Goal: Task Accomplishment & Management: Manage account settings

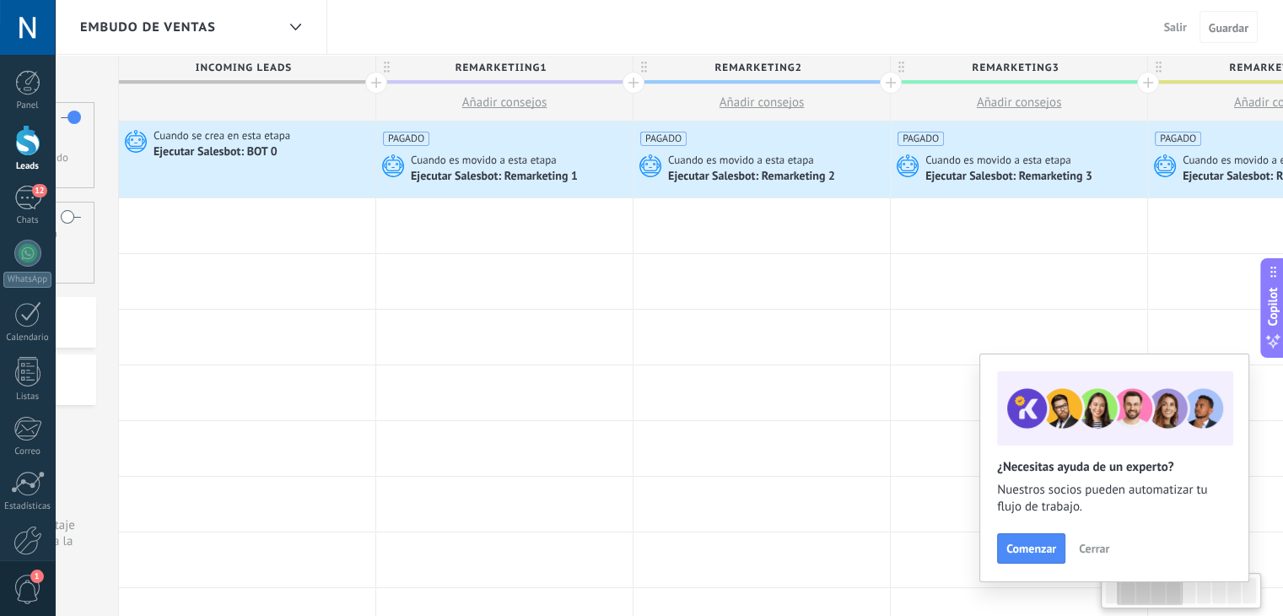
scroll to position [0, 218]
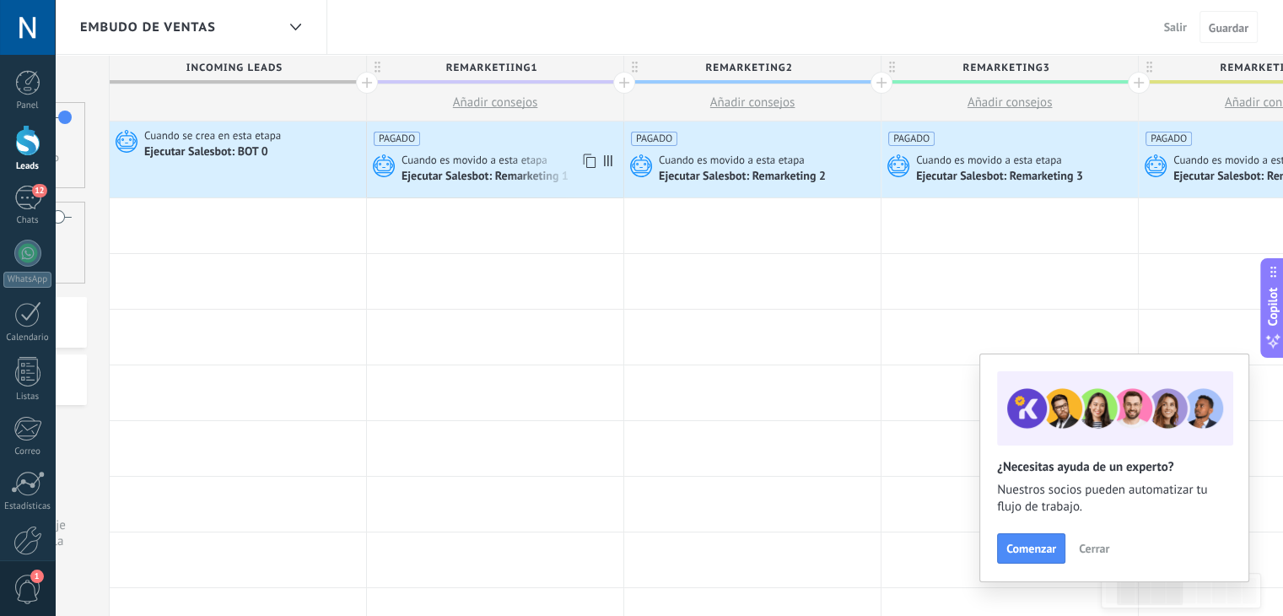
click at [496, 155] on span "Cuando es movido a esta etapa" at bounding box center [475, 160] width 148 height 15
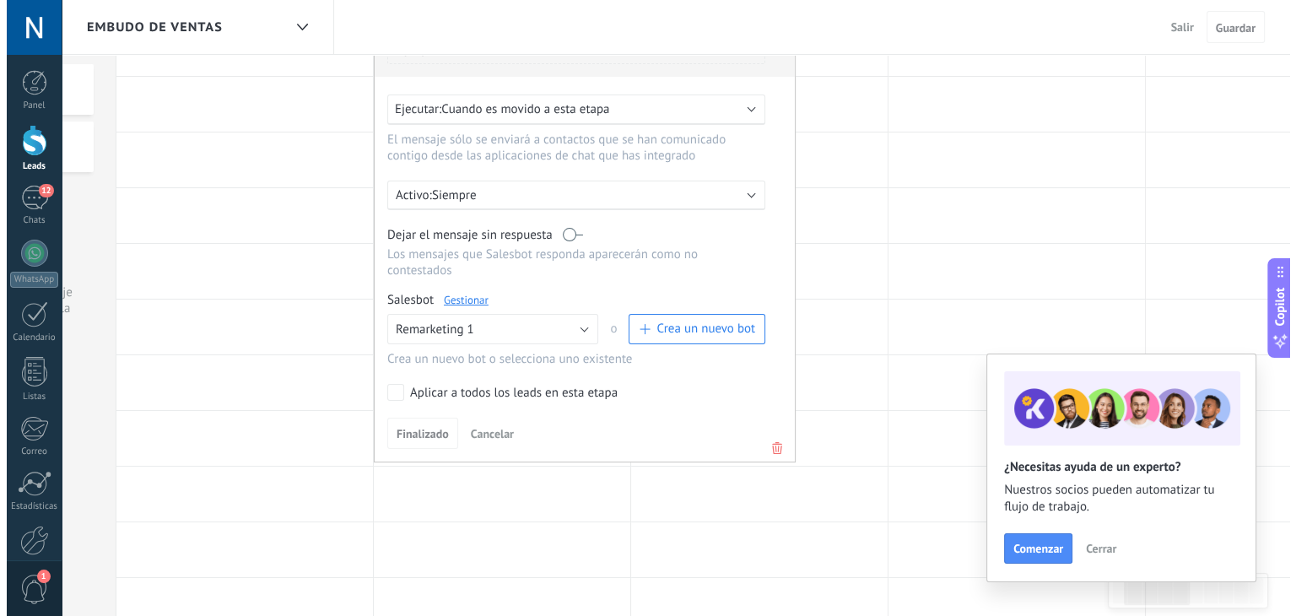
scroll to position [286, 0]
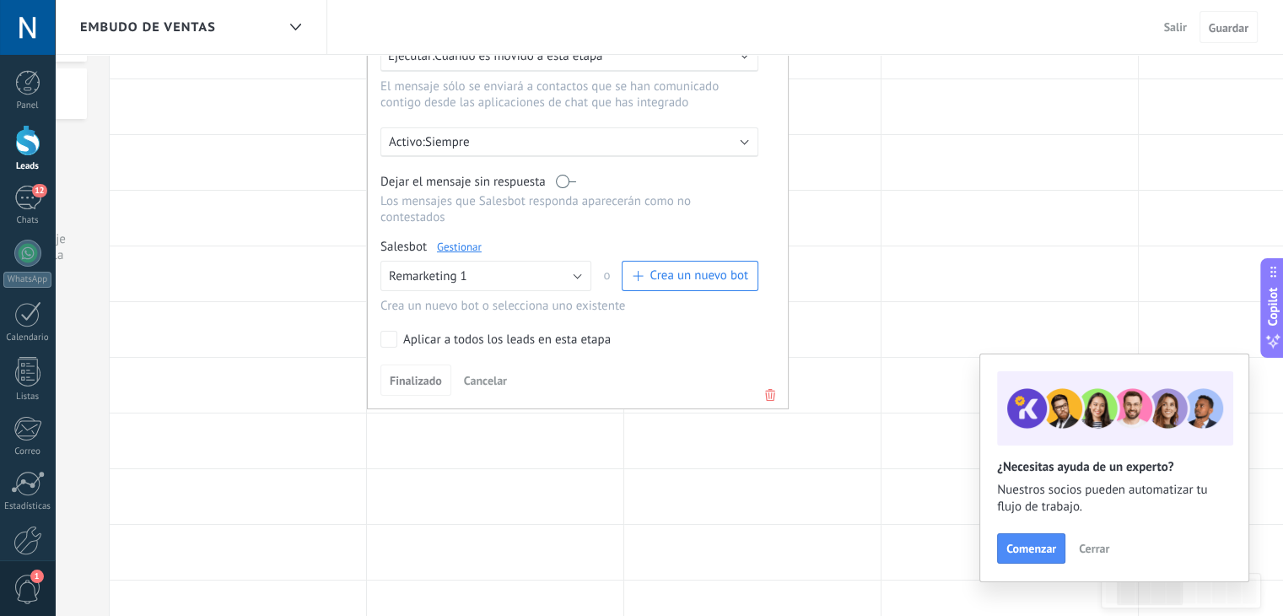
click at [457, 240] on link "Gestionar" at bounding box center [459, 247] width 45 height 14
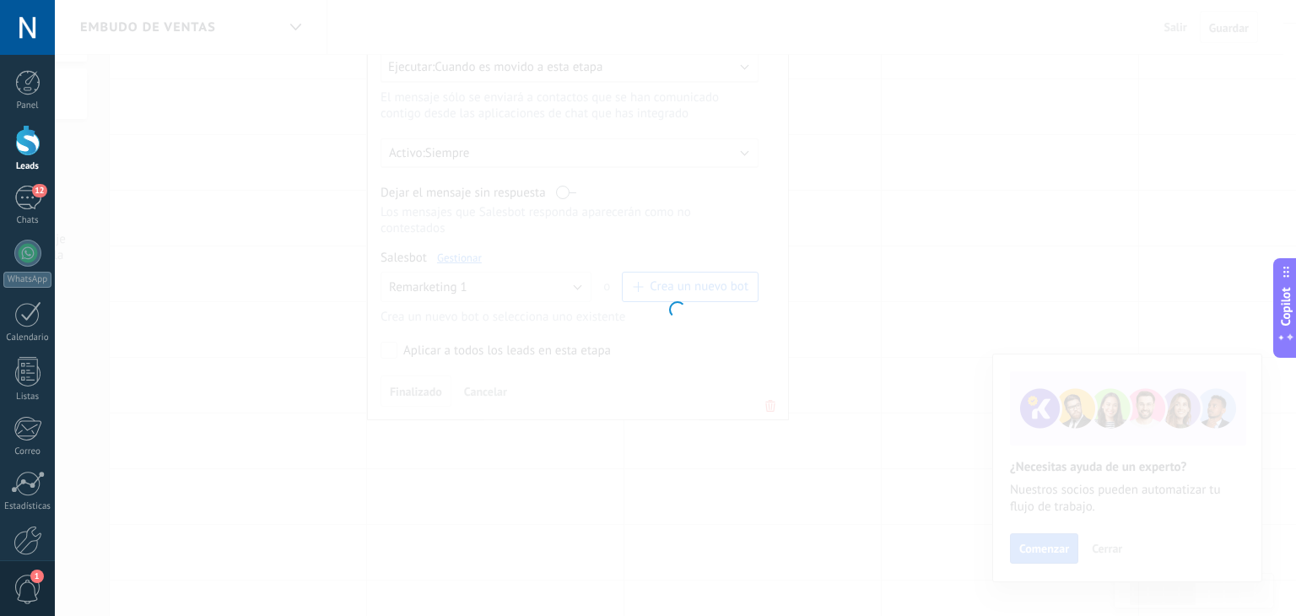
type input "**********"
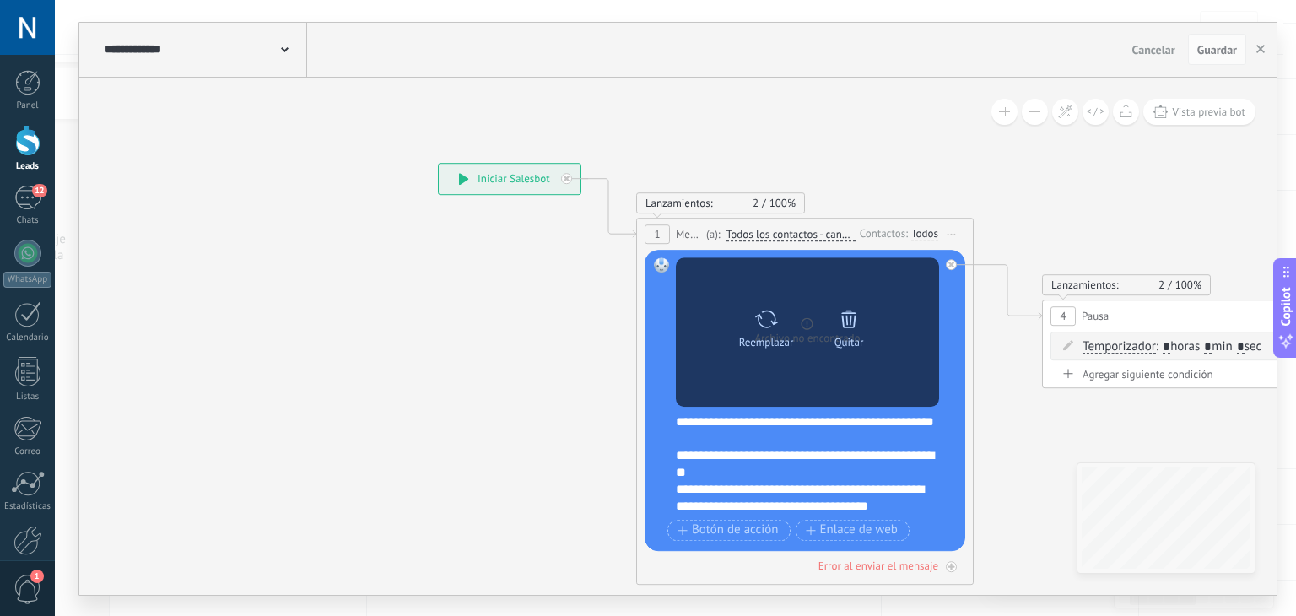
click at [760, 322] on icon at bounding box center [766, 319] width 24 height 24
click input "Subir" at bounding box center [0, 0] width 0 height 0
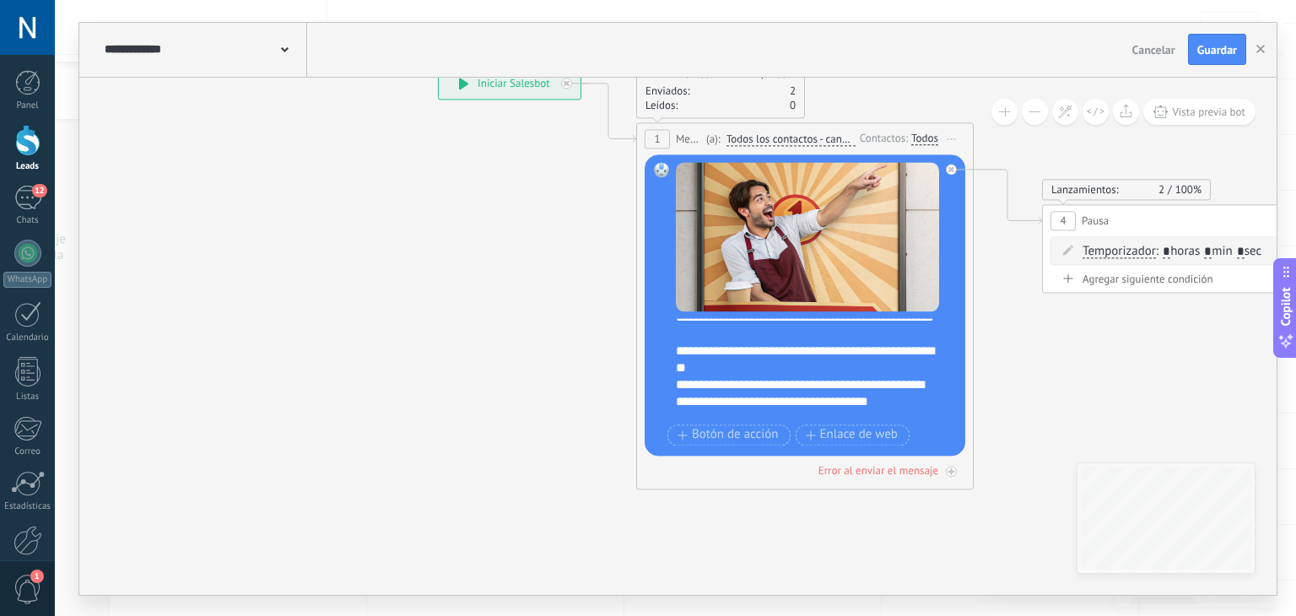
scroll to position [0, 0]
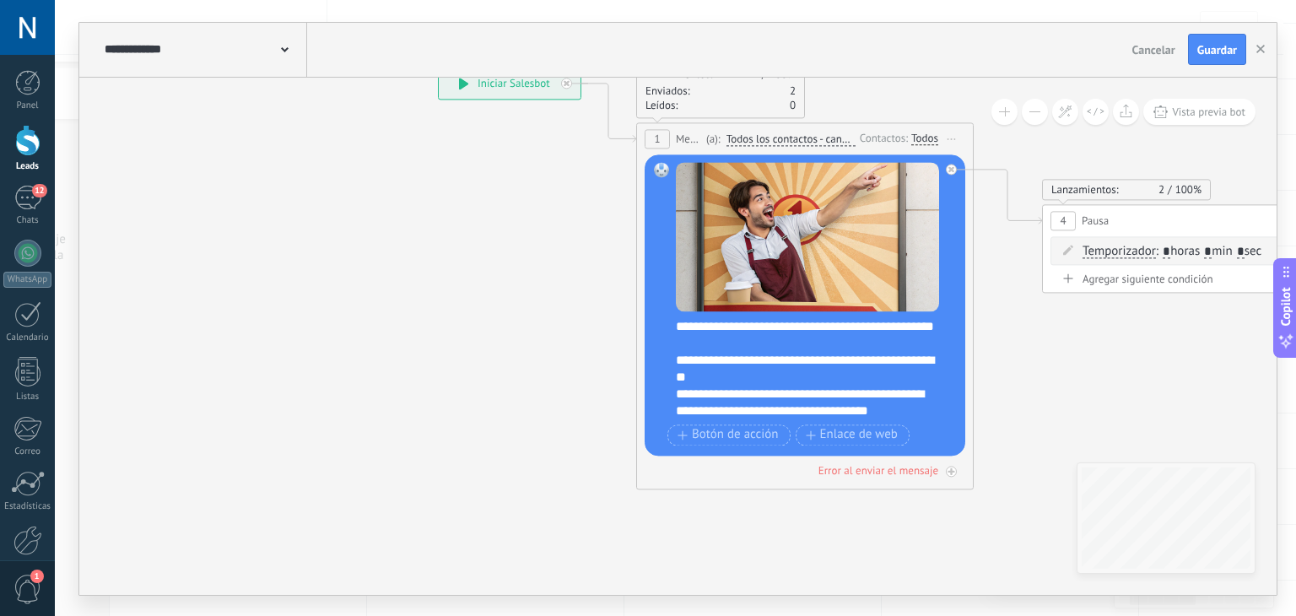
click at [468, 224] on icon at bounding box center [1171, 278] width 2310 height 1264
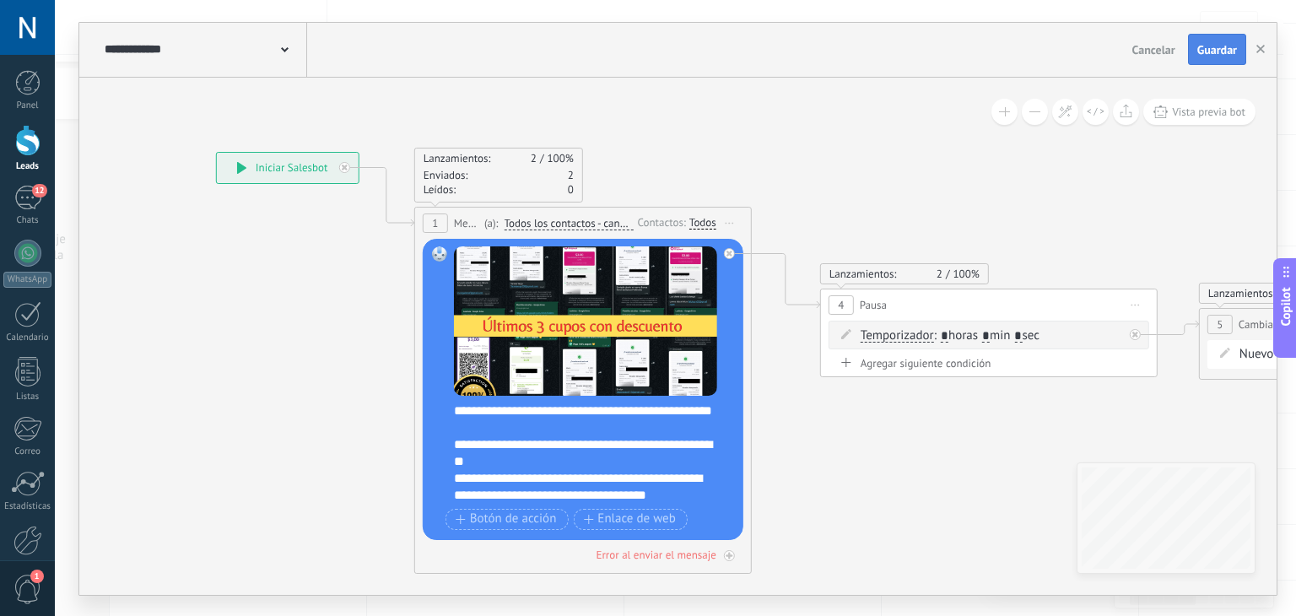
click at [1208, 45] on span "Guardar" at bounding box center [1217, 50] width 40 height 12
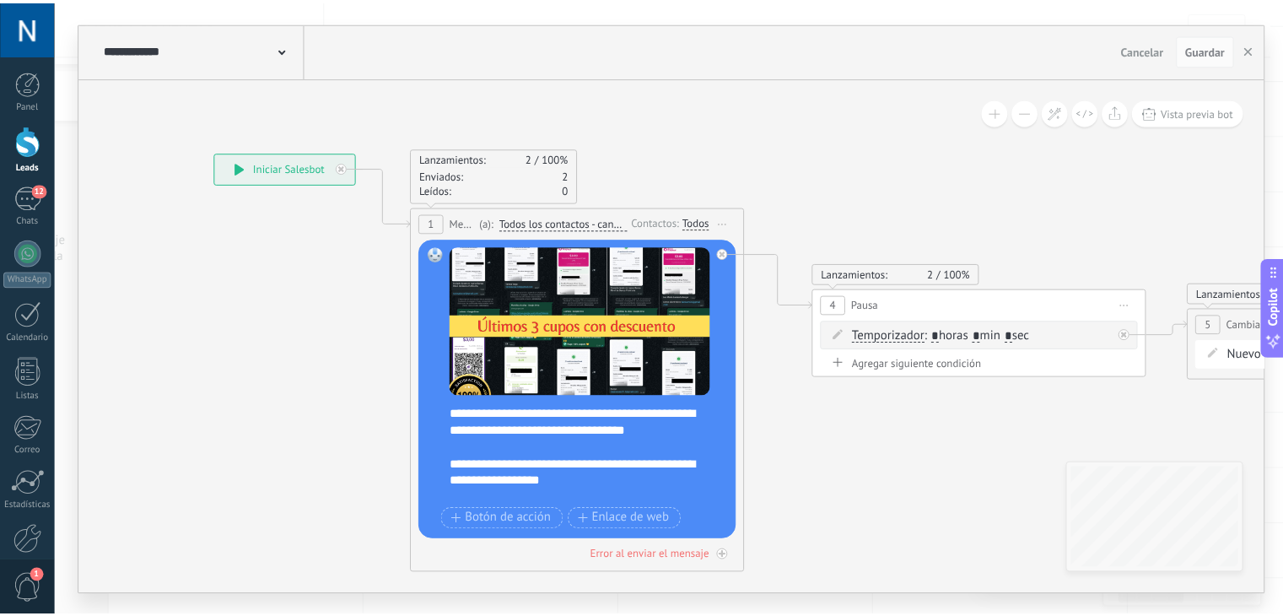
scroll to position [117, 0]
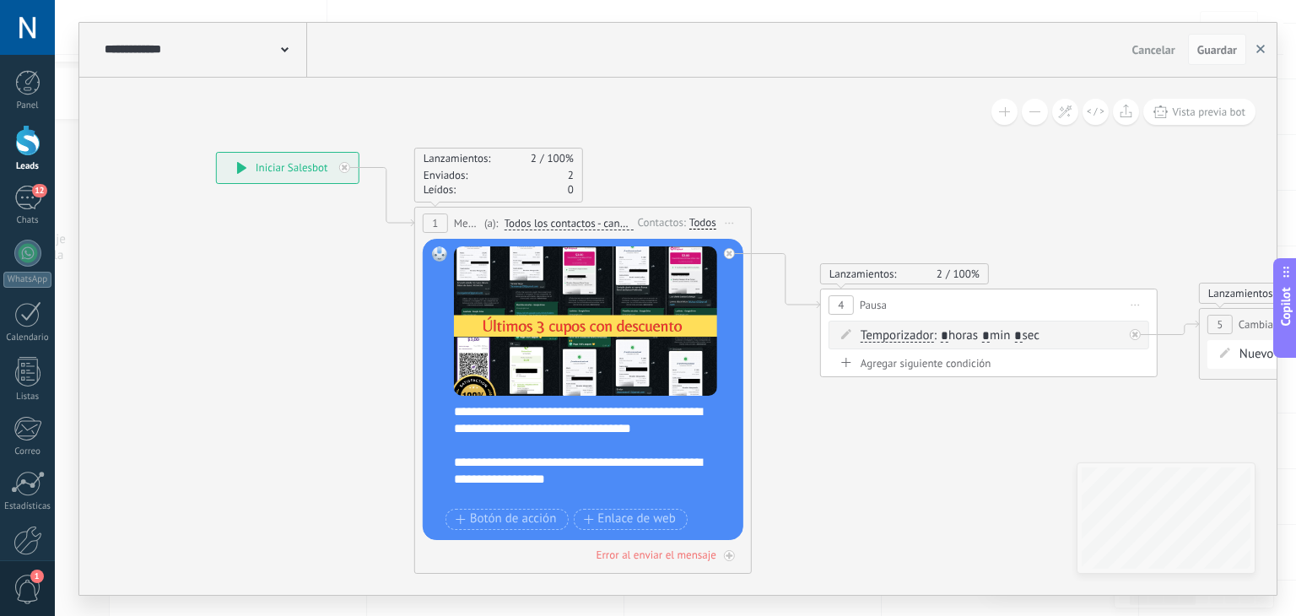
click at [1258, 51] on use "button" at bounding box center [1260, 49] width 8 height 8
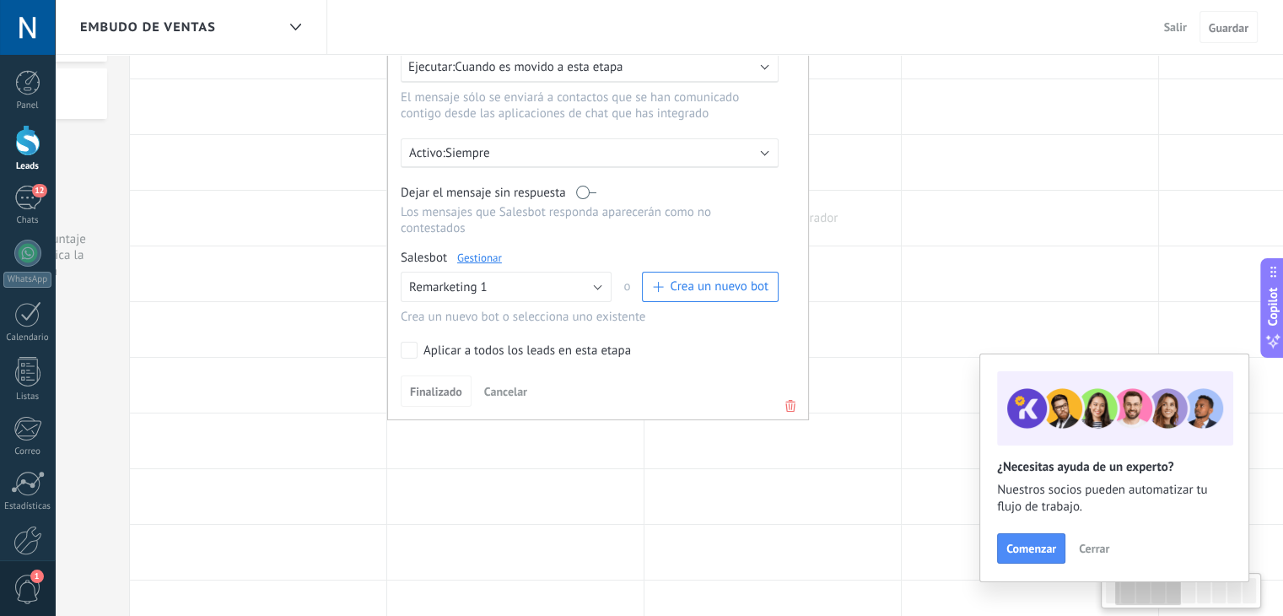
scroll to position [0, 0]
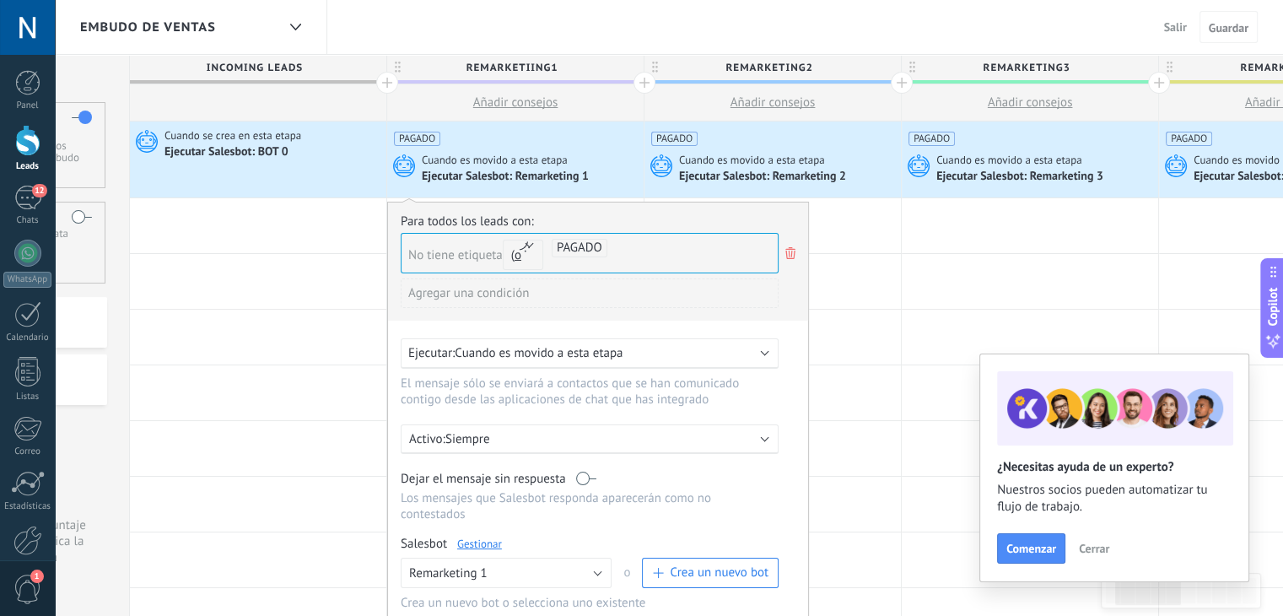
click at [756, 173] on div "Ejecutar Salesbot: Remarketing 2" at bounding box center [764, 177] width 170 height 15
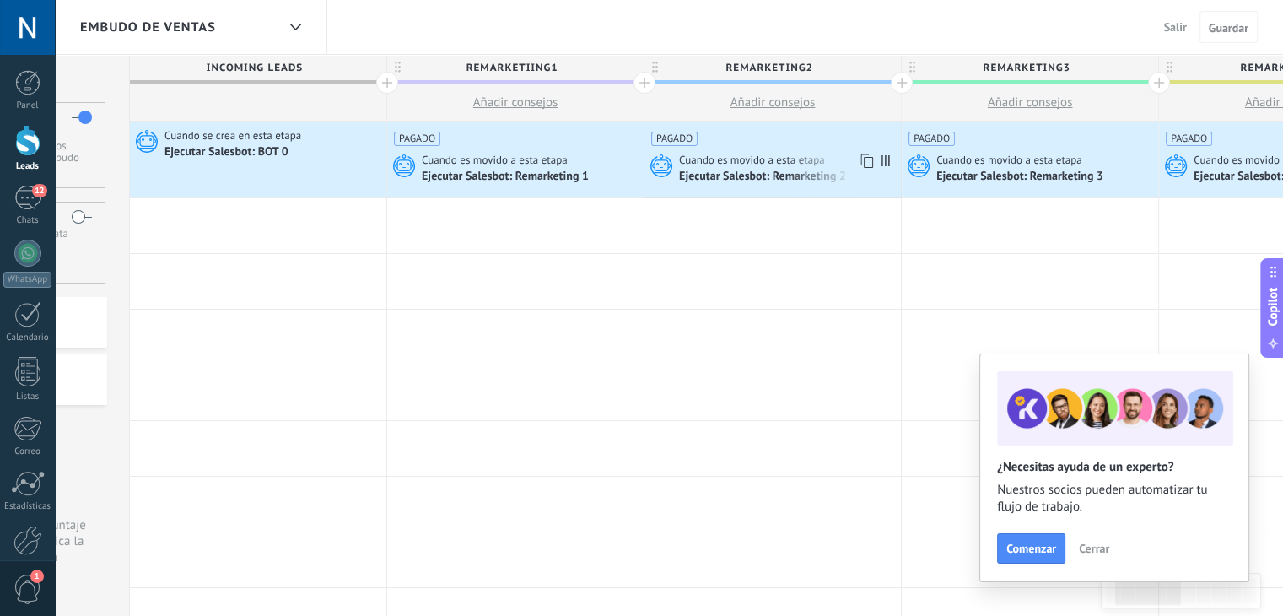
click at [759, 164] on span "Cuando es movido a esta etapa" at bounding box center [753, 160] width 148 height 15
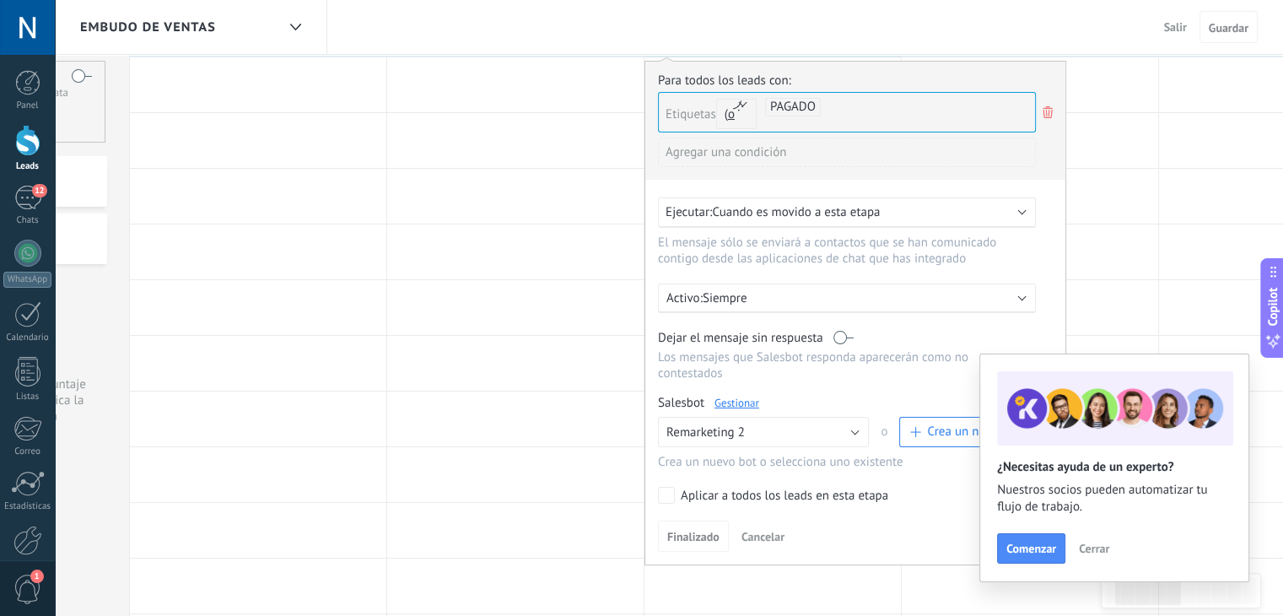
scroll to position [147, 0]
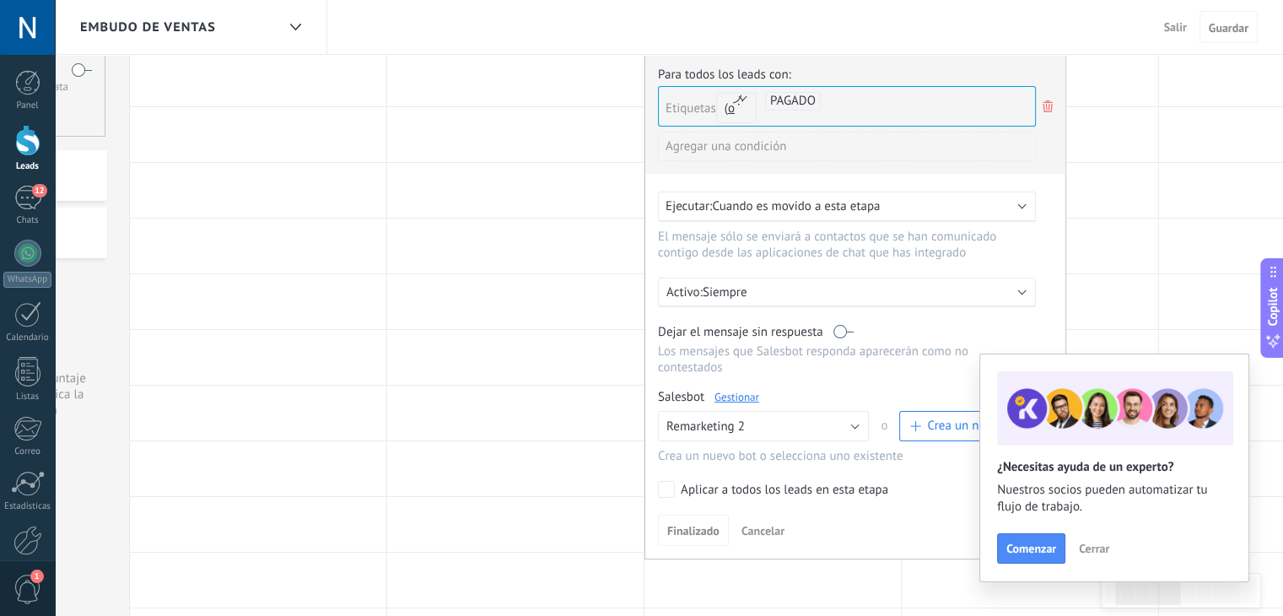
click at [728, 390] on link "Gestionar" at bounding box center [736, 397] width 45 height 14
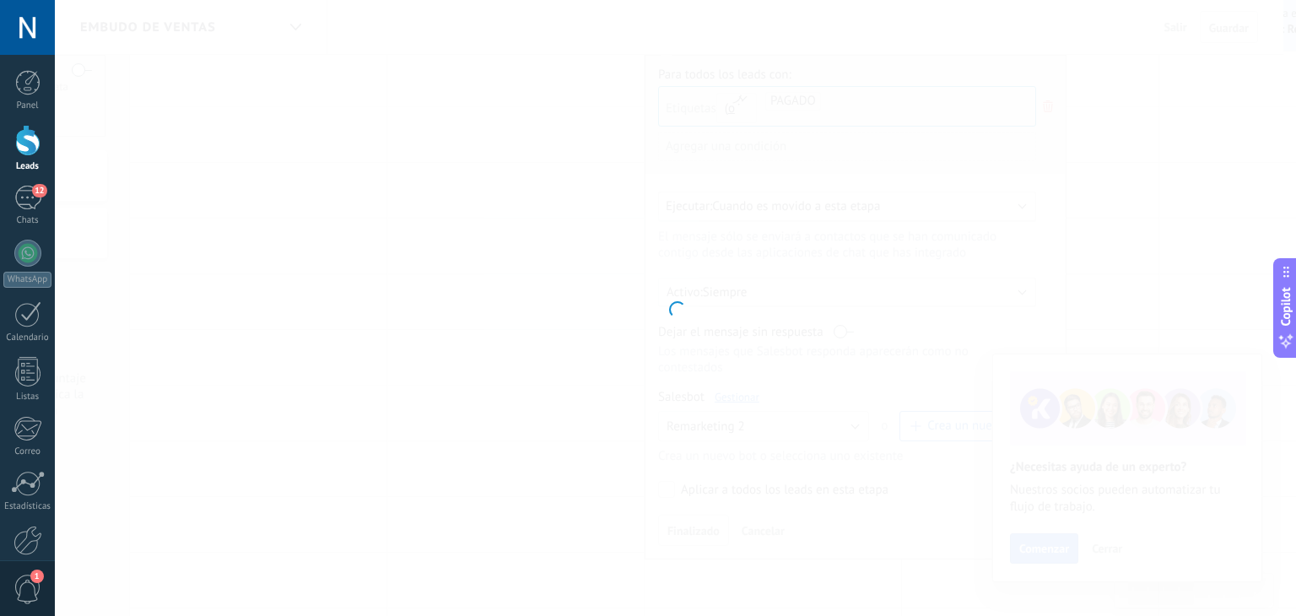
type input "**********"
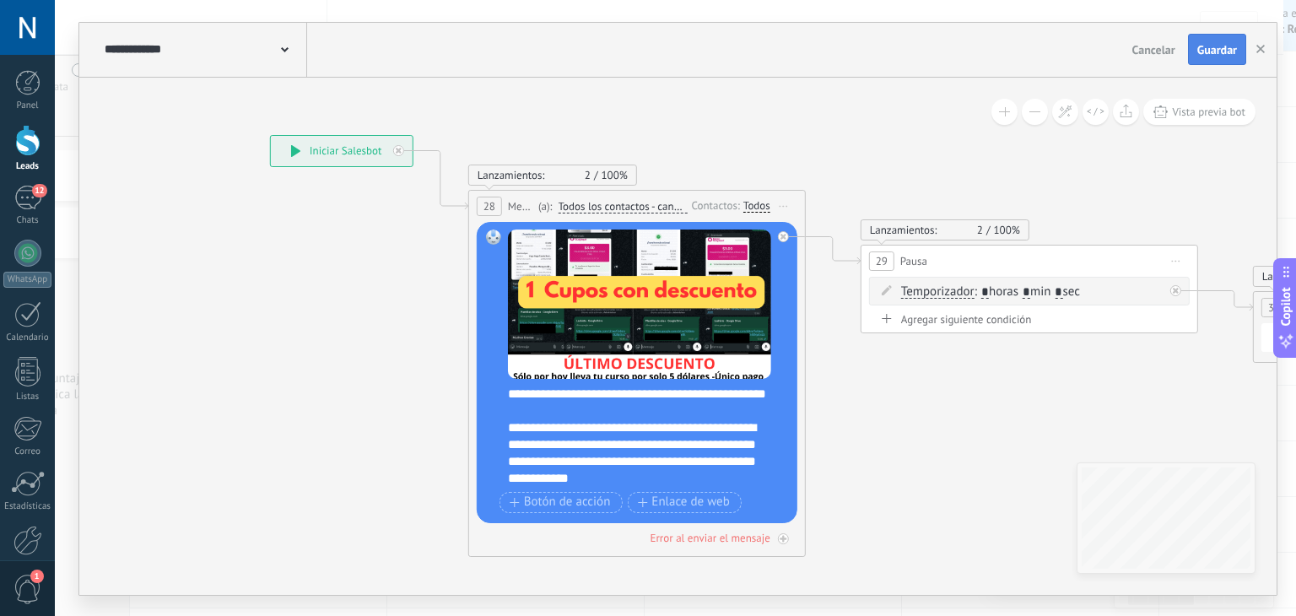
click at [1218, 34] on div "Cancelar Guardar" at bounding box center [1190, 50] width 130 height 32
click at [1213, 50] on span "Guardar" at bounding box center [1217, 50] width 40 height 12
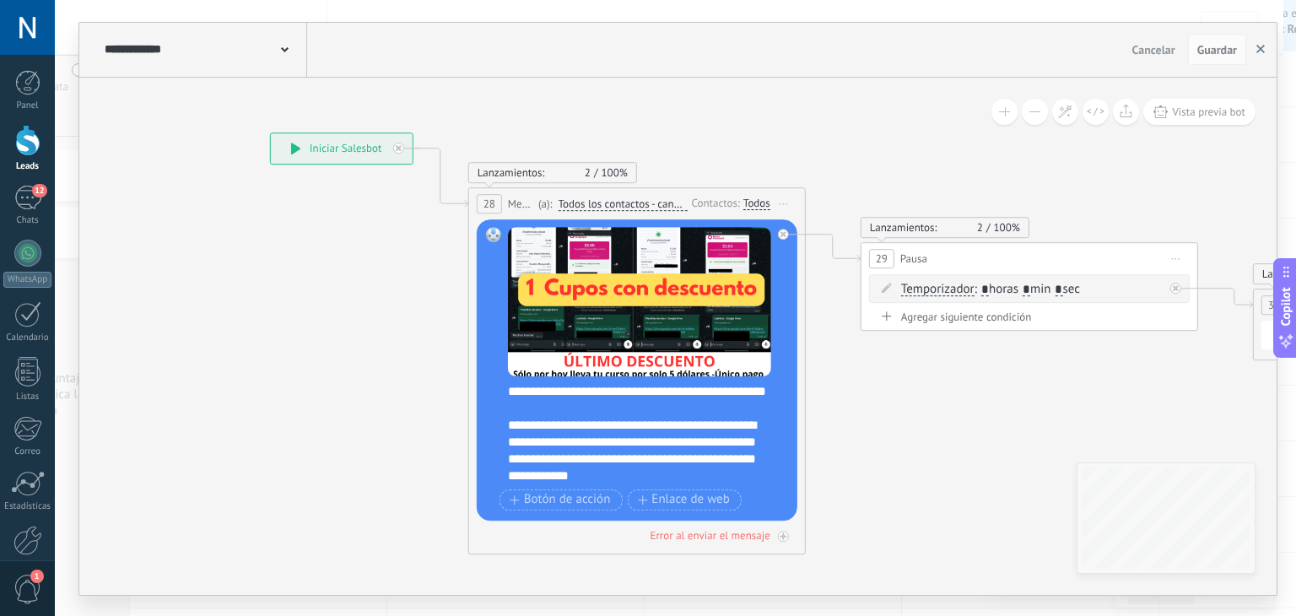
click at [1258, 46] on use "button" at bounding box center [1260, 49] width 8 height 8
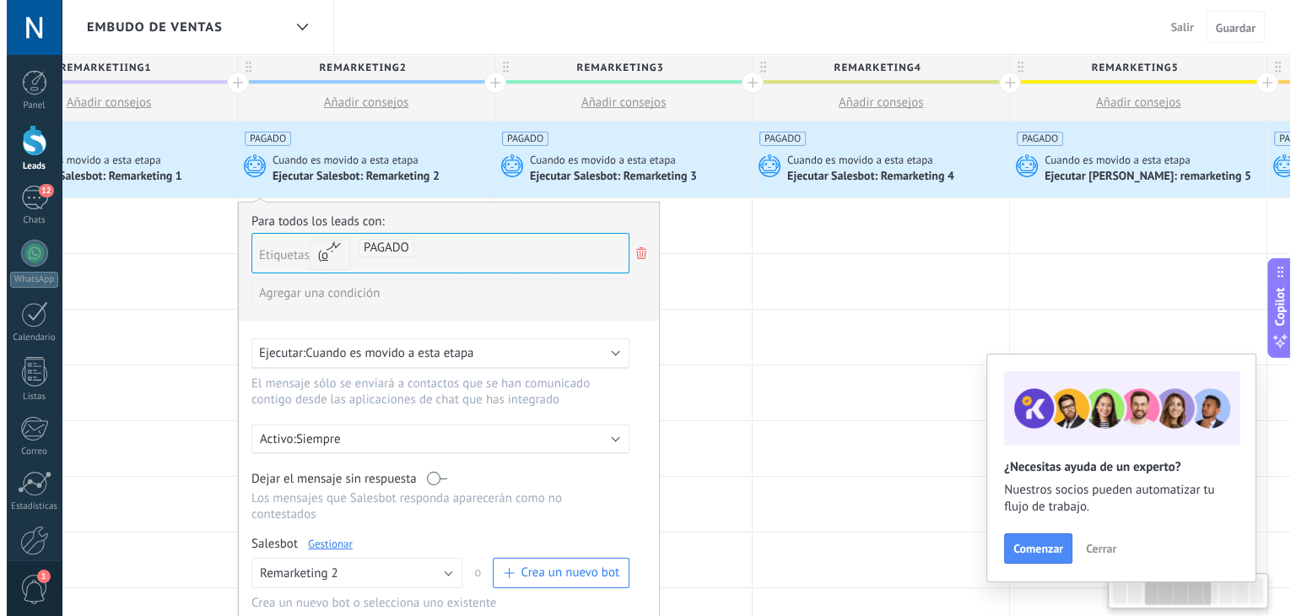
scroll to position [0, 617]
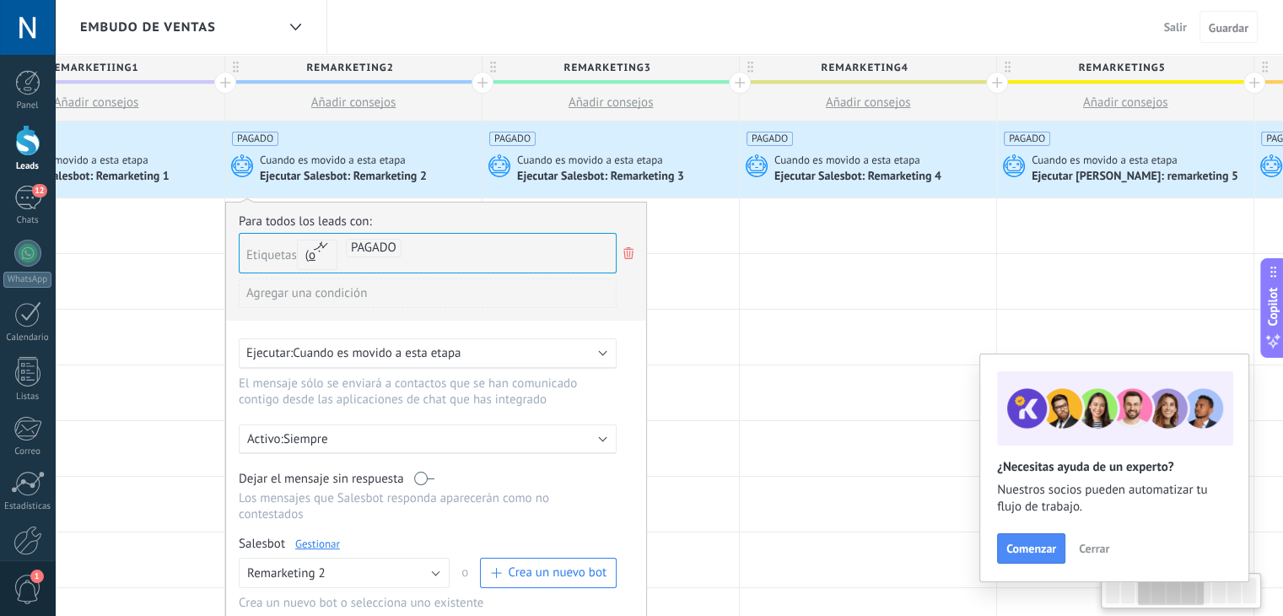
click at [606, 174] on div "Ejecutar Salesbot: Remarketing 3" at bounding box center [602, 177] width 170 height 15
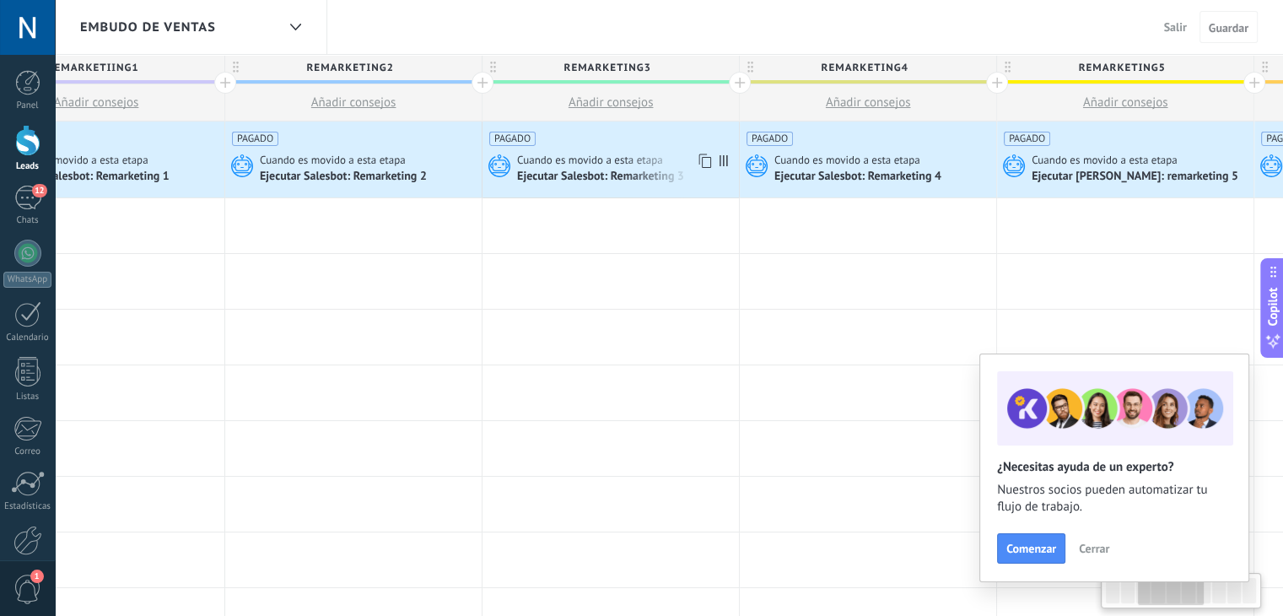
click at [613, 170] on div "Ejecutar Salesbot: Remarketing 3" at bounding box center [602, 177] width 170 height 15
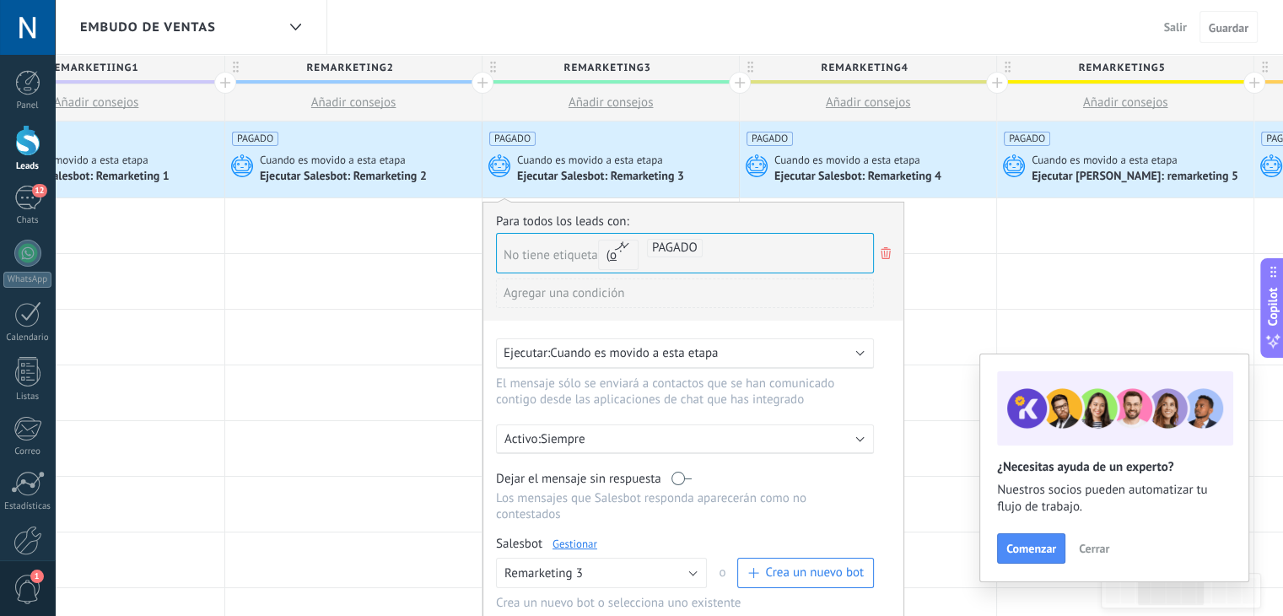
click at [579, 536] on link "Gestionar" at bounding box center [574, 543] width 45 height 14
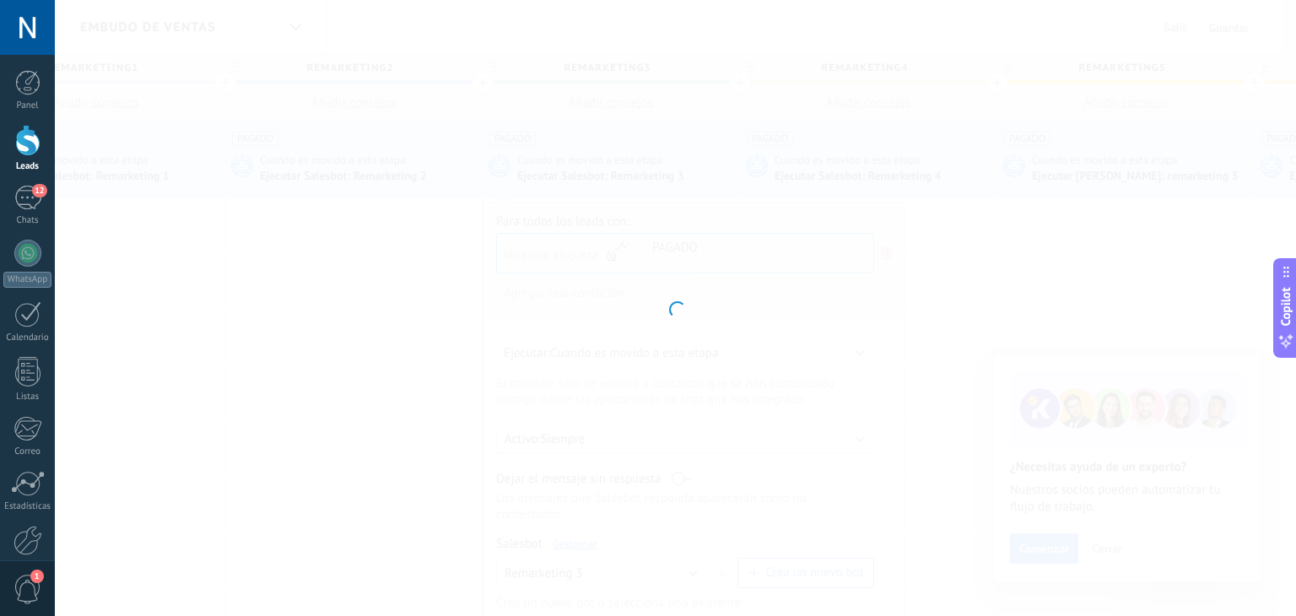
type input "**********"
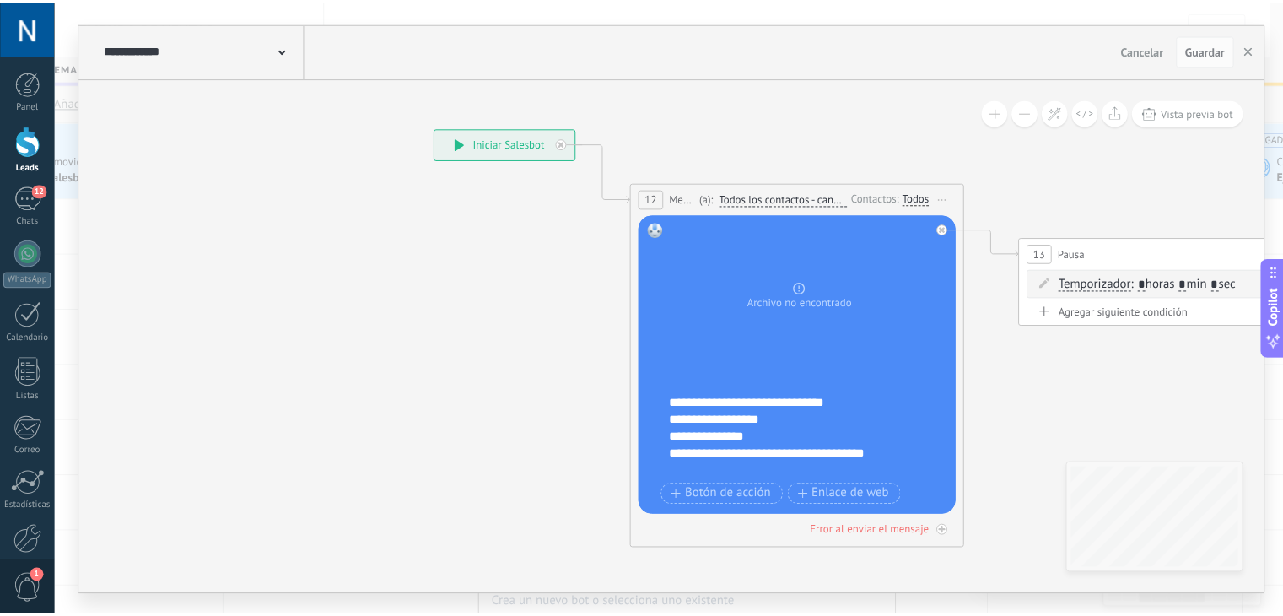
scroll to position [0, 0]
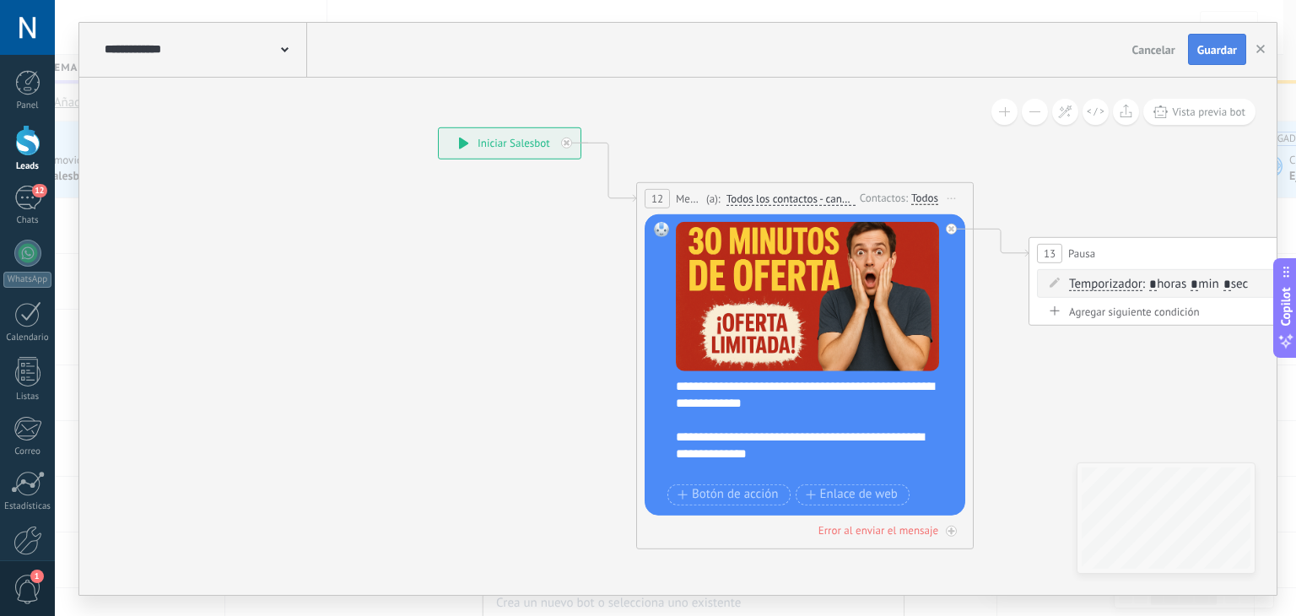
click at [1206, 48] on span "Guardar" at bounding box center [1217, 50] width 40 height 12
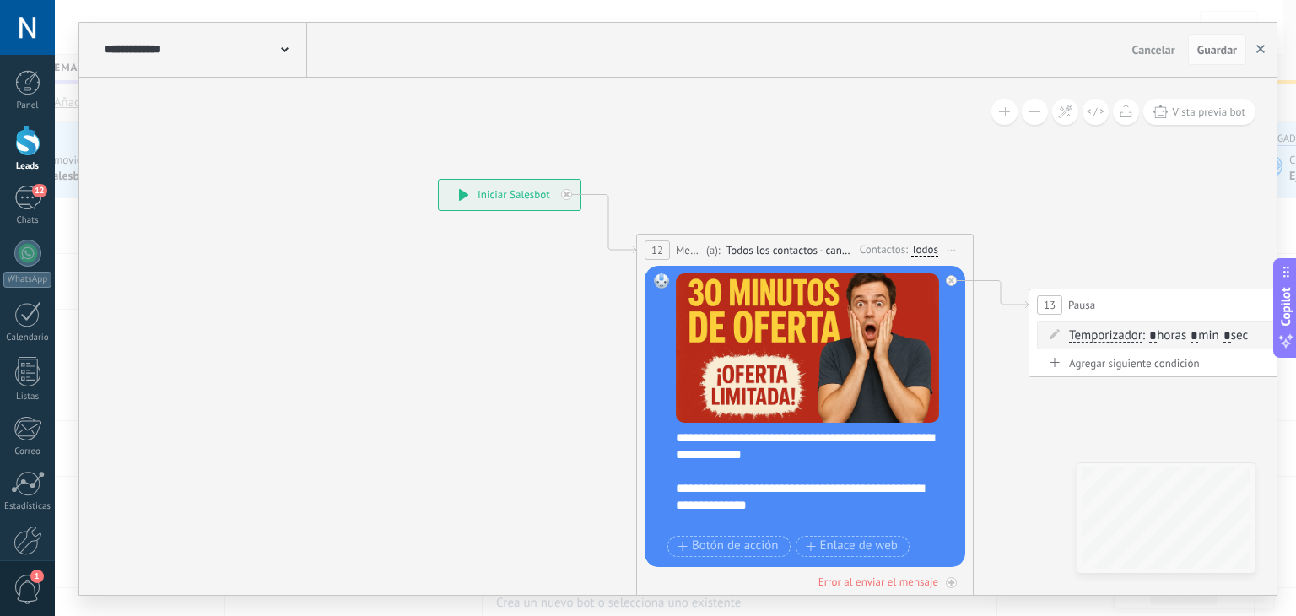
click at [1261, 47] on icon "button" at bounding box center [1260, 49] width 8 height 8
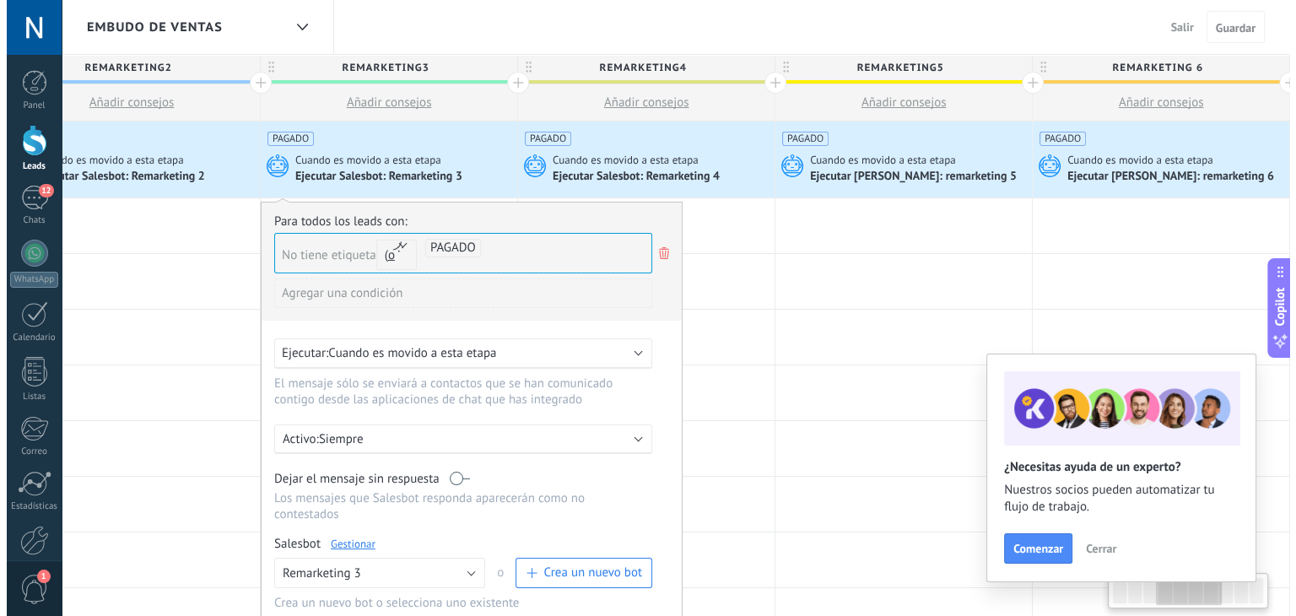
scroll to position [0, 846]
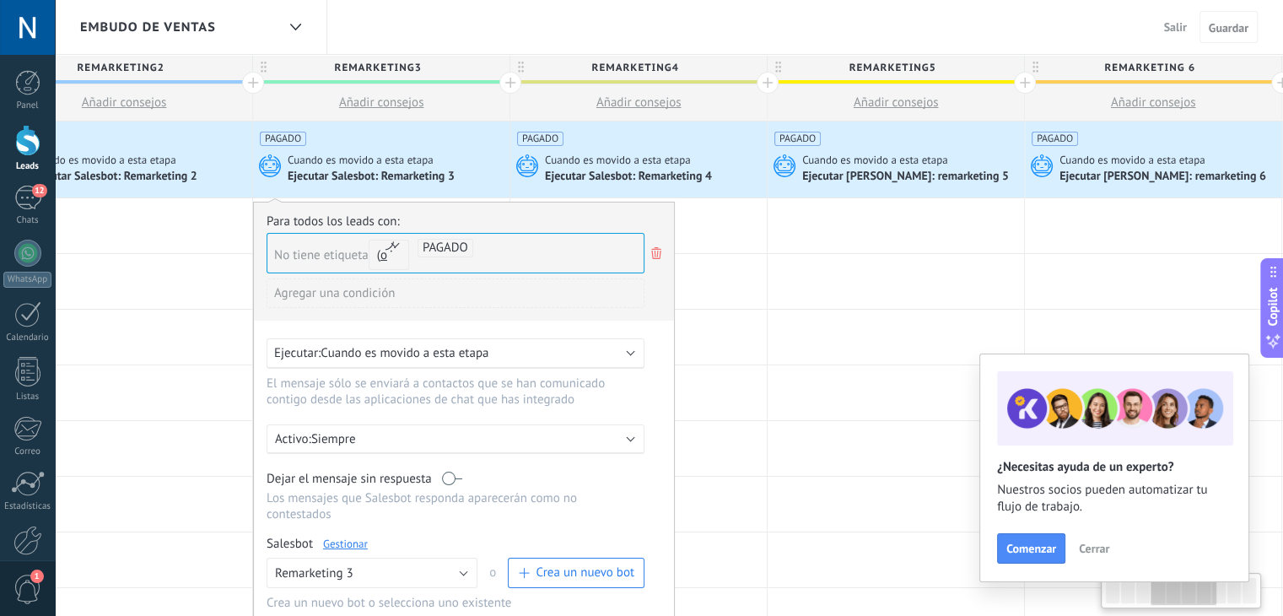
click at [665, 170] on div "Ejecutar Salesbot: Remarketing 4" at bounding box center [630, 177] width 170 height 15
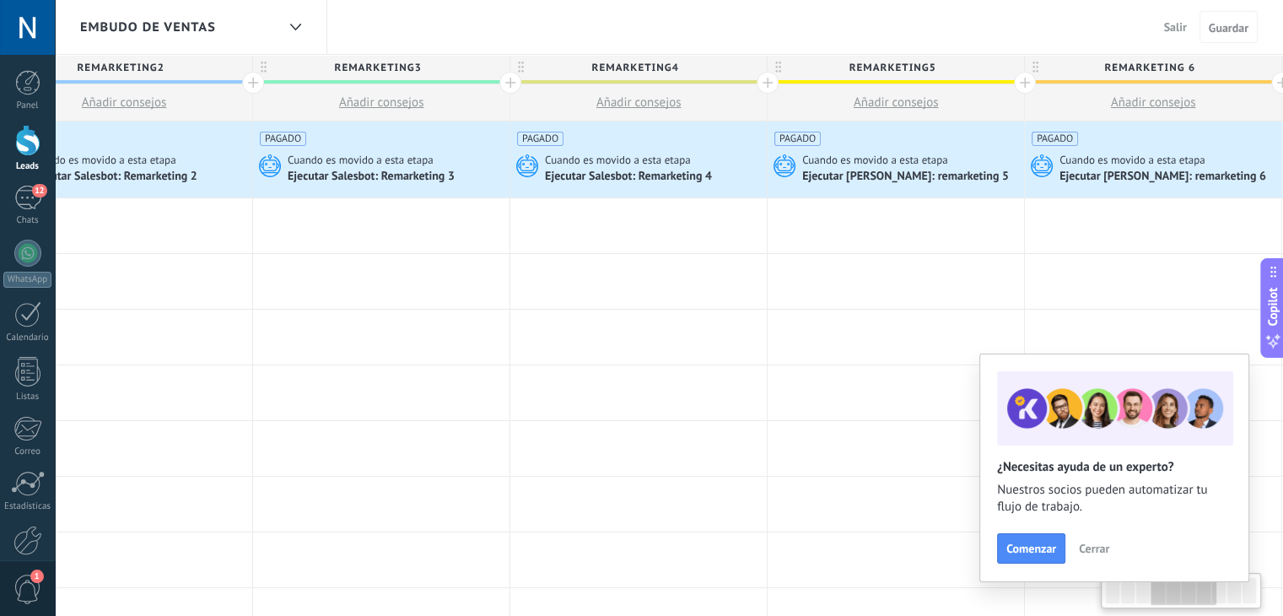
click at [636, 137] on div "PAGADO" at bounding box center [638, 133] width 243 height 24
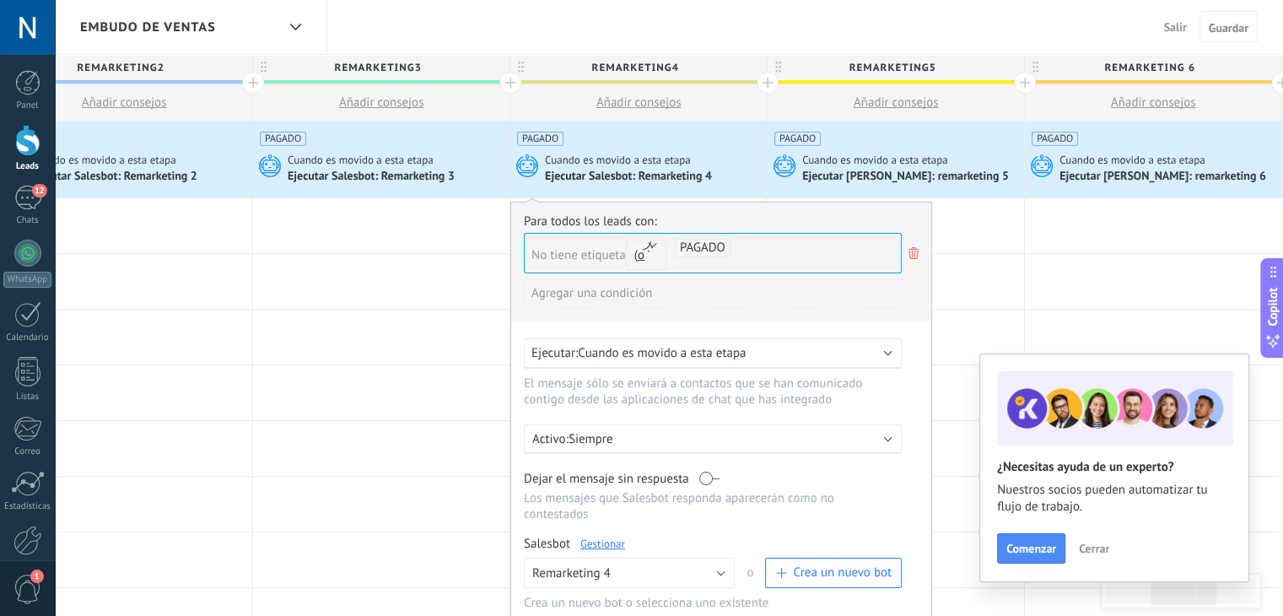
click at [606, 536] on link "Gestionar" at bounding box center [602, 543] width 45 height 14
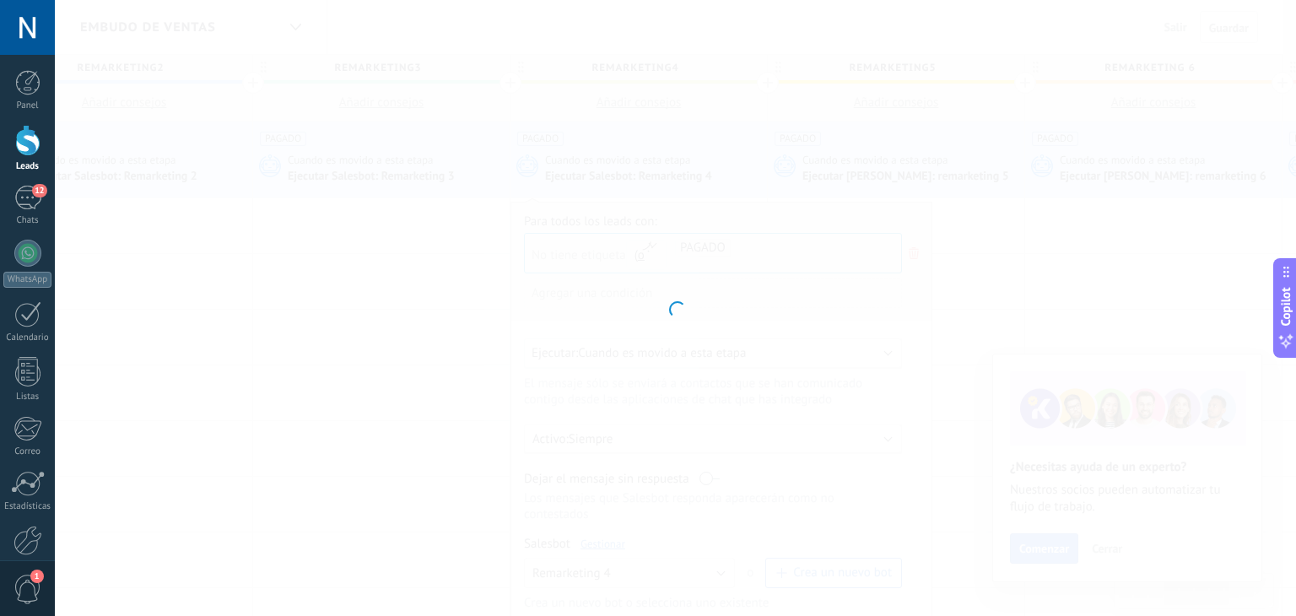
type input "**********"
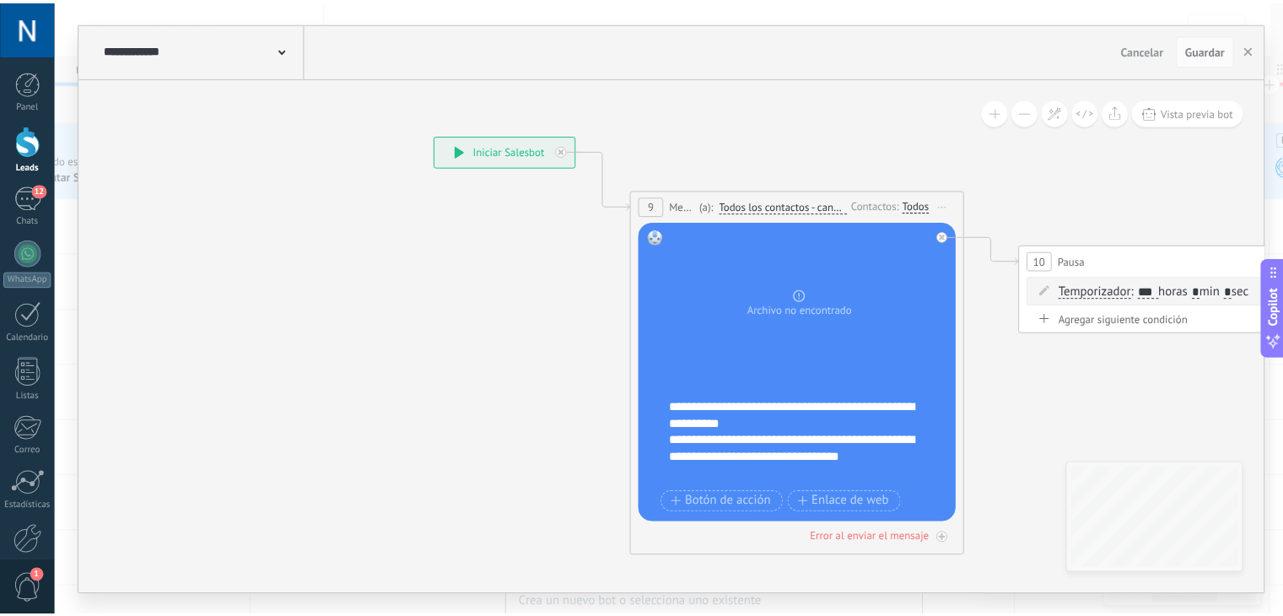
scroll to position [0, 0]
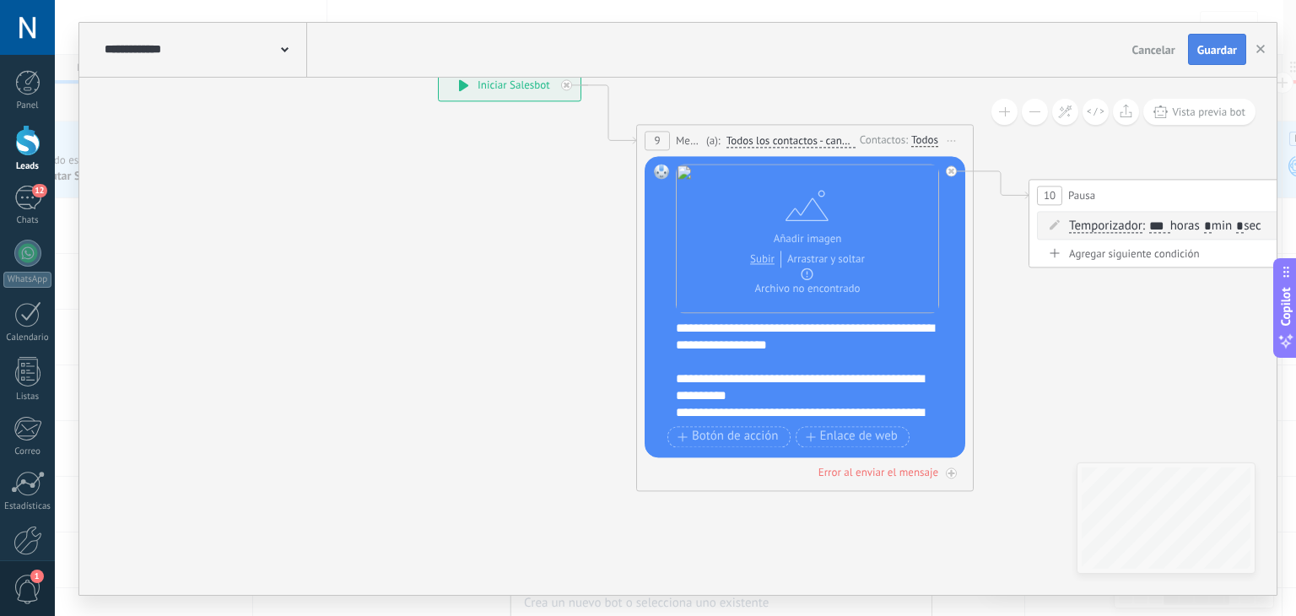
click at [1199, 44] on span "Guardar" at bounding box center [1217, 50] width 40 height 12
click at [1262, 51] on use "button" at bounding box center [1260, 49] width 8 height 8
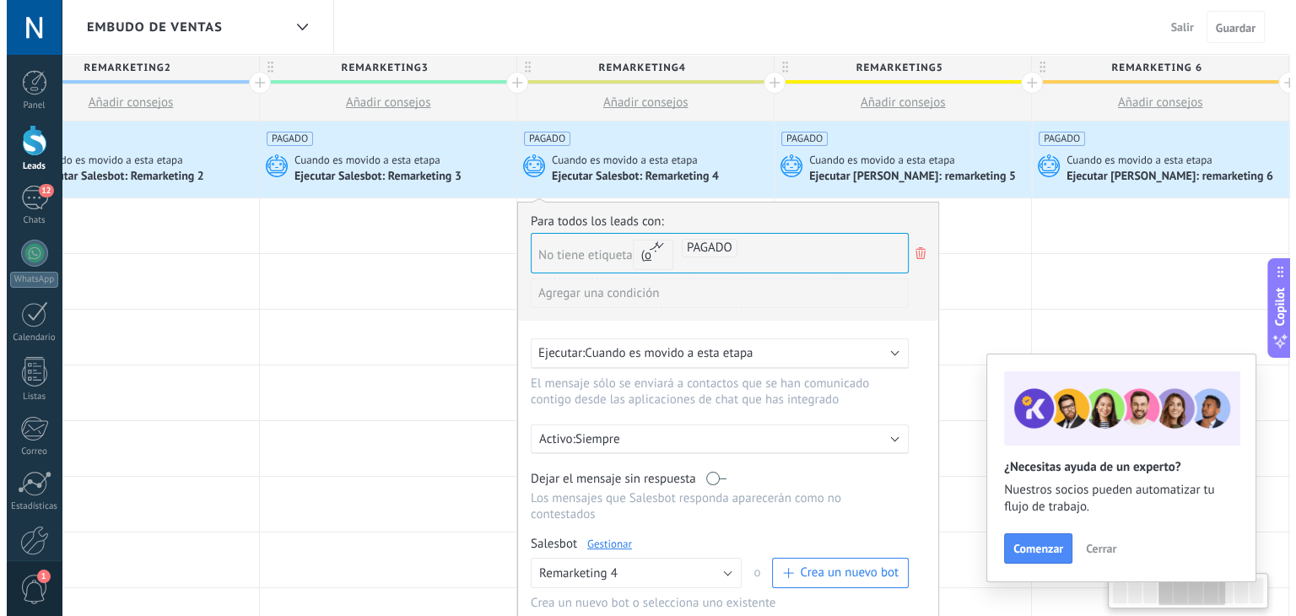
scroll to position [0, 987]
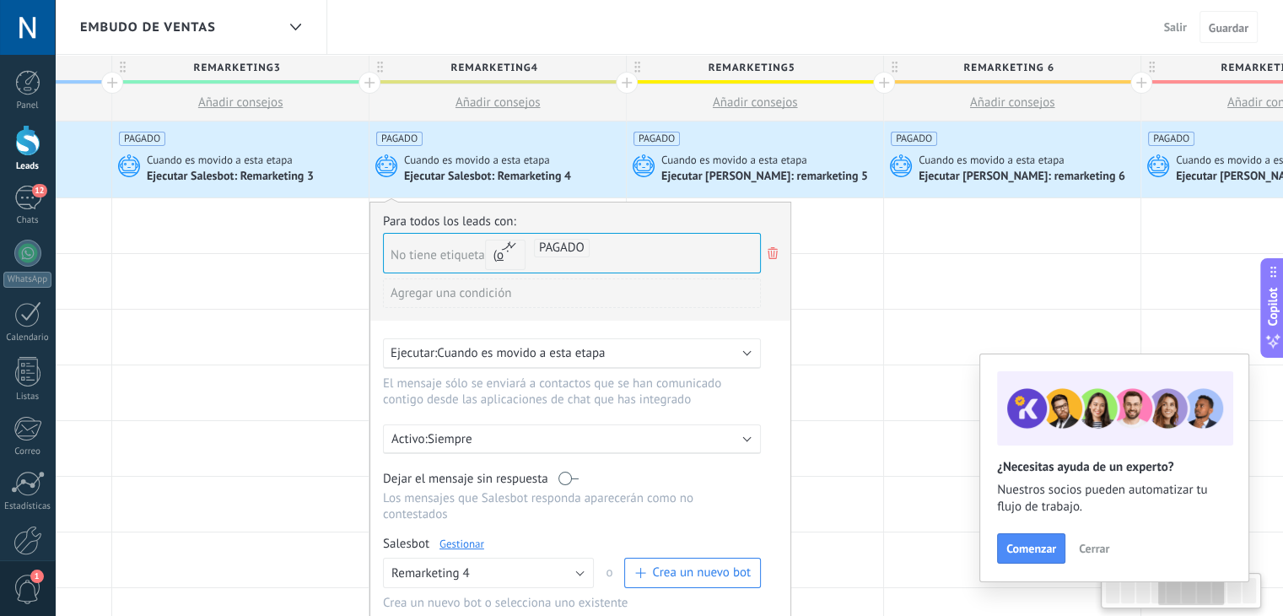
click at [753, 153] on span "Cuando es movido a esta etapa" at bounding box center [735, 160] width 148 height 15
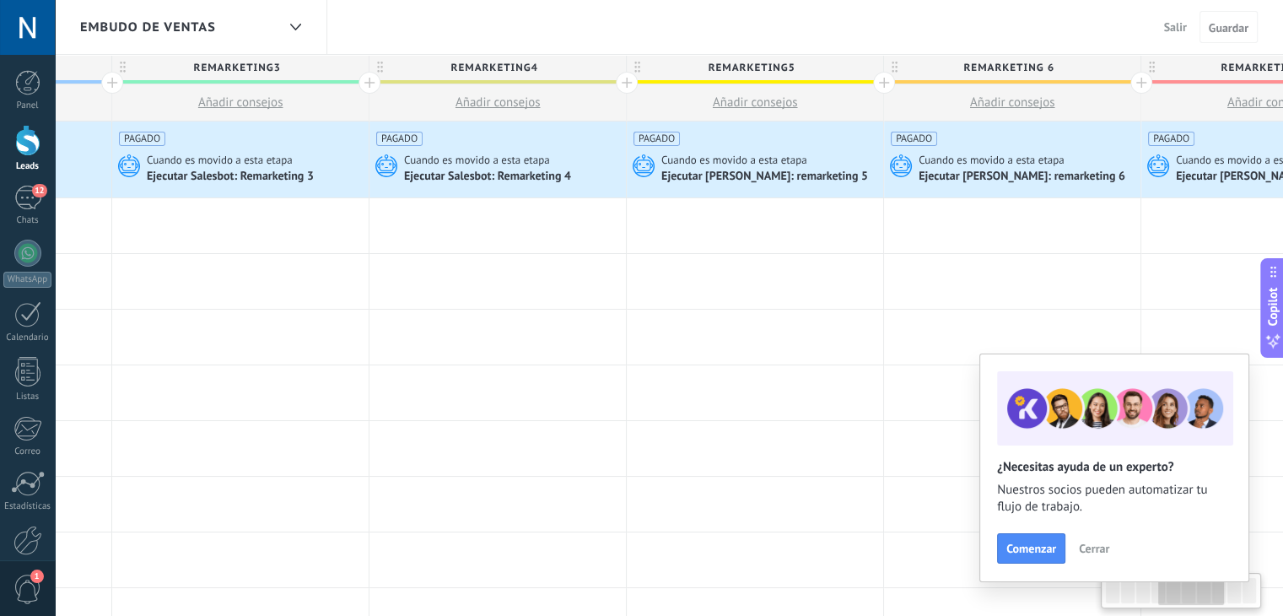
click at [729, 166] on span "Cuando es movido a esta etapa" at bounding box center [735, 160] width 148 height 15
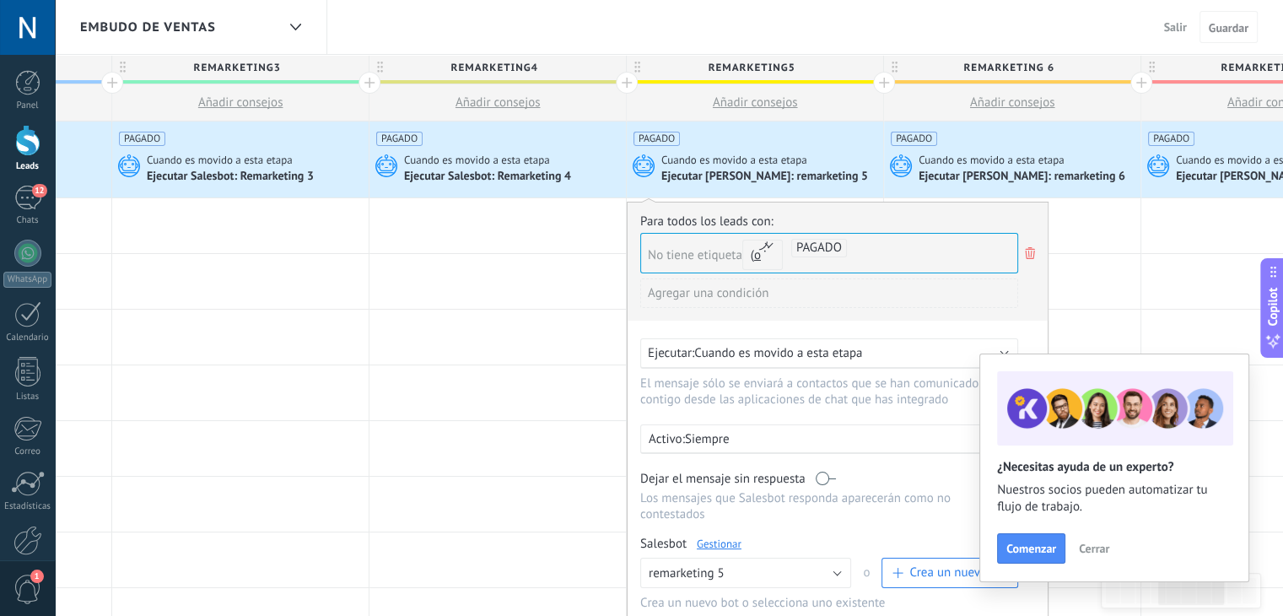
click at [718, 536] on link "Gestionar" at bounding box center [719, 543] width 45 height 14
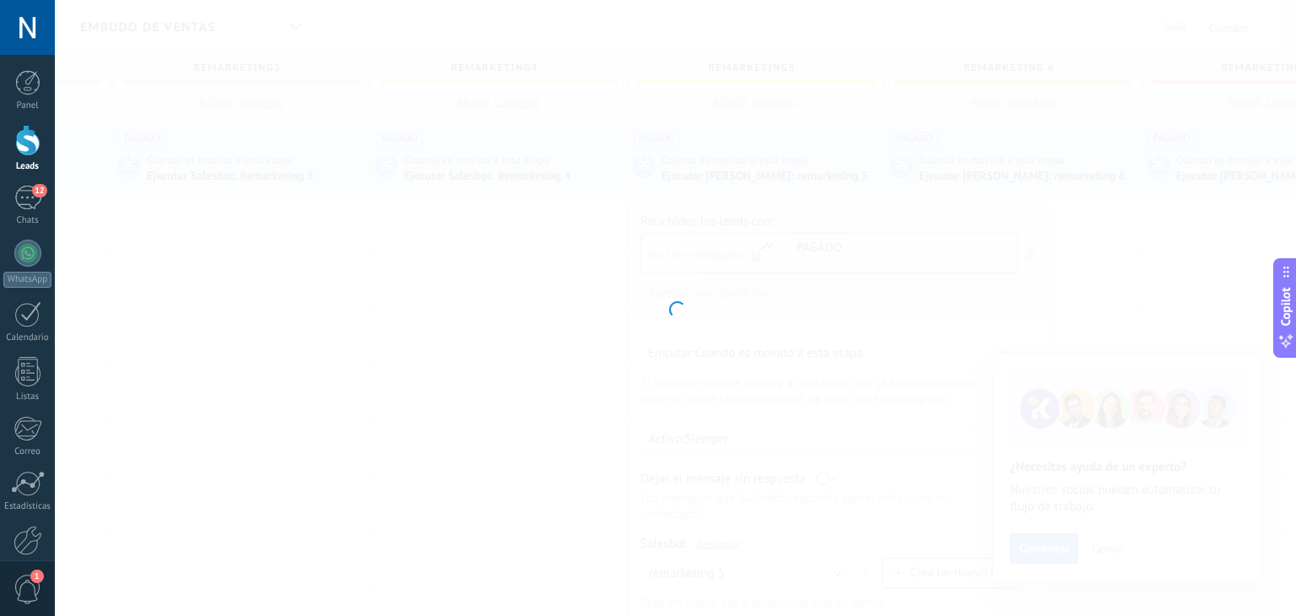
type input "**********"
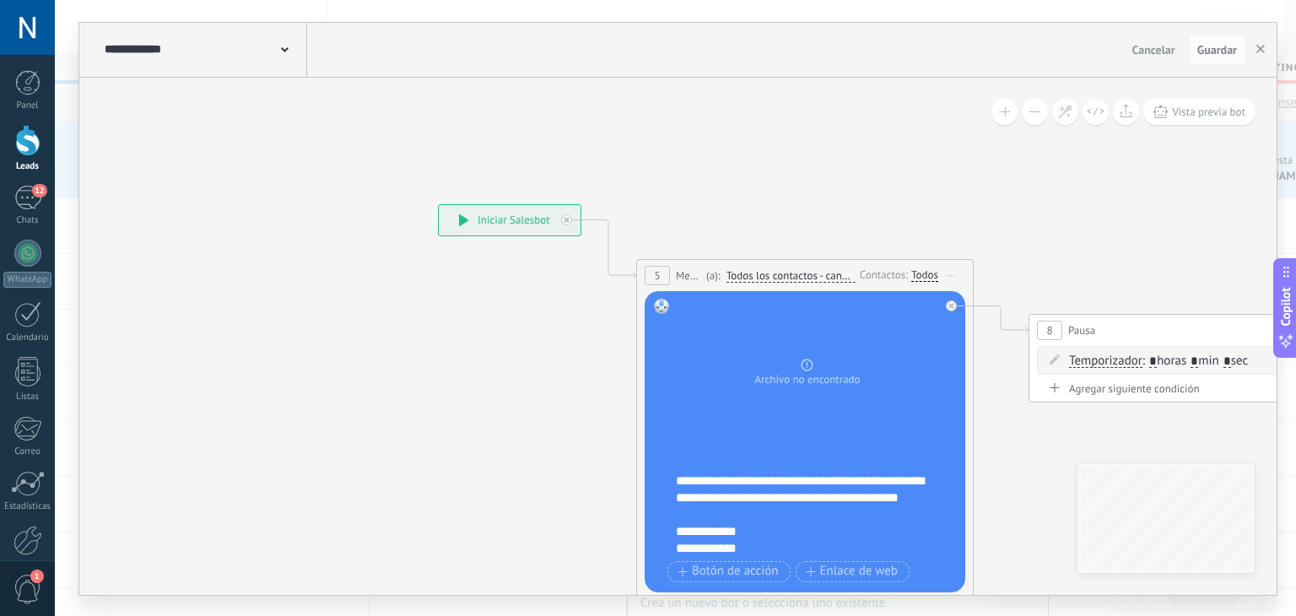
scroll to position [270, 0]
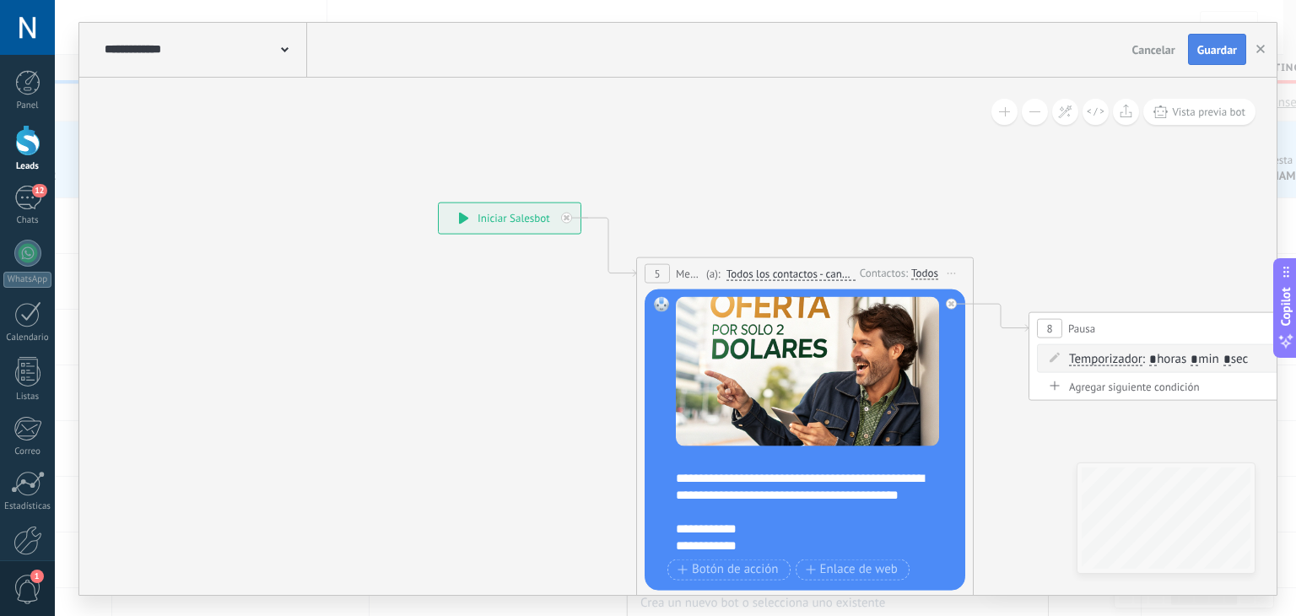
click at [1215, 48] on span "Guardar" at bounding box center [1217, 50] width 40 height 12
click at [1261, 48] on use "button" at bounding box center [1260, 49] width 8 height 8
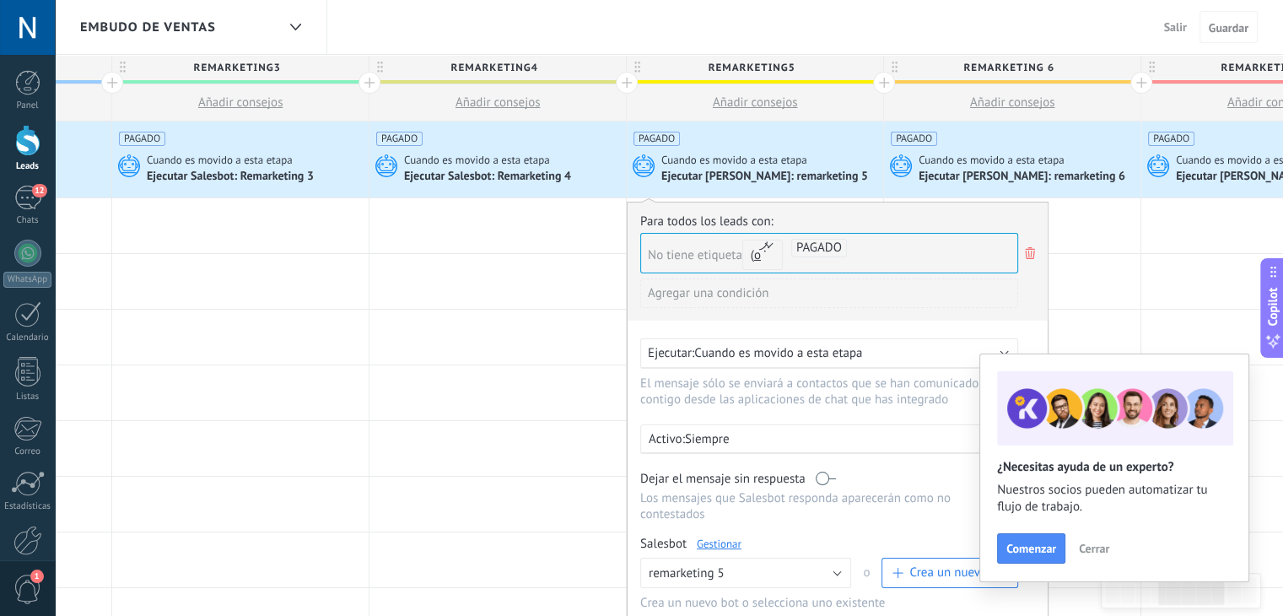
click at [463, 170] on div "Ejecutar Salesbot: Remarketing 4" at bounding box center [489, 177] width 170 height 15
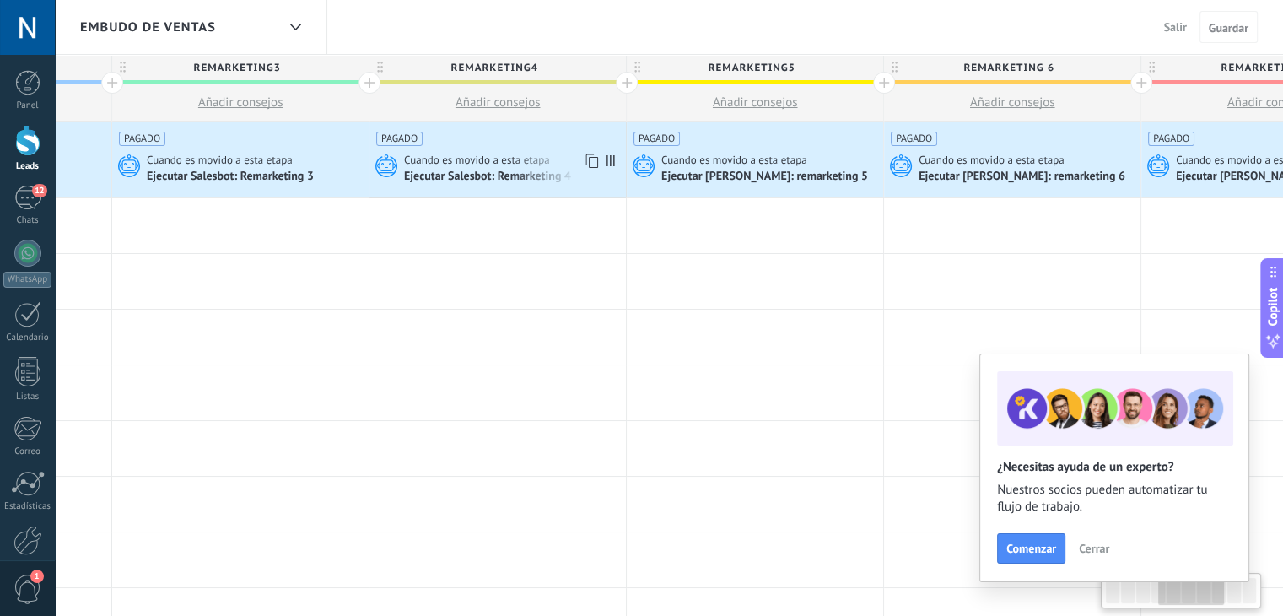
click at [455, 168] on div "Ejecutar Salesbot: Remarketing 4" at bounding box center [513, 176] width 218 height 17
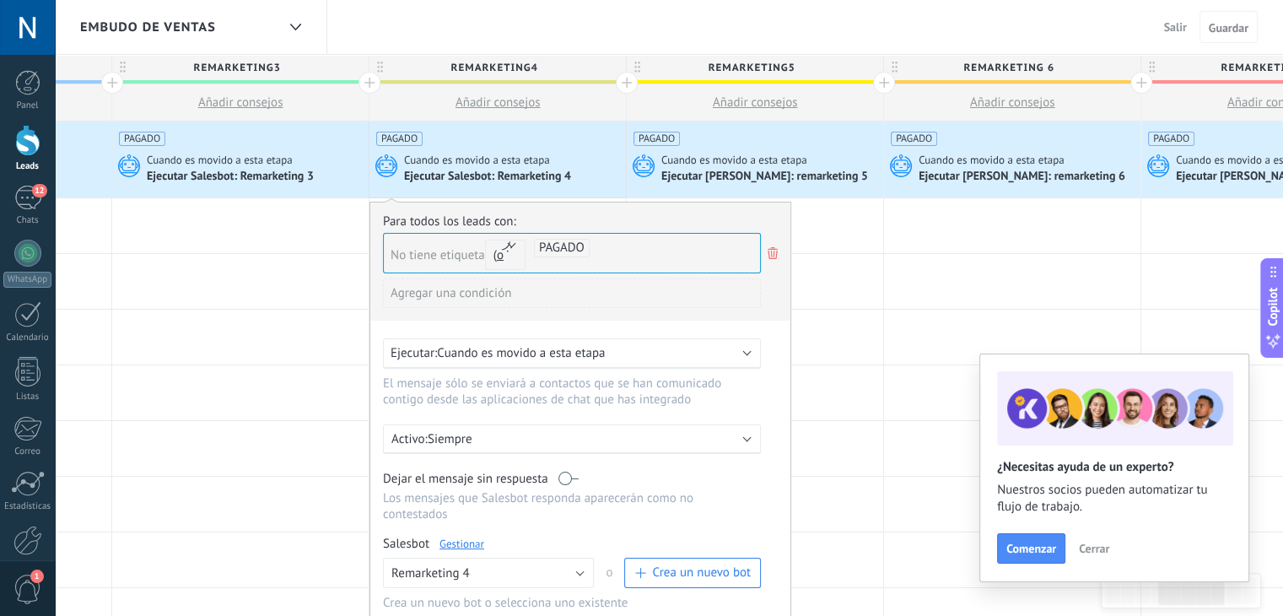
click at [457, 536] on link "Gestionar" at bounding box center [461, 543] width 45 height 14
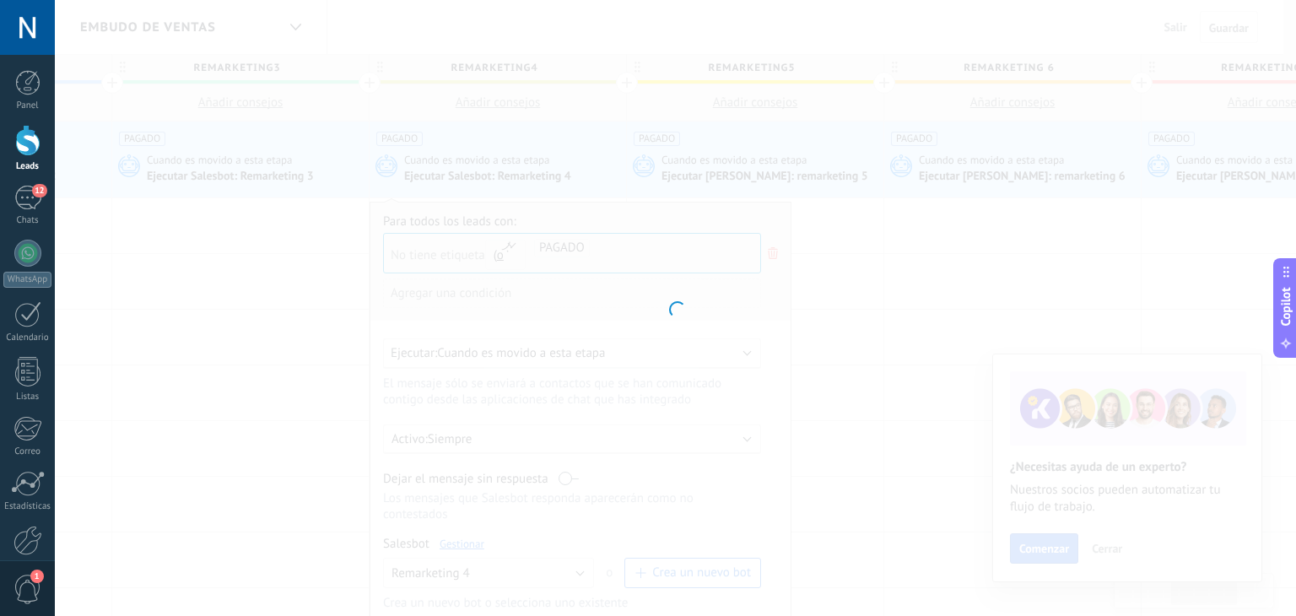
type input "**********"
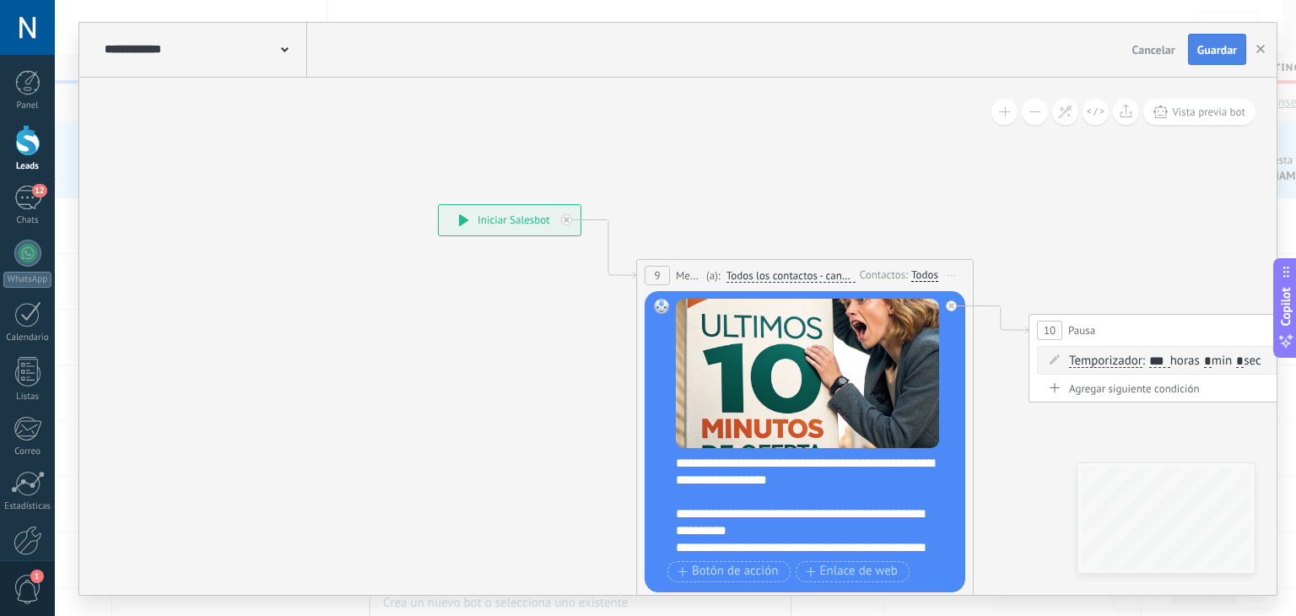
click at [1221, 40] on button "Guardar" at bounding box center [1217, 50] width 58 height 32
click at [1209, 51] on span "Guardar" at bounding box center [1217, 50] width 40 height 12
click at [1261, 46] on icon "button" at bounding box center [1260, 49] width 8 height 8
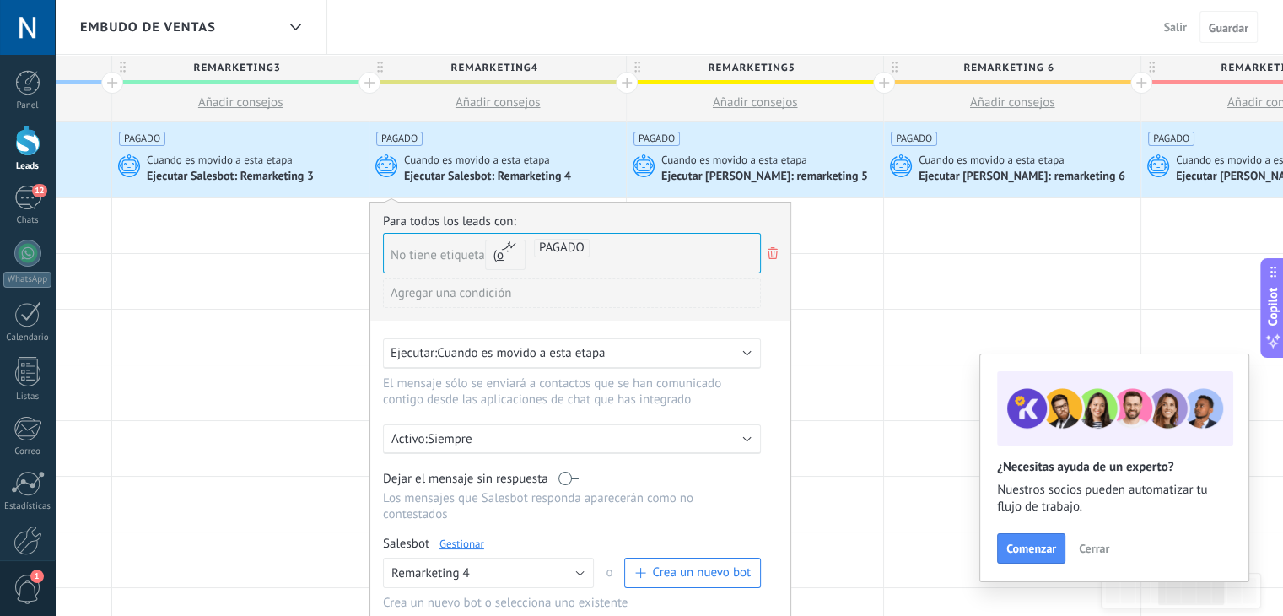
click at [252, 175] on div "Ejecutar Salesbot: Remarketing 3" at bounding box center [232, 177] width 170 height 15
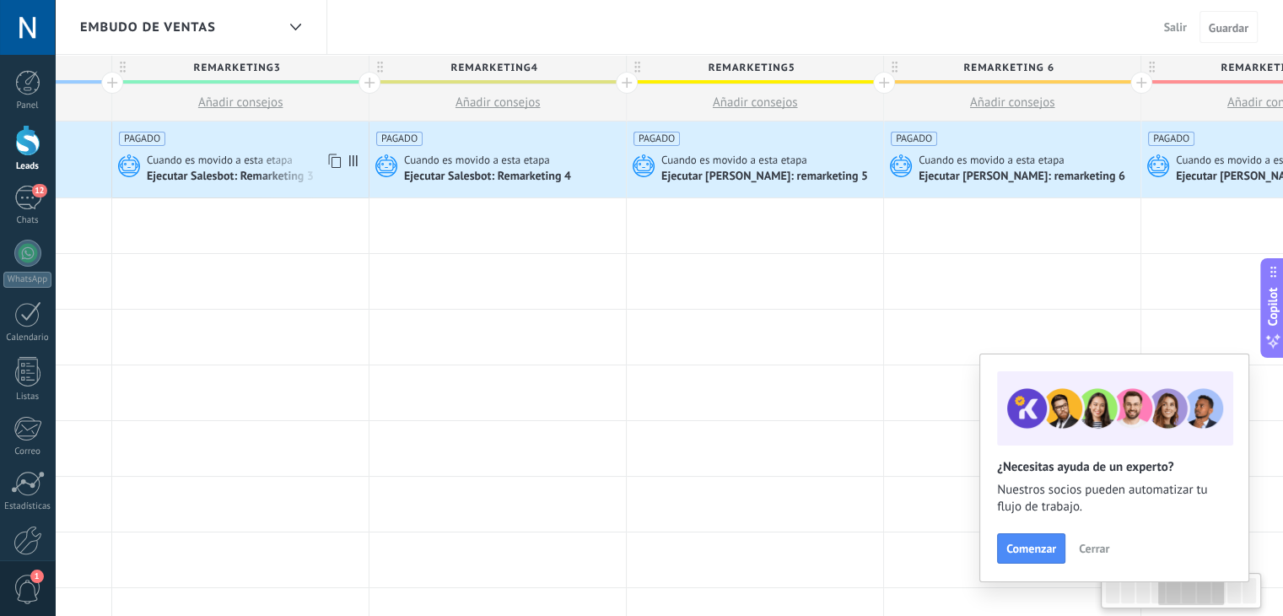
click at [287, 168] on div "Ejecutar Salesbot: Remarketing 3" at bounding box center [256, 176] width 218 height 17
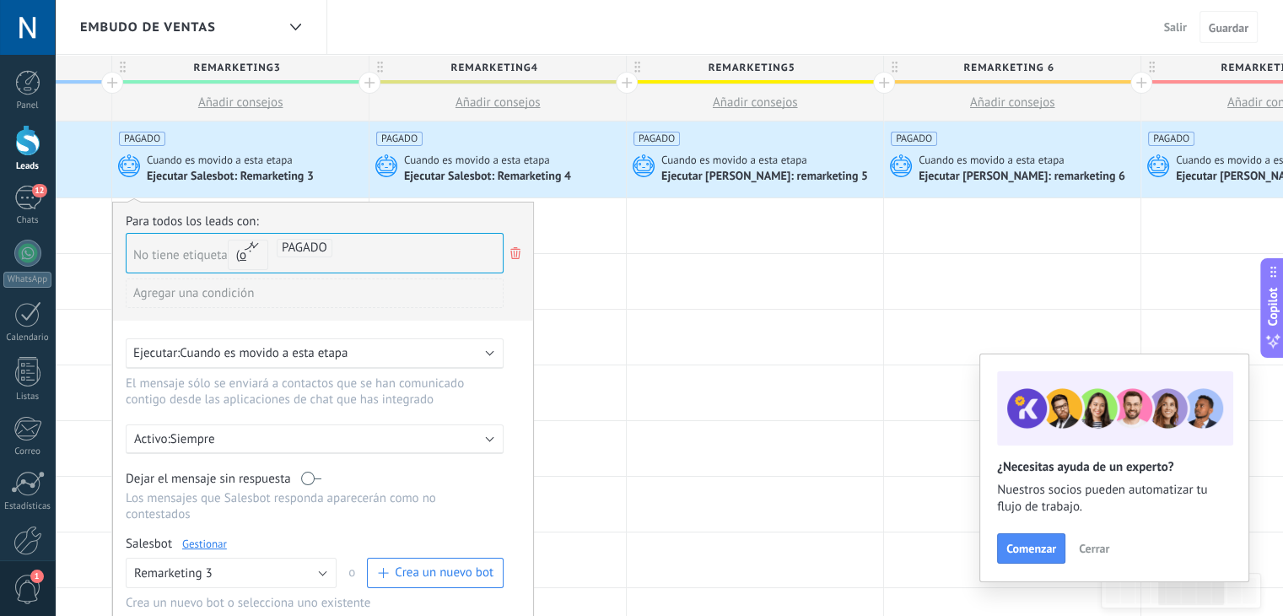
click at [204, 536] on link "Gestionar" at bounding box center [204, 543] width 45 height 14
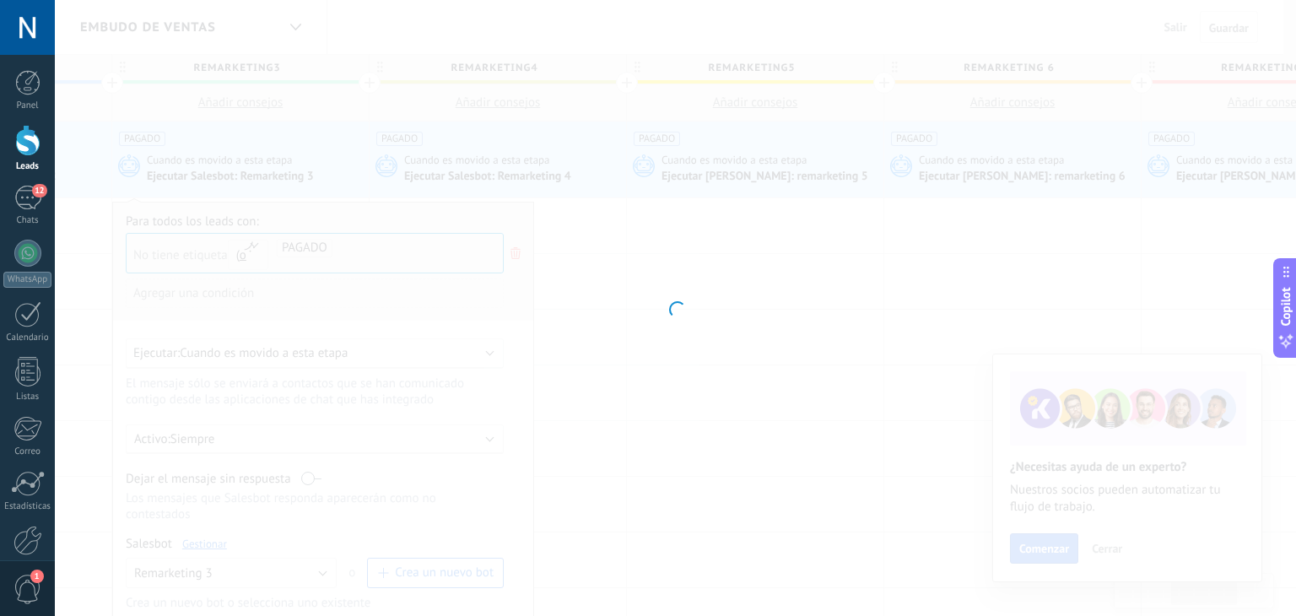
type input "**********"
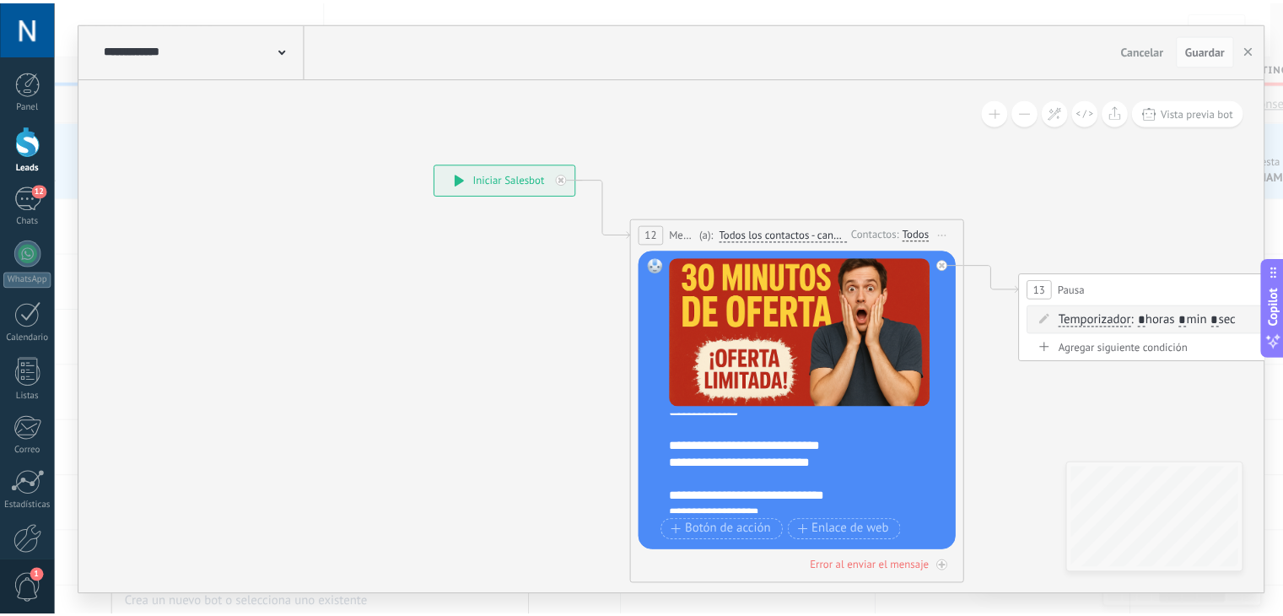
scroll to position [181, 0]
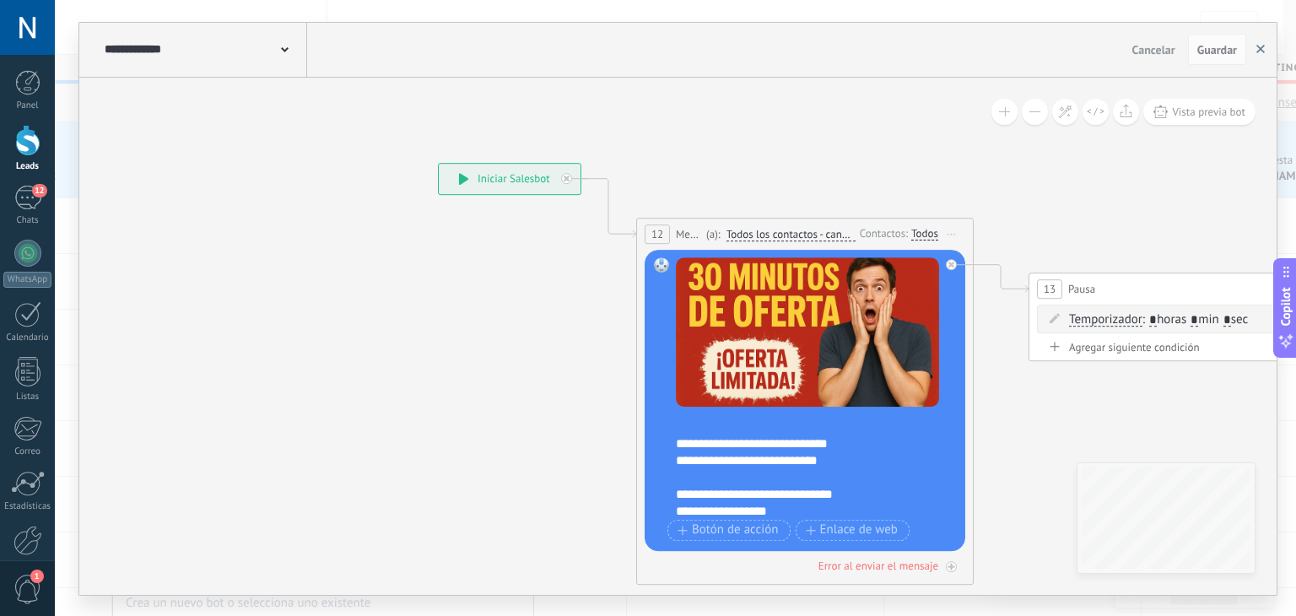
click at [1265, 52] on button "button" at bounding box center [1259, 50] width 25 height 32
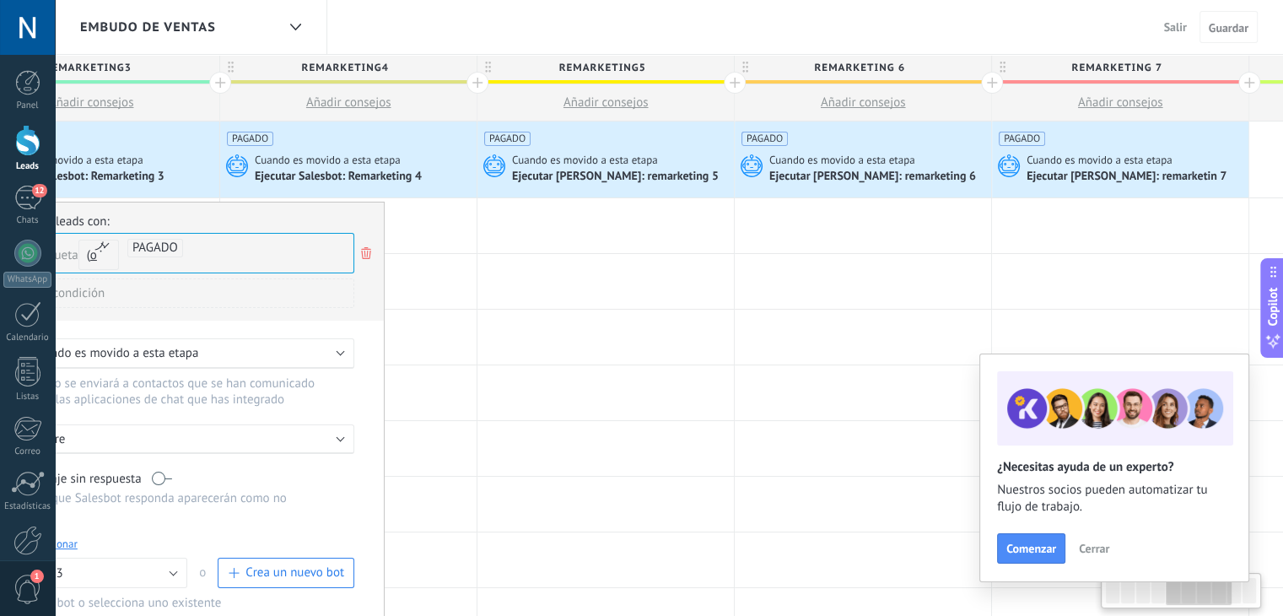
scroll to position [0, 1137]
click at [600, 164] on span "Cuando es movido a esta etapa" at bounding box center [585, 160] width 148 height 15
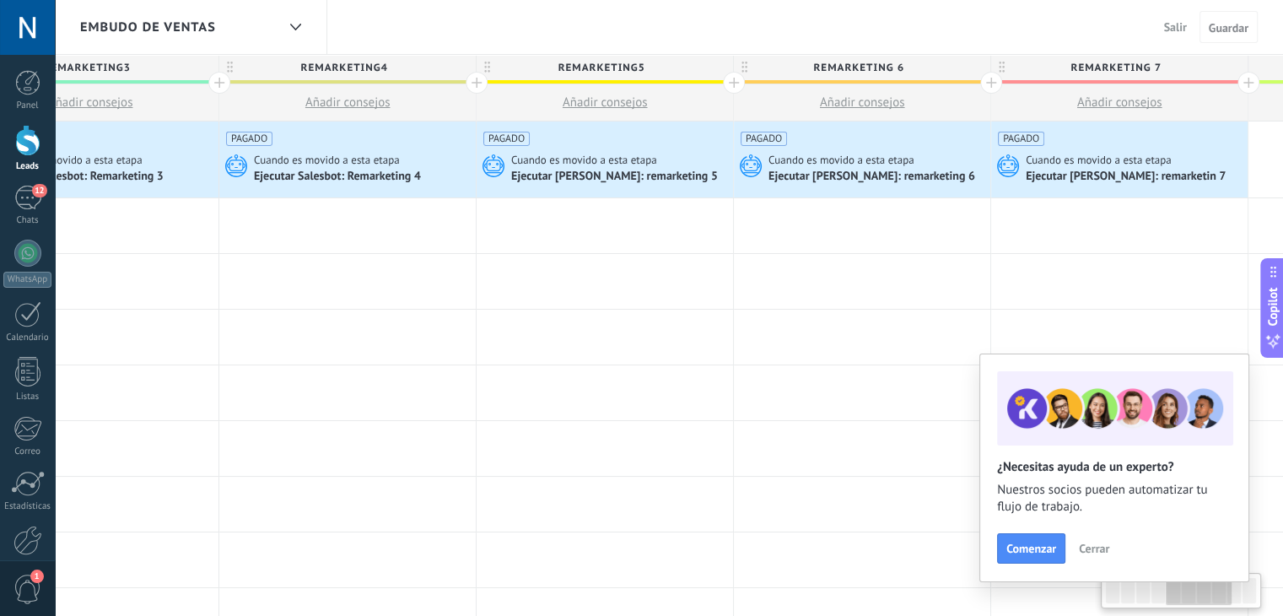
click at [587, 170] on div "Ejecutar [PERSON_NAME]: remarketing 5" at bounding box center [615, 177] width 209 height 15
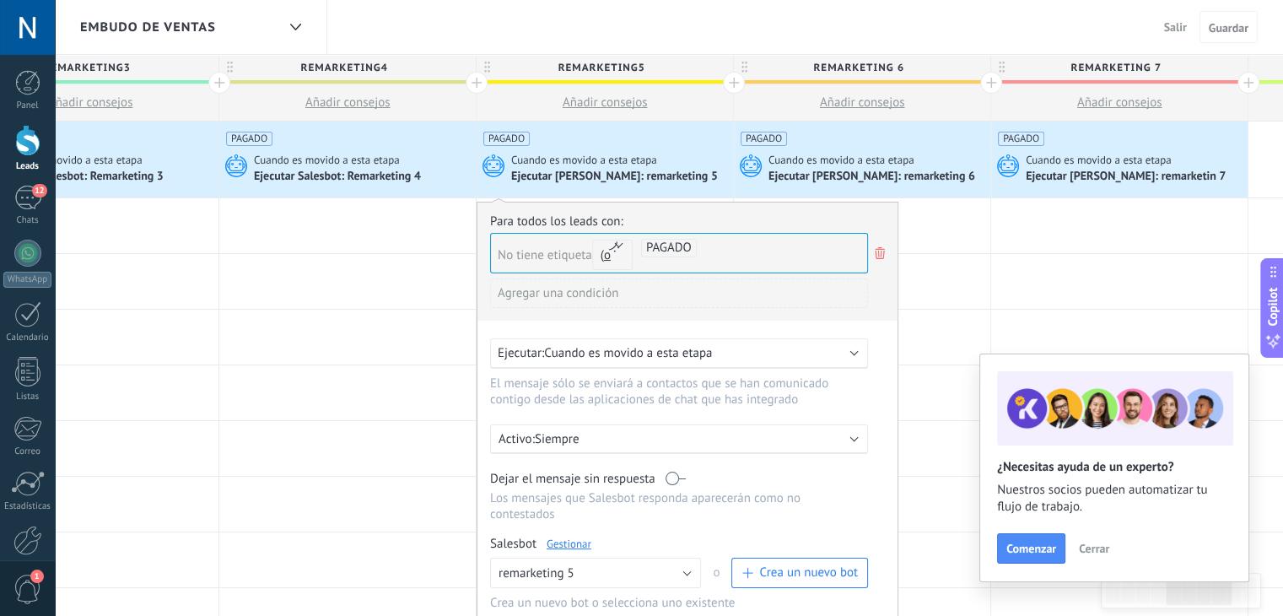
click at [577, 536] on link "Gestionar" at bounding box center [569, 543] width 45 height 14
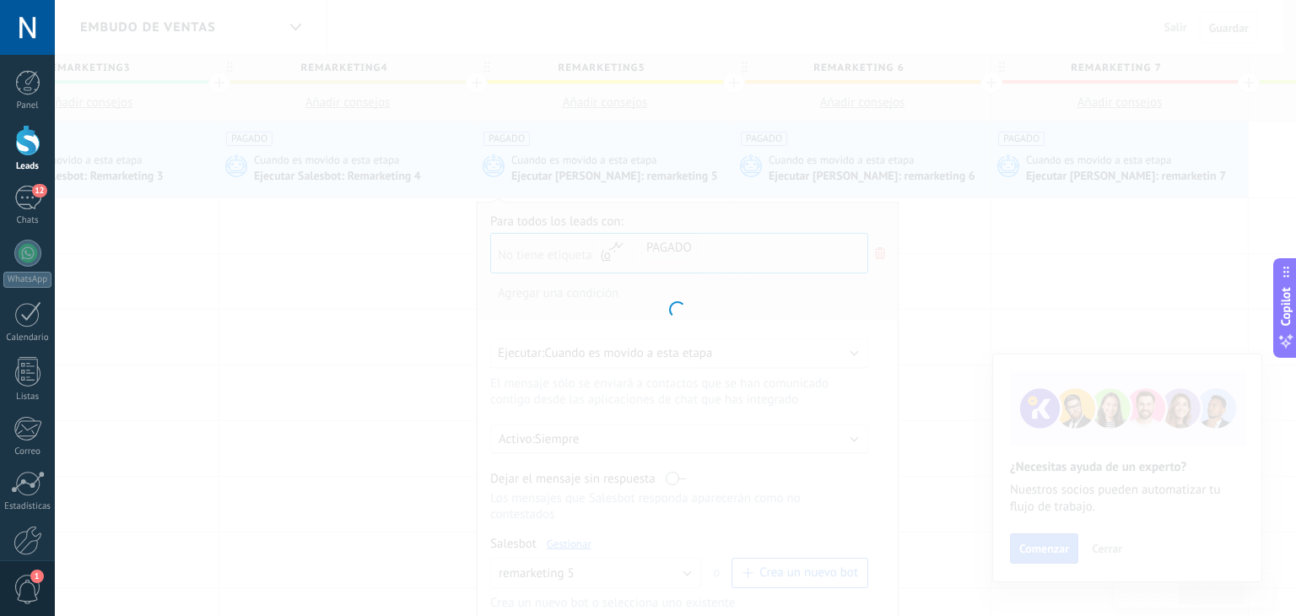
type input "**********"
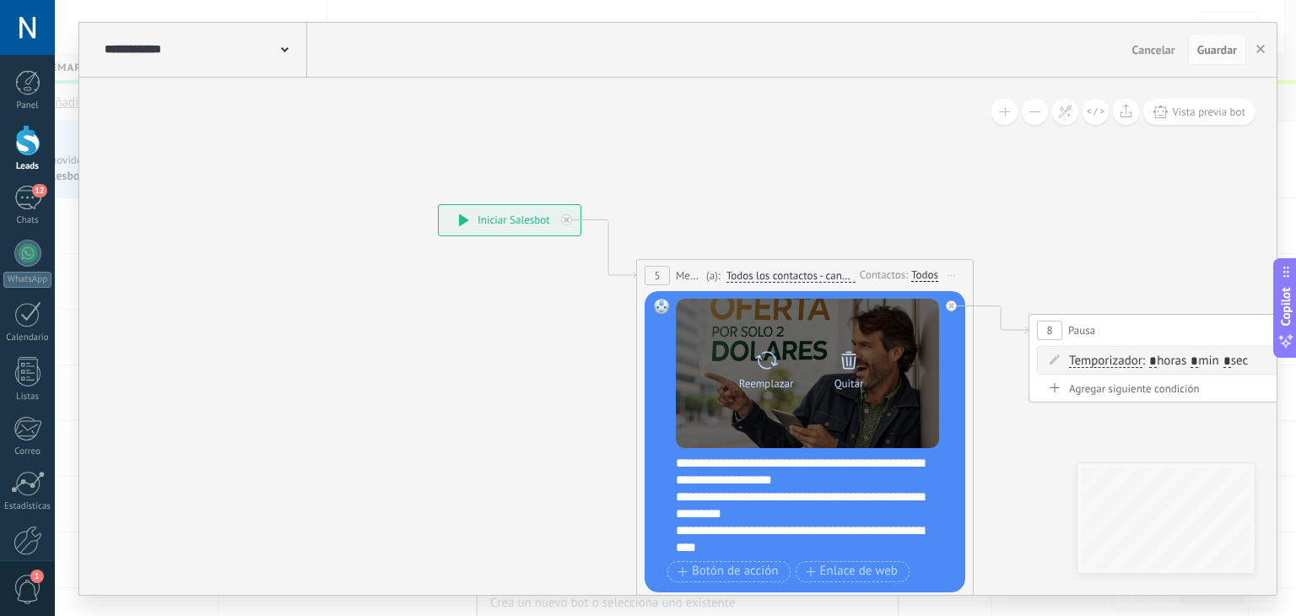
click at [773, 369] on icon at bounding box center [766, 360] width 24 height 24
click input "Subir" at bounding box center [0, 0] width 0 height 0
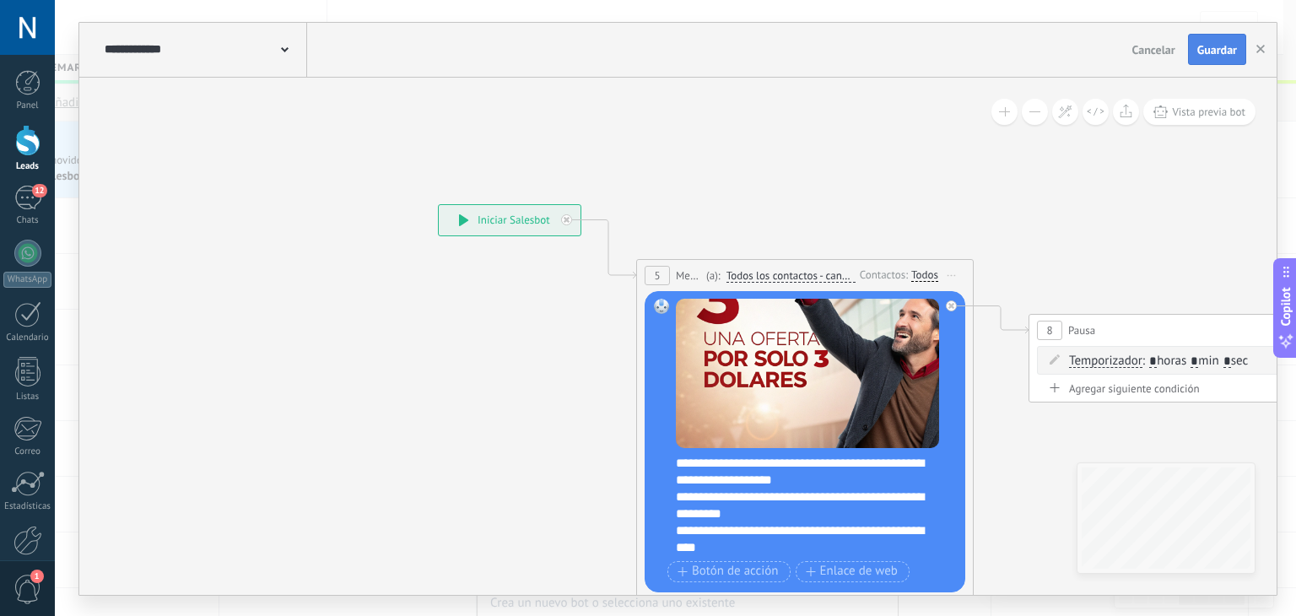
click at [1210, 44] on span "Guardar" at bounding box center [1217, 50] width 40 height 12
click at [1262, 39] on button "button" at bounding box center [1259, 50] width 25 height 32
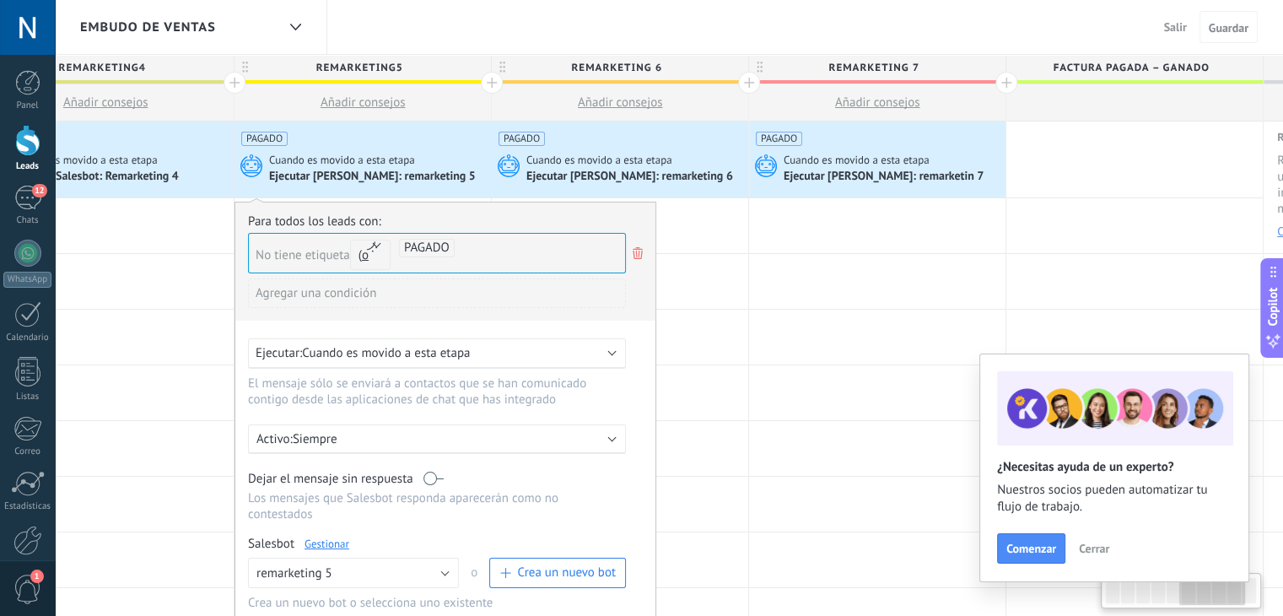
scroll to position [0, 1380]
click at [599, 163] on span "Cuando es movido a esta etapa" at bounding box center [599, 160] width 148 height 15
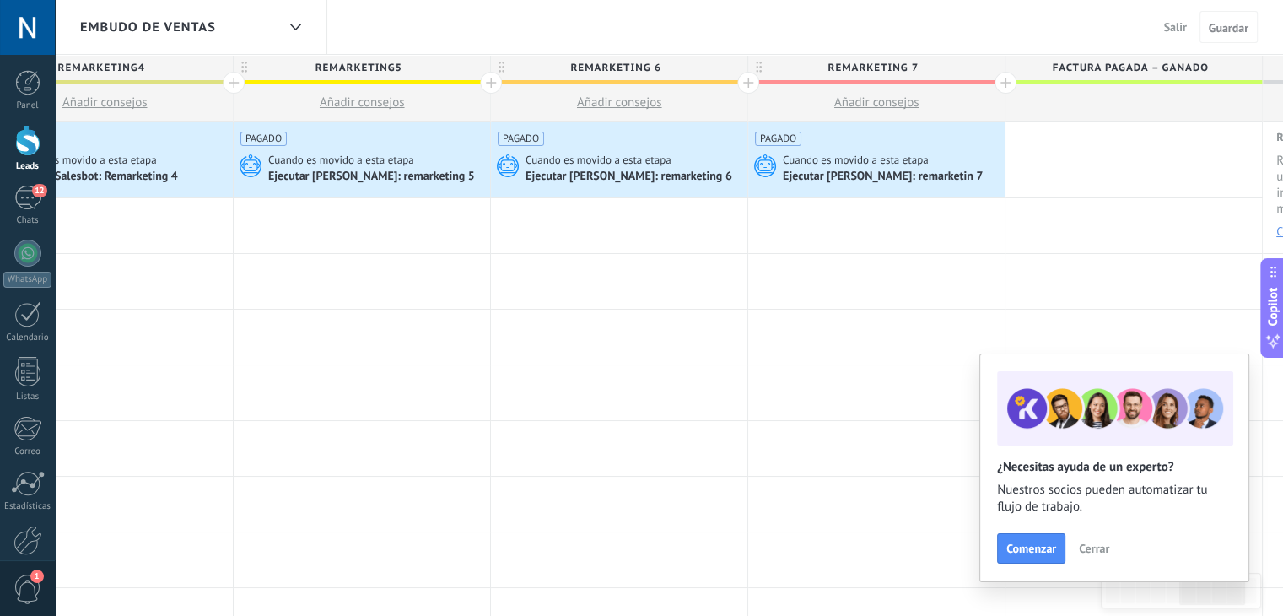
click at [623, 173] on div "Ejecutar [PERSON_NAME]: remarketing 6" at bounding box center [629, 177] width 209 height 15
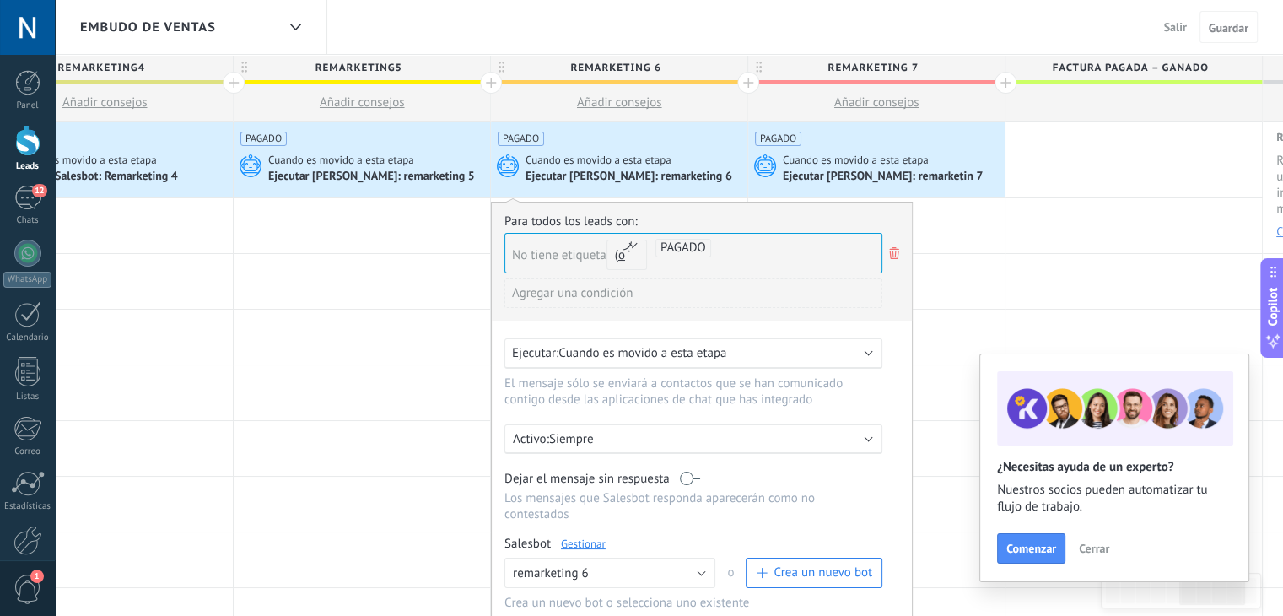
click at [580, 536] on link "Gestionar" at bounding box center [583, 543] width 45 height 14
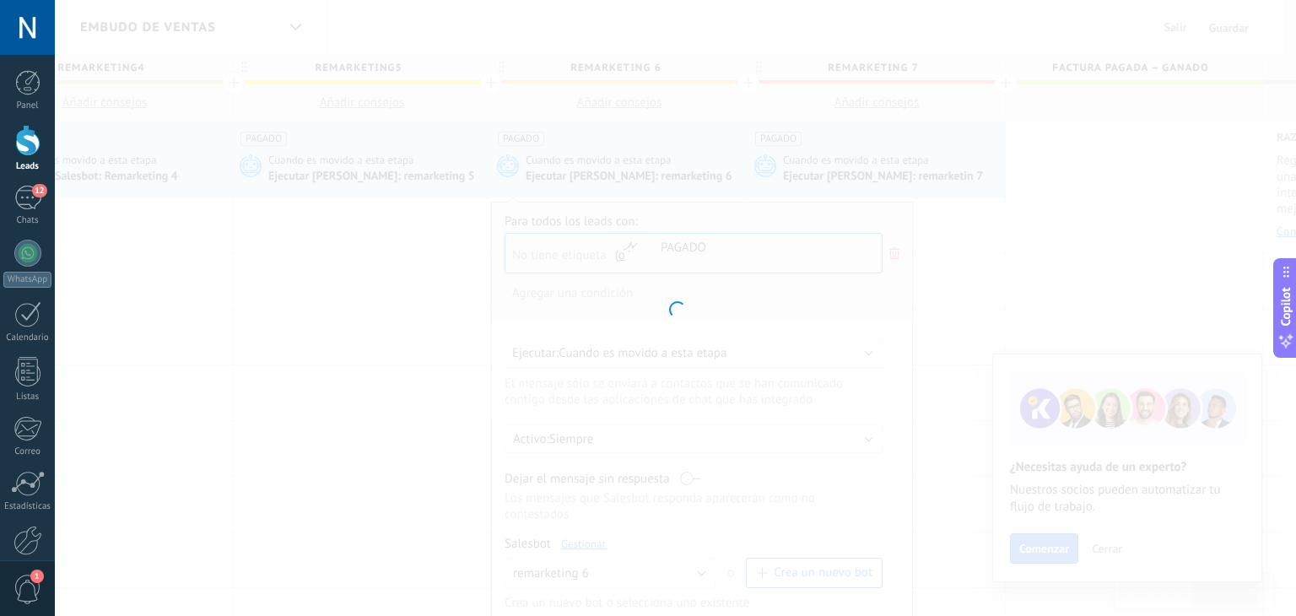
type input "**********"
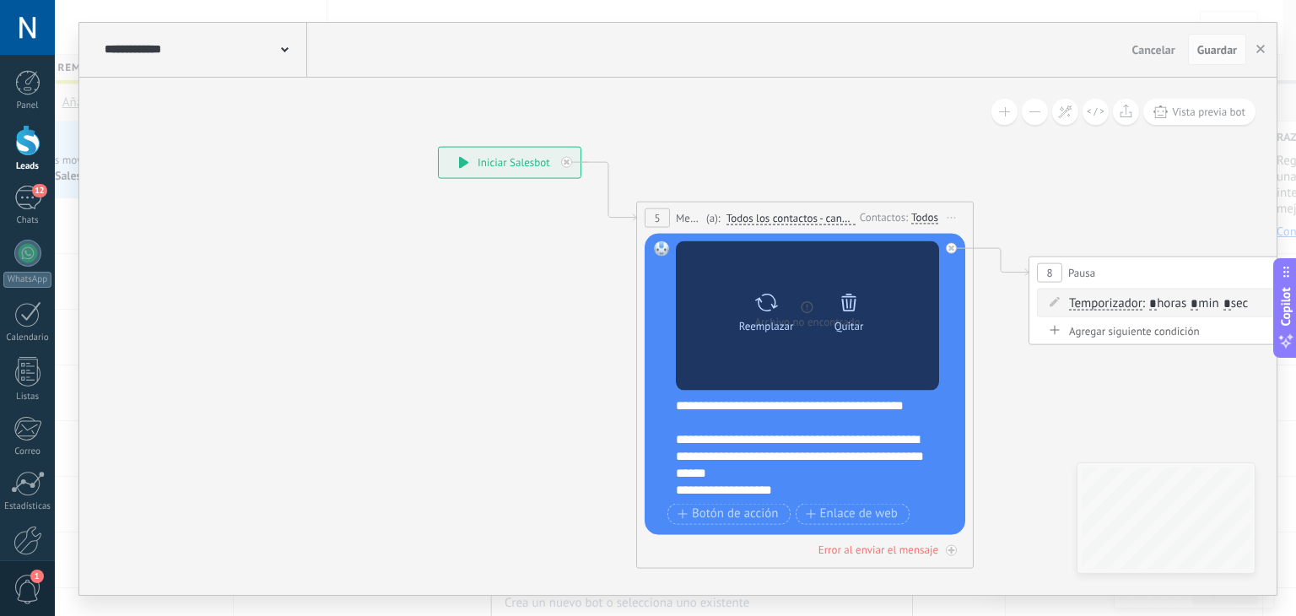
click at [759, 308] on icon at bounding box center [766, 303] width 24 height 24
click input "Subir" at bounding box center [0, 0] width 0 height 0
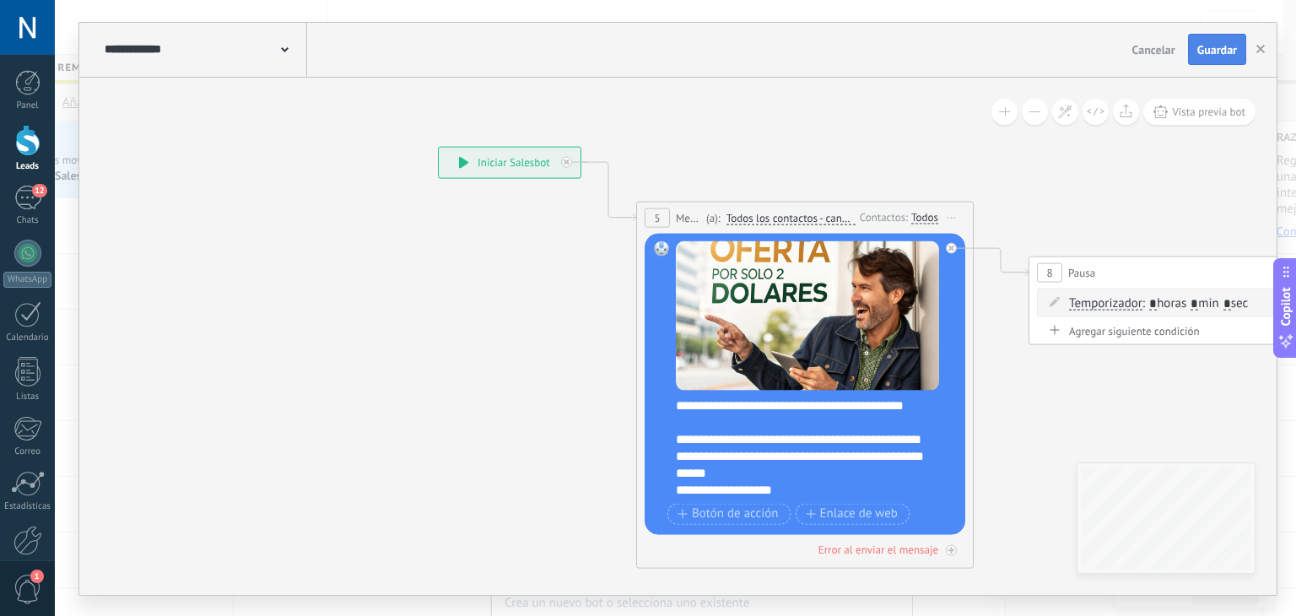
click at [1215, 38] on button "Guardar" at bounding box center [1217, 50] width 58 height 32
click at [1260, 52] on icon "button" at bounding box center [1260, 49] width 8 height 8
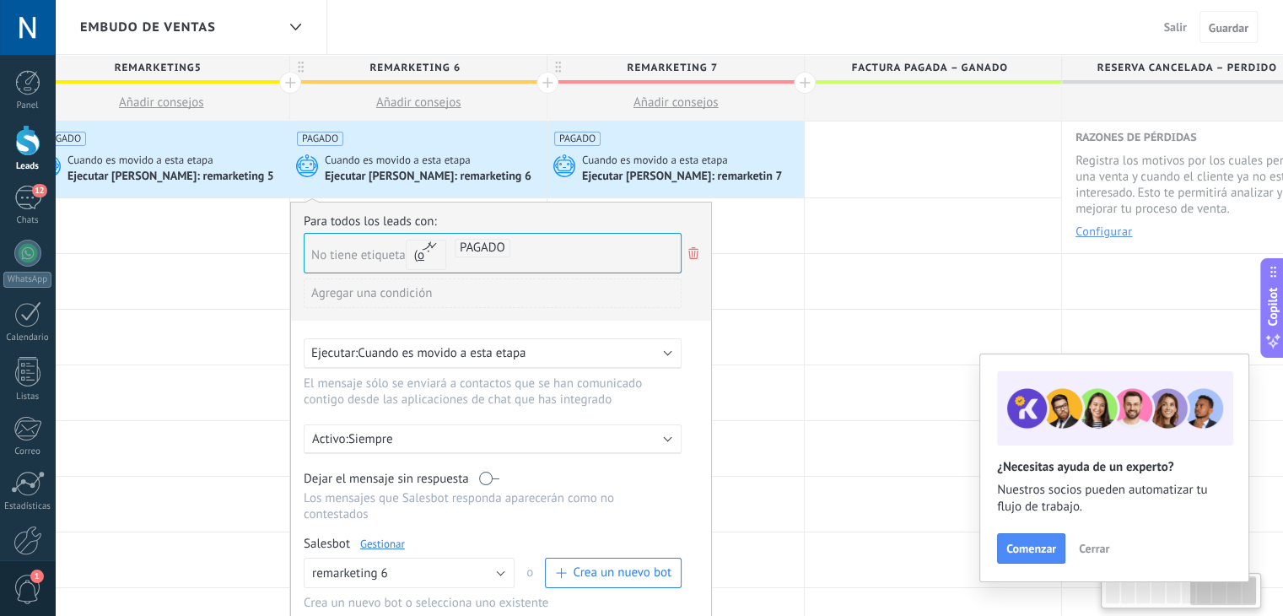
scroll to position [0, 1582]
click at [679, 175] on div "Ejecutar [PERSON_NAME]: remarketin 7" at bounding box center [681, 177] width 202 height 15
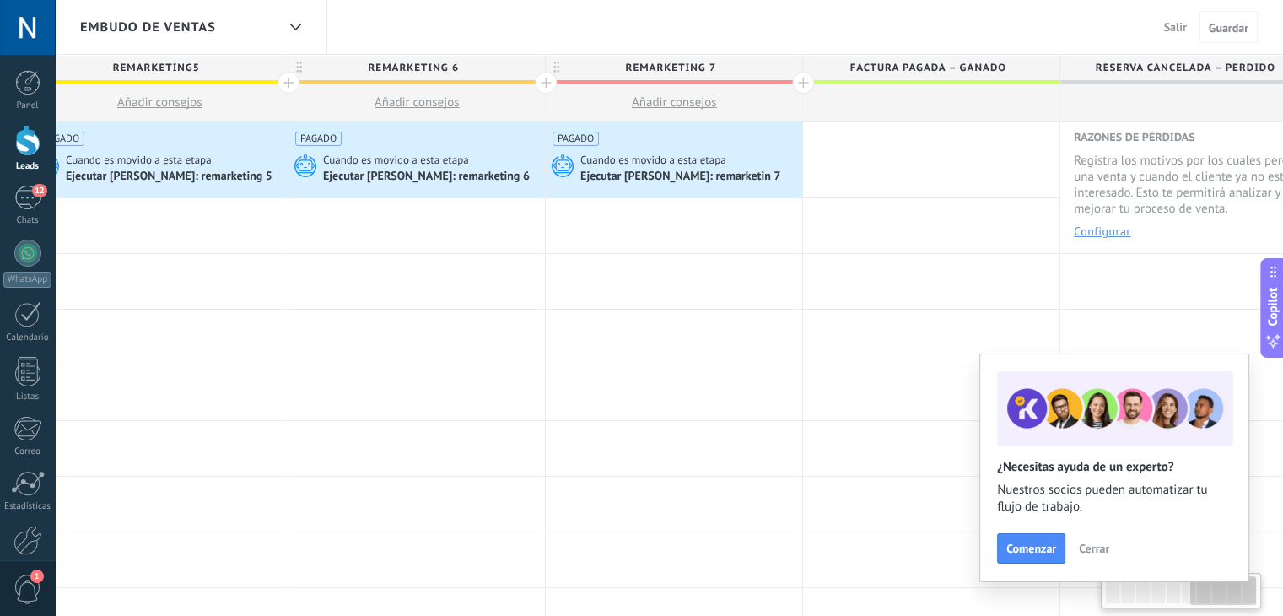
click at [638, 179] on div "Ejecutar [PERSON_NAME]: remarketin 7" at bounding box center [681, 177] width 202 height 15
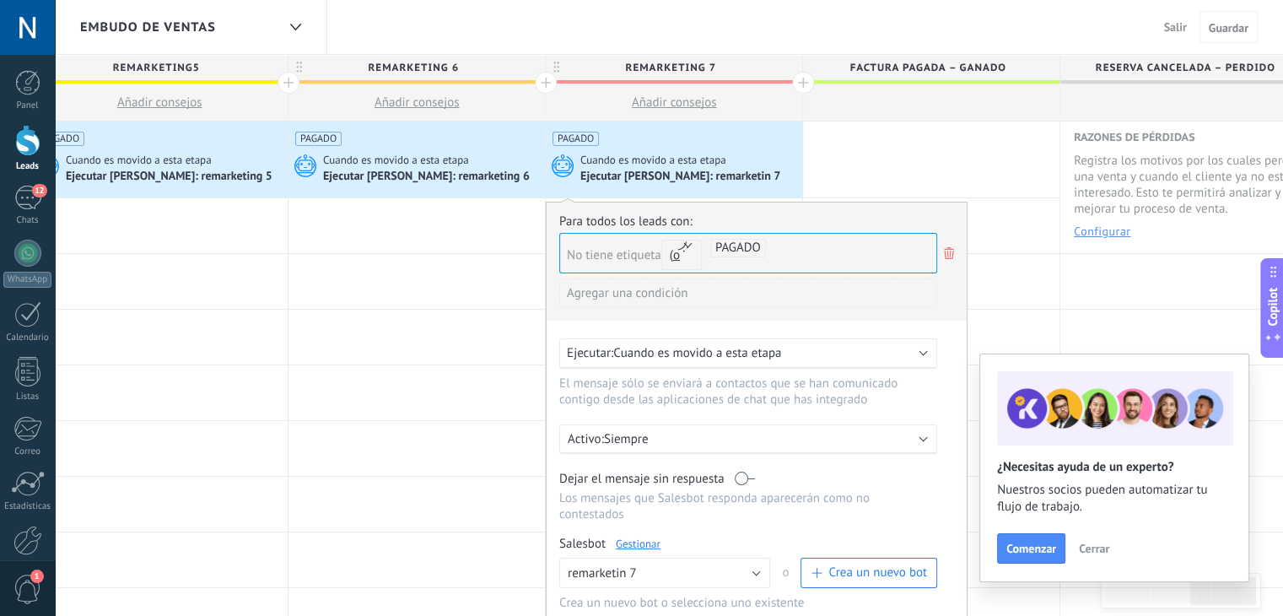
click at [638, 536] on link "Gestionar" at bounding box center [638, 543] width 45 height 14
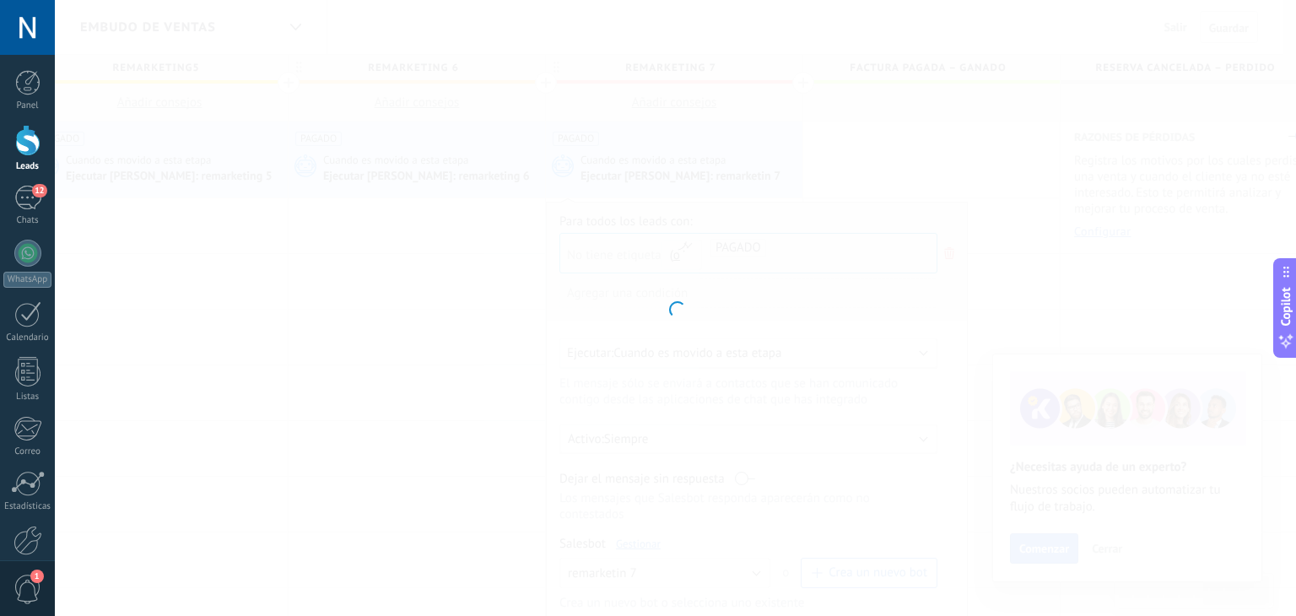
type input "**********"
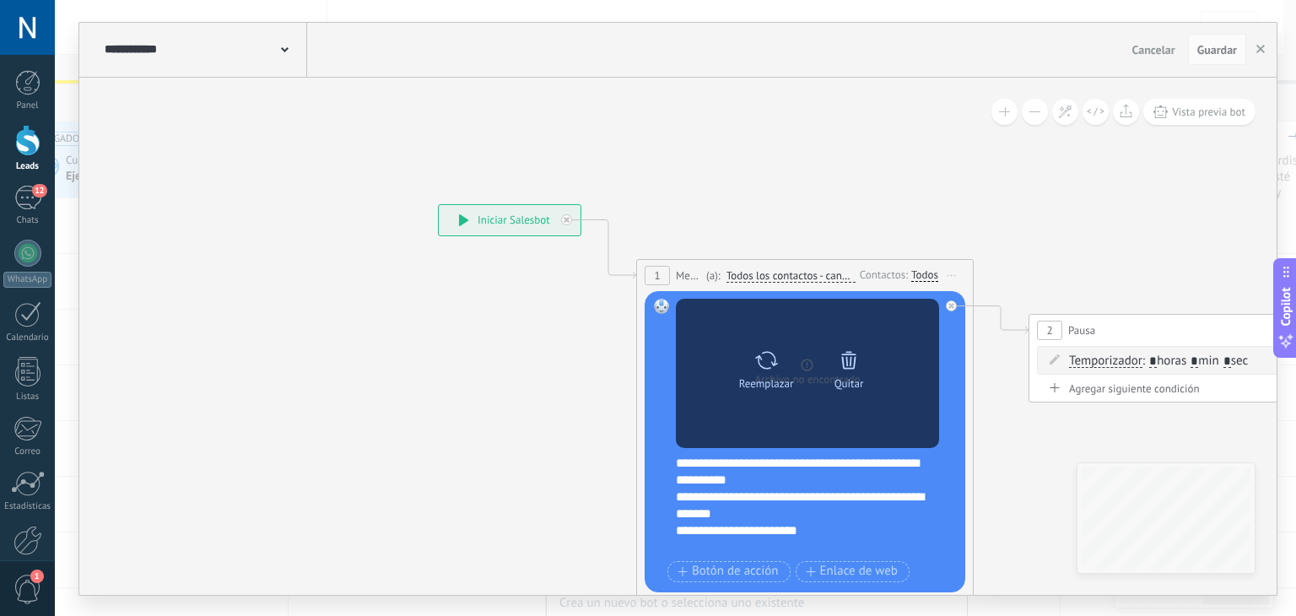
click at [756, 367] on icon at bounding box center [766, 360] width 24 height 24
click input "Subir" at bounding box center [0, 0] width 0 height 0
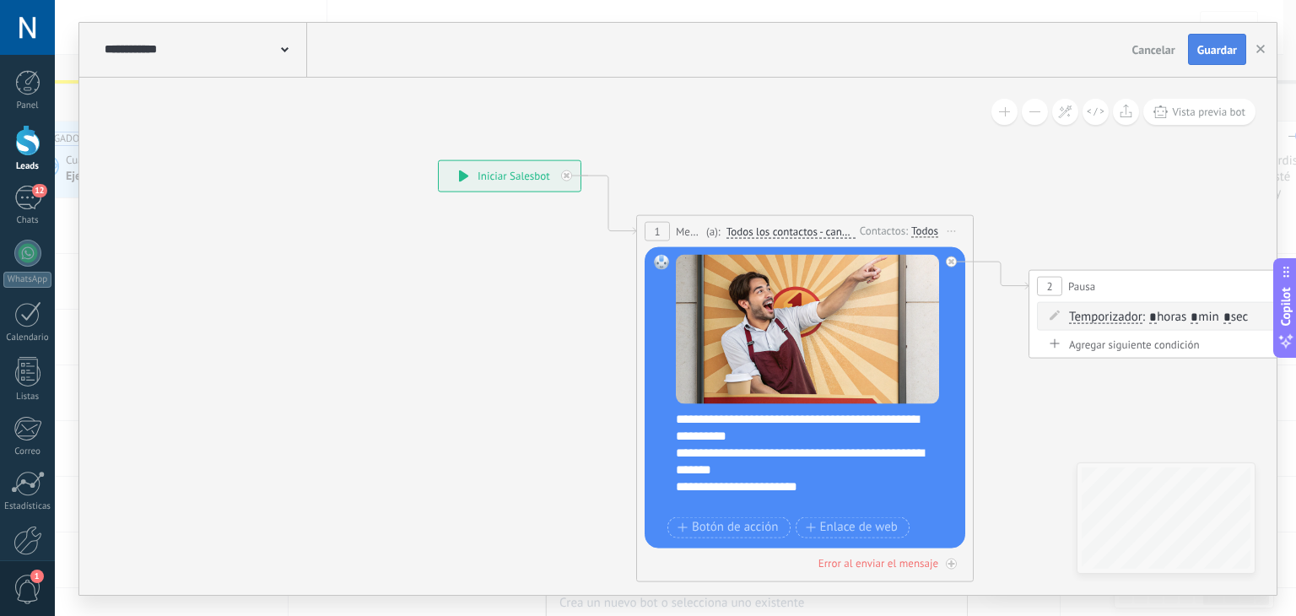
click at [1214, 55] on span "Guardar" at bounding box center [1217, 50] width 40 height 12
click at [1232, 52] on span "Guardar" at bounding box center [1217, 50] width 40 height 12
click at [1264, 46] on use "button" at bounding box center [1260, 49] width 8 height 8
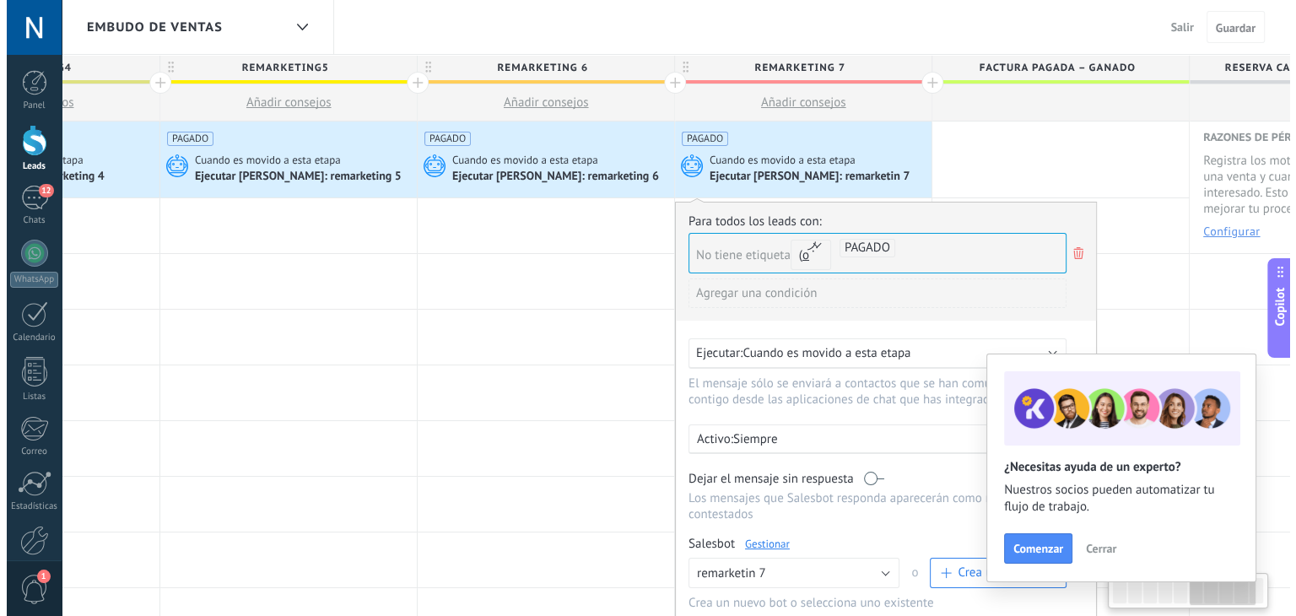
scroll to position [0, 1461]
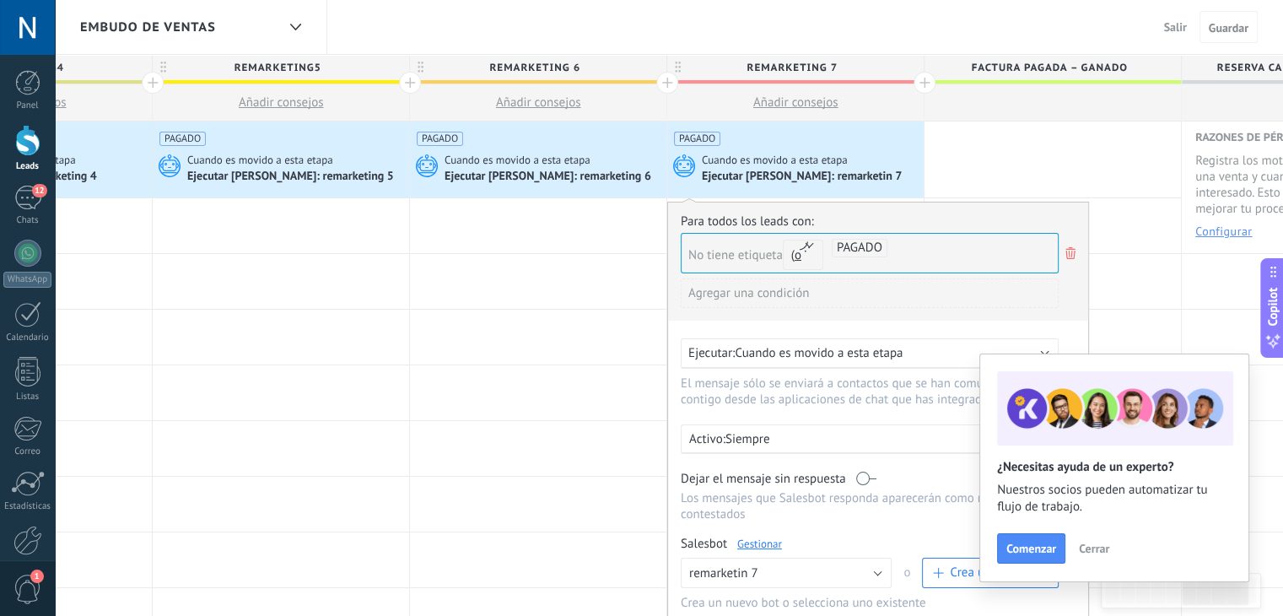
click at [752, 536] on link "Gestionar" at bounding box center [759, 543] width 45 height 14
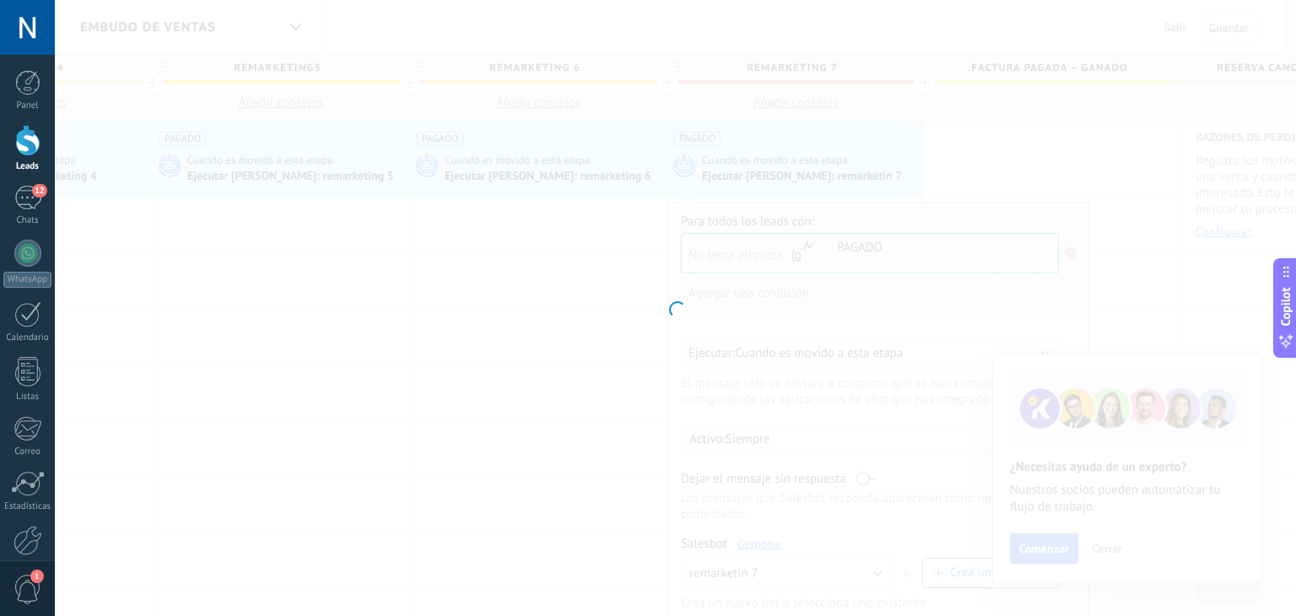
type input "**********"
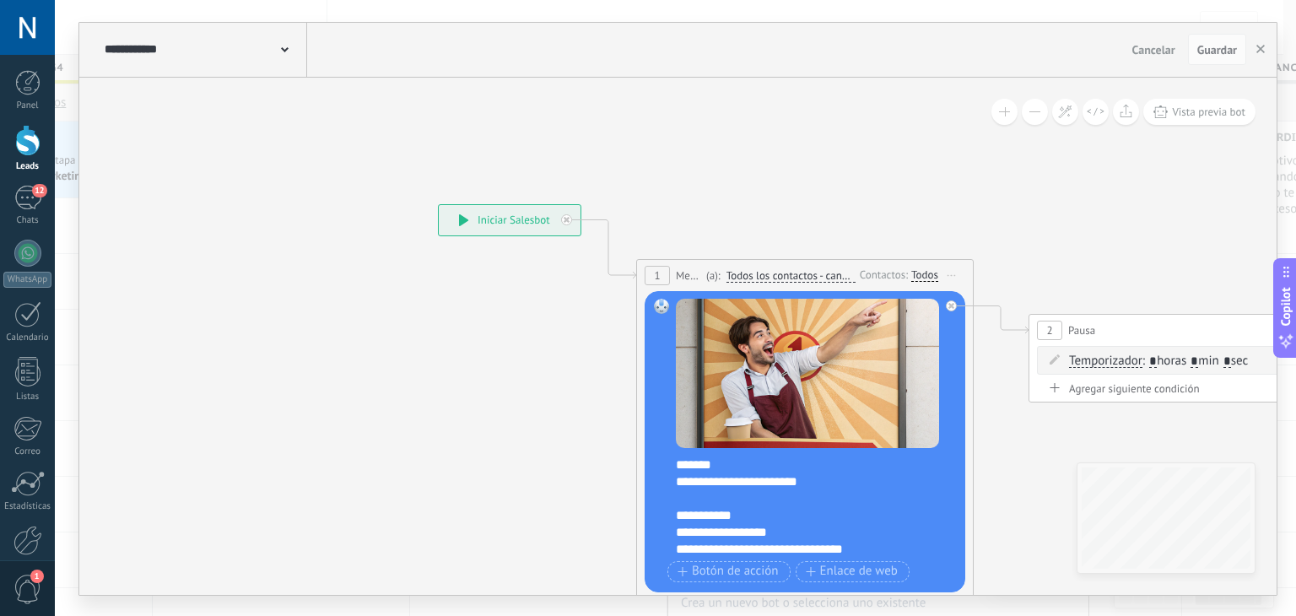
scroll to position [0, 0]
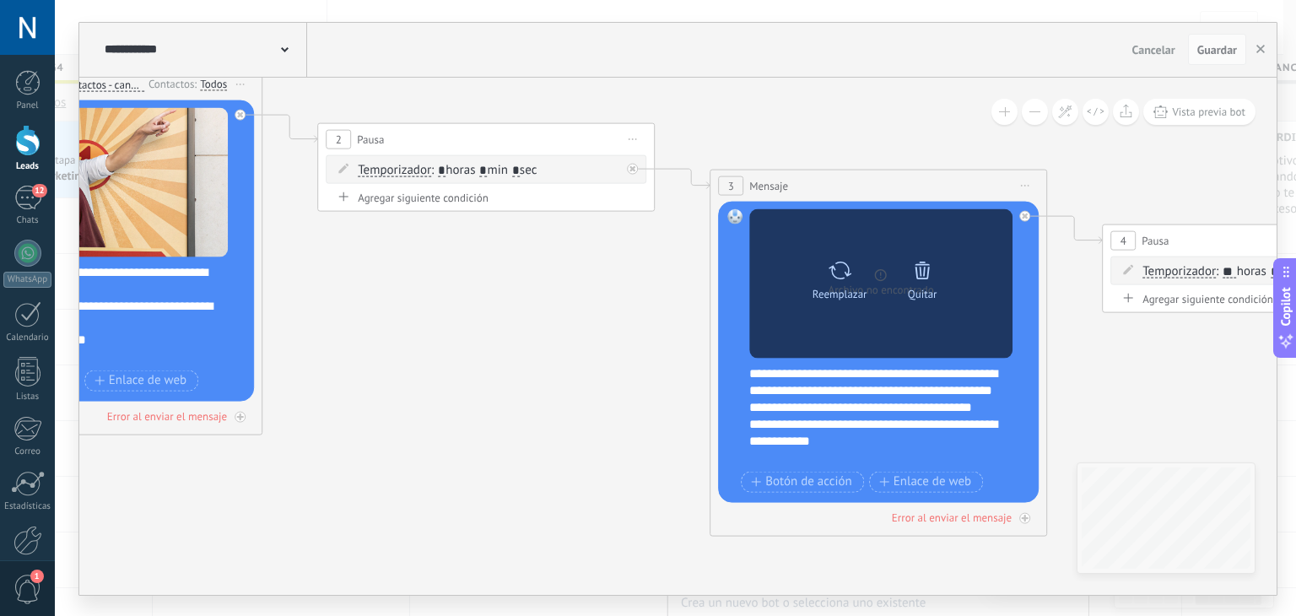
click at [838, 274] on icon at bounding box center [839, 271] width 24 height 24
click input "Subir" at bounding box center [0, 0] width 0 height 0
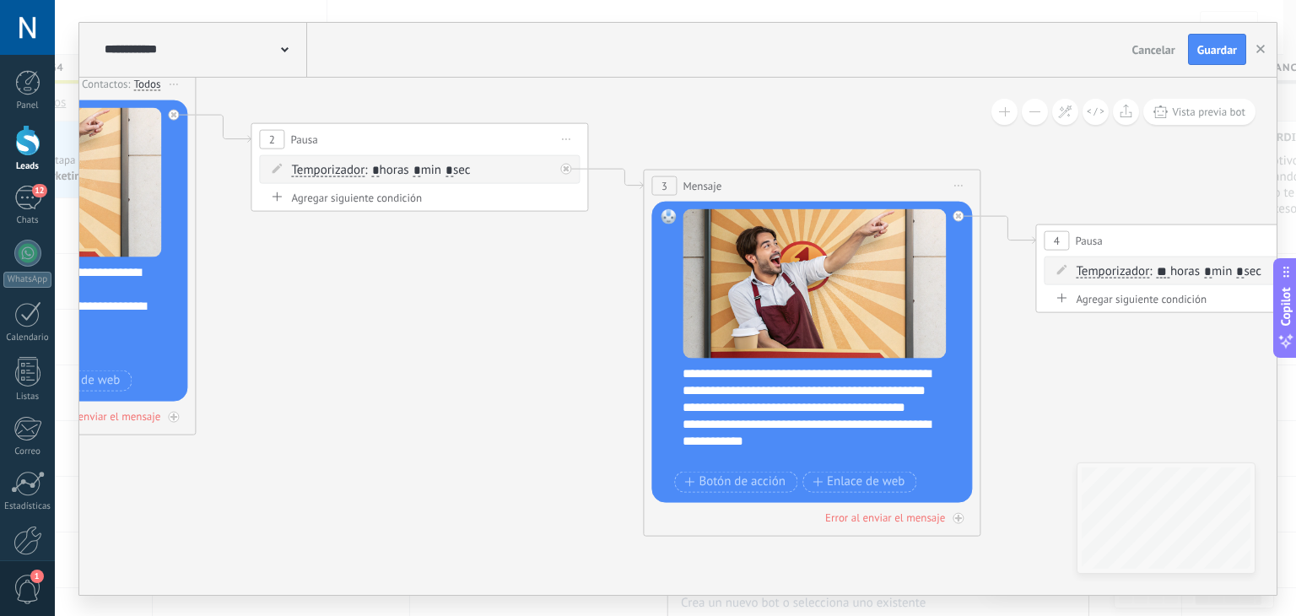
click at [754, 373] on div "**********" at bounding box center [822, 414] width 281 height 101
click at [811, 372] on div "**********" at bounding box center [822, 414] width 281 height 101
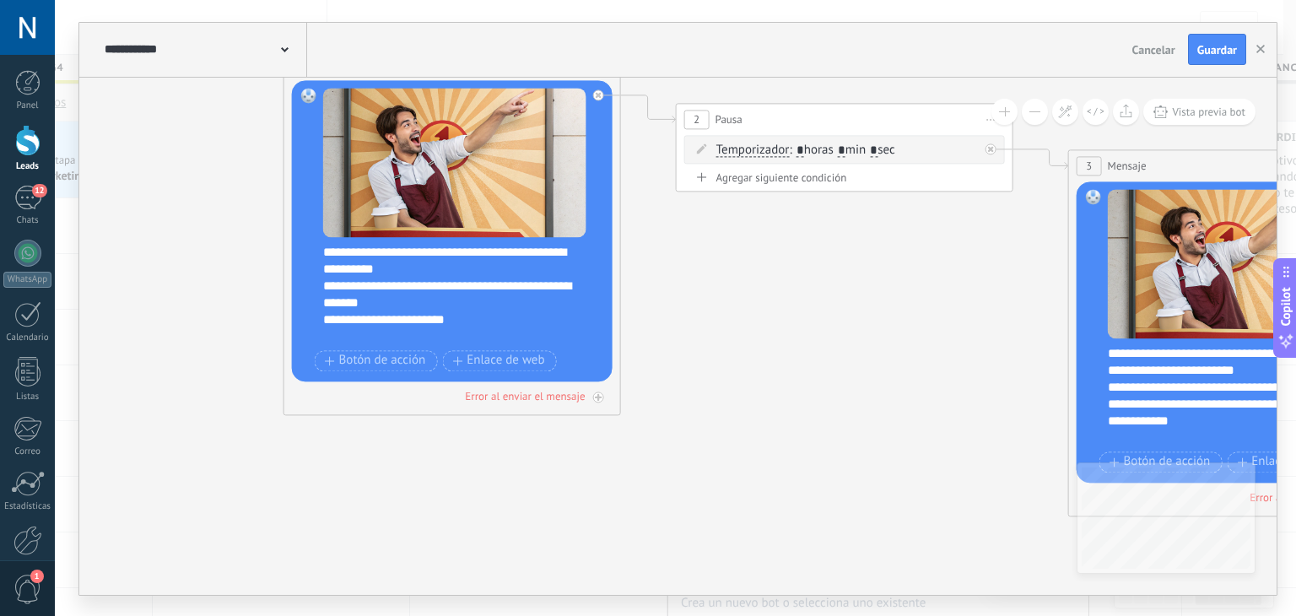
drag, startPoint x: 451, startPoint y: 325, endPoint x: 860, endPoint y: 302, distance: 409.7
click at [860, 302] on icon at bounding box center [1211, 304] width 3097 height 1465
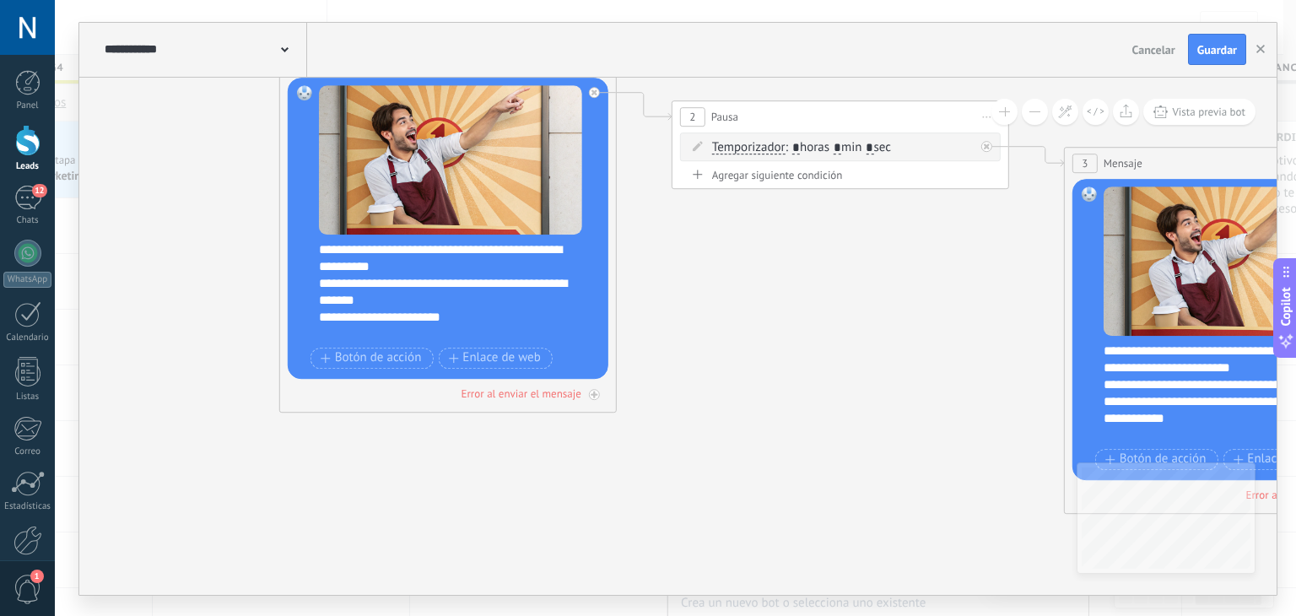
click at [350, 250] on span "**********" at bounding box center [389, 249] width 91 height 13
drag, startPoint x: 343, startPoint y: 249, endPoint x: 354, endPoint y: 249, distance: 11.0
click at [354, 249] on div "**********" at bounding box center [459, 291] width 281 height 101
click at [351, 245] on span "**********" at bounding box center [389, 249] width 91 height 13
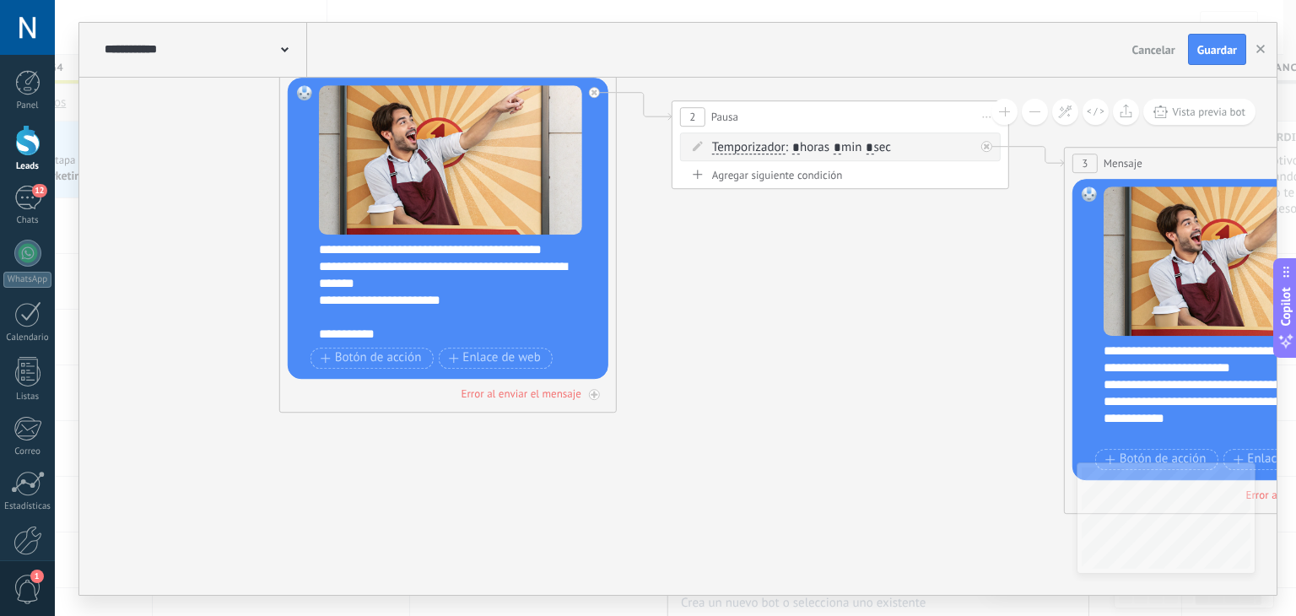
click at [354, 250] on div "**********" at bounding box center [459, 291] width 281 height 101
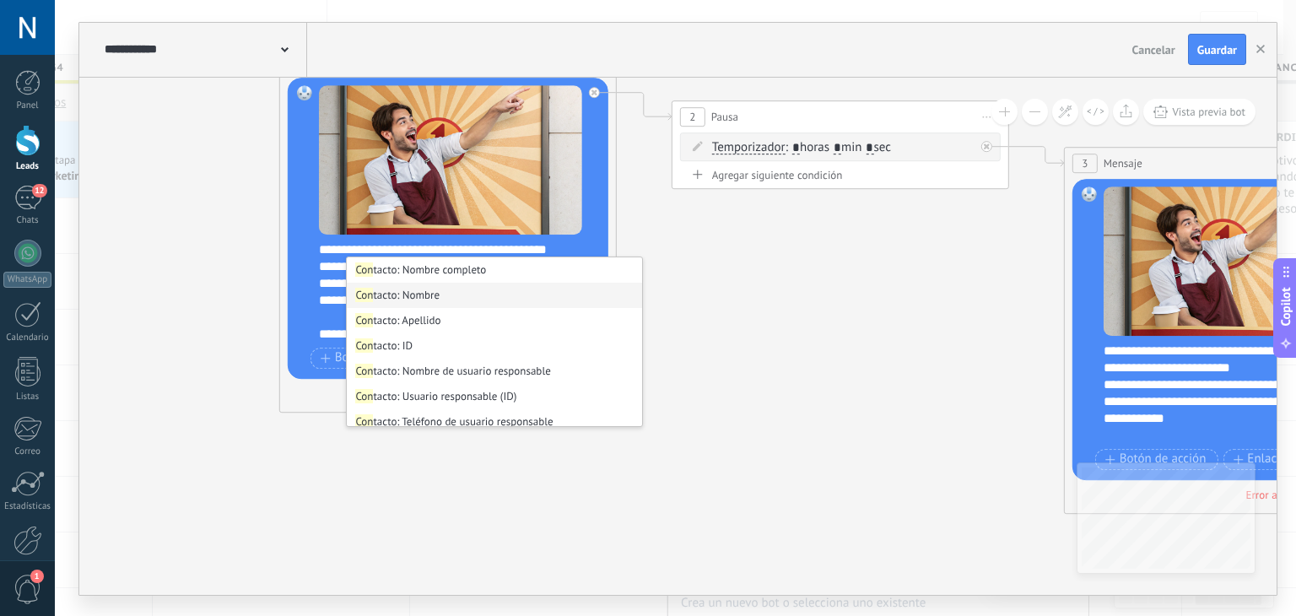
click at [428, 300] on li "Con tacto: Nombre" at bounding box center [494, 295] width 295 height 25
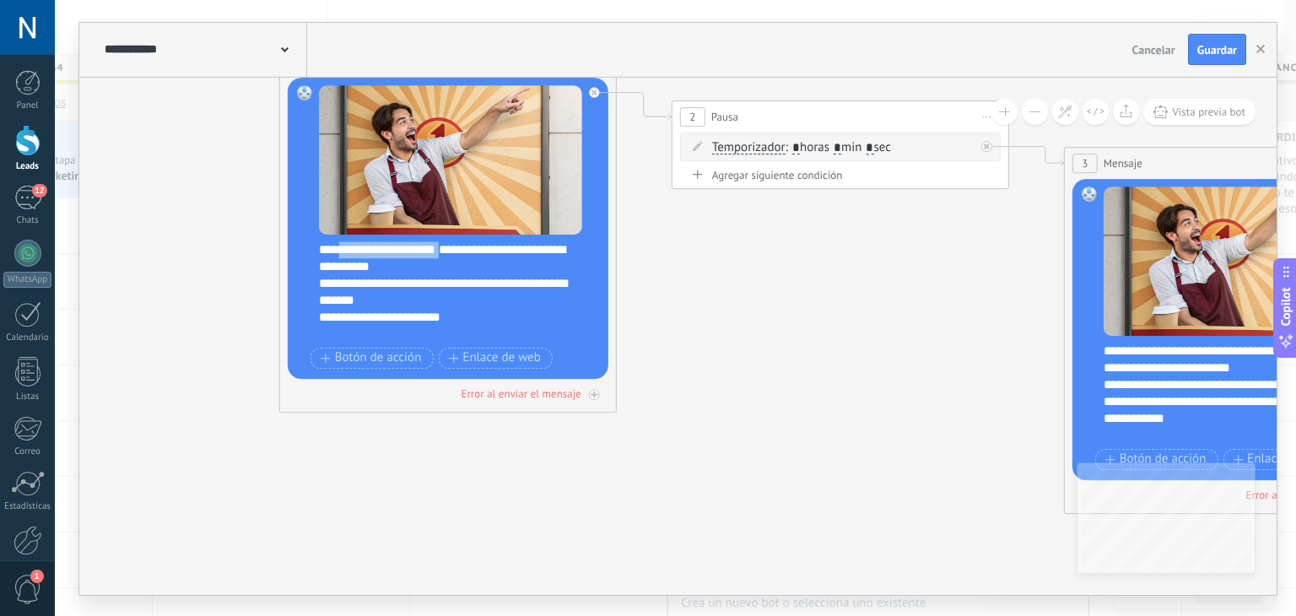
drag, startPoint x: 344, startPoint y: 251, endPoint x: 450, endPoint y: 245, distance: 106.4
click at [450, 245] on div "**********" at bounding box center [459, 291] width 281 height 101
copy div "**********"
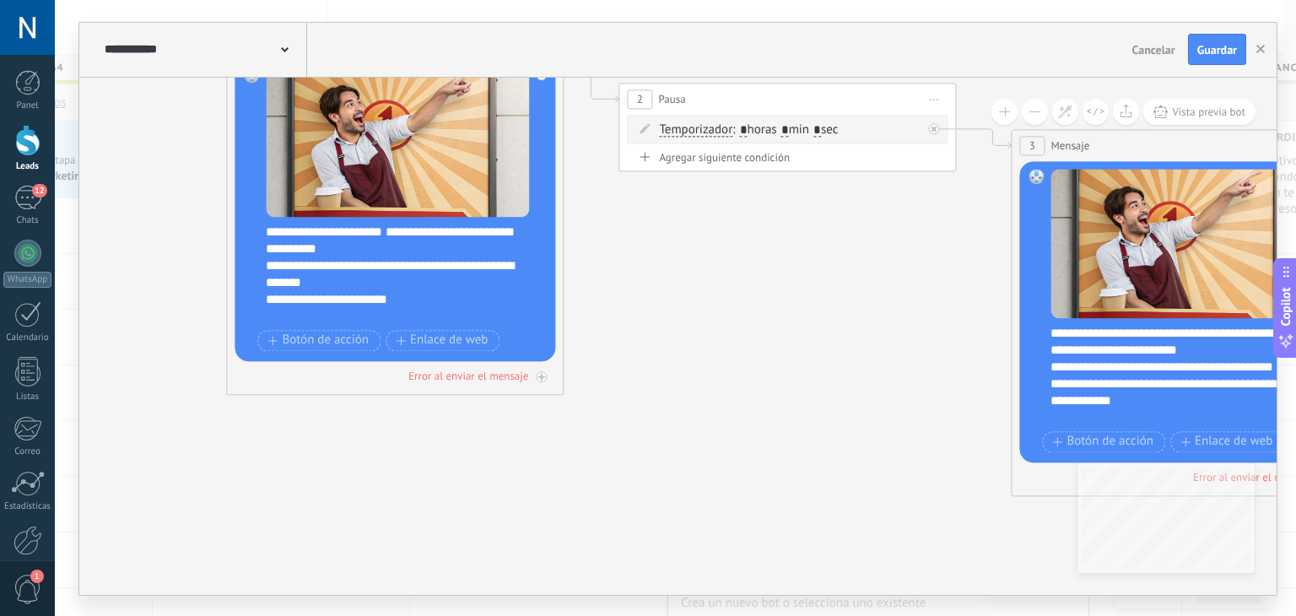
drag, startPoint x: 934, startPoint y: 280, endPoint x: 559, endPoint y: 193, distance: 384.4
click at [559, 193] on icon at bounding box center [1154, 283] width 3097 height 1465
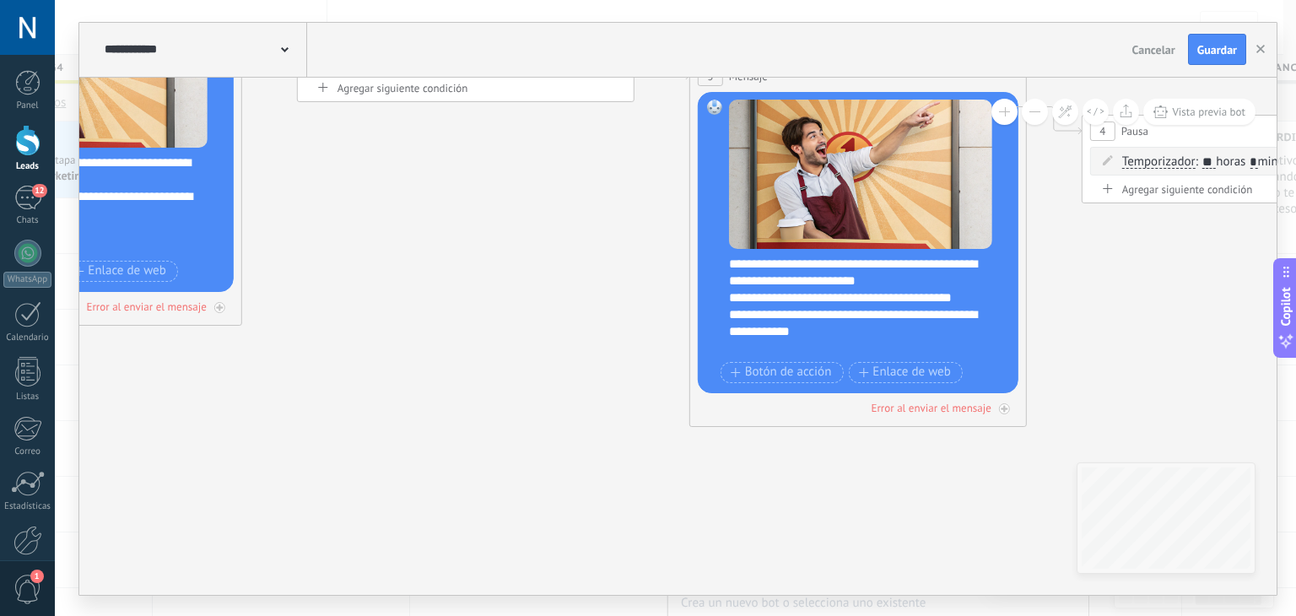
click at [744, 257] on div "**********" at bounding box center [869, 306] width 281 height 101
click at [1216, 50] on span "Guardar" at bounding box center [1217, 50] width 40 height 12
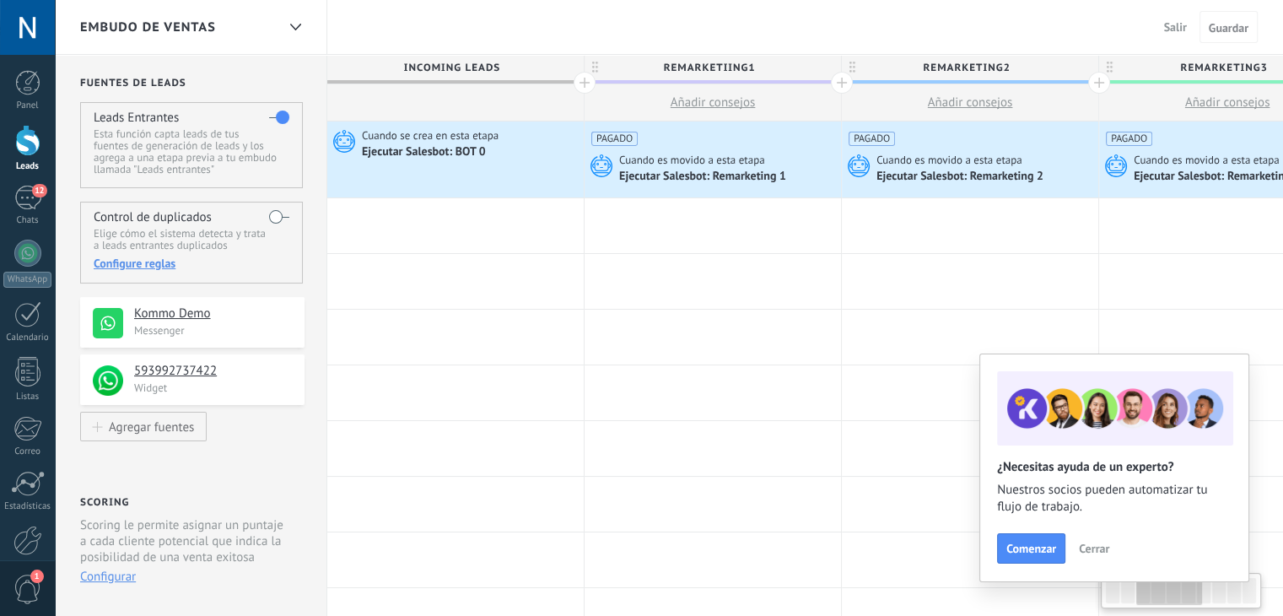
drag, startPoint x: 1053, startPoint y: 310, endPoint x: 342, endPoint y: 328, distance: 712.1
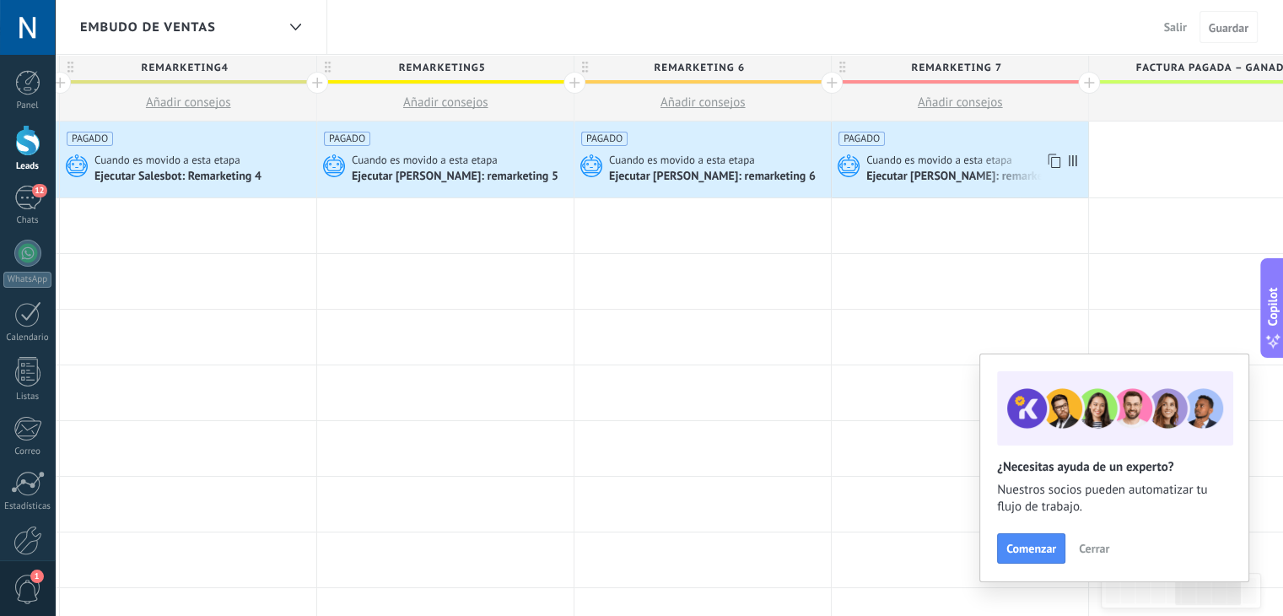
click at [959, 161] on span "Cuando es movido a esta etapa" at bounding box center [940, 160] width 148 height 15
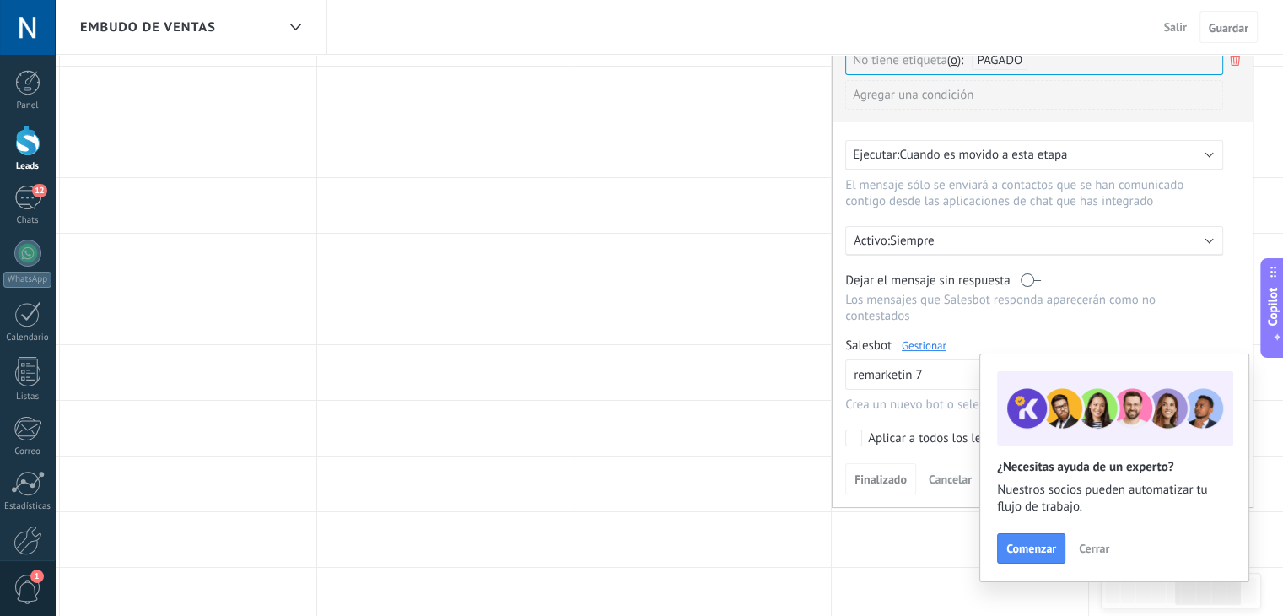
scroll to position [212, 0]
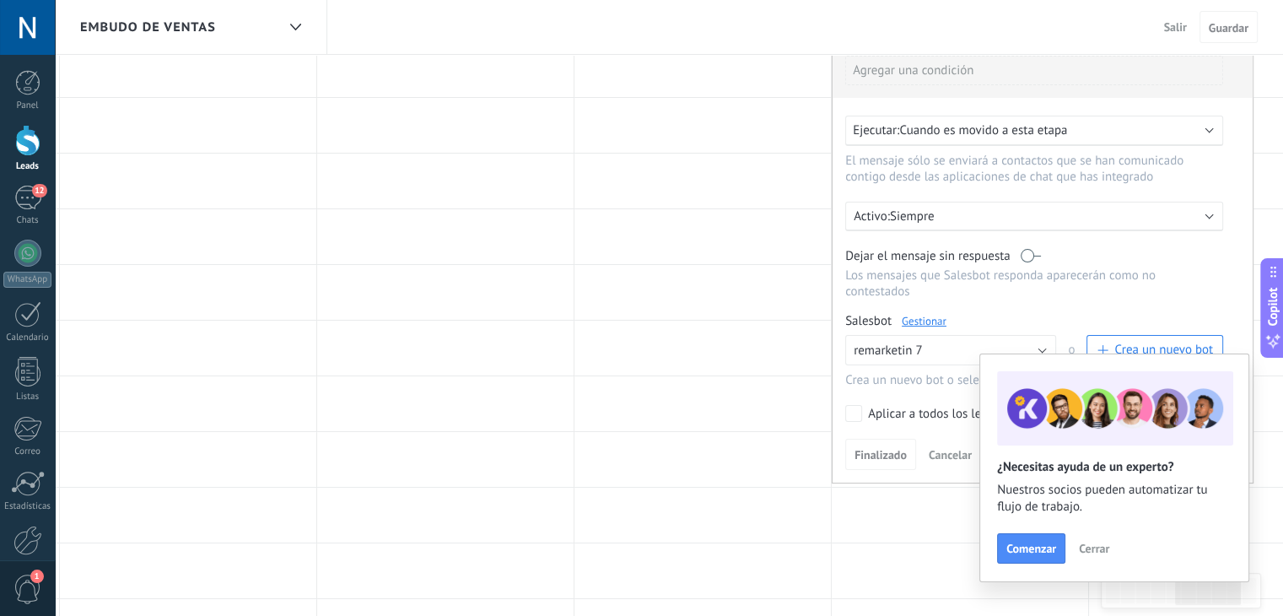
click at [908, 314] on link "Gestionar" at bounding box center [924, 321] width 45 height 14
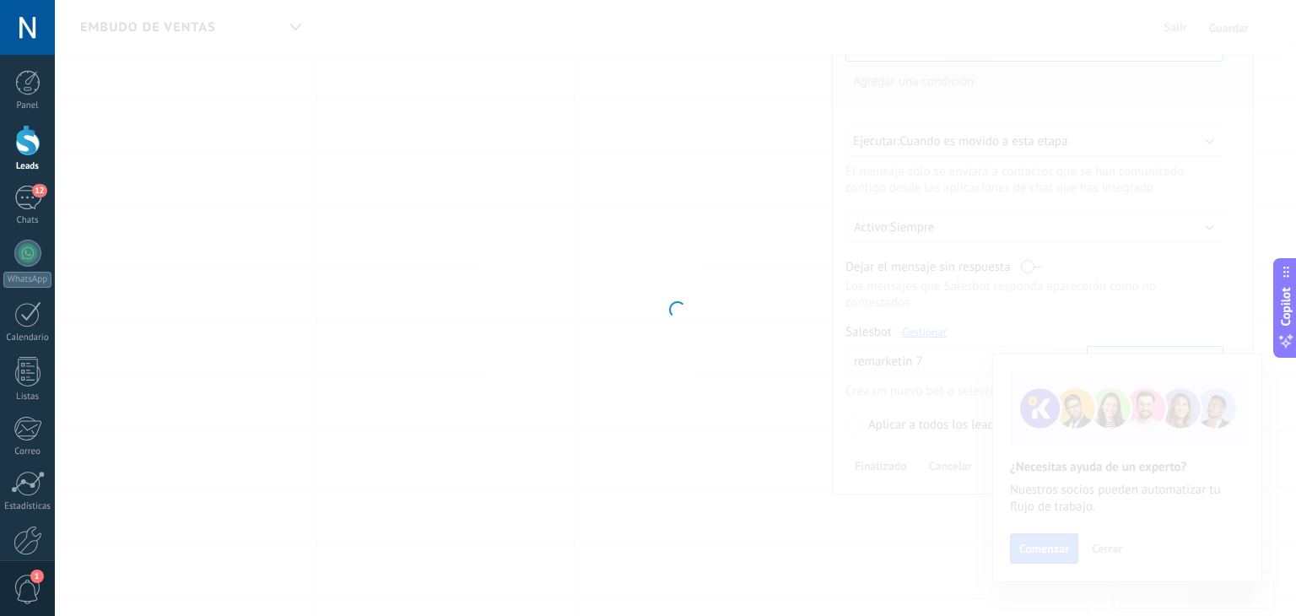
type input "**********"
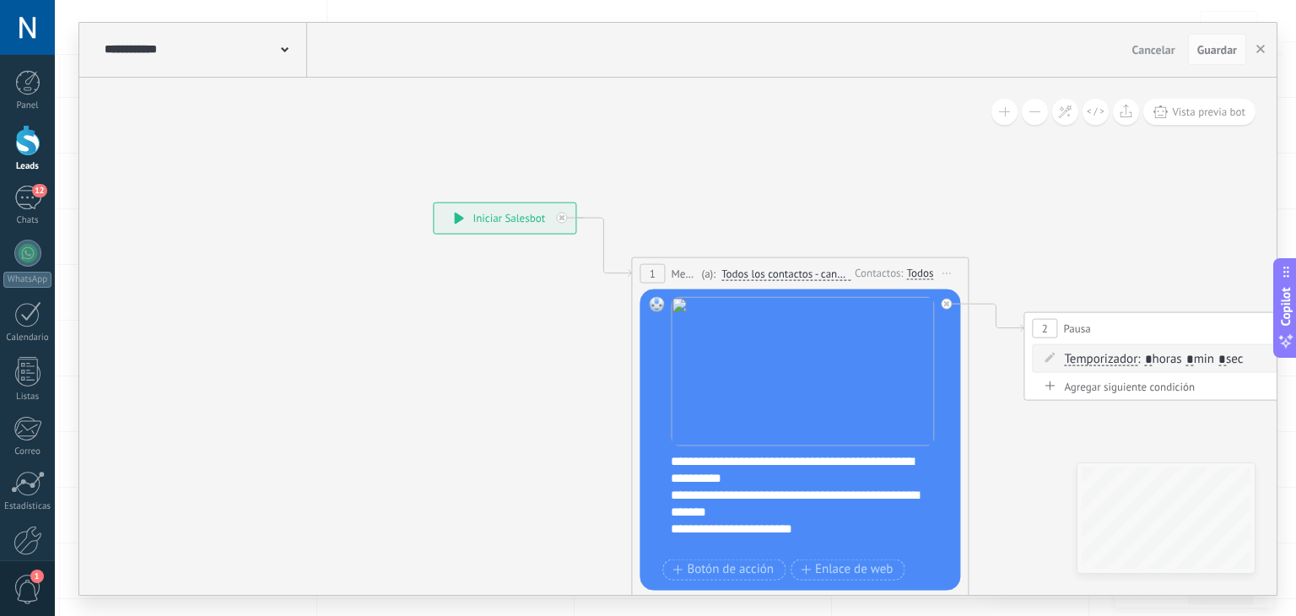
drag, startPoint x: 1037, startPoint y: 235, endPoint x: 600, endPoint y: 136, distance: 448.9
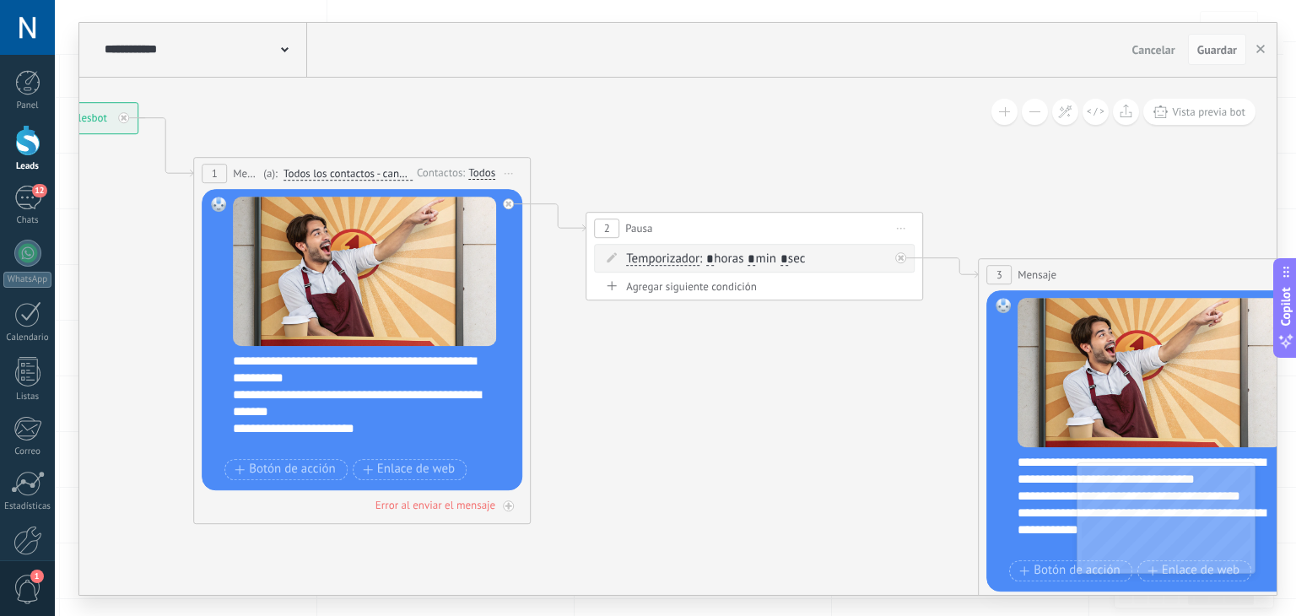
drag, startPoint x: 897, startPoint y: 473, endPoint x: 446, endPoint y: 285, distance: 488.1
click at [446, 285] on icon at bounding box center [1048, 412] width 2950 height 1465
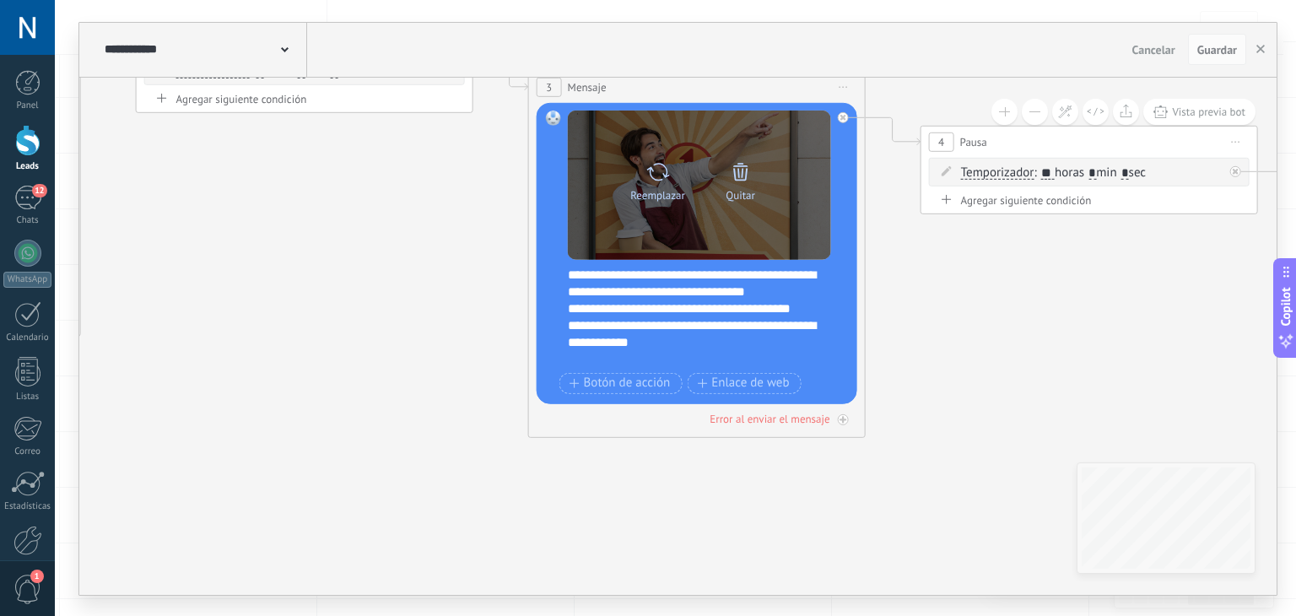
click at [741, 173] on icon at bounding box center [740, 172] width 15 height 18
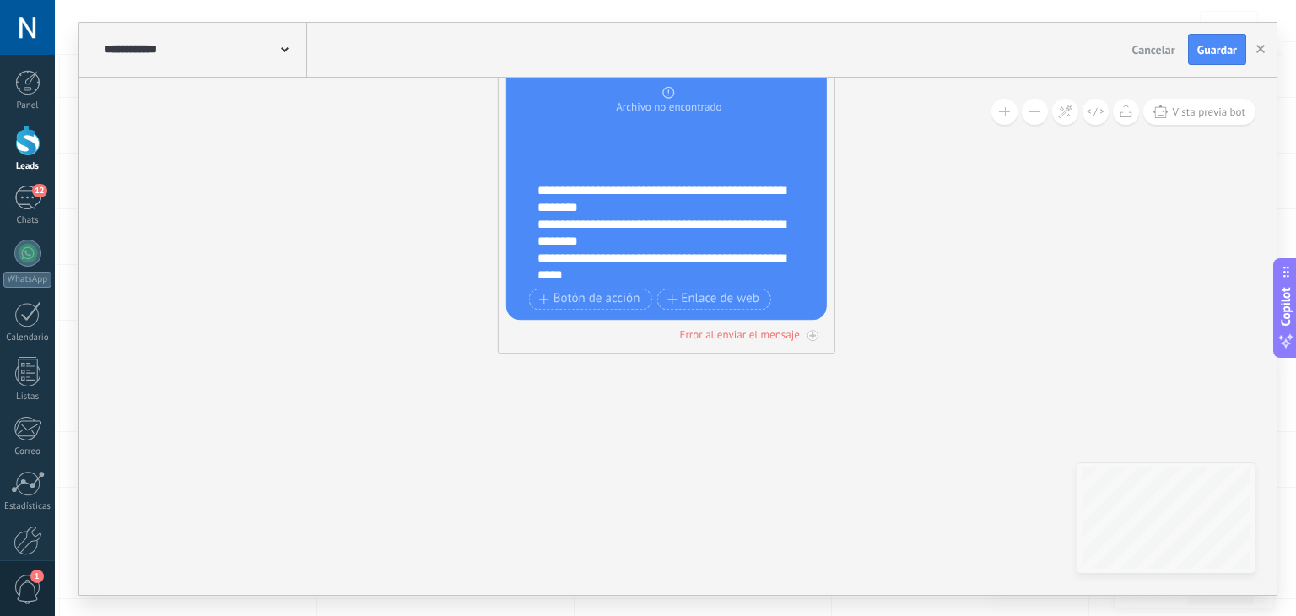
drag, startPoint x: 1005, startPoint y: 335, endPoint x: 181, endPoint y: 152, distance: 844.2
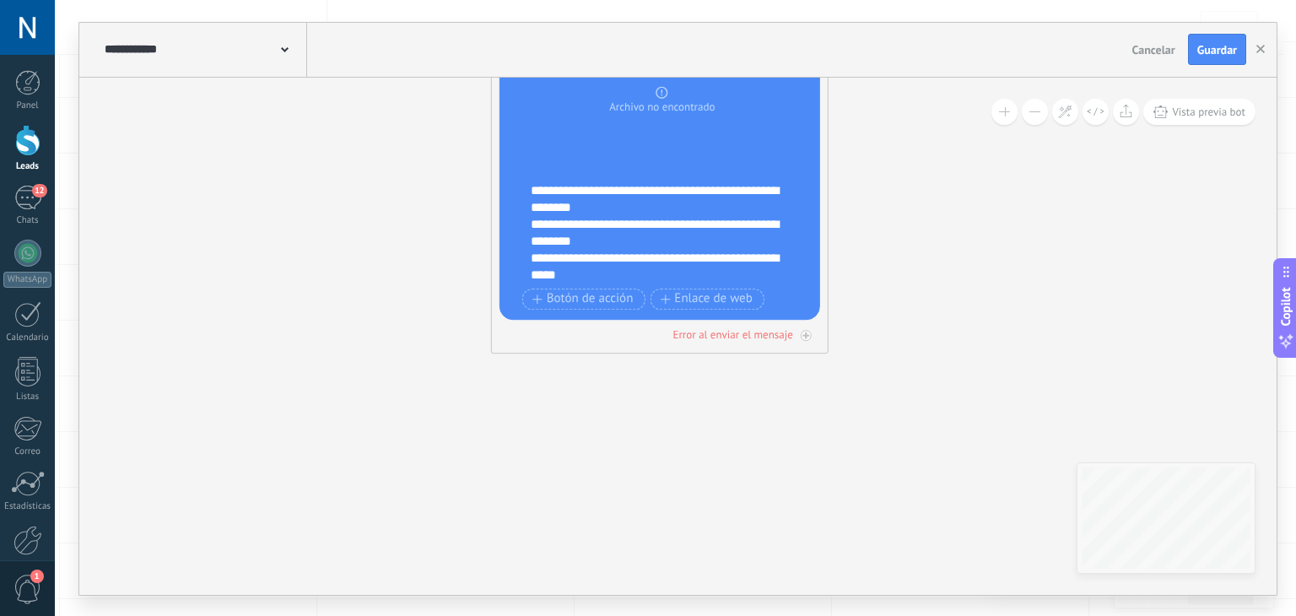
drag, startPoint x: 395, startPoint y: 251, endPoint x: 418, endPoint y: 363, distance: 114.6
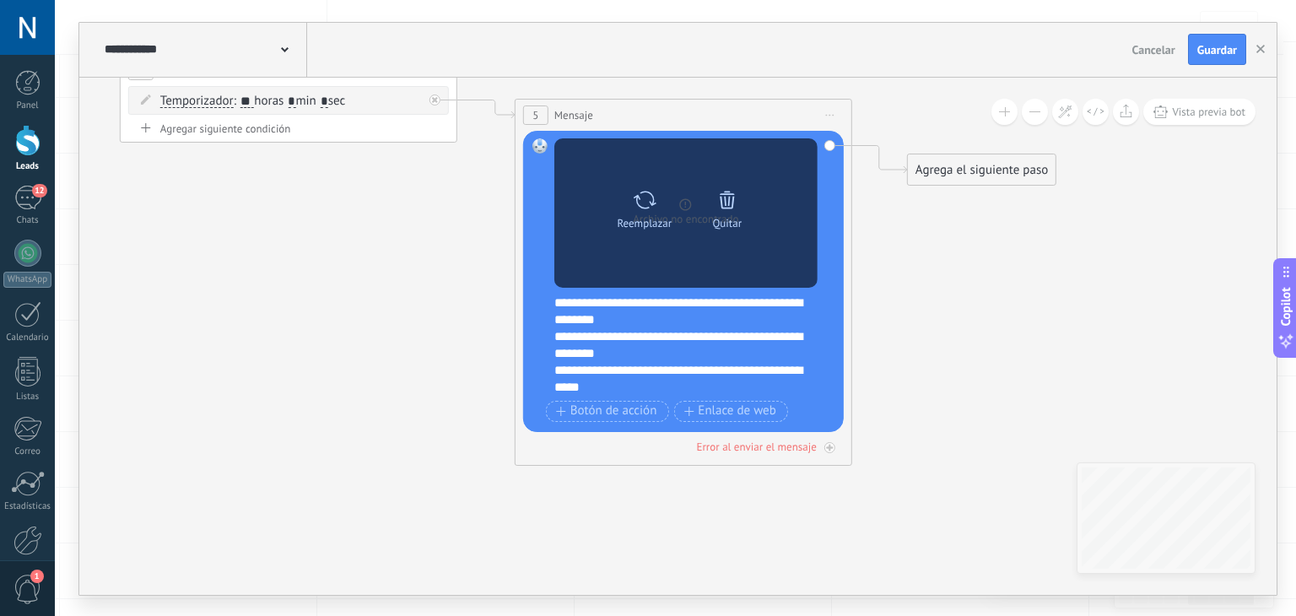
click at [733, 208] on icon at bounding box center [727, 200] width 24 height 24
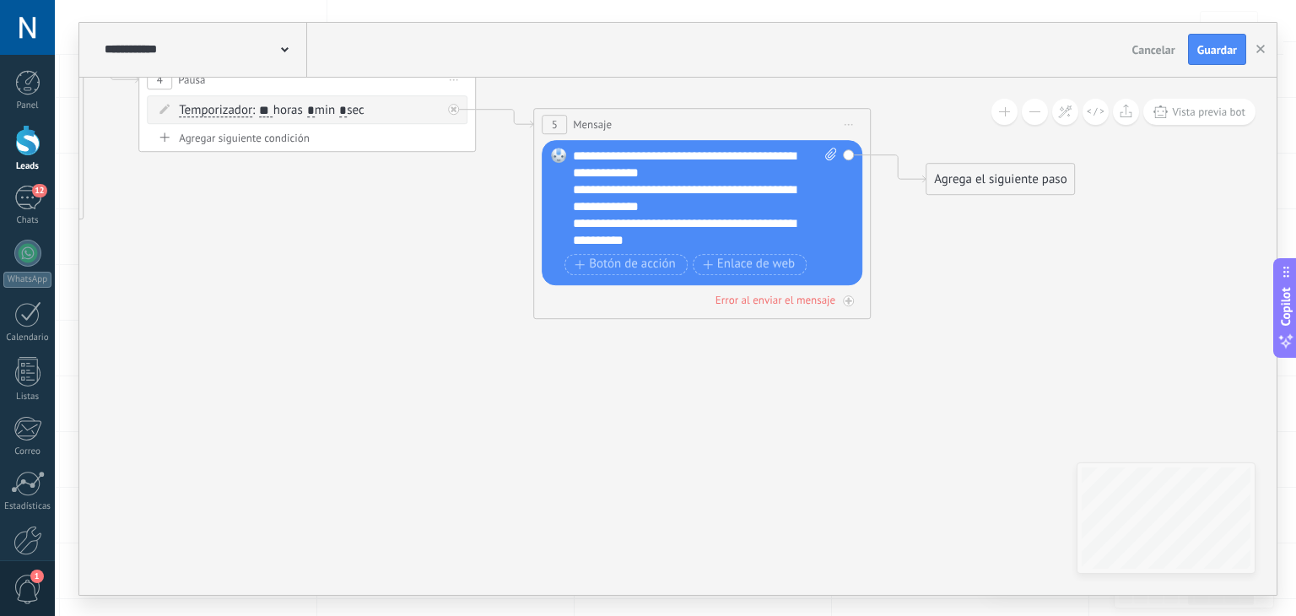
click at [1122, 472] on div "**********" at bounding box center [677, 336] width 1197 height 517
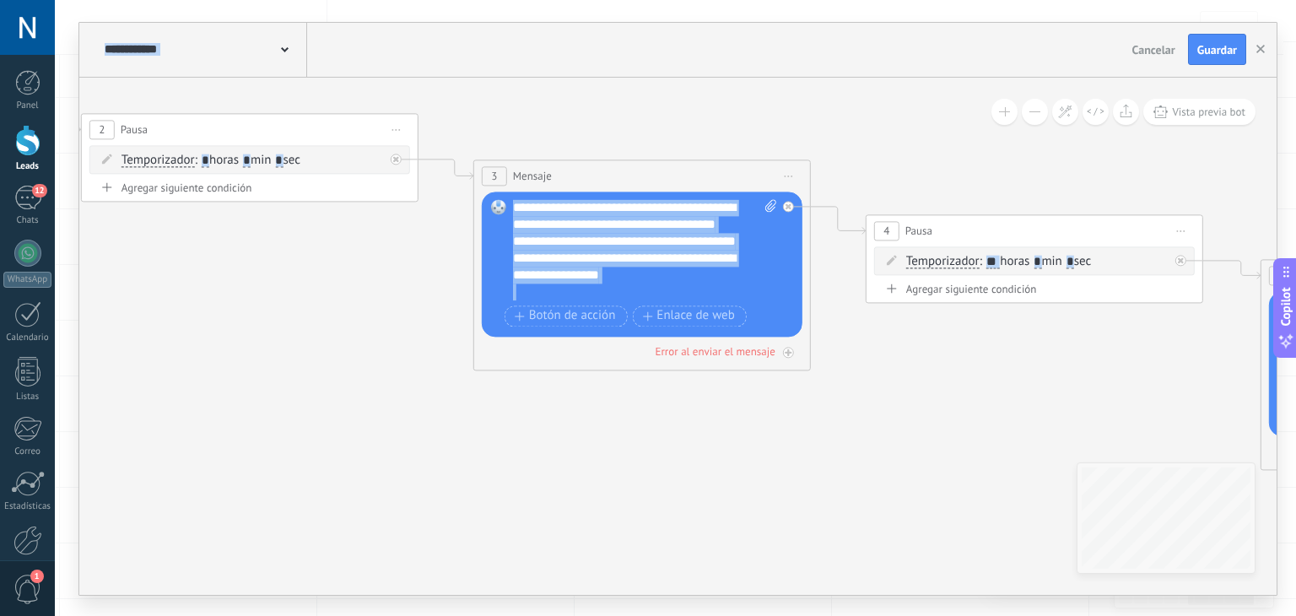
click at [537, 200] on div "**********" at bounding box center [645, 249] width 265 height 101
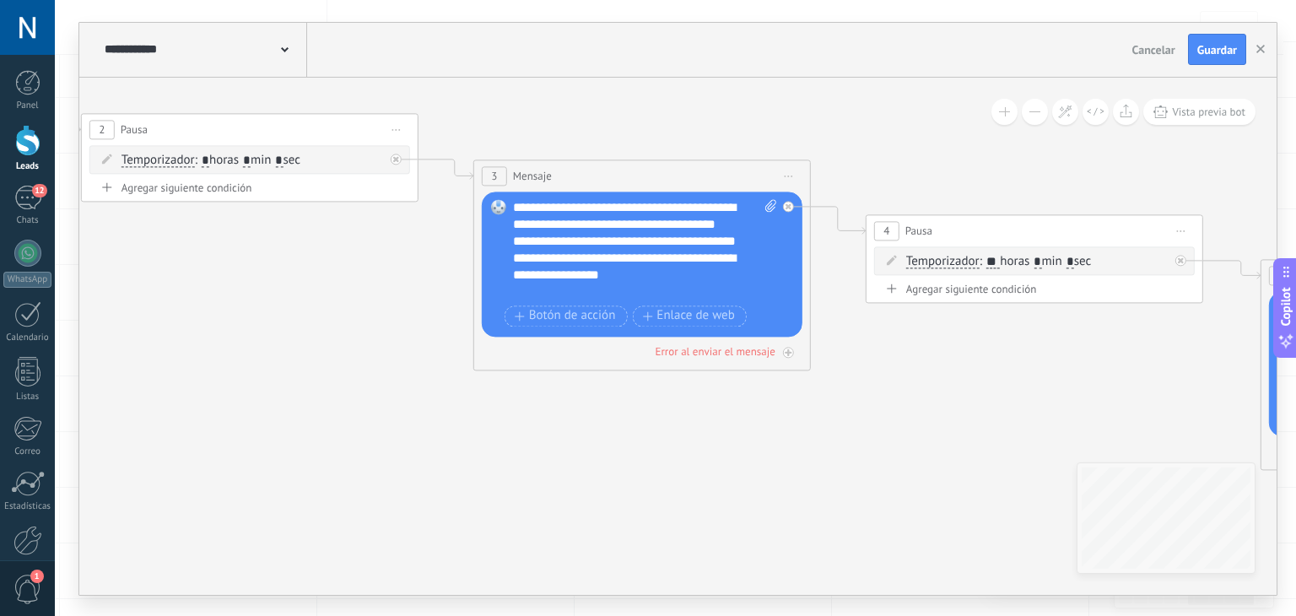
click at [584, 215] on div "**********" at bounding box center [645, 249] width 265 height 101
click at [585, 197] on div "Reemplazar Quitar Convertir a mensaje de voz Arrastre la imagen aquí para adjun…" at bounding box center [642, 263] width 321 height 145
click at [580, 206] on div "**********" at bounding box center [645, 249] width 265 height 101
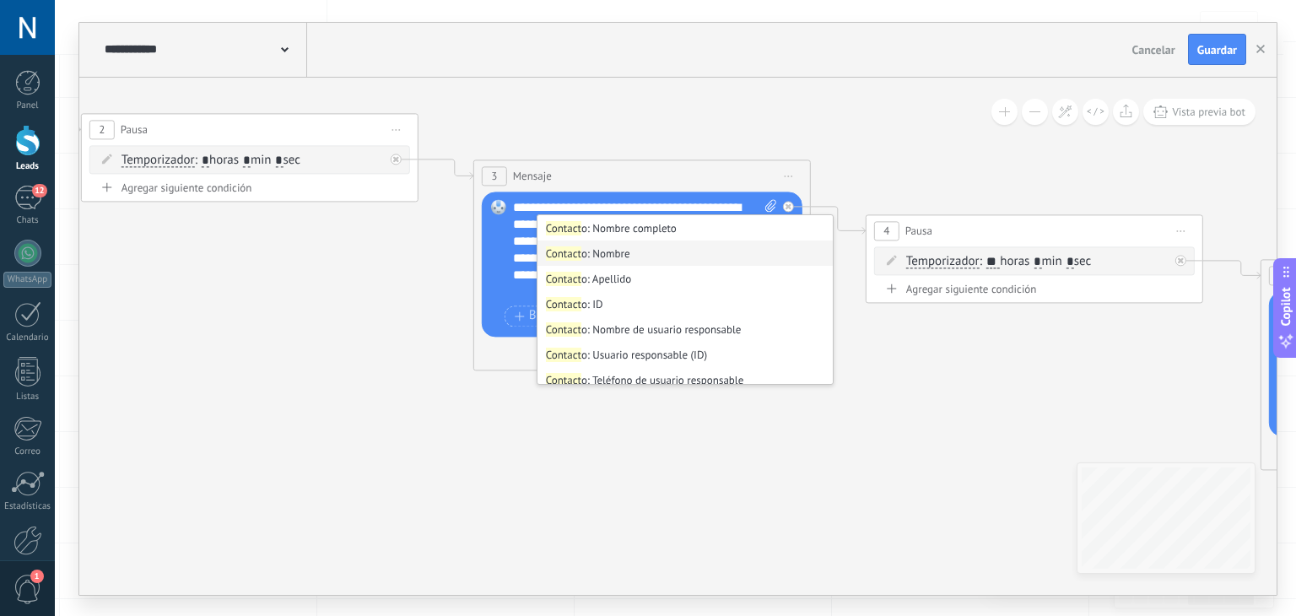
click at [664, 254] on li "Contact o: Nombre" at bounding box center [684, 252] width 295 height 25
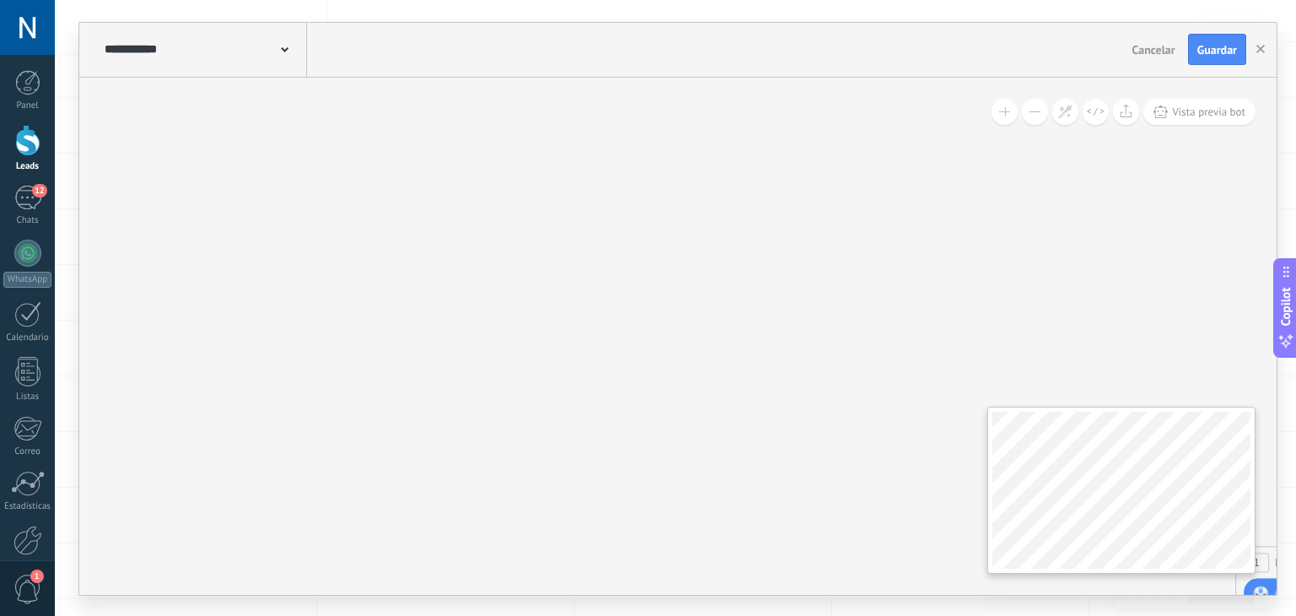
click at [445, 383] on div "**********" at bounding box center [677, 336] width 1197 height 517
drag, startPoint x: 960, startPoint y: 412, endPoint x: 291, endPoint y: 338, distance: 673.0
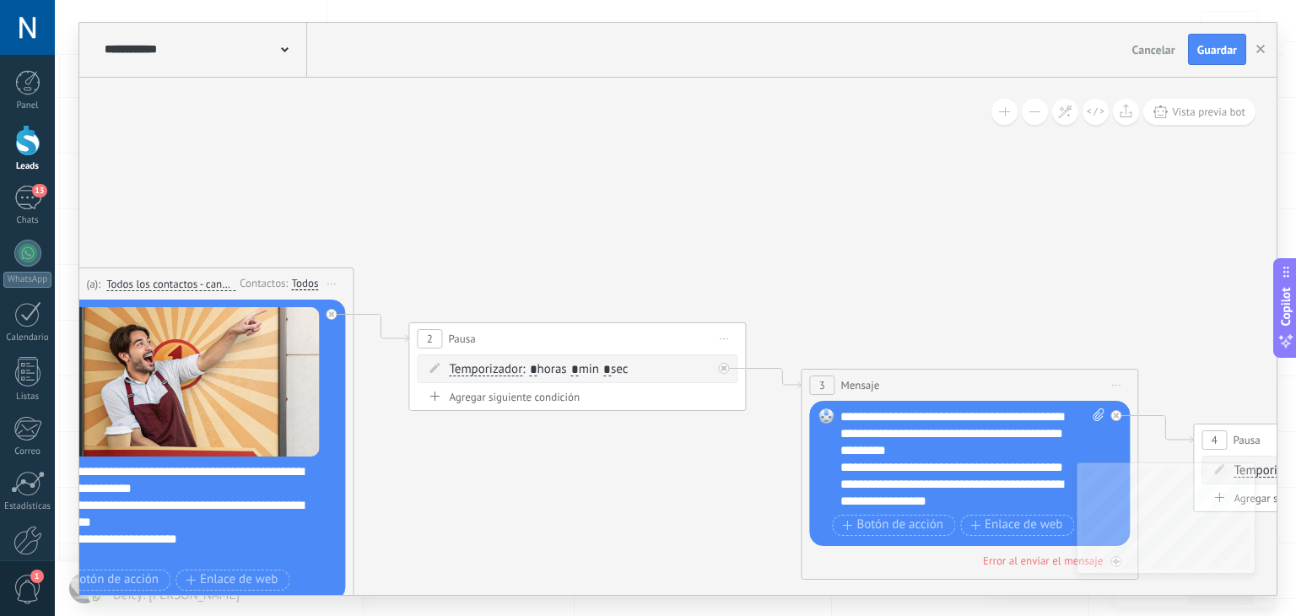
drag, startPoint x: 354, startPoint y: 190, endPoint x: 134, endPoint y: 167, distance: 221.3
click at [134, 167] on icon at bounding box center [944, 523] width 3097 height 1465
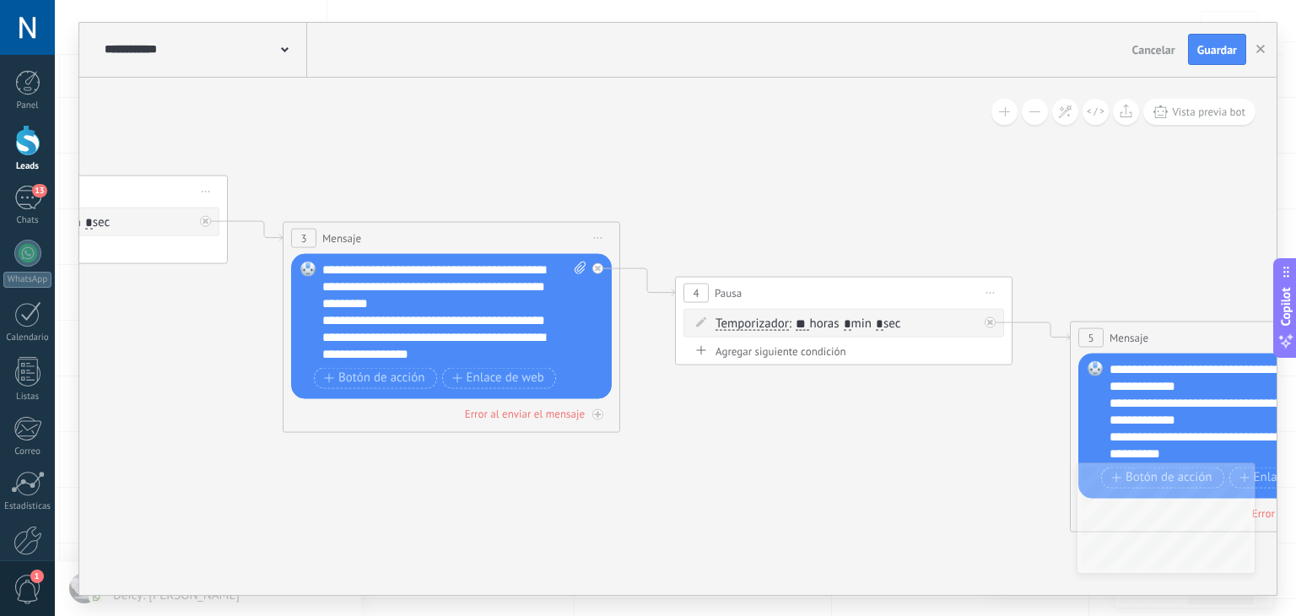
drag, startPoint x: 972, startPoint y: 219, endPoint x: 435, endPoint y: 70, distance: 556.8
click at [435, 70] on div "**********" at bounding box center [677, 309] width 1197 height 572
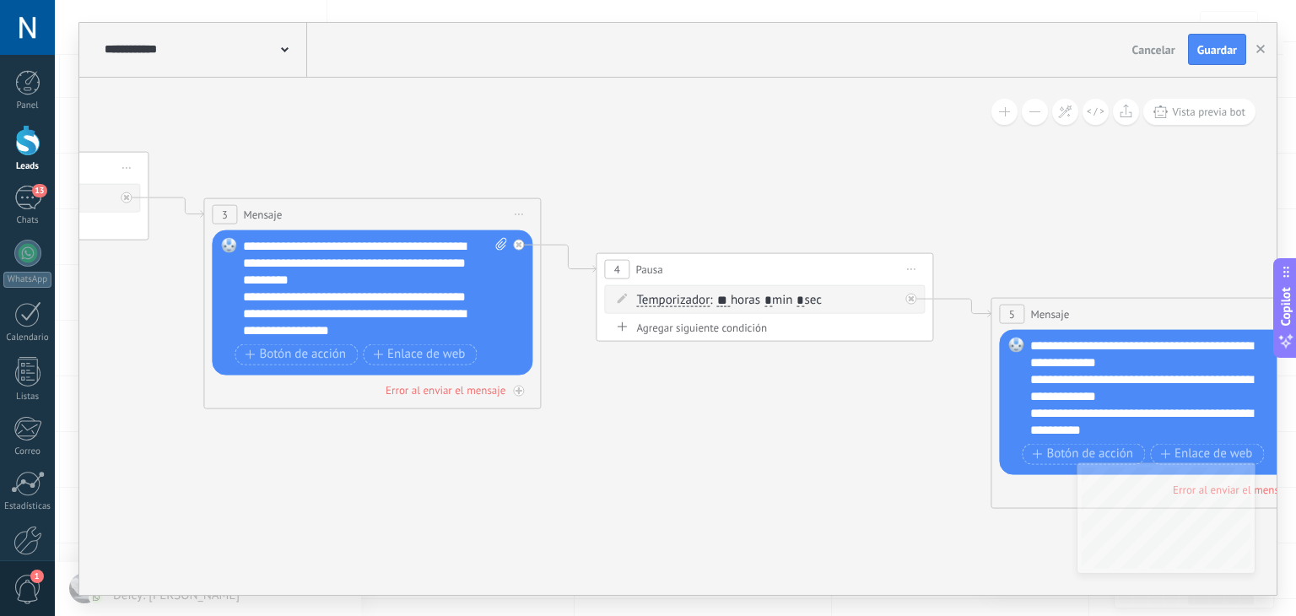
drag, startPoint x: 891, startPoint y: 471, endPoint x: 675, endPoint y: 392, distance: 229.7
click at [675, 392] on icon at bounding box center [347, 352] width 3097 height 1465
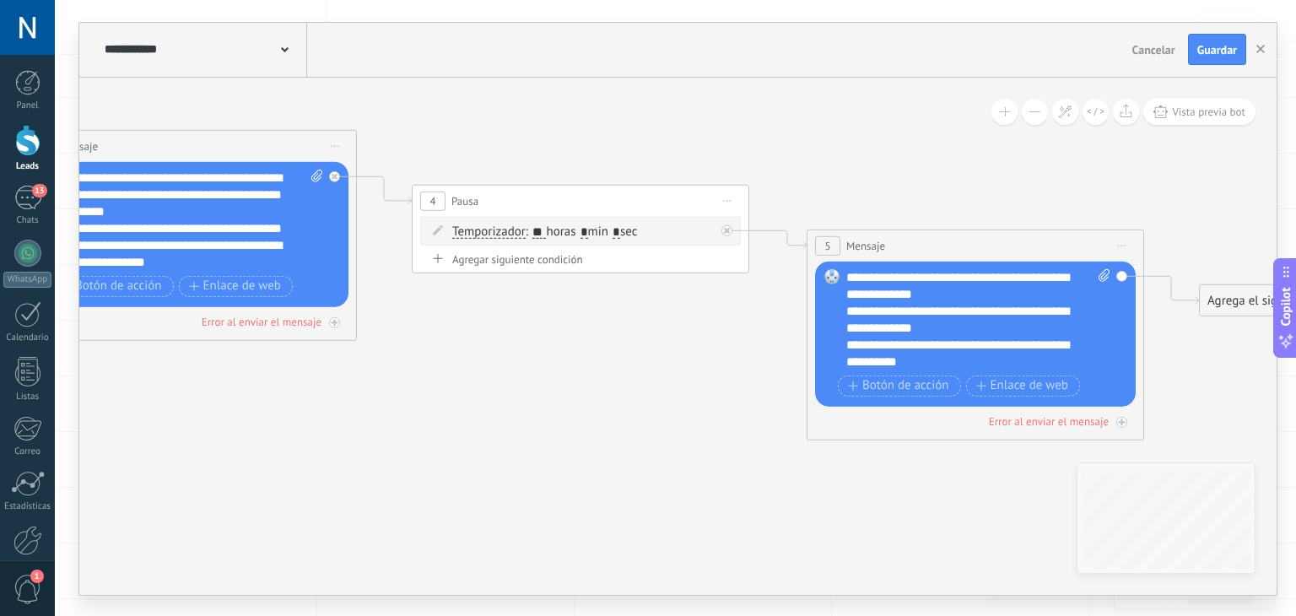
drag, startPoint x: 849, startPoint y: 434, endPoint x: 579, endPoint y: 352, distance: 282.0
drag, startPoint x: 579, startPoint y: 352, endPoint x: 560, endPoint y: 229, distance: 123.8
click at [560, 229] on span ": ** horas * min * sec" at bounding box center [581, 231] width 112 height 16
click at [544, 227] on input "**" at bounding box center [538, 231] width 13 height 13
type input "*"
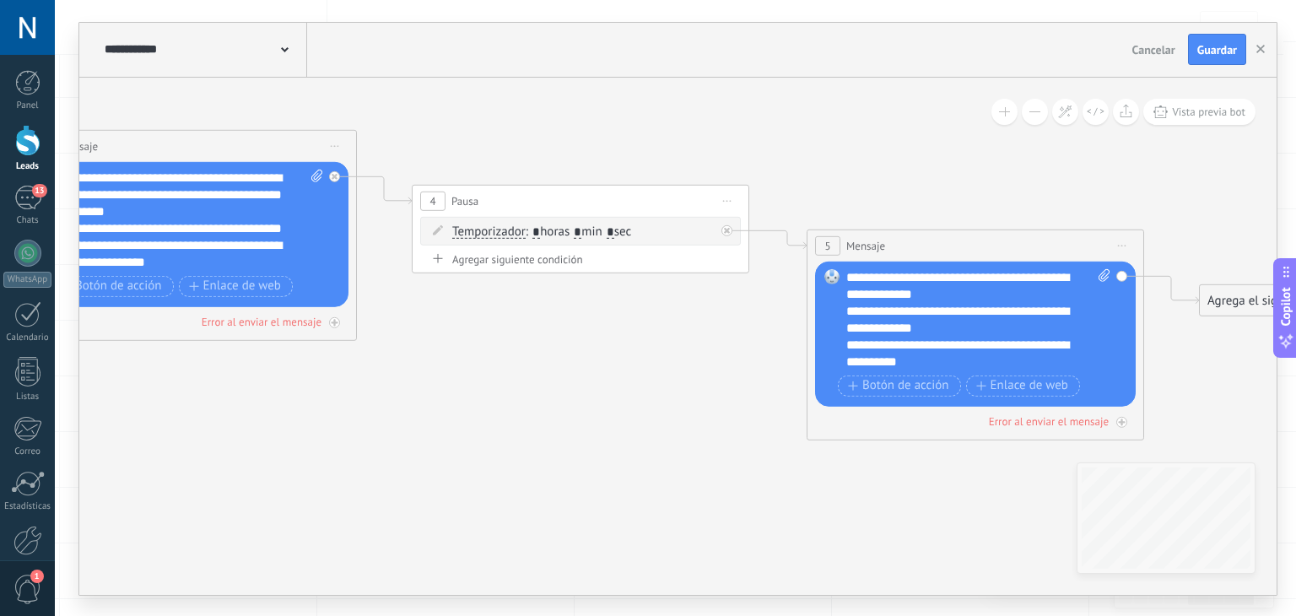
click at [681, 353] on icon at bounding box center [163, 283] width 3097 height 1465
drag, startPoint x: 673, startPoint y: 355, endPoint x: 314, endPoint y: 314, distance: 361.7
drag, startPoint x: 314, startPoint y: 314, endPoint x: 854, endPoint y: 462, distance: 560.7
drag, startPoint x: 854, startPoint y: 462, endPoint x: 421, endPoint y: 455, distance: 433.6
click at [421, 455] on icon at bounding box center [165, 284] width 3097 height 1465
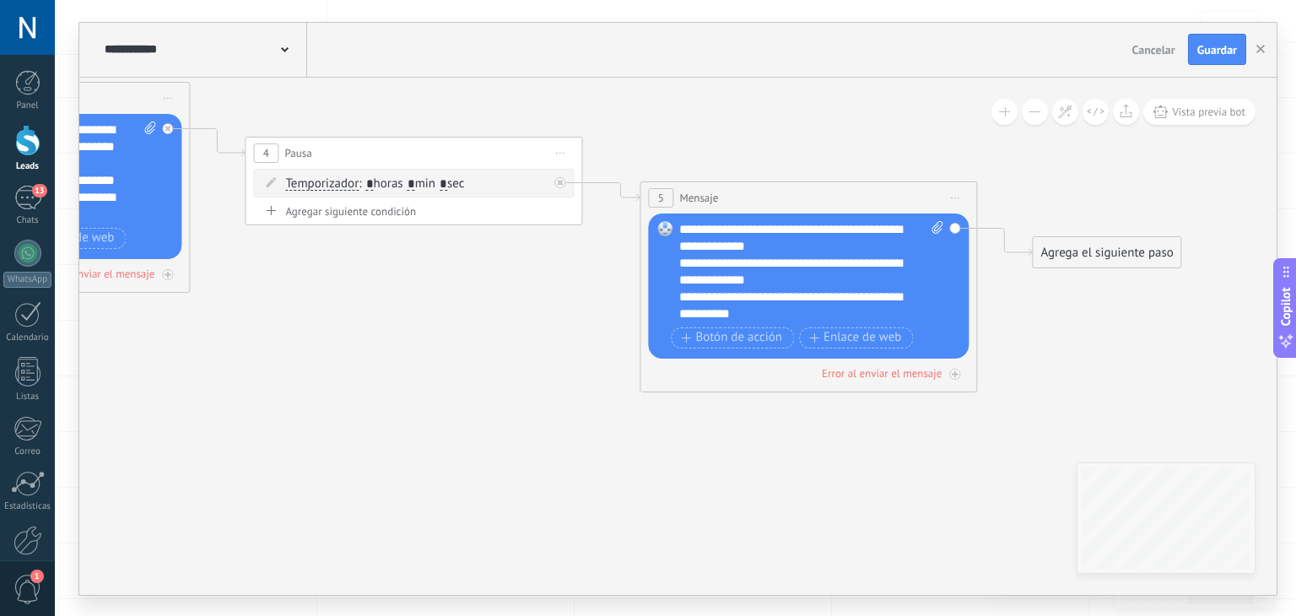
drag, startPoint x: 746, startPoint y: 537, endPoint x: 575, endPoint y: 466, distance: 185.3
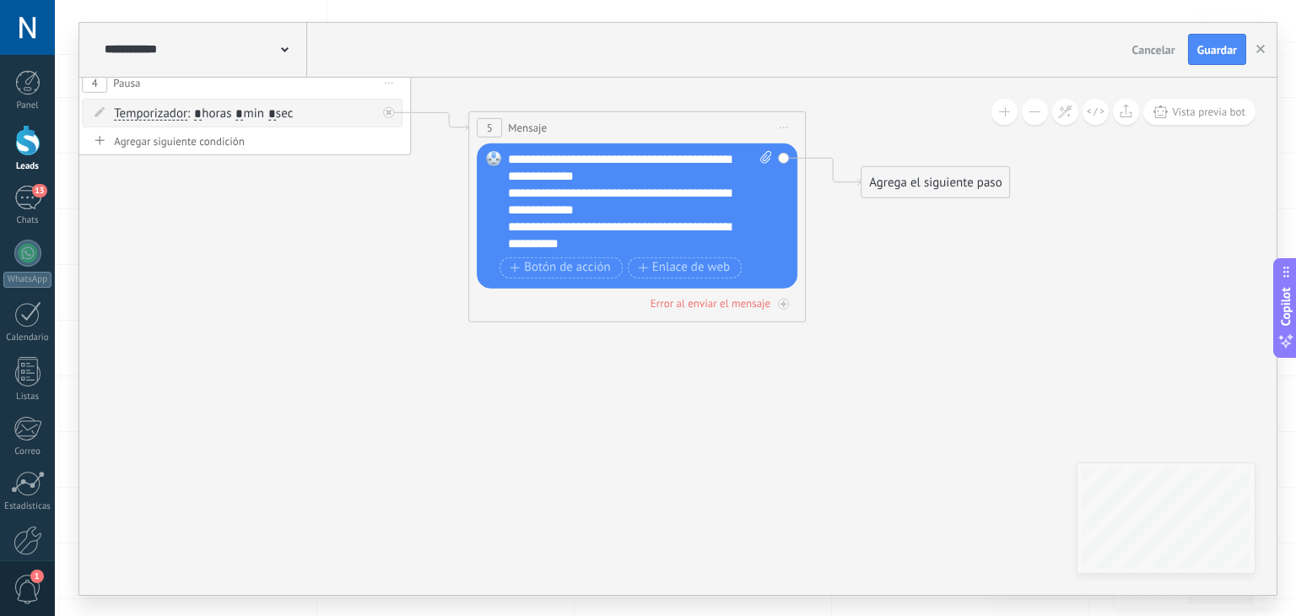
click at [533, 161] on div "**********" at bounding box center [640, 200] width 265 height 101
paste div
drag, startPoint x: 1215, startPoint y: 51, endPoint x: 839, endPoint y: 238, distance: 419.1
click at [839, 238] on div "**********" at bounding box center [677, 309] width 1197 height 572
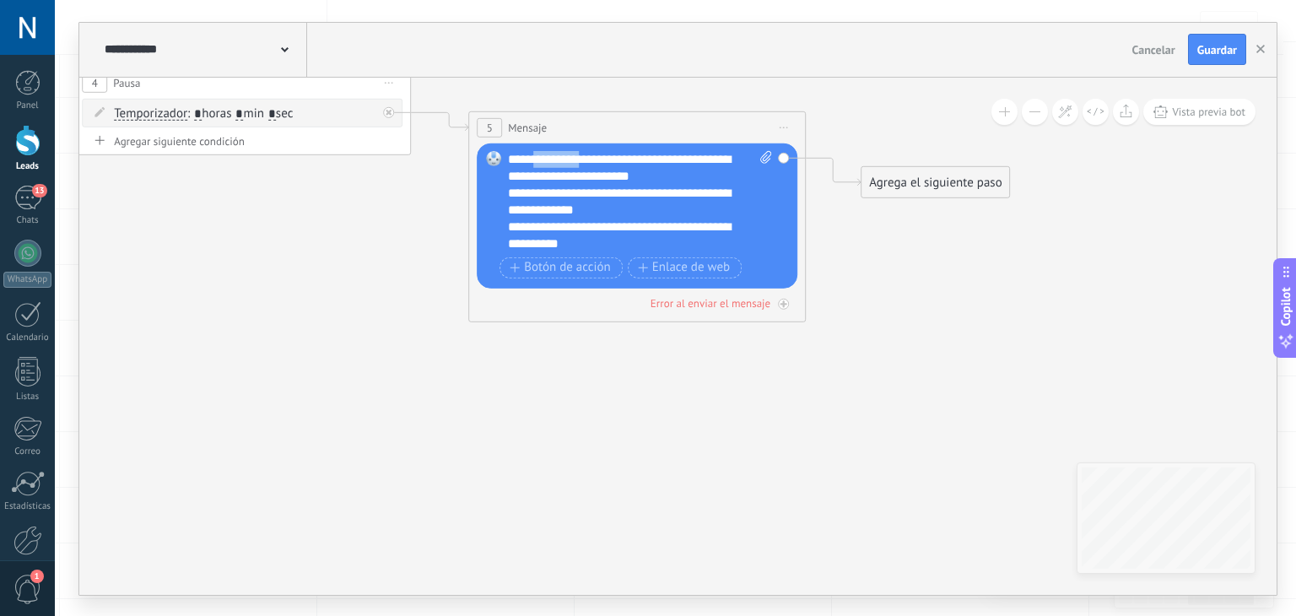
drag, startPoint x: 580, startPoint y: 156, endPoint x: 537, endPoint y: 154, distance: 43.1
click at [537, 154] on div "**********" at bounding box center [640, 200] width 265 height 101
click at [536, 158] on span "*" at bounding box center [535, 158] width 5 height 13
click at [534, 162] on div "**********" at bounding box center [640, 200] width 265 height 101
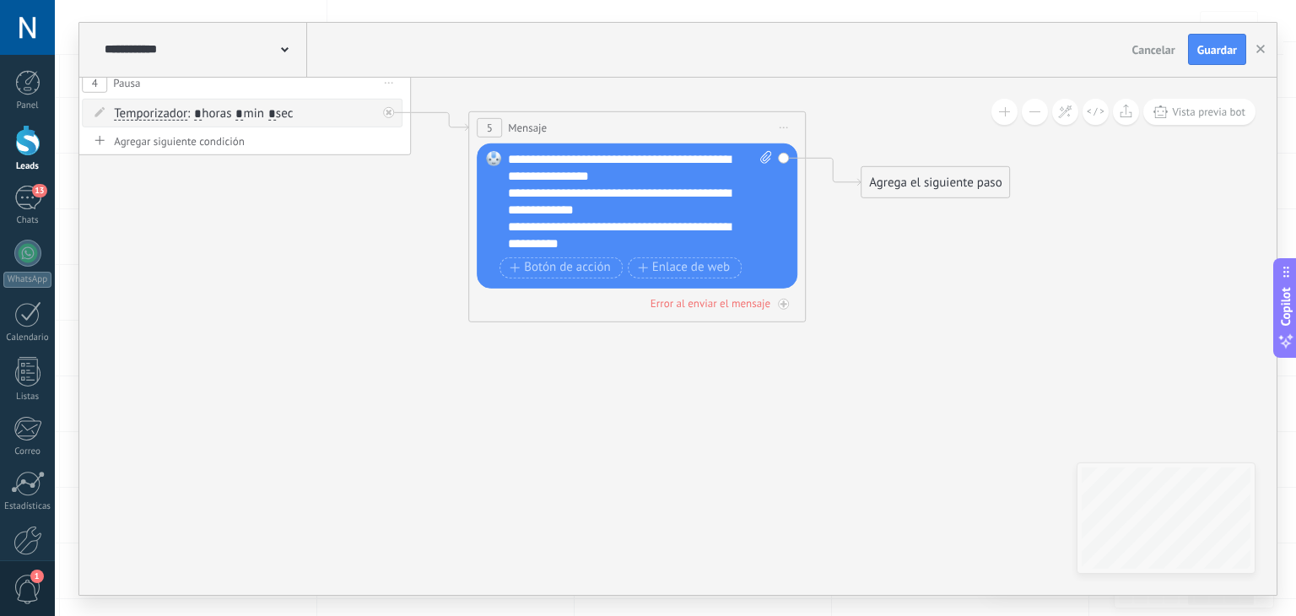
click at [547, 157] on div "**********" at bounding box center [640, 200] width 265 height 101
click at [540, 156] on div "**********" at bounding box center [640, 200] width 265 height 101
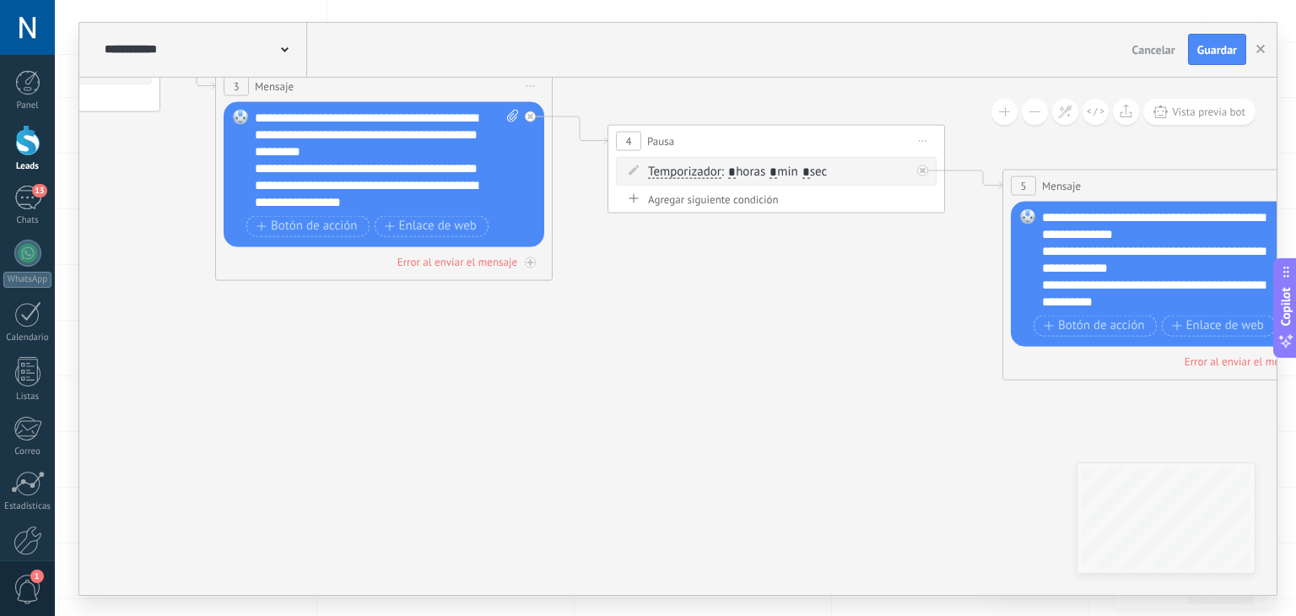
drag, startPoint x: 617, startPoint y: 420, endPoint x: 998, endPoint y: 452, distance: 382.6
click at [998, 452] on icon at bounding box center [359, 223] width 3097 height 1465
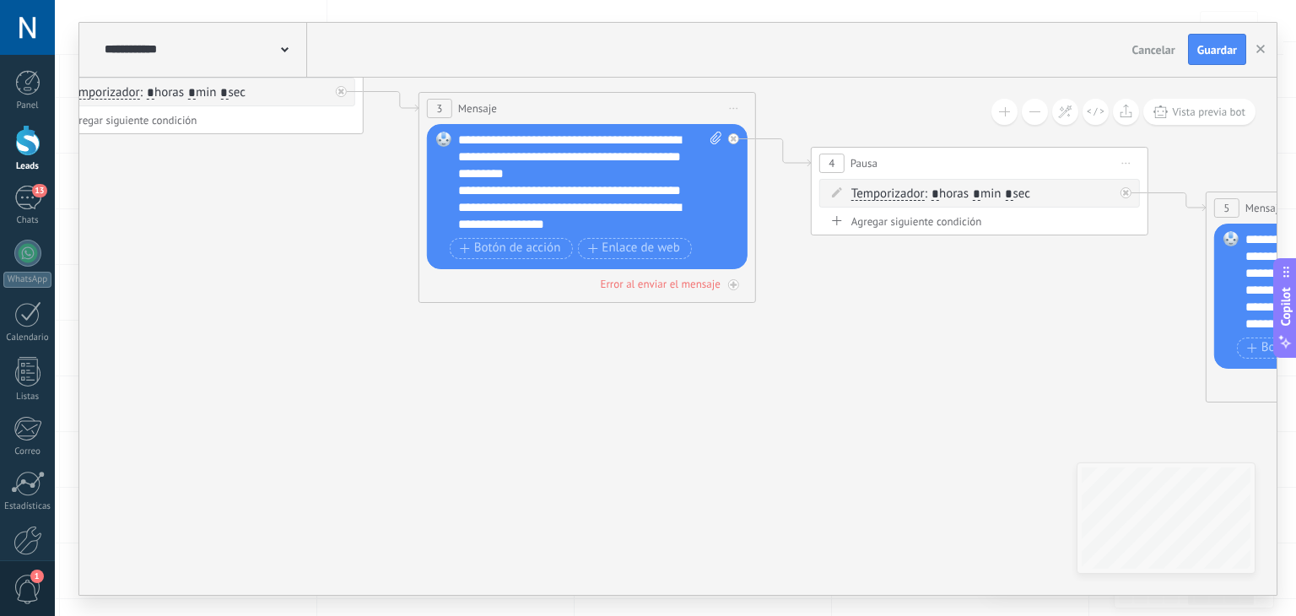
click at [1125, 509] on div "**********" at bounding box center [677, 336] width 1197 height 517
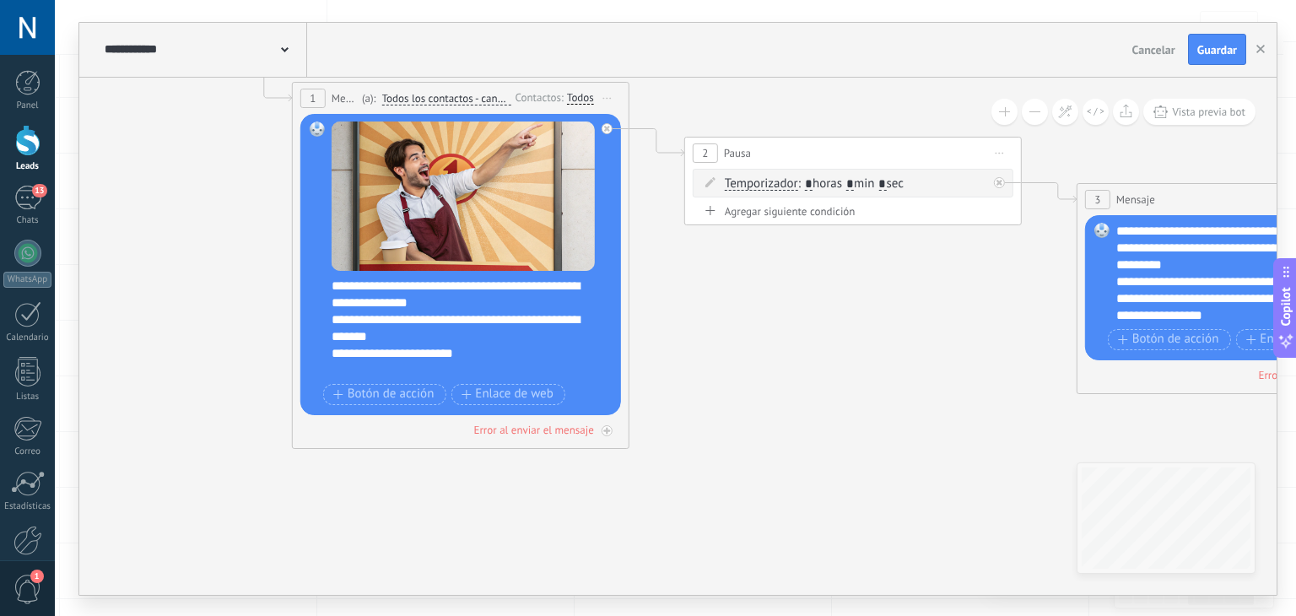
drag, startPoint x: 570, startPoint y: 447, endPoint x: 798, endPoint y: 451, distance: 227.8
click at [798, 451] on icon at bounding box center [1220, 337] width 3097 height 1465
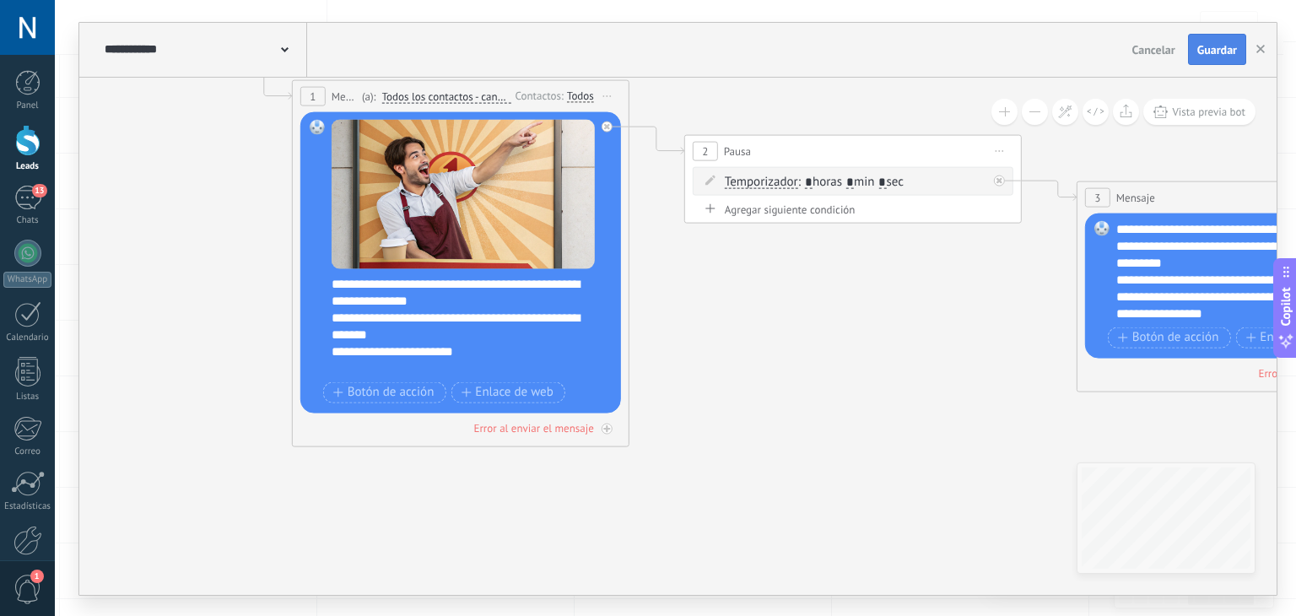
click at [1194, 55] on button "Guardar" at bounding box center [1217, 50] width 58 height 32
click at [1269, 59] on button "button" at bounding box center [1259, 50] width 25 height 32
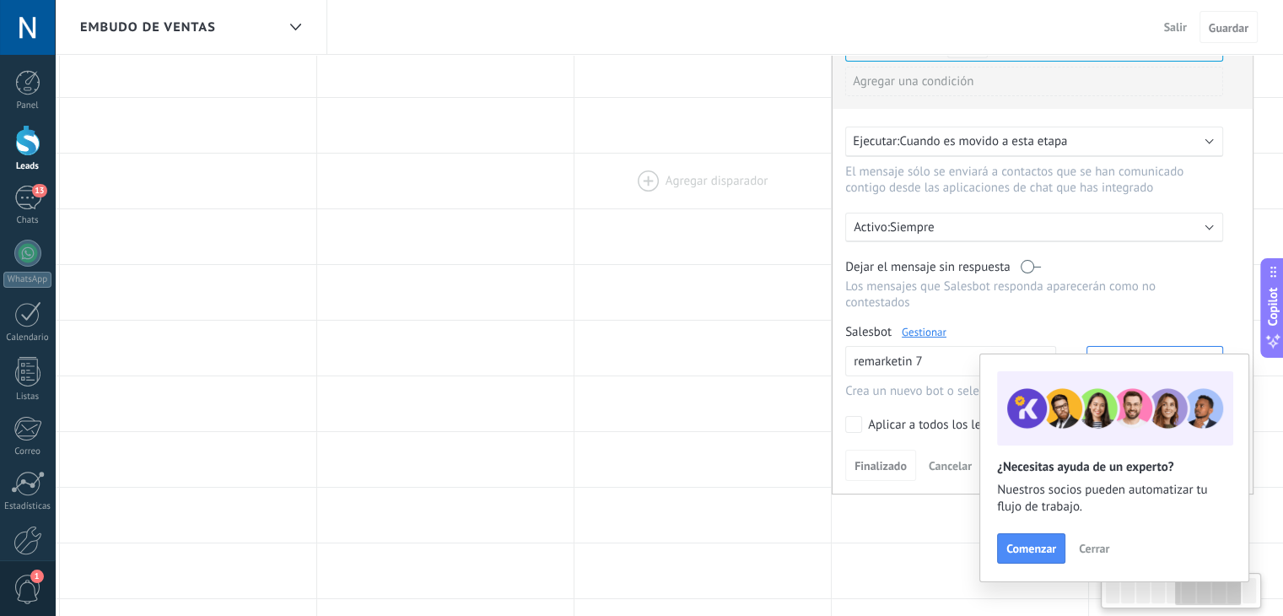
drag, startPoint x: 1295, startPoint y: 149, endPoint x: 711, endPoint y: 172, distance: 584.1
click at [711, 172] on div at bounding box center [702, 181] width 256 height 55
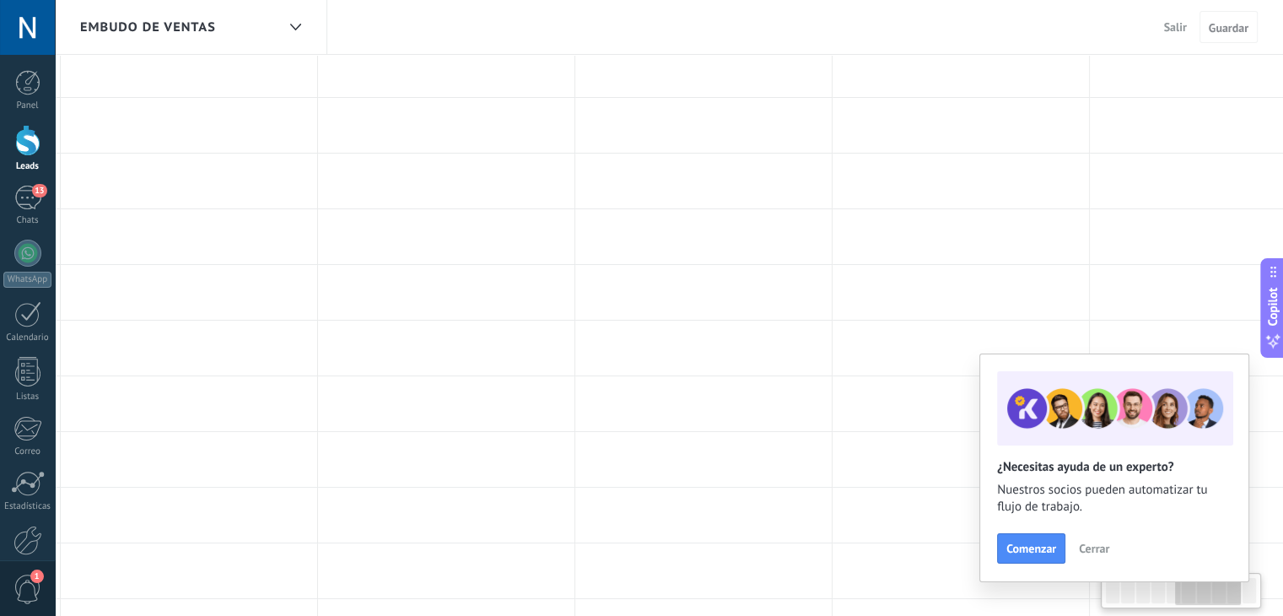
scroll to position [0, 0]
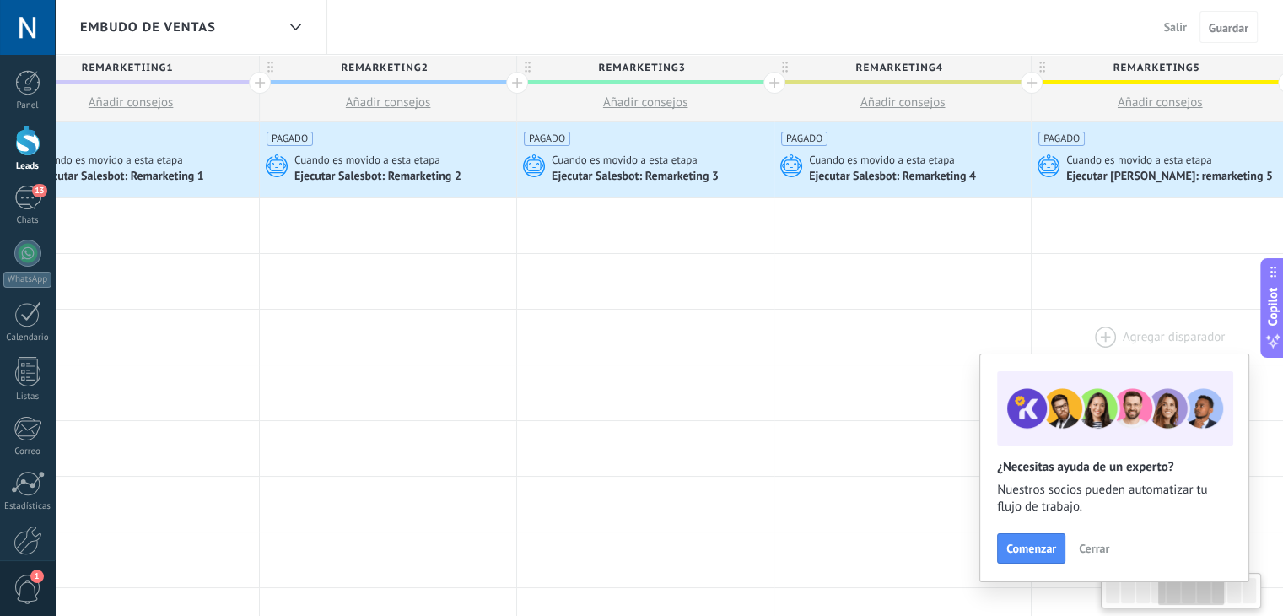
drag, startPoint x: 425, startPoint y: 266, endPoint x: 1145, endPoint y: 351, distance: 725.3
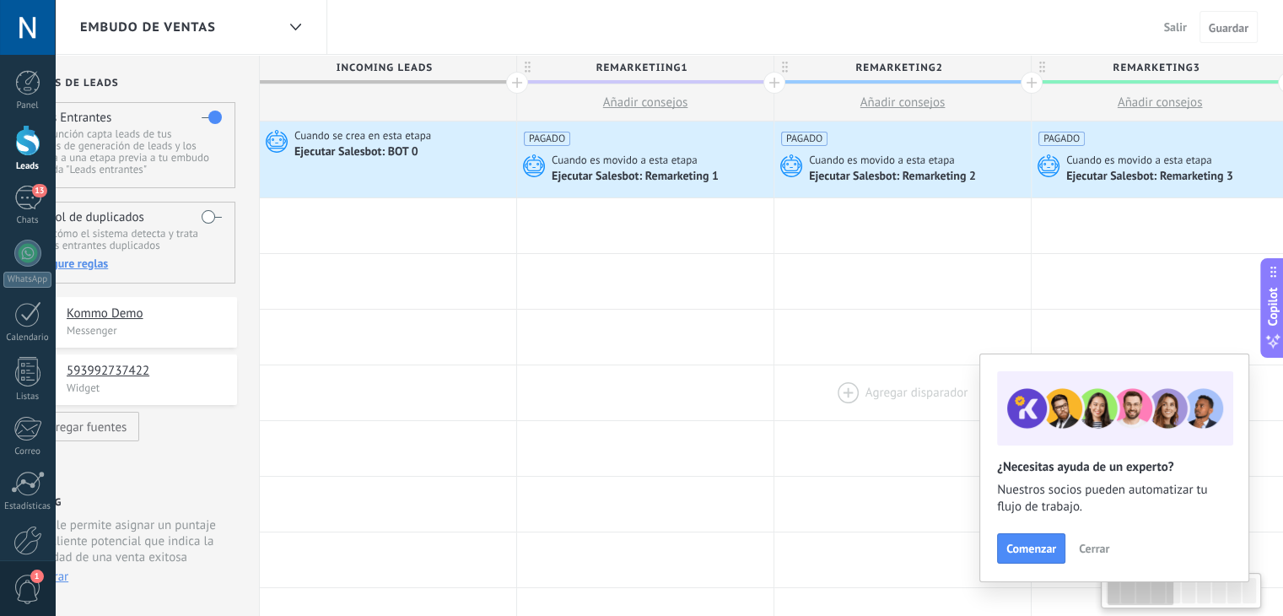
drag, startPoint x: 406, startPoint y: 352, endPoint x: 891, endPoint y: 388, distance: 486.4
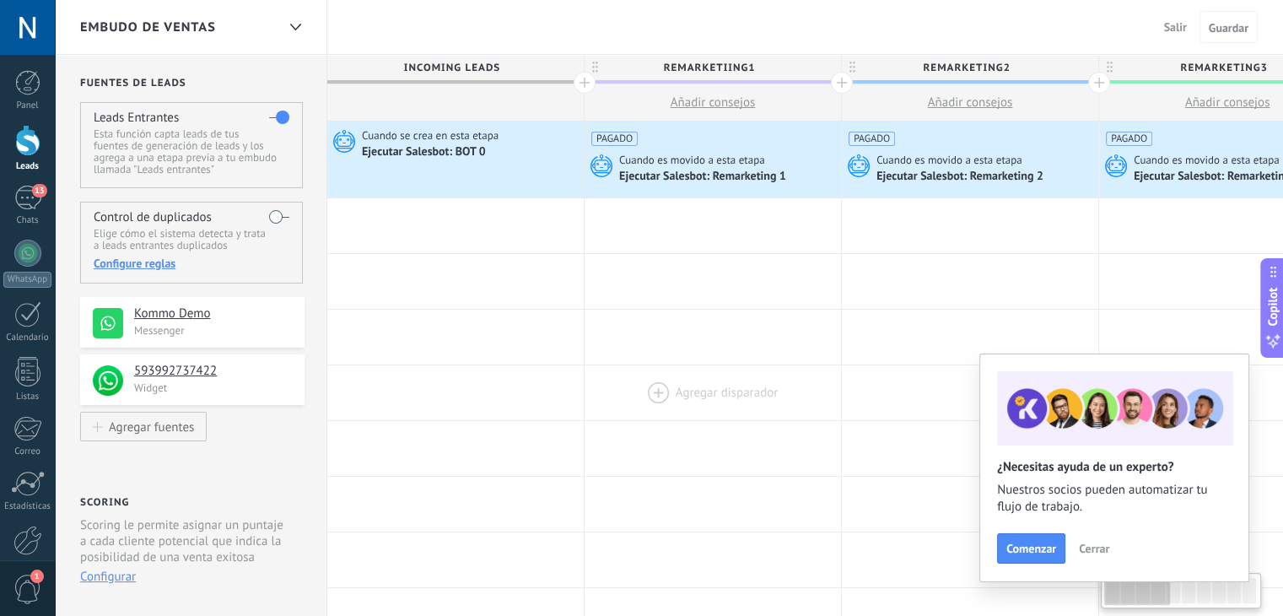
drag, startPoint x: 657, startPoint y: 363, endPoint x: 732, endPoint y: 369, distance: 75.4
drag, startPoint x: 821, startPoint y: 256, endPoint x: 382, endPoint y: 247, distance: 438.7
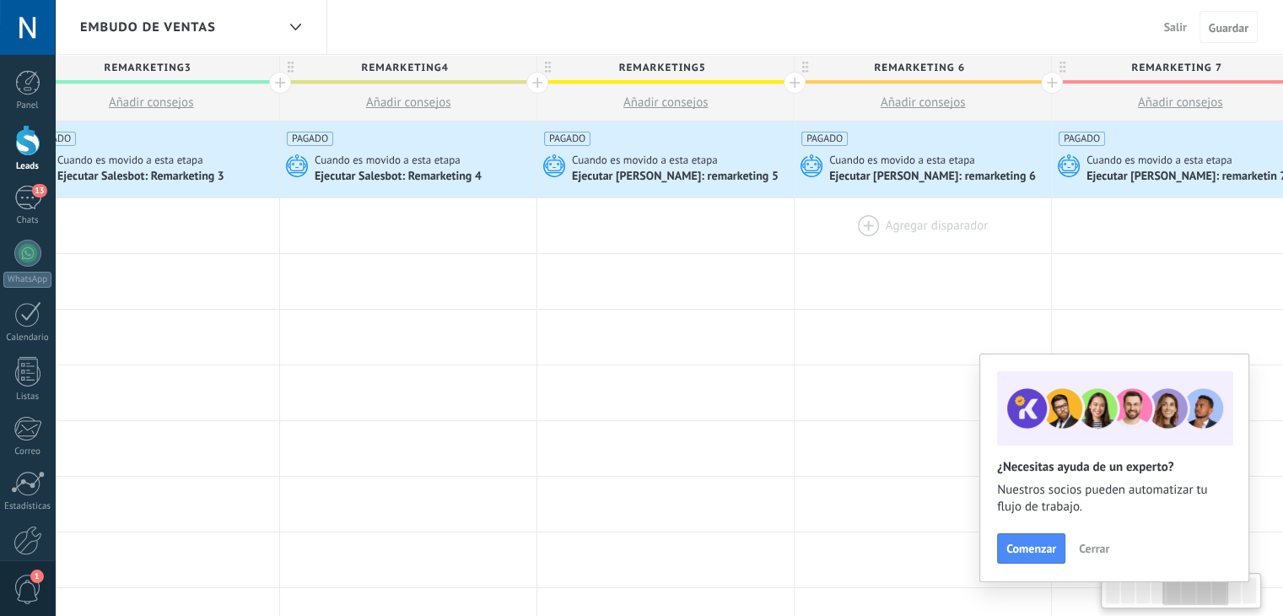
drag, startPoint x: 1053, startPoint y: 294, endPoint x: 509, endPoint y: 251, distance: 544.9
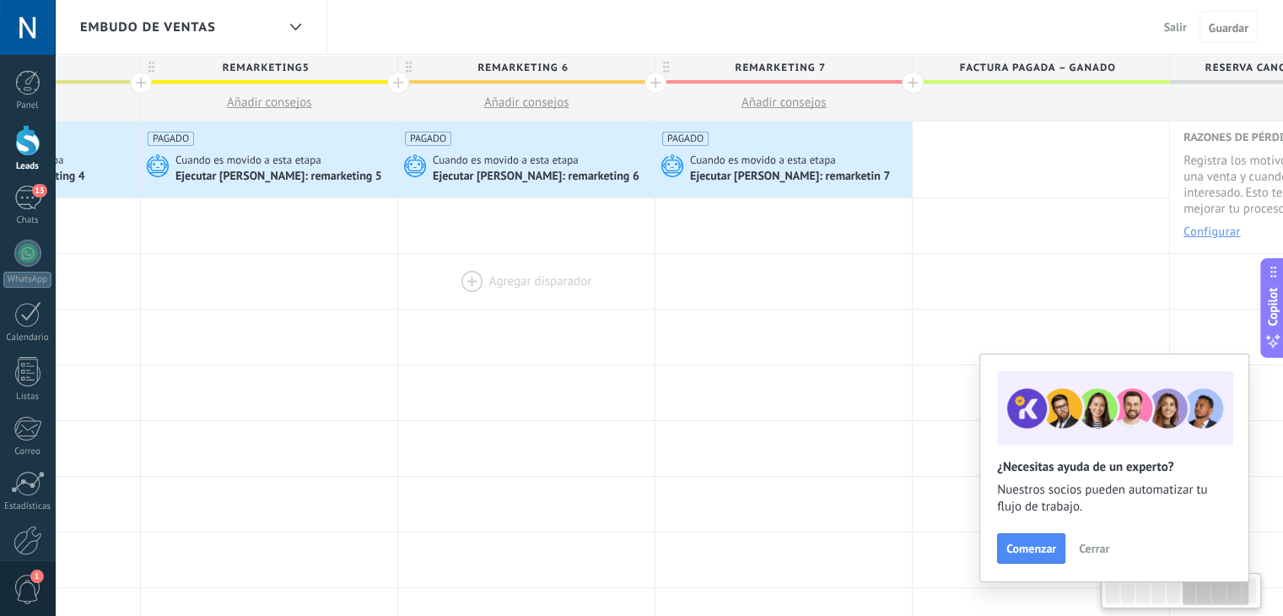
drag, startPoint x: 498, startPoint y: 285, endPoint x: 656, endPoint y: 288, distance: 158.6
click at [655, 288] on div at bounding box center [526, 281] width 256 height 55
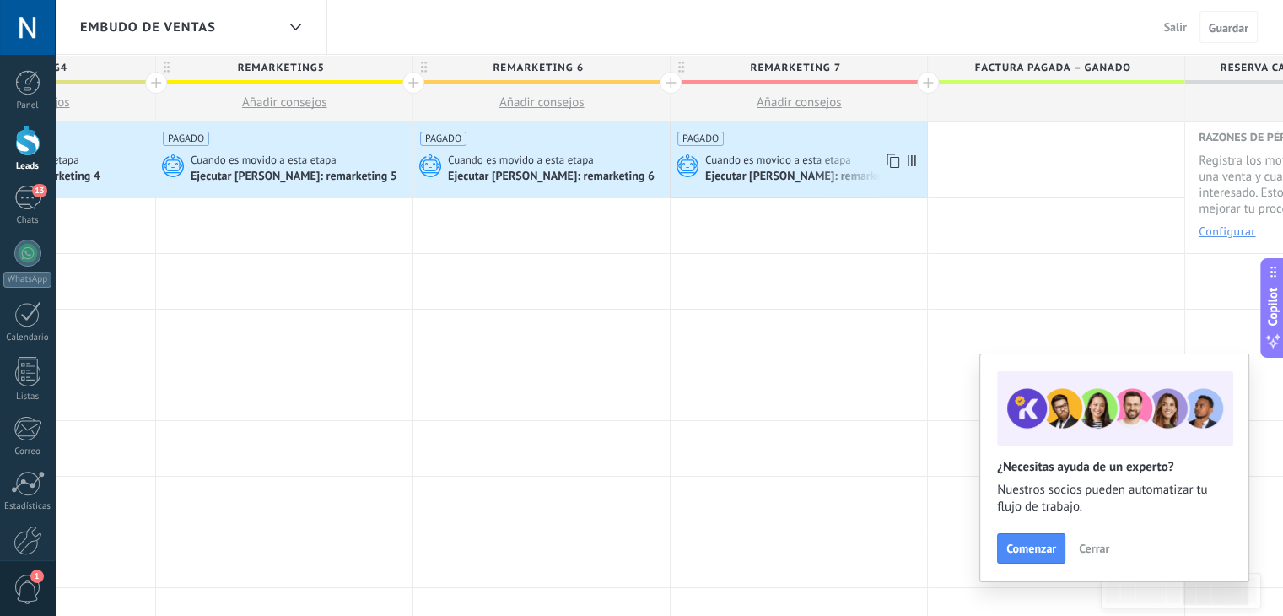
click at [778, 159] on span "Cuando es movido a esta etapa" at bounding box center [779, 160] width 148 height 15
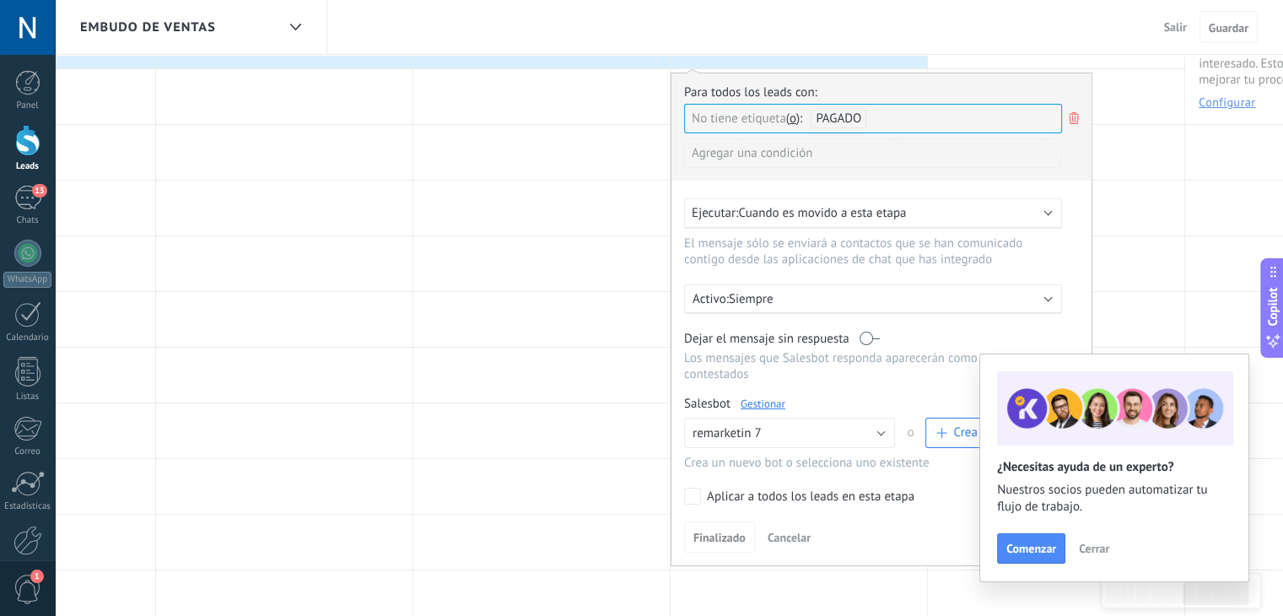
scroll to position [132, 0]
click at [530, 264] on div at bounding box center [541, 261] width 256 height 55
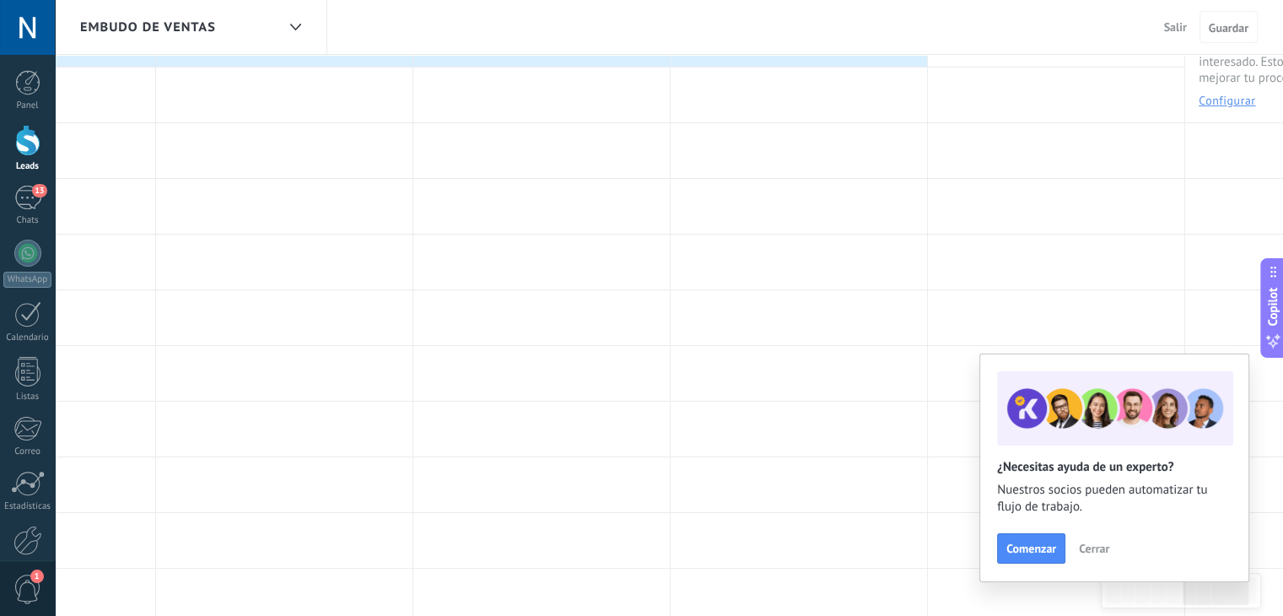
scroll to position [0, 0]
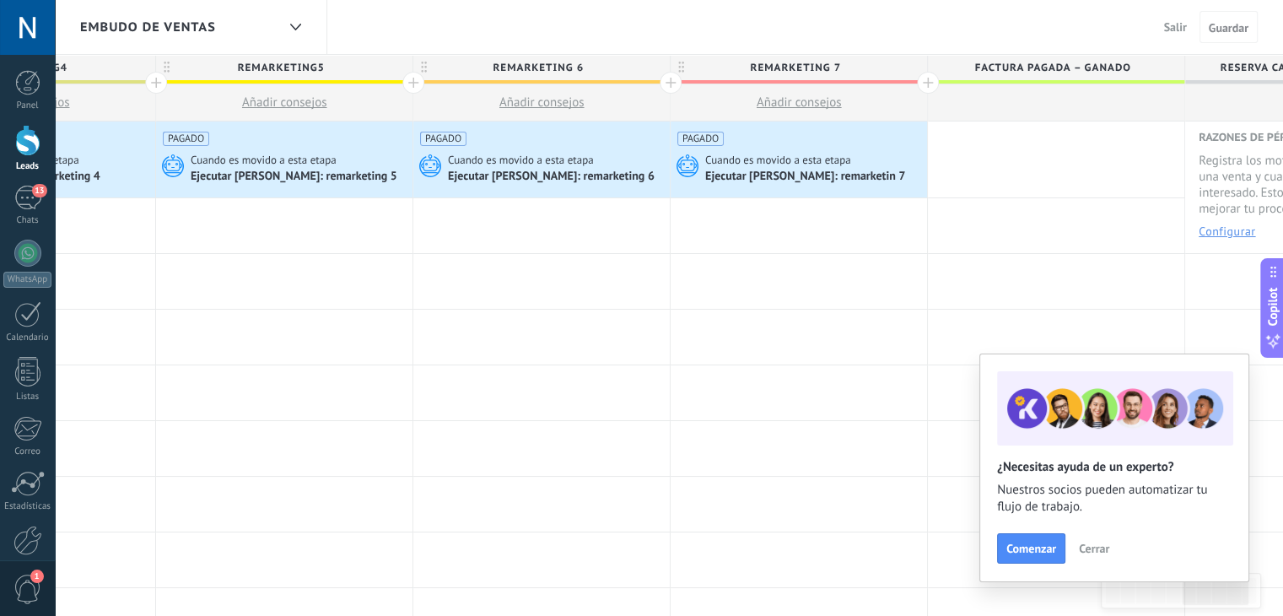
click at [547, 148] on div "PAGADO Cuando es movido a esta etapa Ejecutar Salesbot: remarketing 6" at bounding box center [541, 159] width 256 height 76
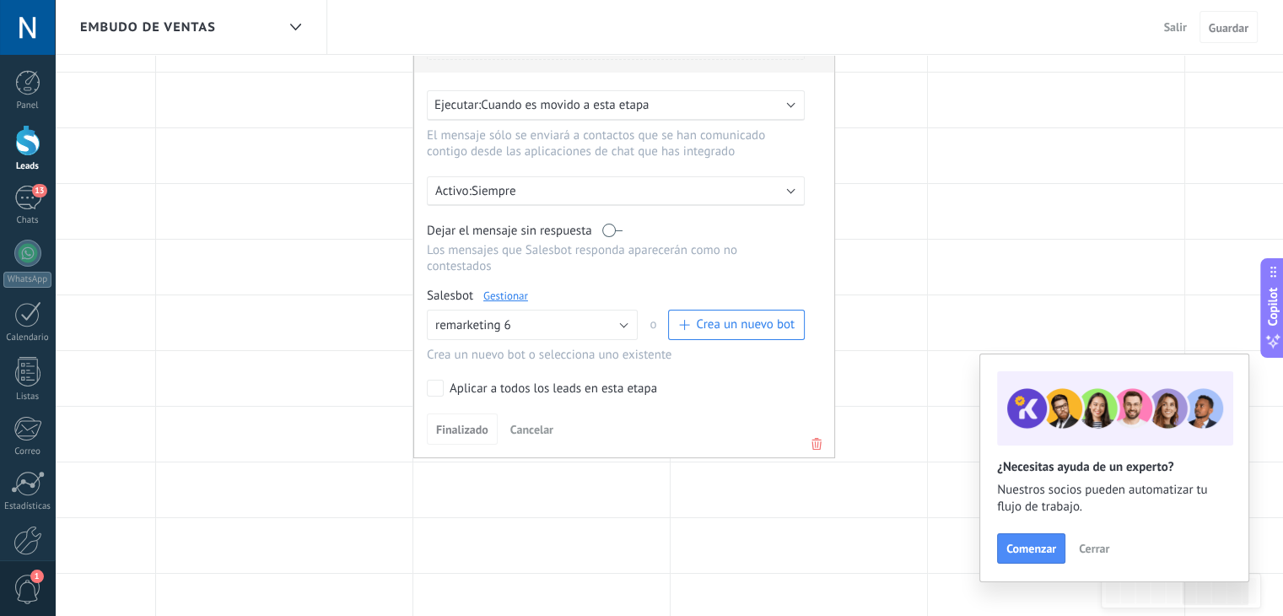
scroll to position [239, 0]
click at [513, 287] on link "Gestionar" at bounding box center [505, 294] width 45 height 14
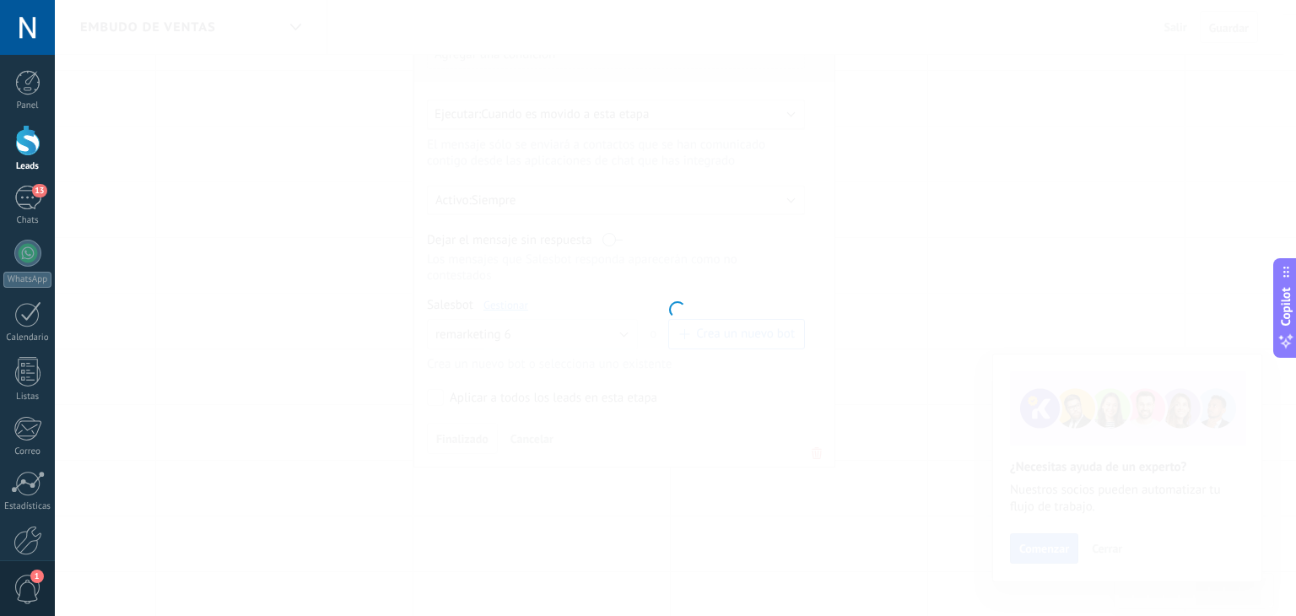
type input "**********"
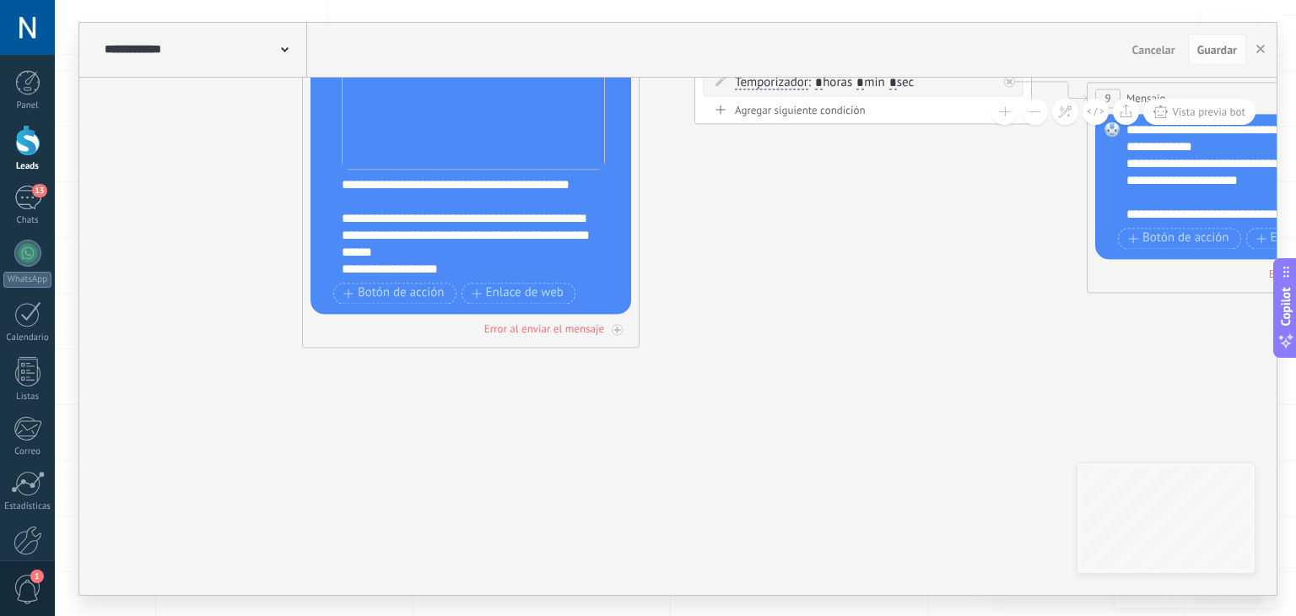
drag, startPoint x: 549, startPoint y: 426, endPoint x: 124, endPoint y: 87, distance: 543.8
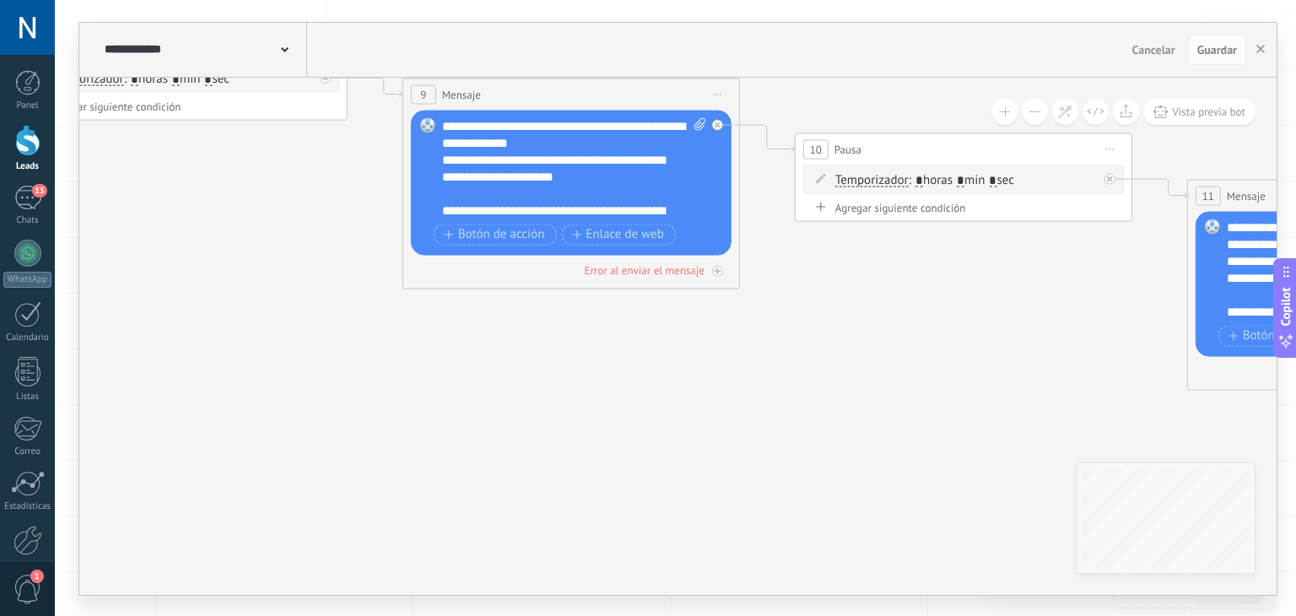
drag, startPoint x: 824, startPoint y: 358, endPoint x: 231, endPoint y: 416, distance: 595.8
click at [231, 416] on icon at bounding box center [864, 155] width 3732 height 1311
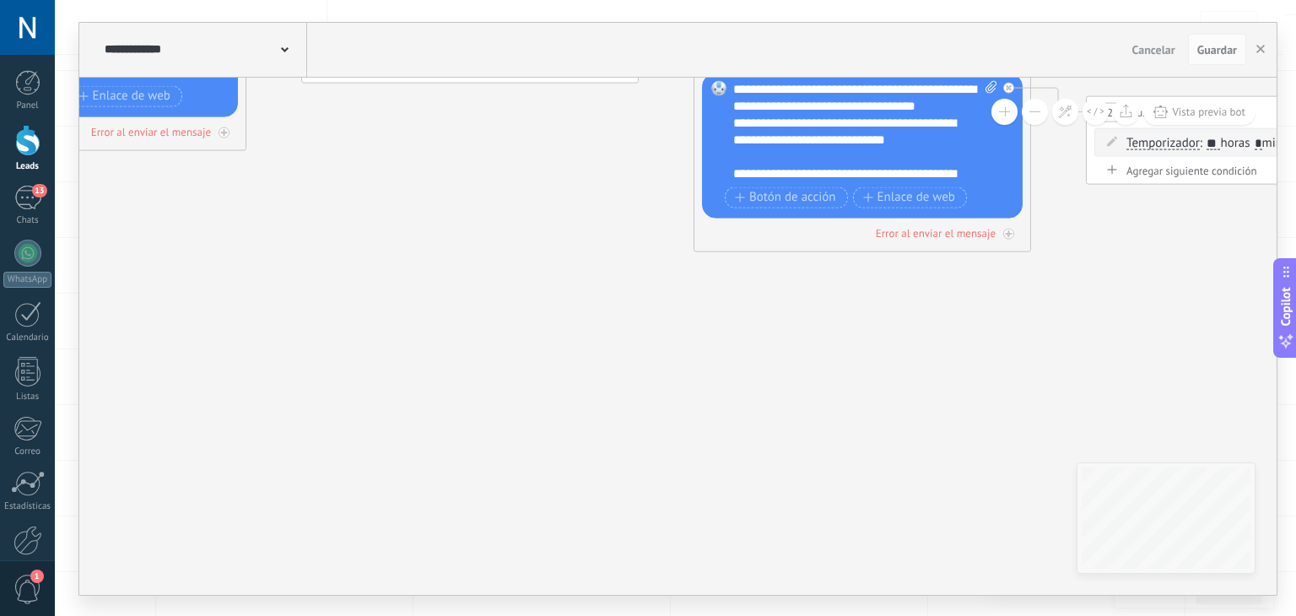
drag, startPoint x: 878, startPoint y: 480, endPoint x: 302, endPoint y: 354, distance: 589.6
click at [302, 354] on icon at bounding box center [371, 16] width 3732 height 1311
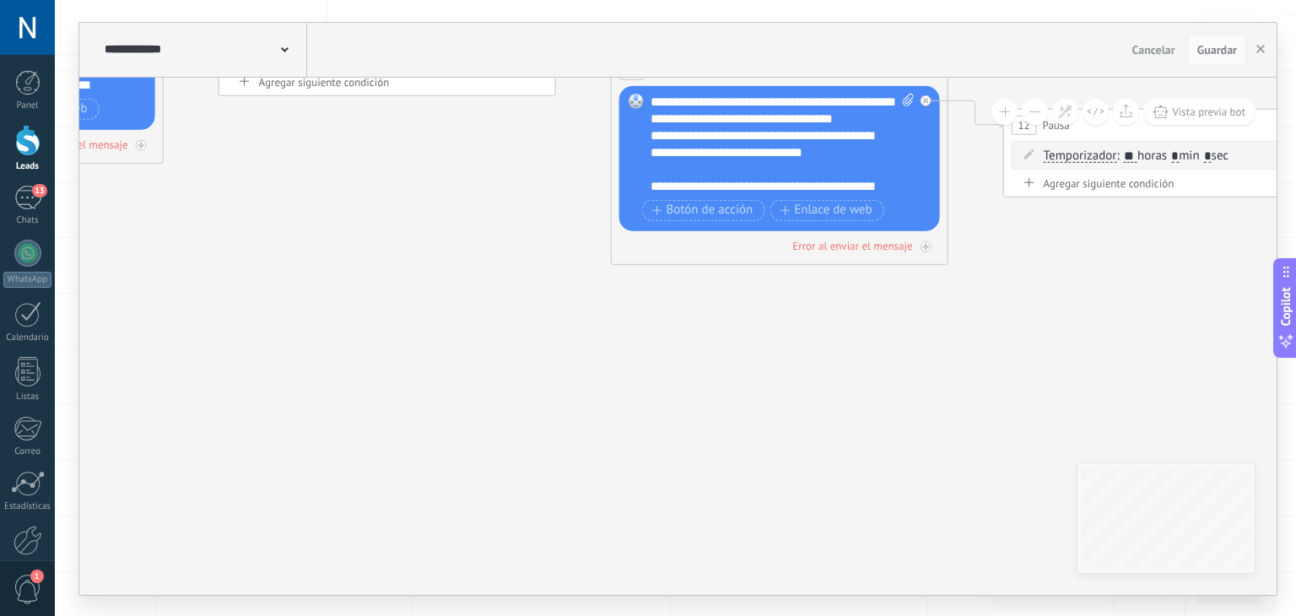
click at [759, 95] on div "**********" at bounding box center [782, 143] width 265 height 101
click at [741, 102] on span "**********" at bounding box center [695, 100] width 91 height 13
click at [666, 100] on div "**********" at bounding box center [782, 143] width 265 height 101
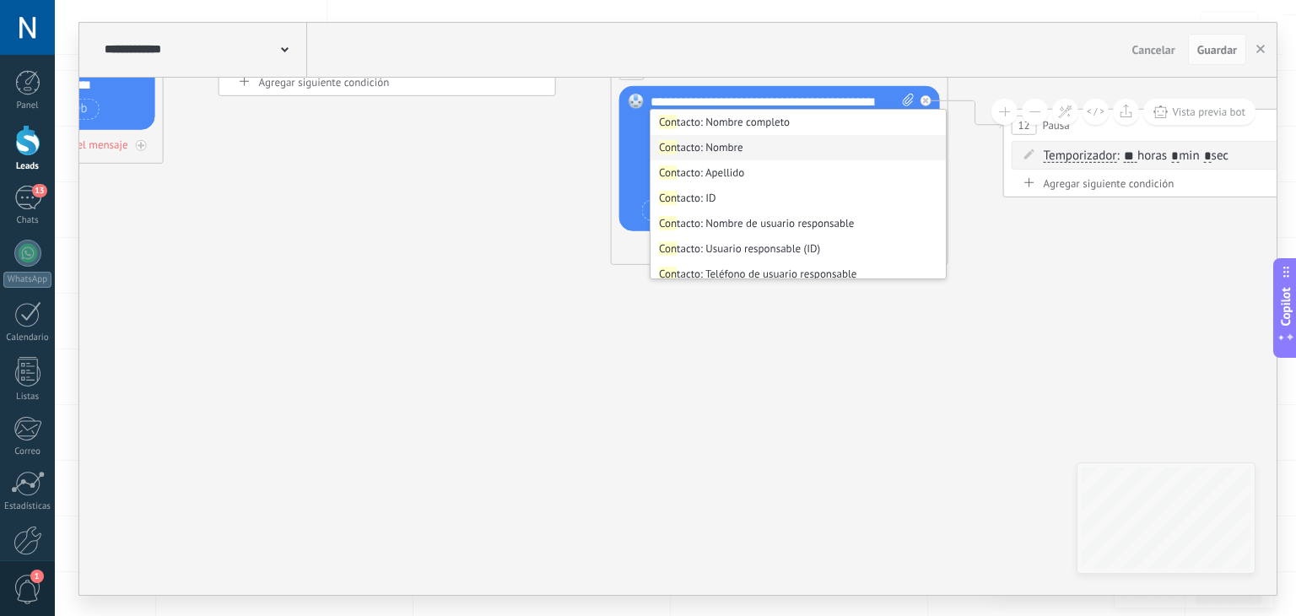
click at [838, 145] on li "Con tacto: Nombre" at bounding box center [797, 147] width 295 height 25
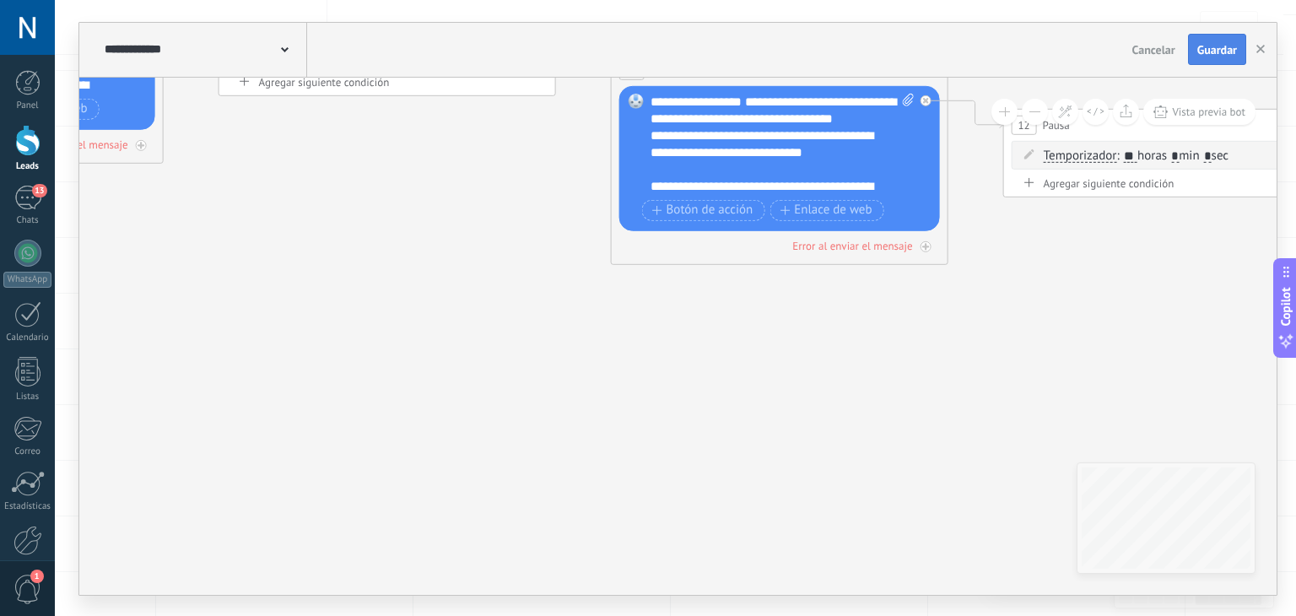
click at [1216, 62] on button "Guardar" at bounding box center [1217, 50] width 58 height 32
click at [1258, 57] on button "button" at bounding box center [1259, 50] width 25 height 30
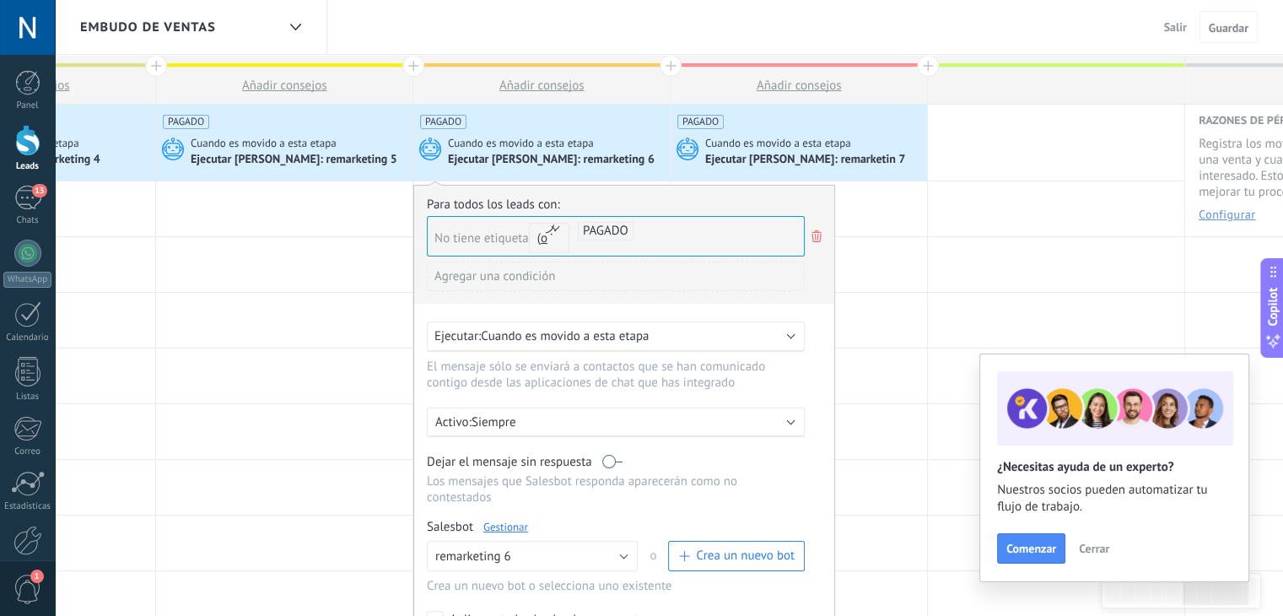
scroll to position [7, 0]
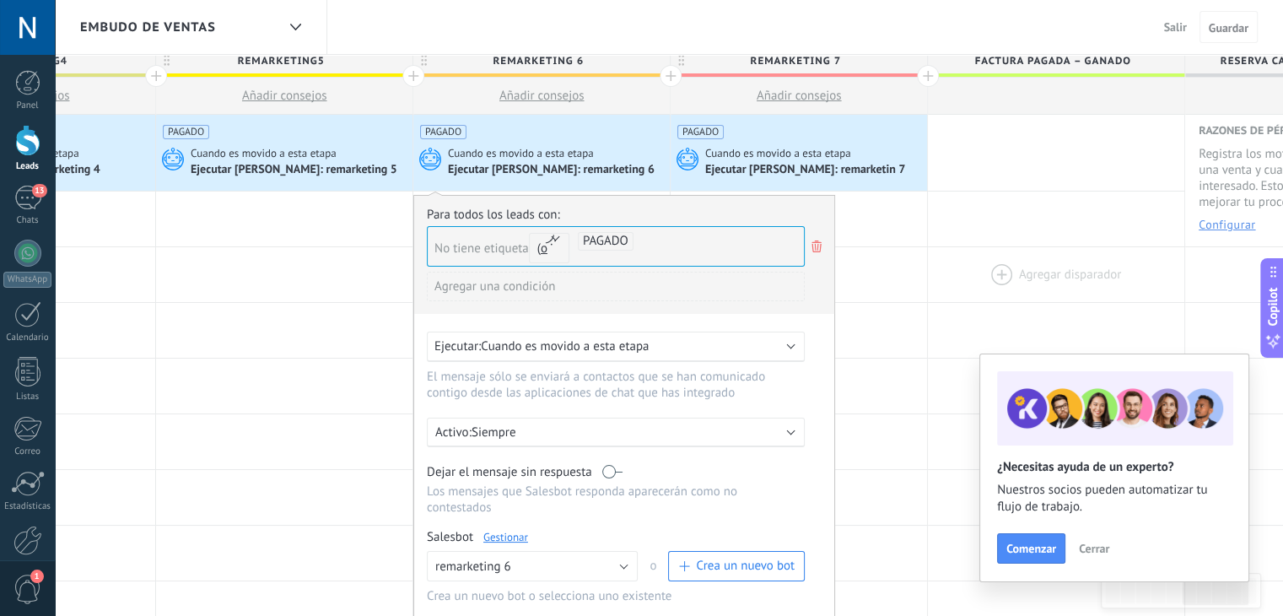
click at [956, 250] on div at bounding box center [1056, 274] width 256 height 55
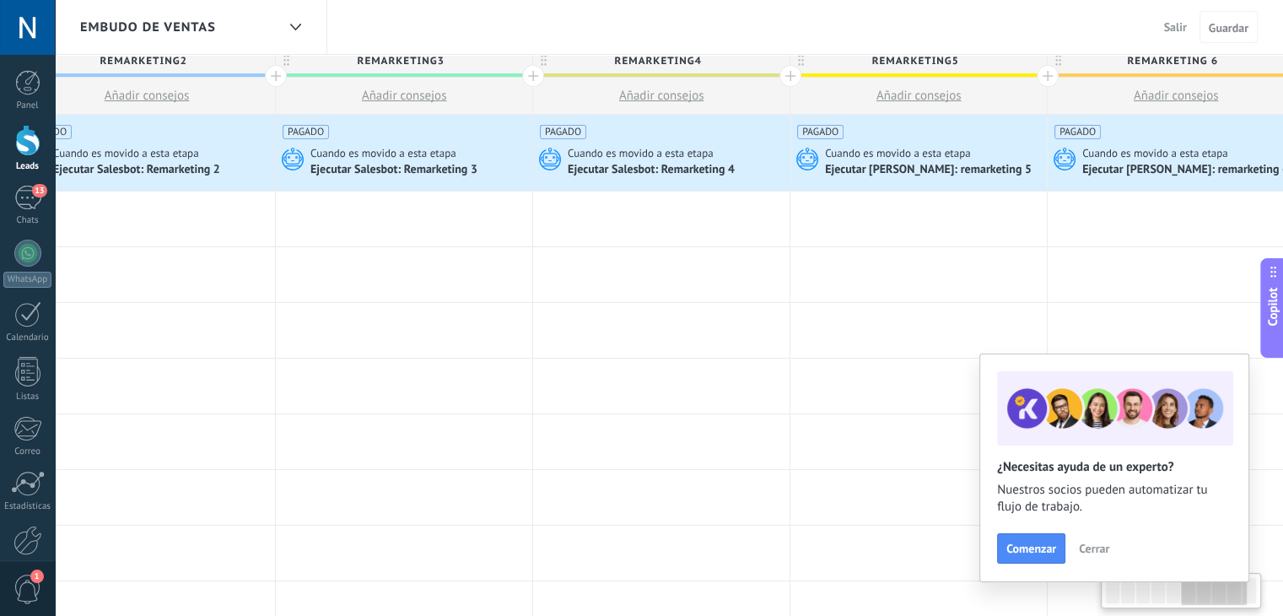
drag, startPoint x: 343, startPoint y: 429, endPoint x: 1053, endPoint y: 455, distance: 709.8
click at [1053, 455] on body ".abecls-1,.abecls-2{fill-rule:evenodd}.abecls-2{fill:#fff} .abhcls-1{fill:none}…" at bounding box center [641, 301] width 1283 height 616
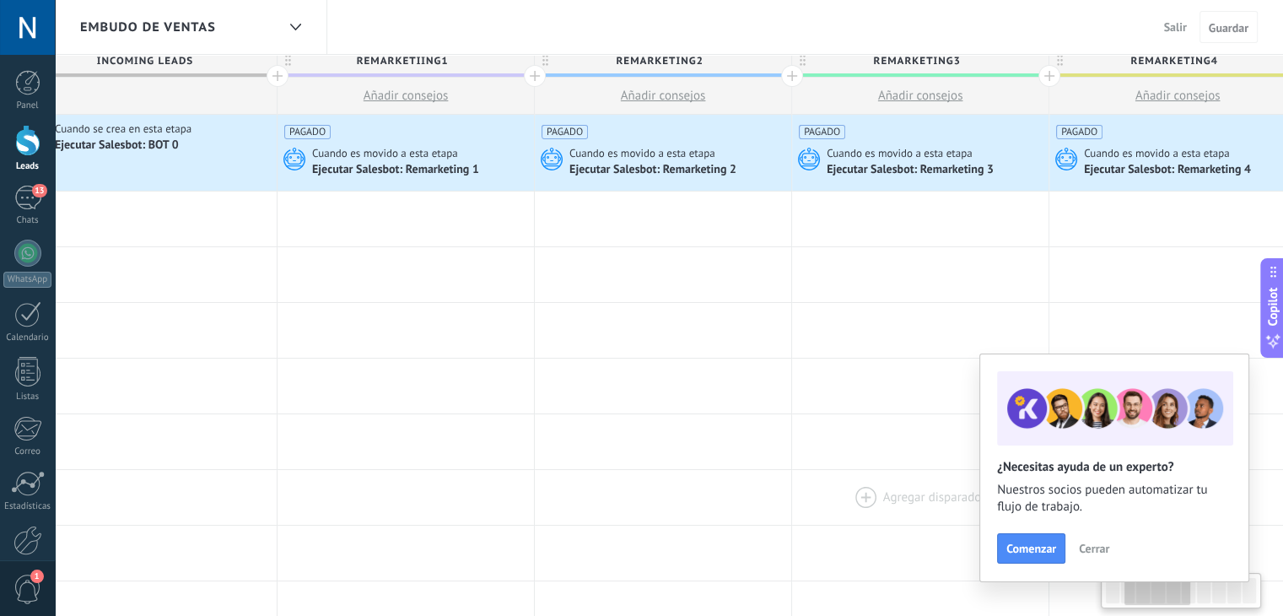
drag, startPoint x: 442, startPoint y: 473, endPoint x: 966, endPoint y: 490, distance: 524.1
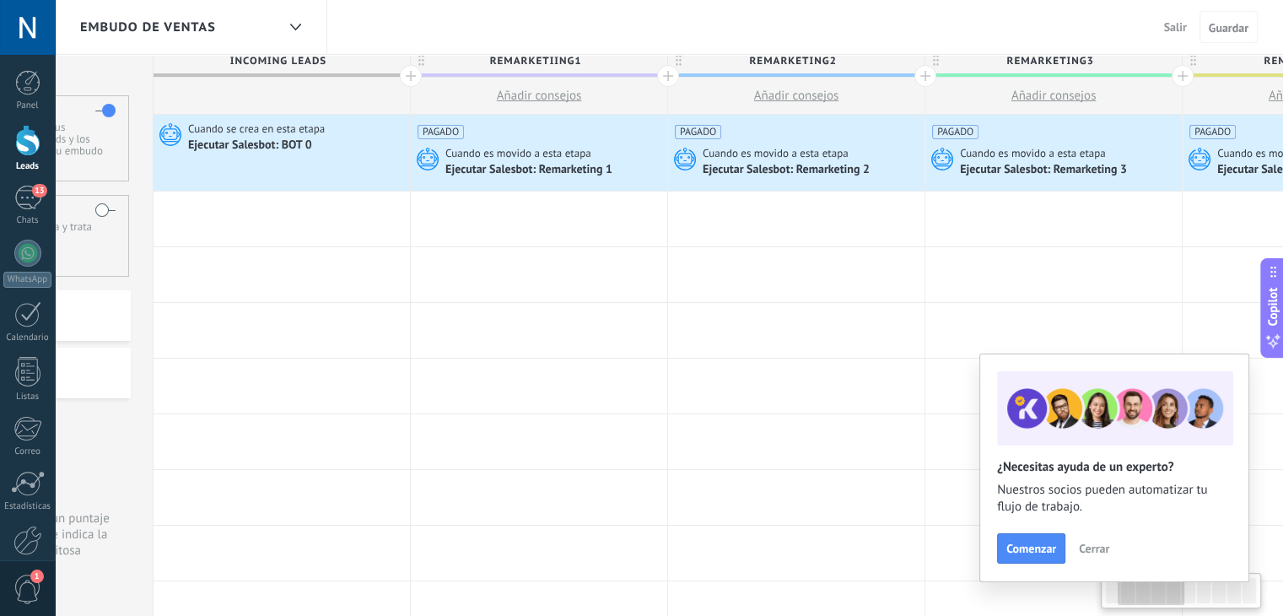
scroll to position [0, 0]
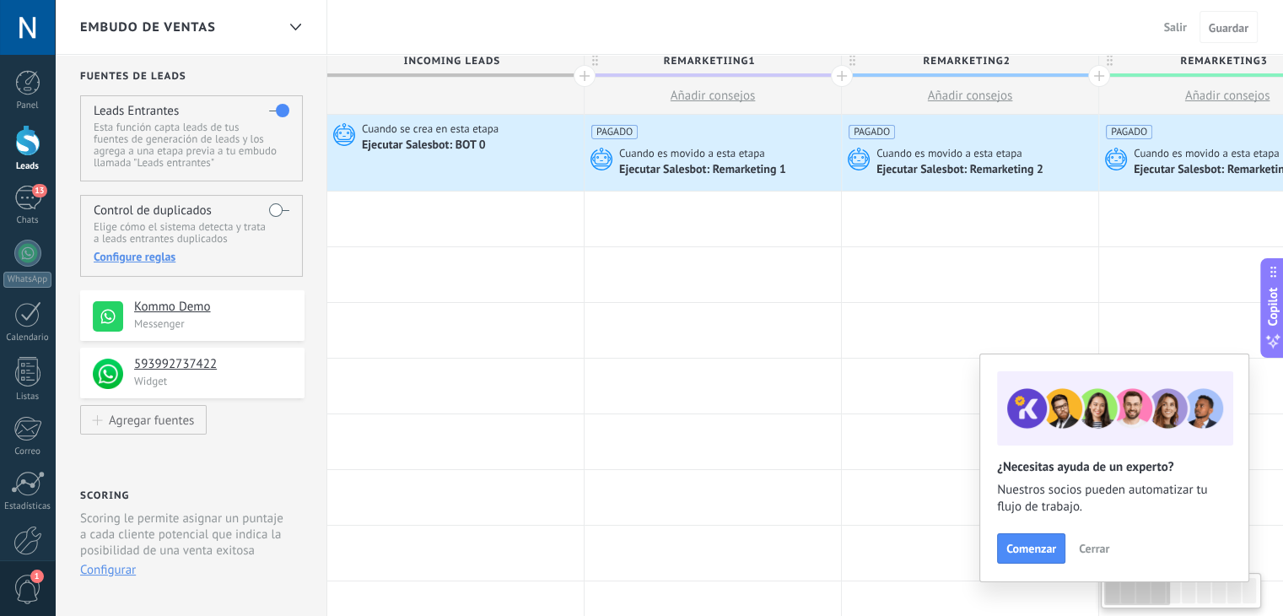
drag, startPoint x: 476, startPoint y: 345, endPoint x: 1036, endPoint y: 375, distance: 560.8
click at [1036, 375] on body ".abecls-1,.abecls-2{fill-rule:evenodd}.abecls-2{fill:#fff} .abhcls-1{fill:none}…" at bounding box center [641, 301] width 1283 height 616
click at [437, 138] on div "Ejecutar Salesbot: BOT 0" at bounding box center [425, 145] width 127 height 15
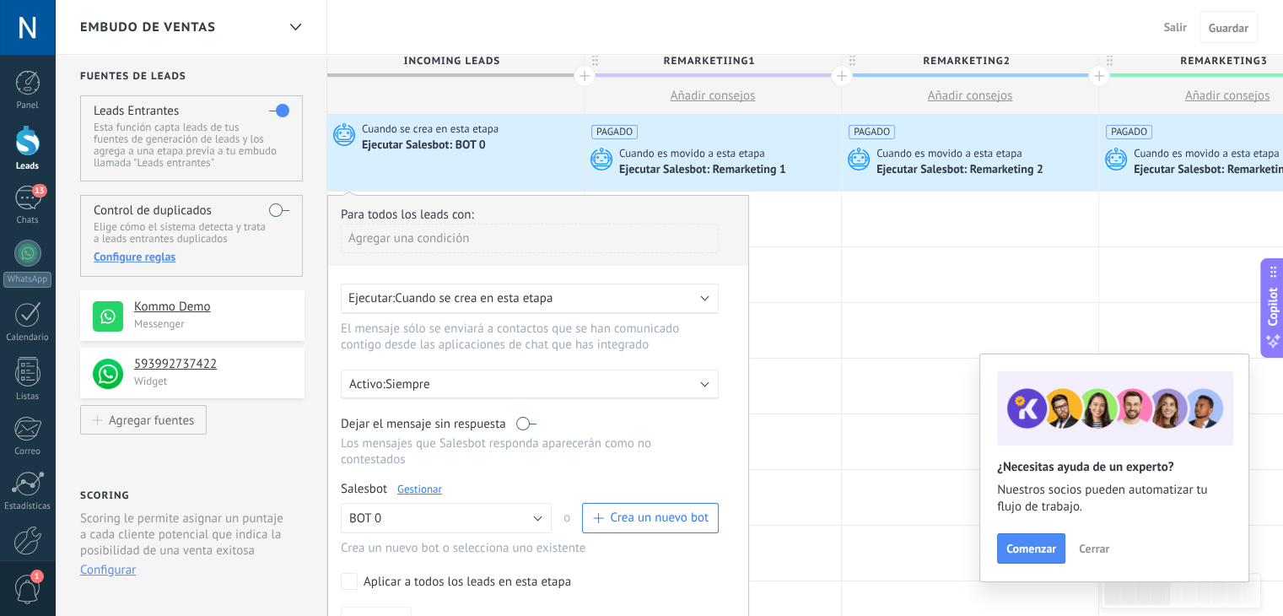
click at [563, 302] on div "Ejecutar: Cuando se crea en esta etapa" at bounding box center [522, 298] width 349 height 16
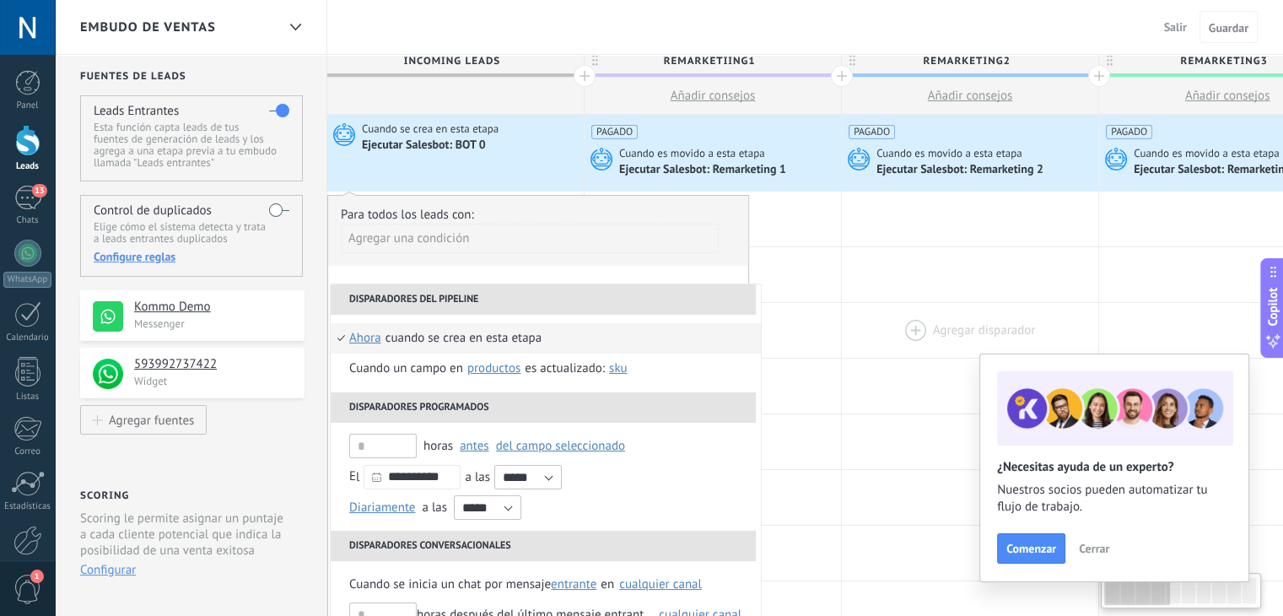
click at [872, 325] on div at bounding box center [970, 330] width 256 height 55
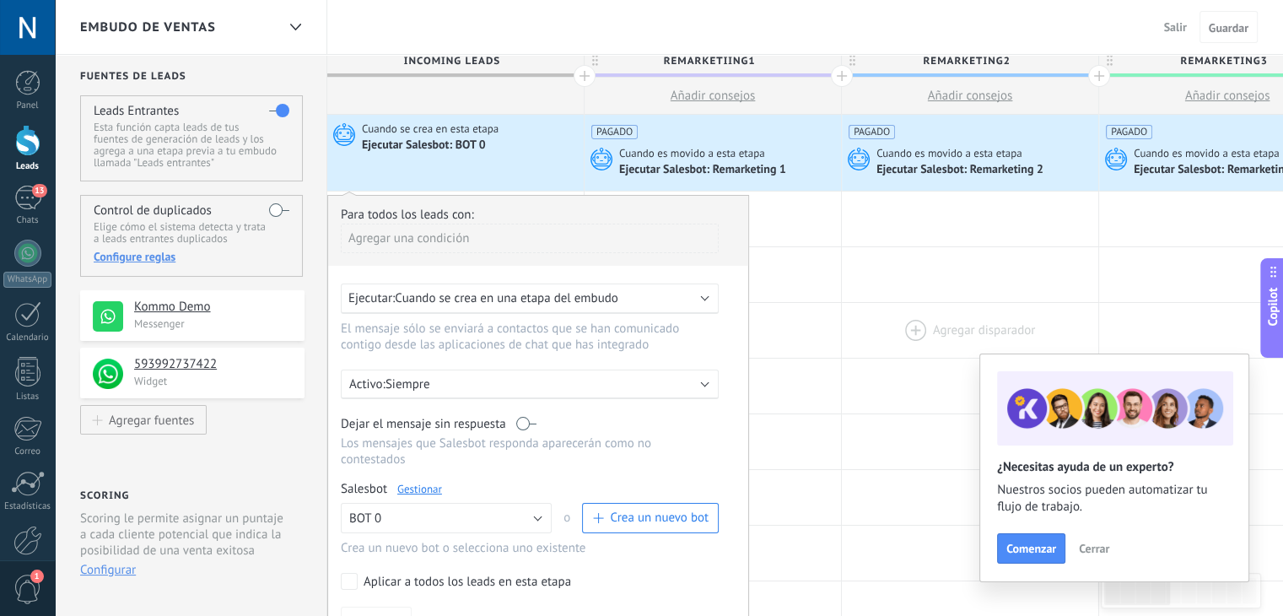
click at [872, 325] on div at bounding box center [970, 330] width 256 height 55
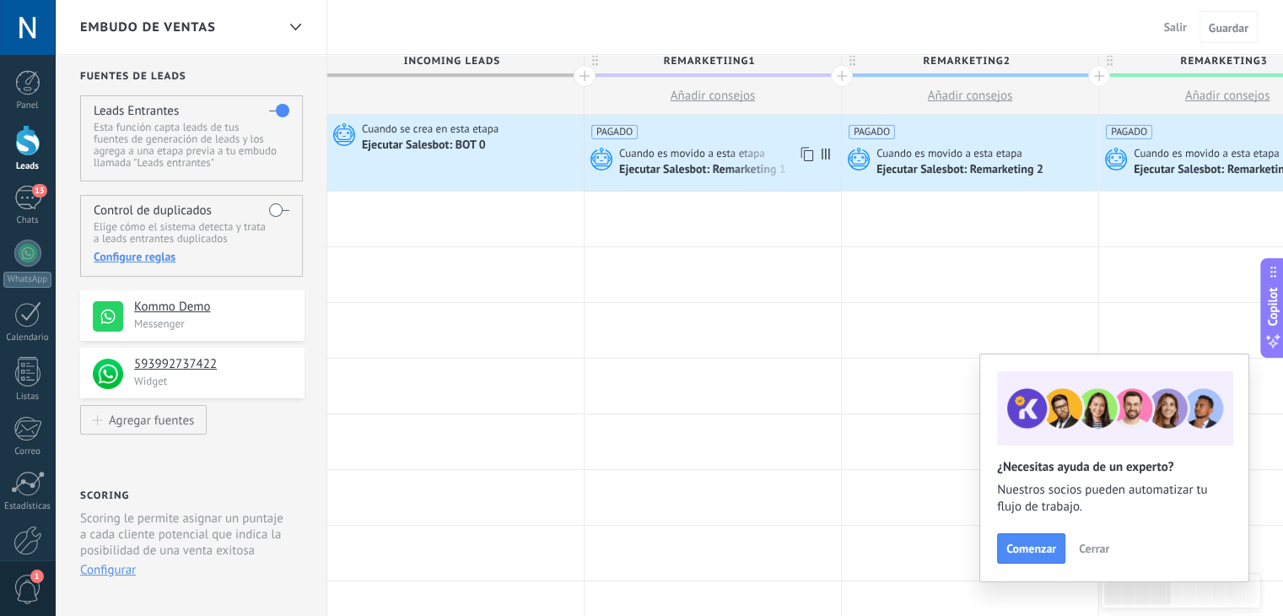
click at [712, 156] on span "Cuando es movido a esta etapa" at bounding box center [693, 153] width 148 height 15
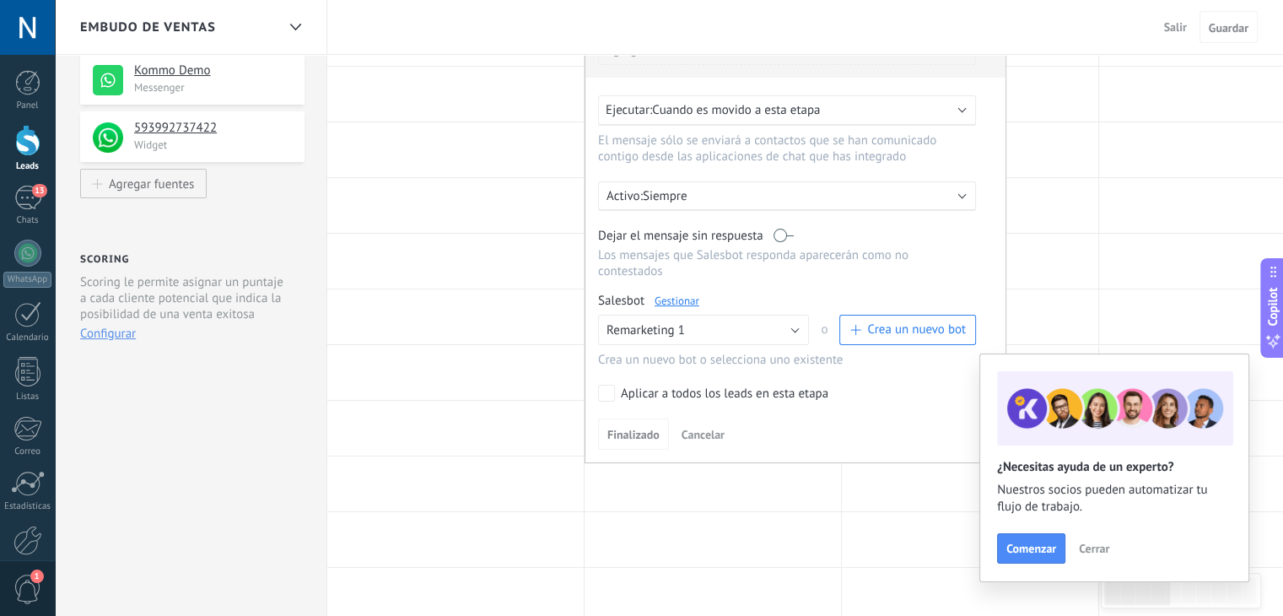
scroll to position [287, 0]
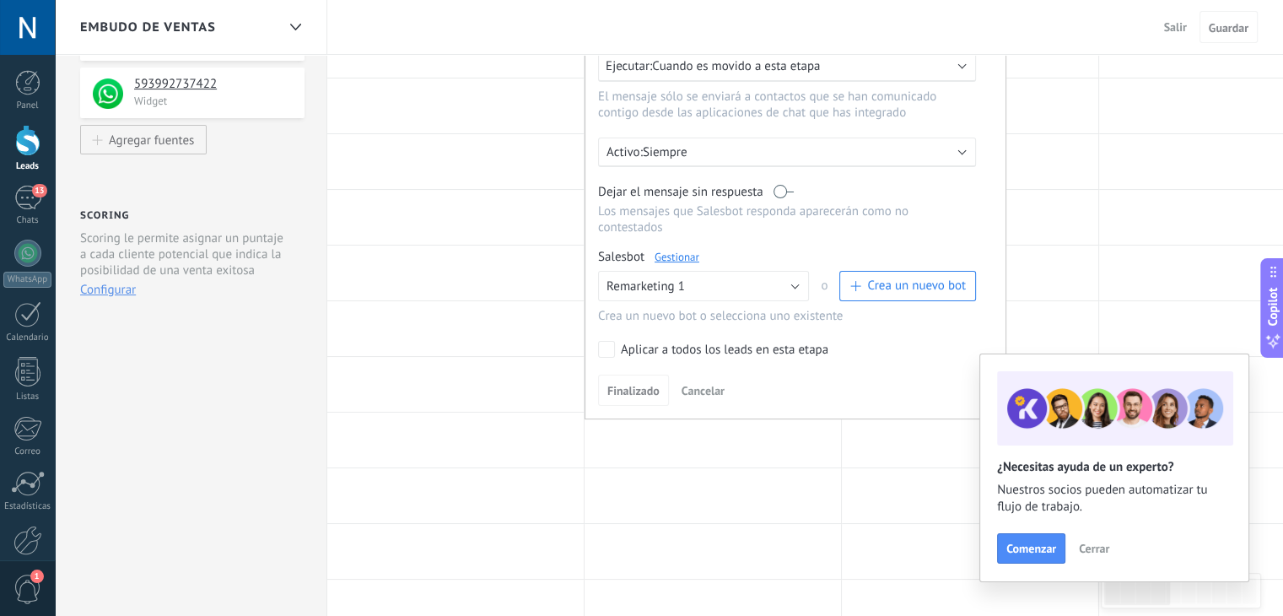
click at [682, 250] on link "Gestionar" at bounding box center [677, 257] width 45 height 14
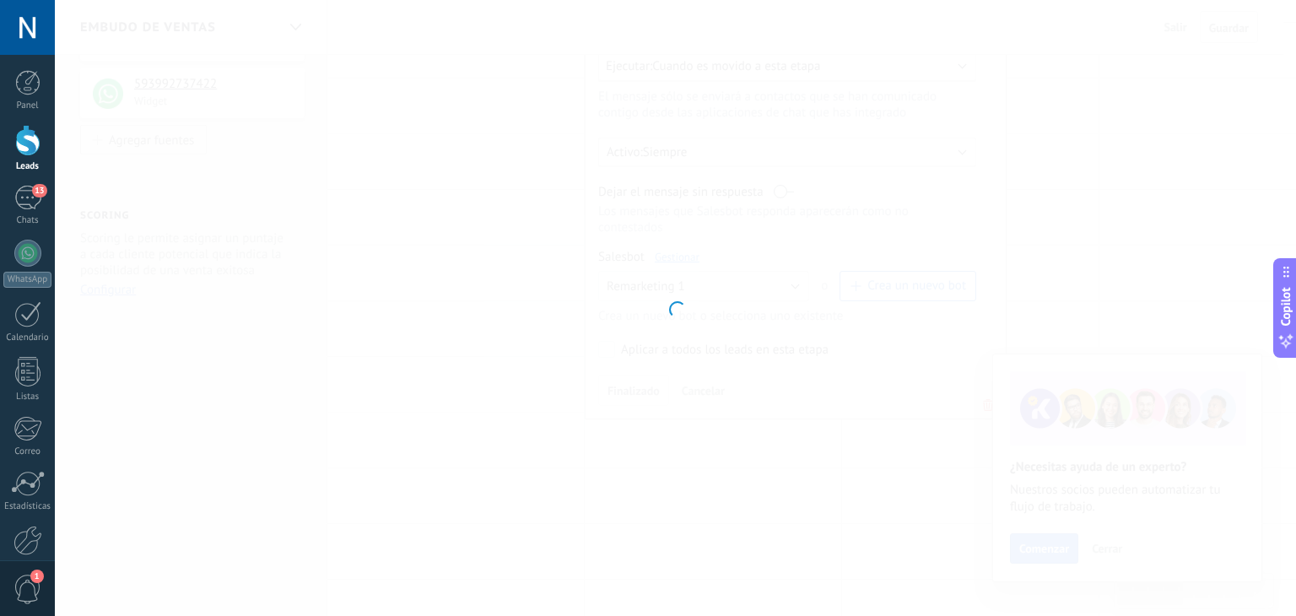
type input "**********"
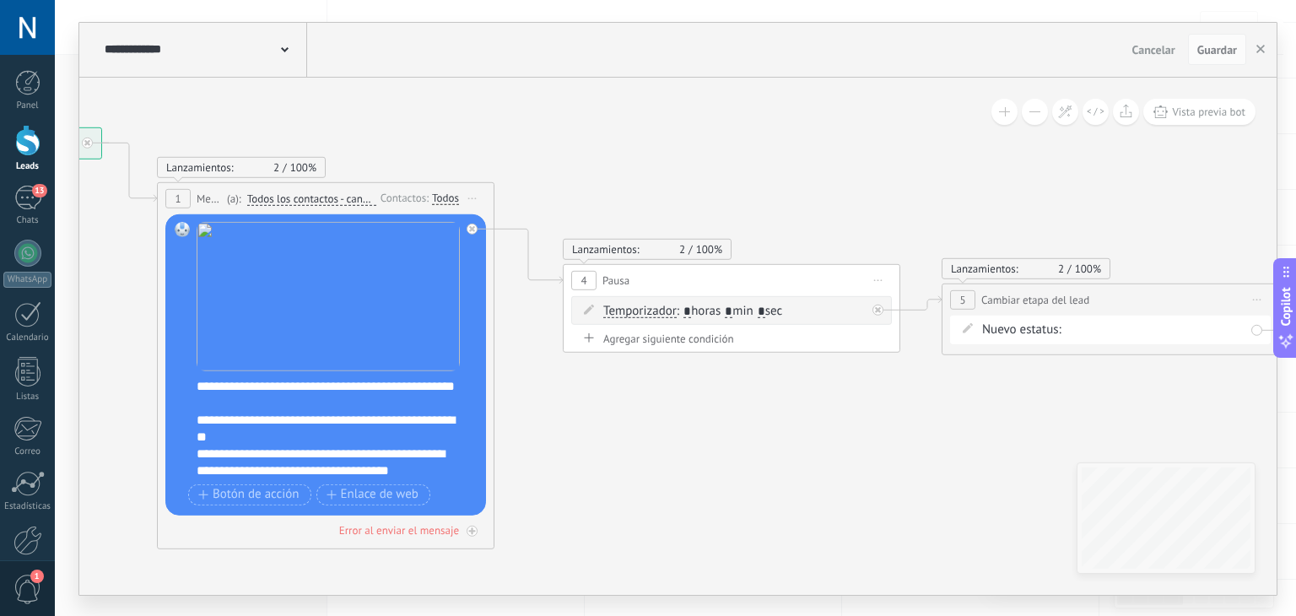
drag, startPoint x: 998, startPoint y: 213, endPoint x: 542, endPoint y: 152, distance: 459.6
click at [542, 152] on icon at bounding box center [692, 337] width 2310 height 1264
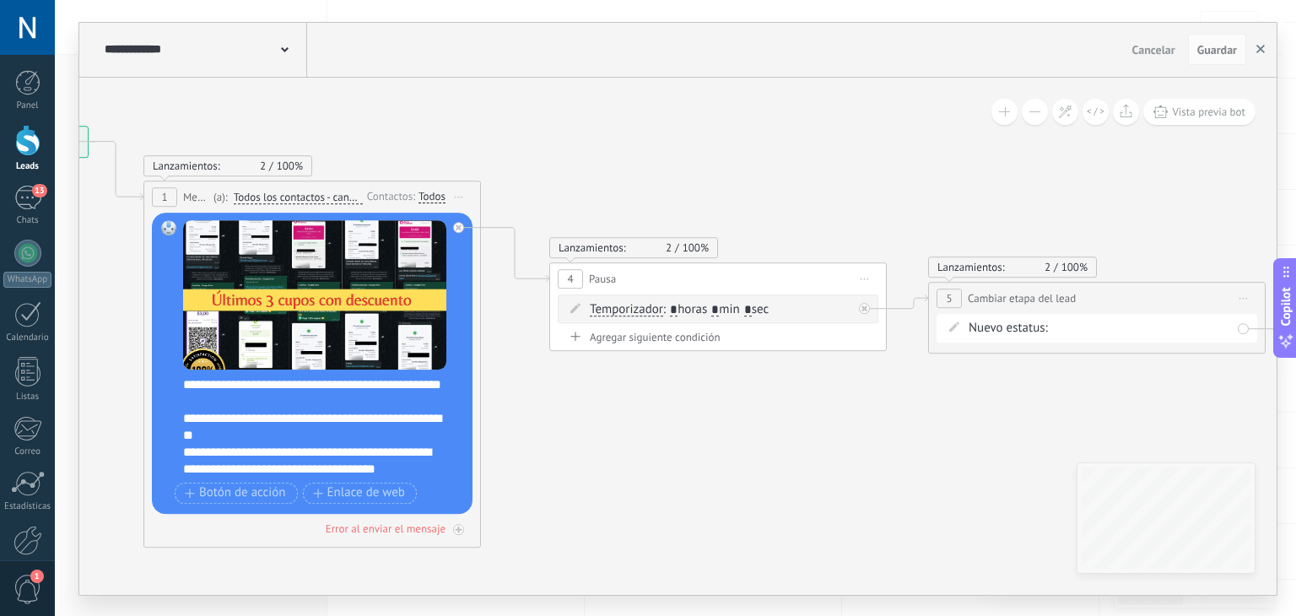
click at [1269, 42] on button "button" at bounding box center [1259, 50] width 25 height 32
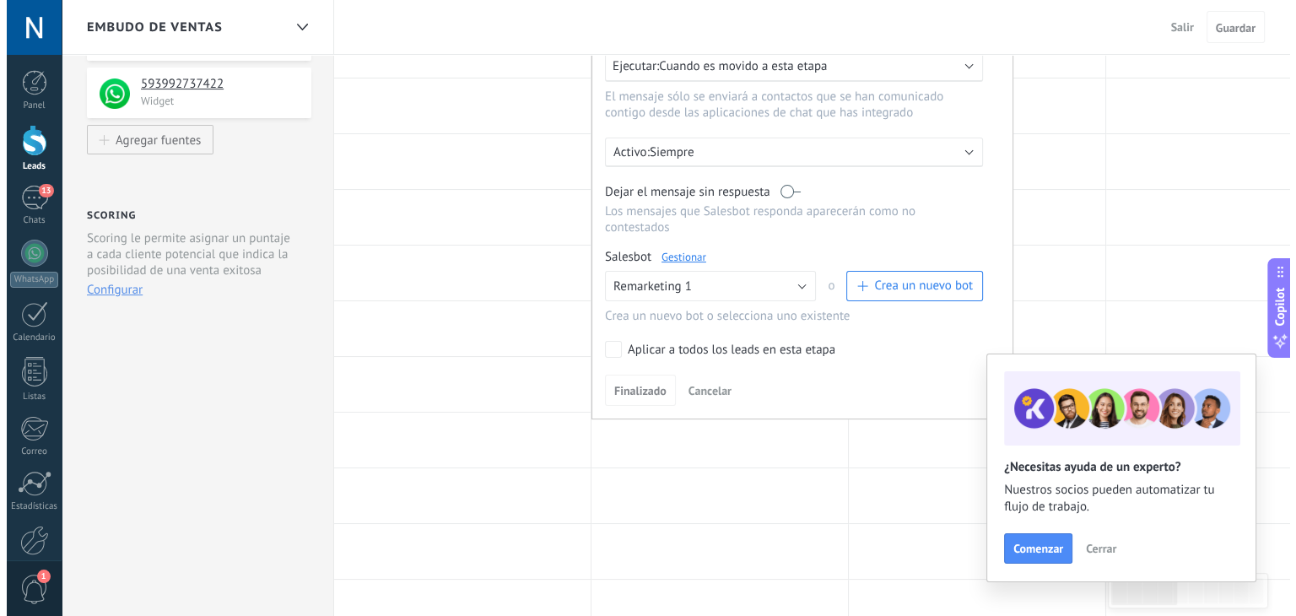
scroll to position [0, 0]
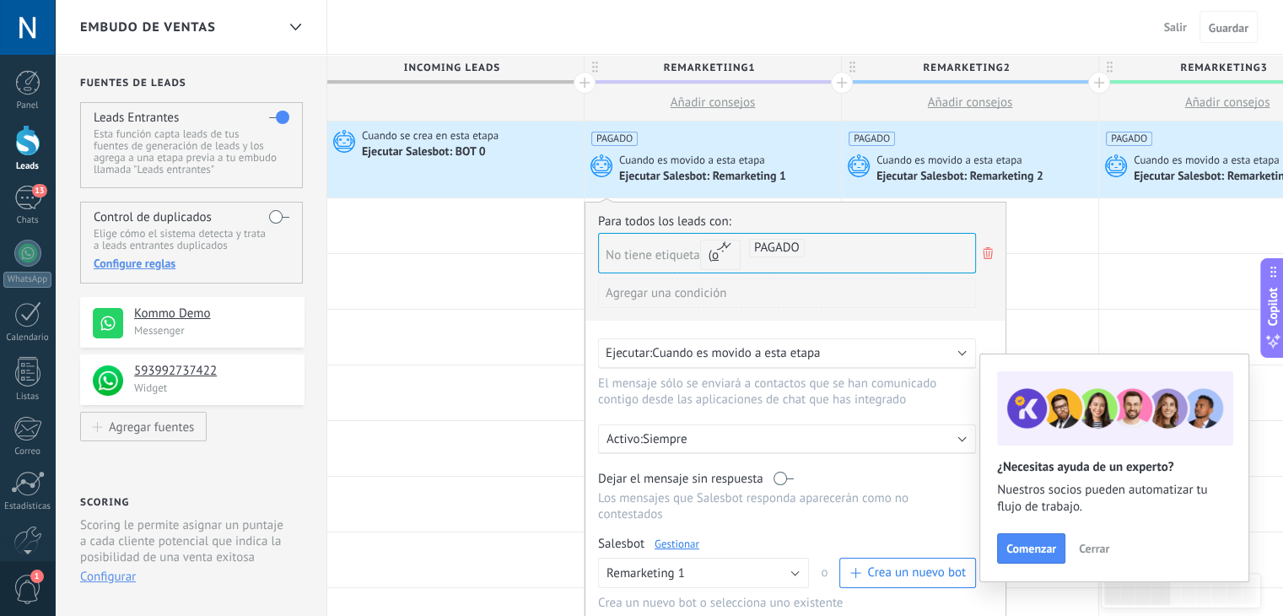
click at [15, 140] on div at bounding box center [27, 140] width 25 height 31
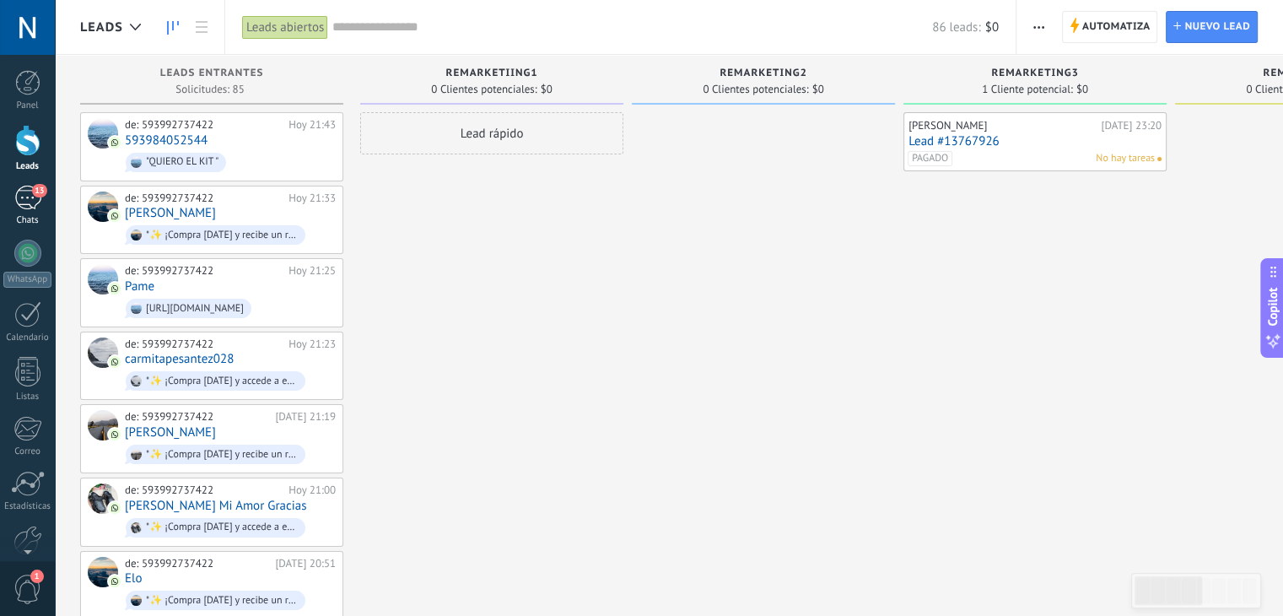
click at [19, 202] on div "13" at bounding box center [27, 198] width 27 height 24
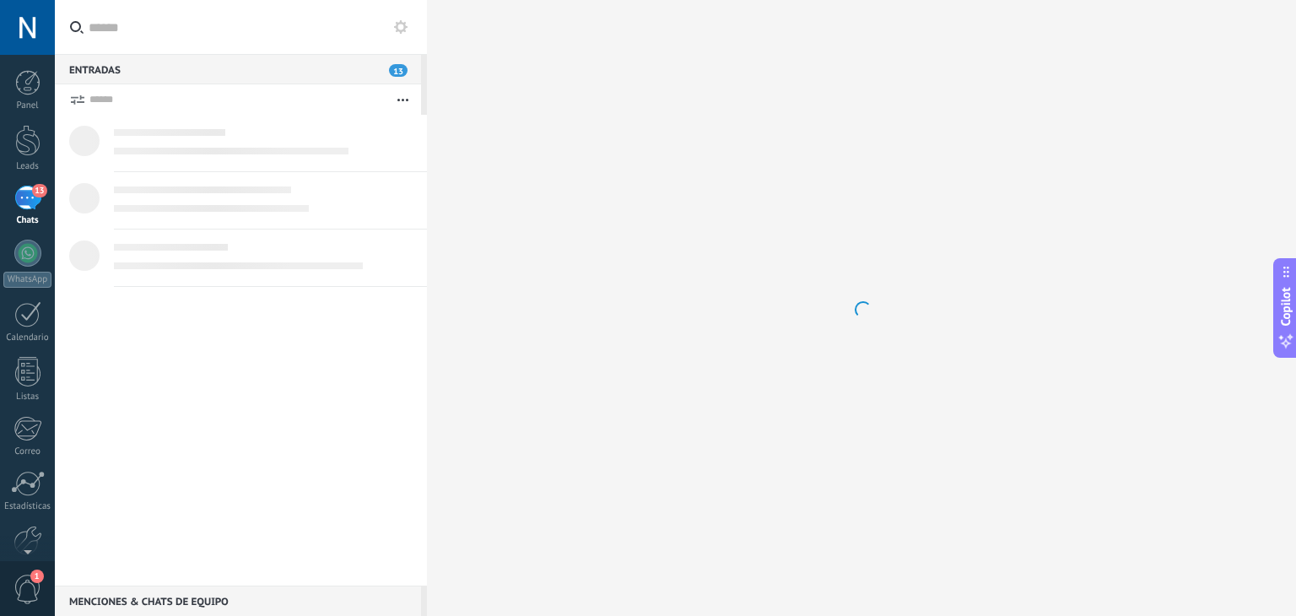
click at [205, 24] on input "text" at bounding box center [251, 27] width 325 height 54
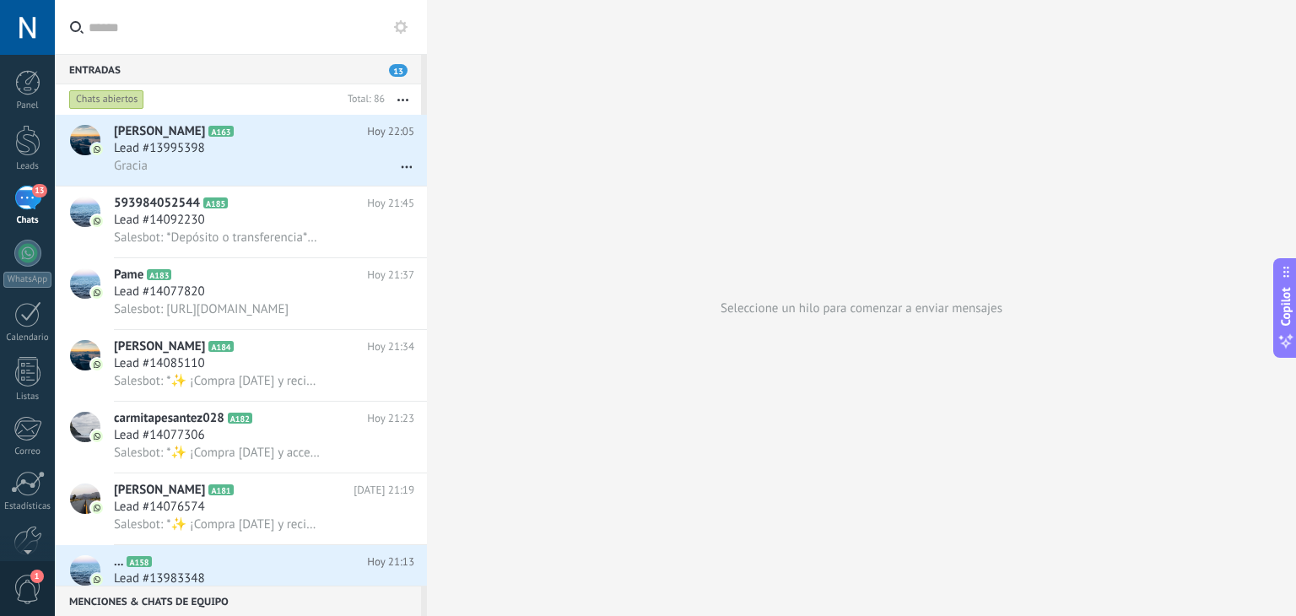
click at [1150, 144] on div "Seleccione un hilo para comenzar a enviar mensajes" at bounding box center [861, 308] width 869 height 616
click at [137, 30] on input "text" at bounding box center [251, 27] width 325 height 54
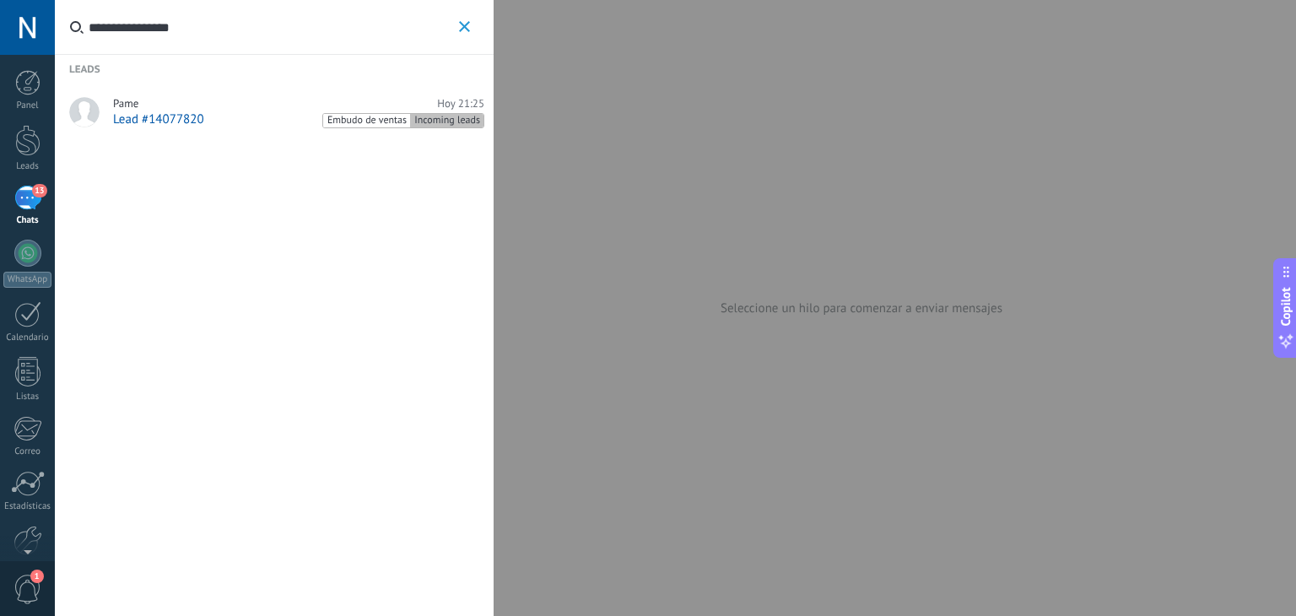
type input "**********"
click at [199, 111] on span "Lead #14077820" at bounding box center [158, 119] width 91 height 16
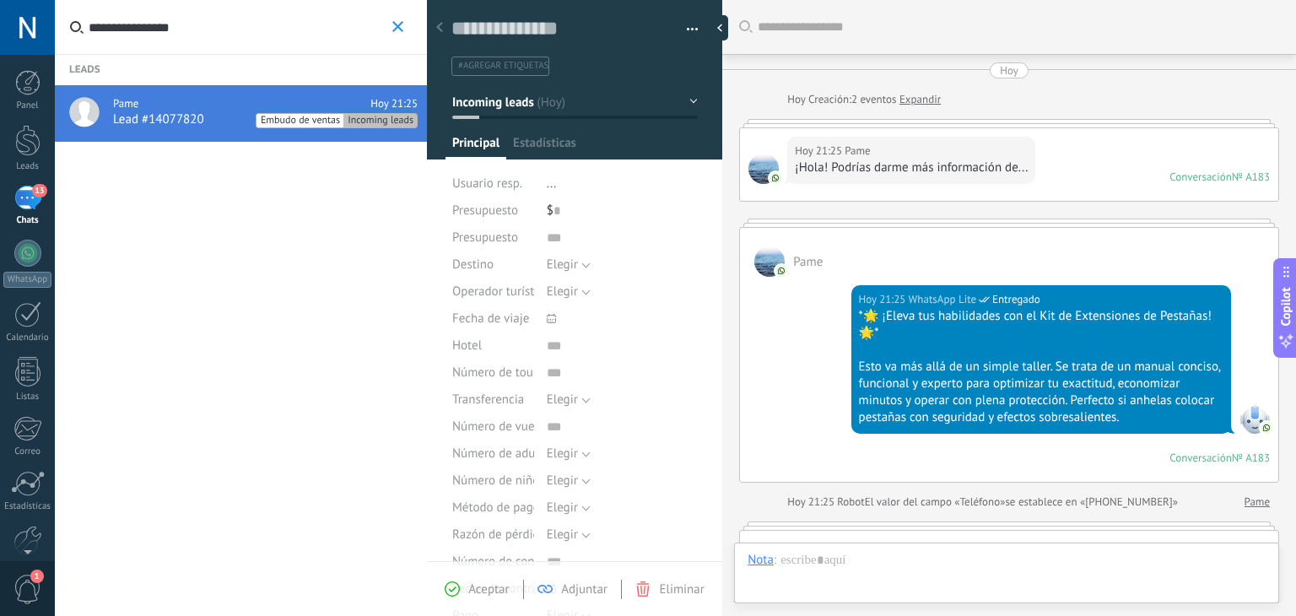
scroll to position [1823, 0]
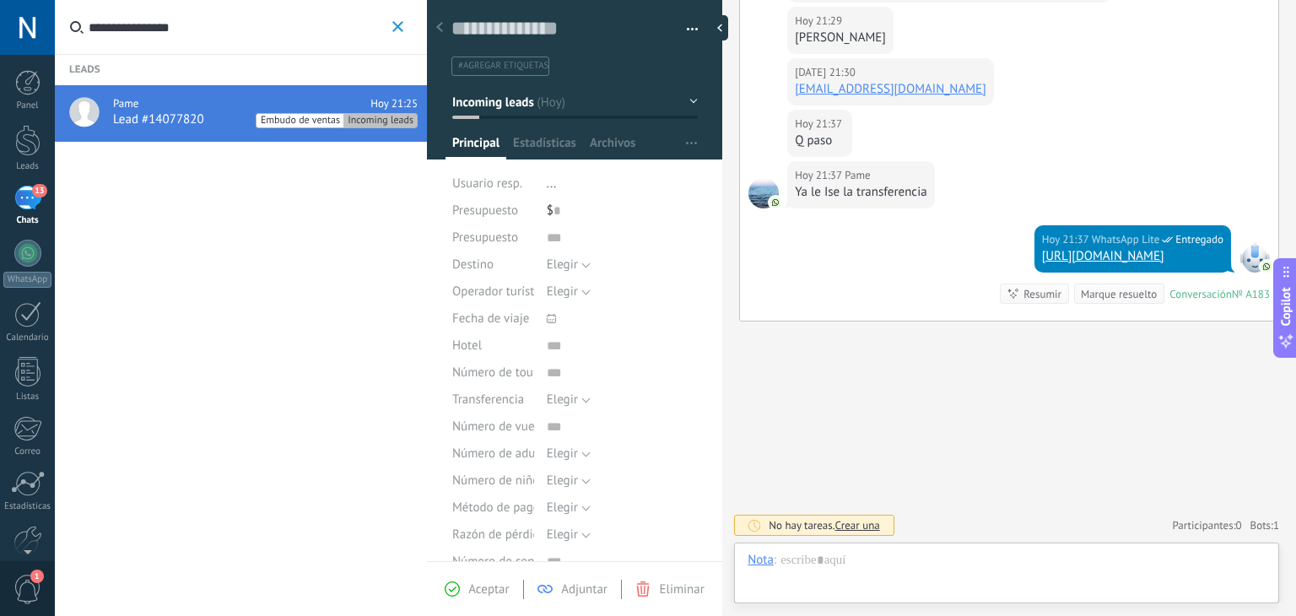
click at [510, 62] on span "#agregar etiquetas" at bounding box center [503, 66] width 90 height 12
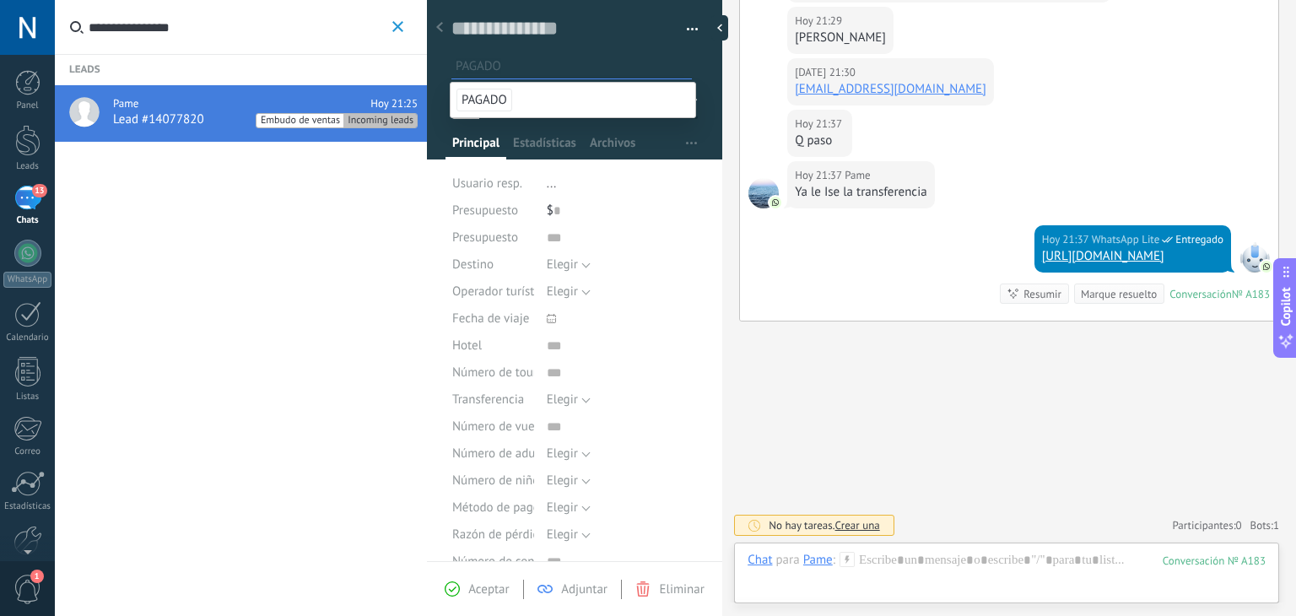
click at [493, 95] on span "PAGADO" at bounding box center [484, 100] width 56 height 23
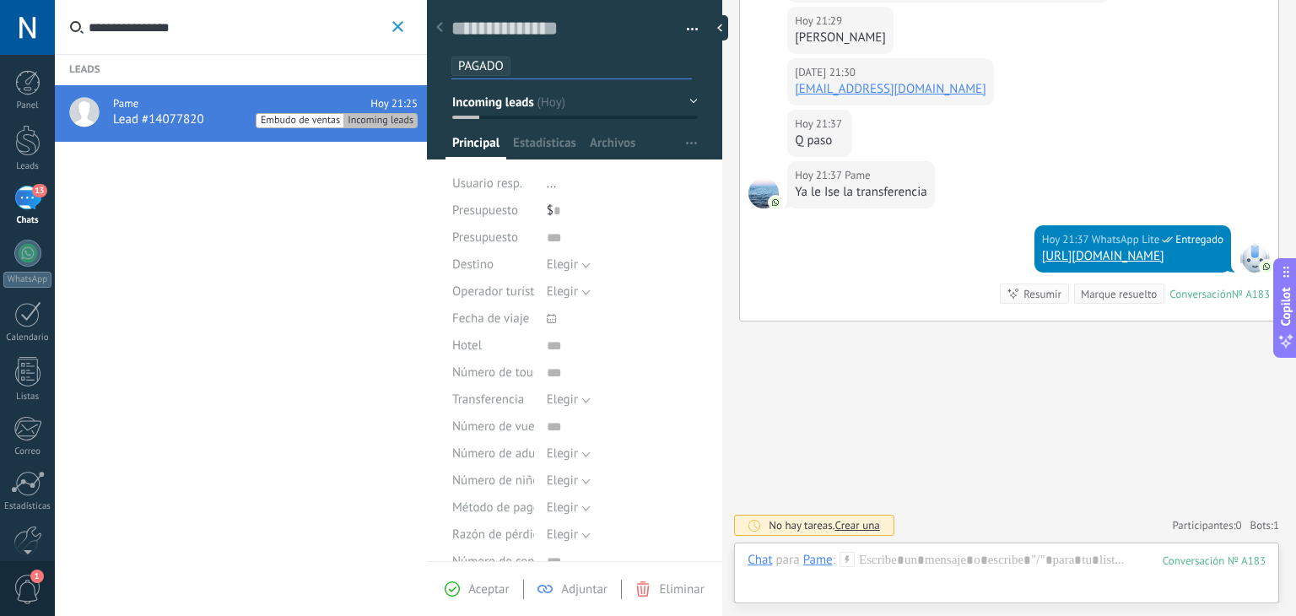
click at [347, 207] on div "Leads Pame Hoy 21:25 Lead #14077820 Embudo de ventas Incoming leads" at bounding box center [241, 308] width 372 height 616
click at [137, 10] on input "**********" at bounding box center [238, 27] width 299 height 54
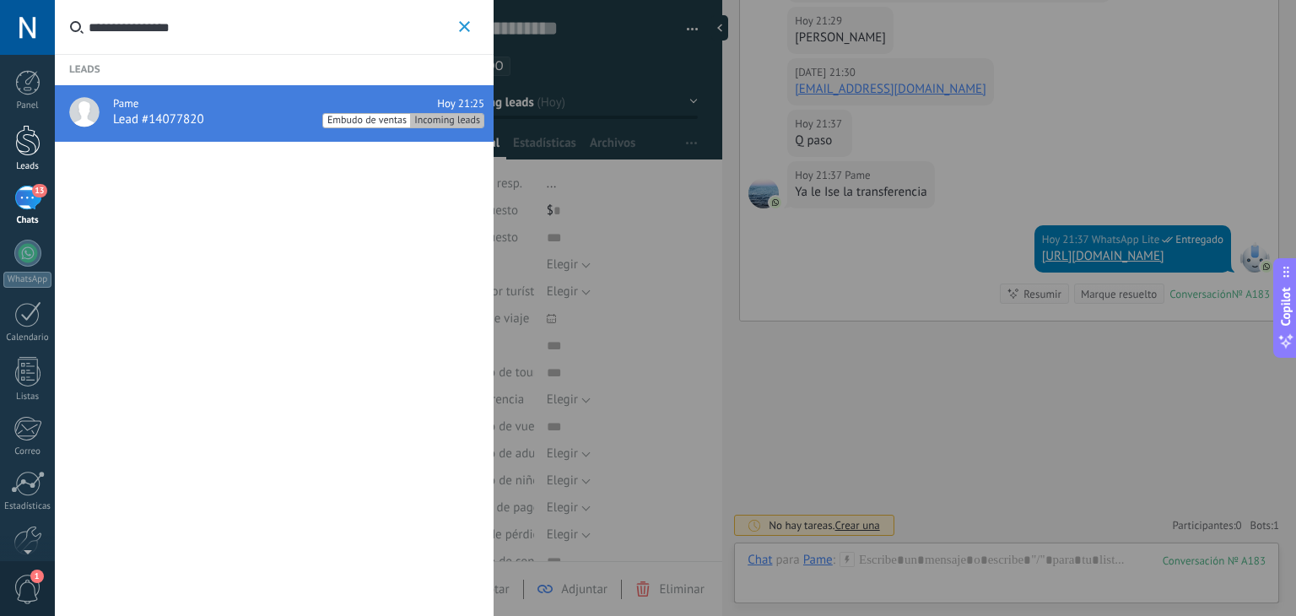
click at [23, 139] on div at bounding box center [27, 140] width 25 height 31
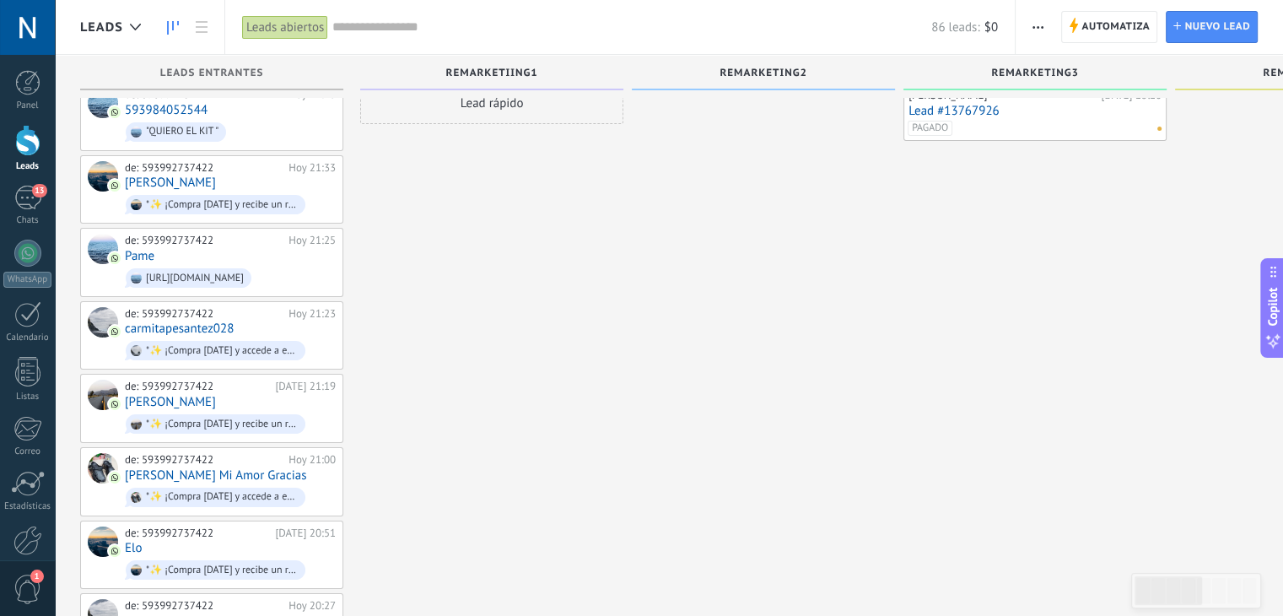
scroll to position [10, 0]
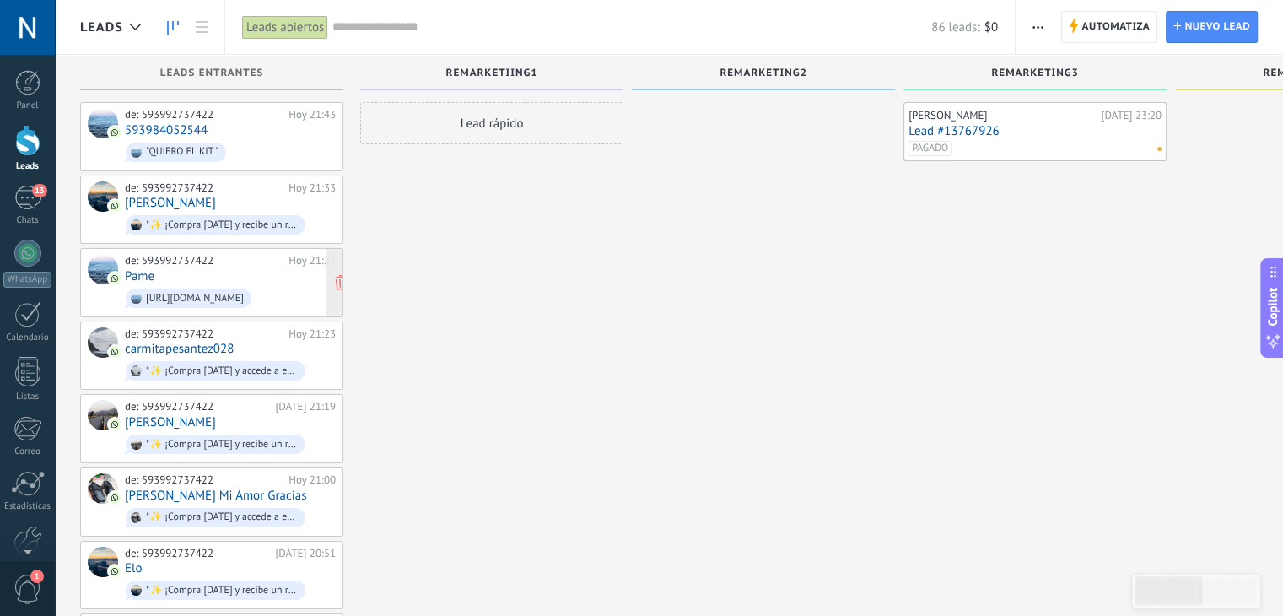
click at [191, 309] on div "de: 593992737422 [DATE] 21:25 Pame [URL][DOMAIN_NAME]" at bounding box center [211, 282] width 263 height 69
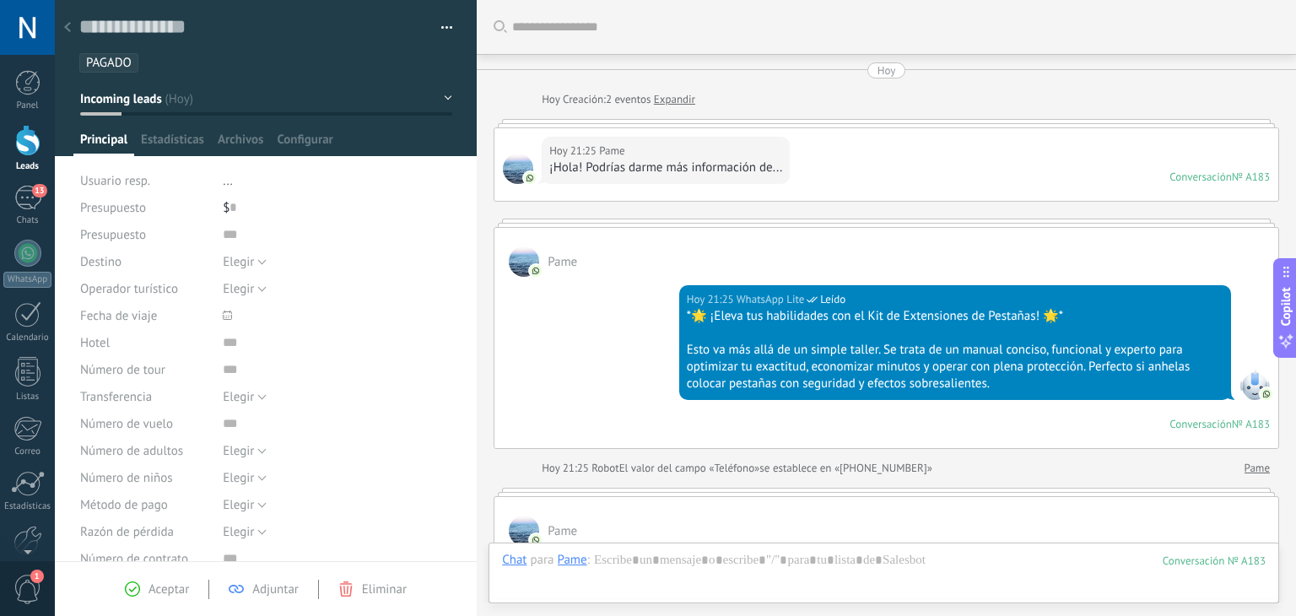
scroll to position [1682, 0]
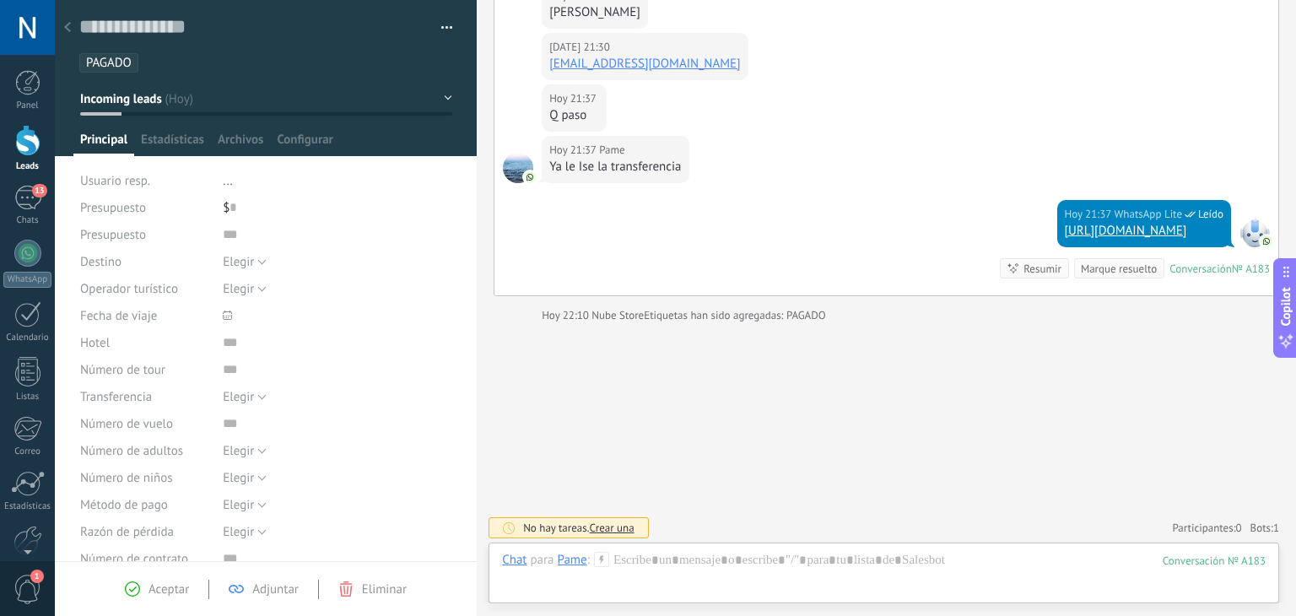
click at [73, 28] on div at bounding box center [68, 28] width 24 height 33
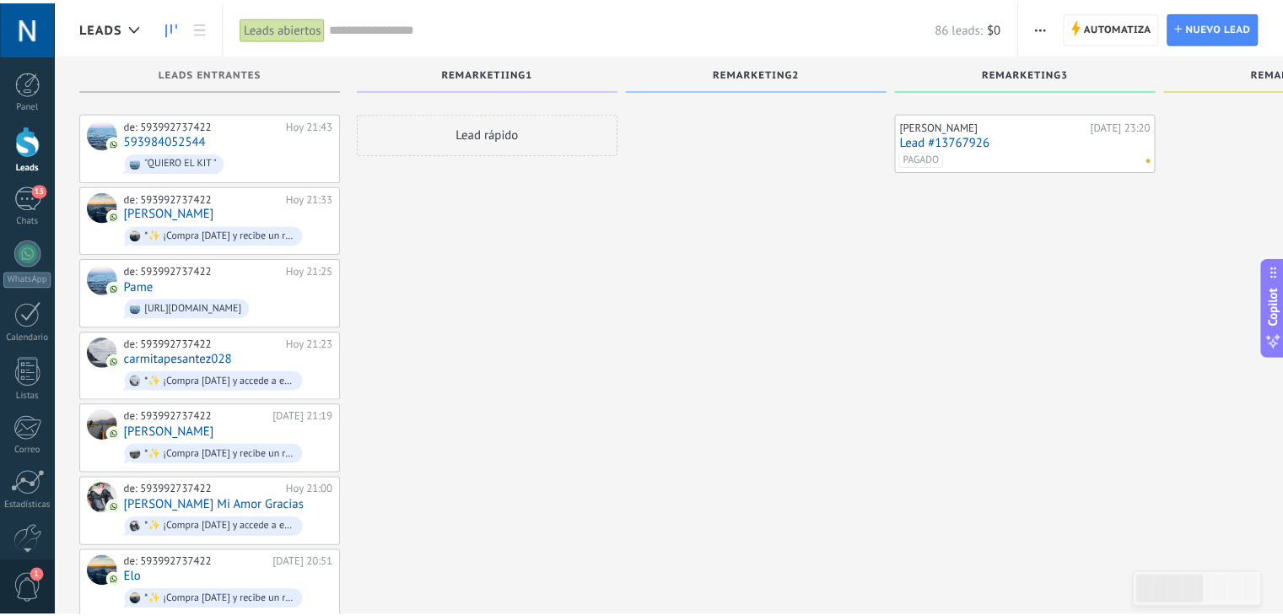
scroll to position [10, 0]
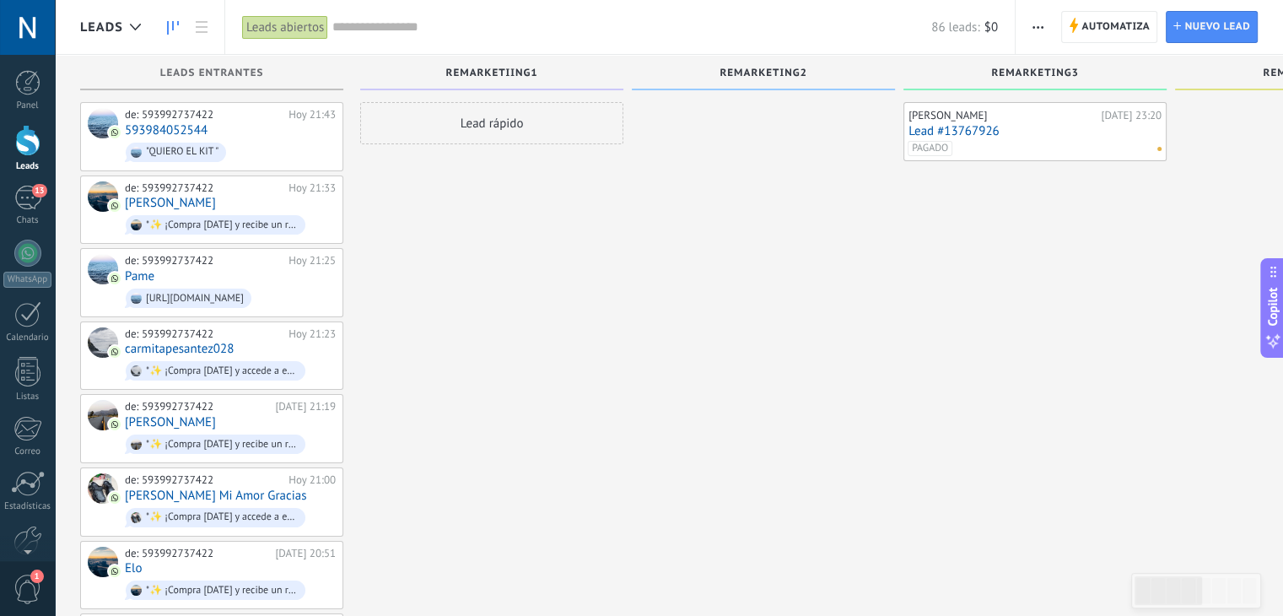
click at [1106, 10] on div "Automatiza Nueva difusión" at bounding box center [1149, 27] width 267 height 54
click at [1100, 22] on span "Automatiza" at bounding box center [1115, 27] width 68 height 30
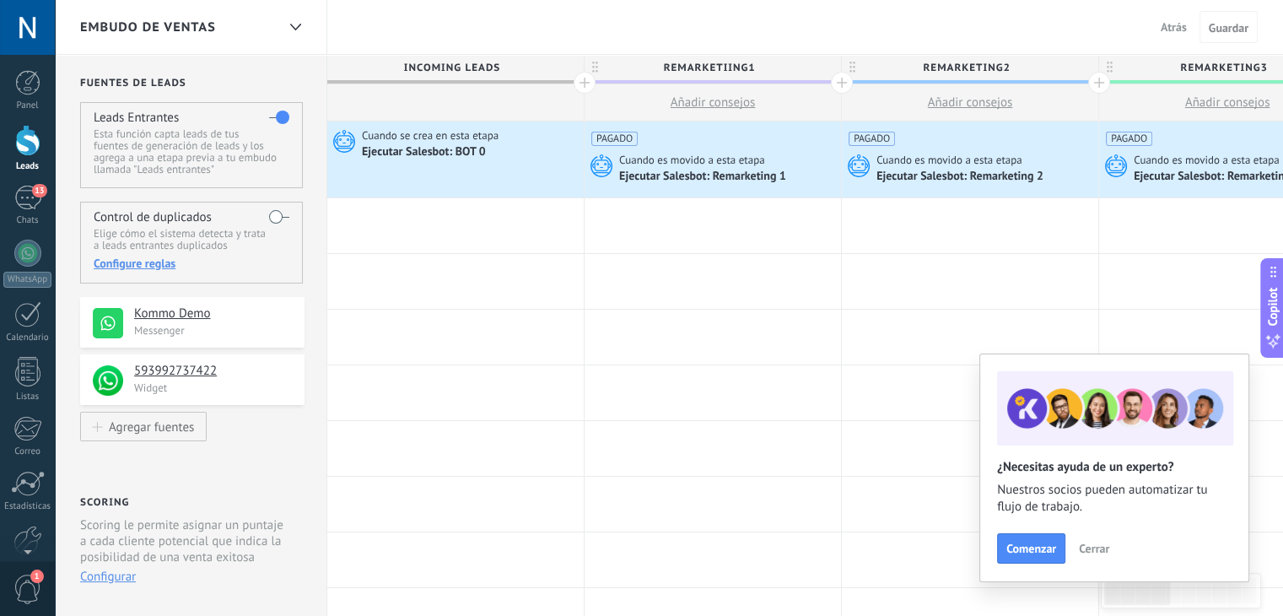
click at [27, 151] on div at bounding box center [27, 140] width 25 height 31
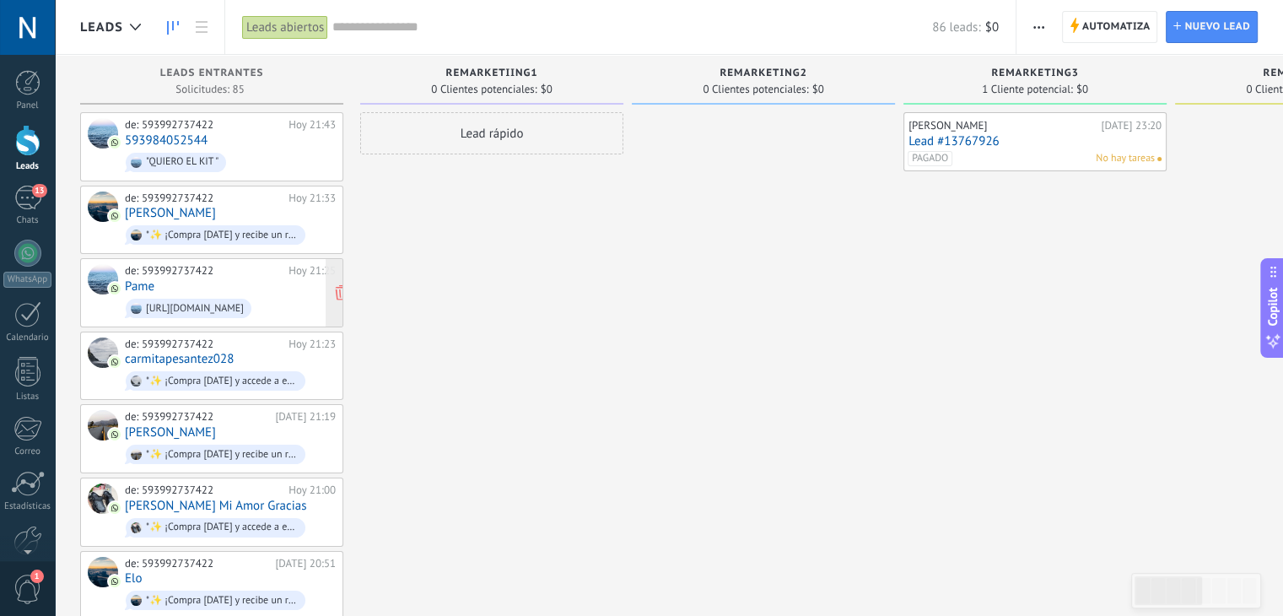
click at [134, 295] on span "[URL][DOMAIN_NAME]" at bounding box center [230, 308] width 211 height 26
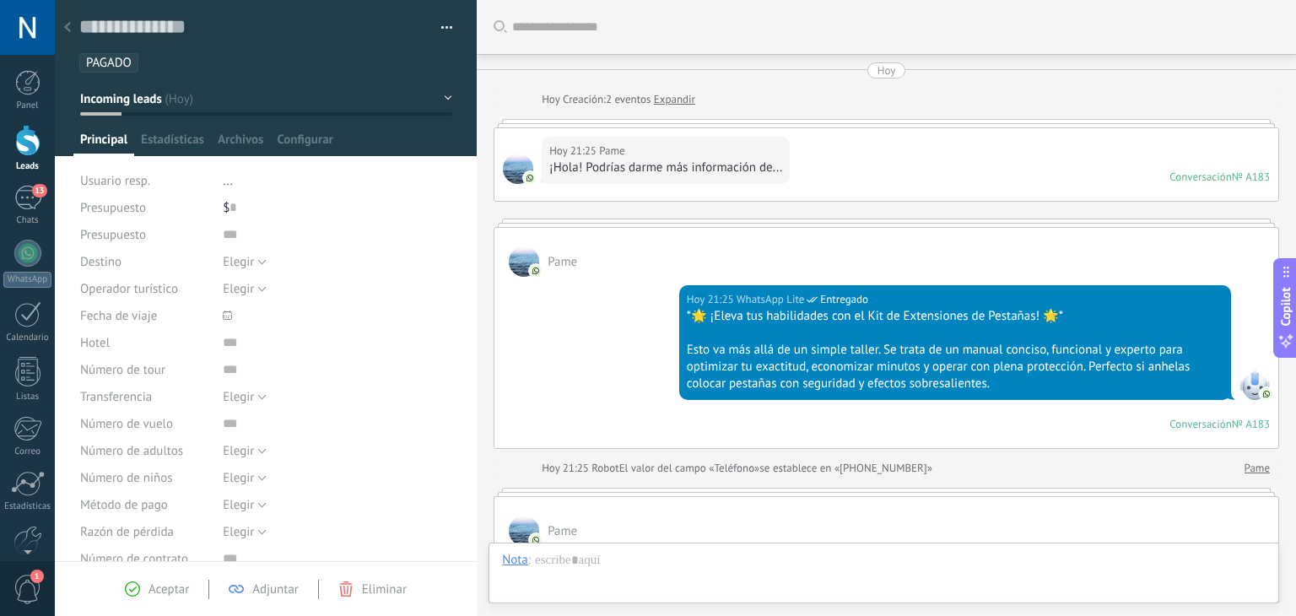
scroll to position [1682, 0]
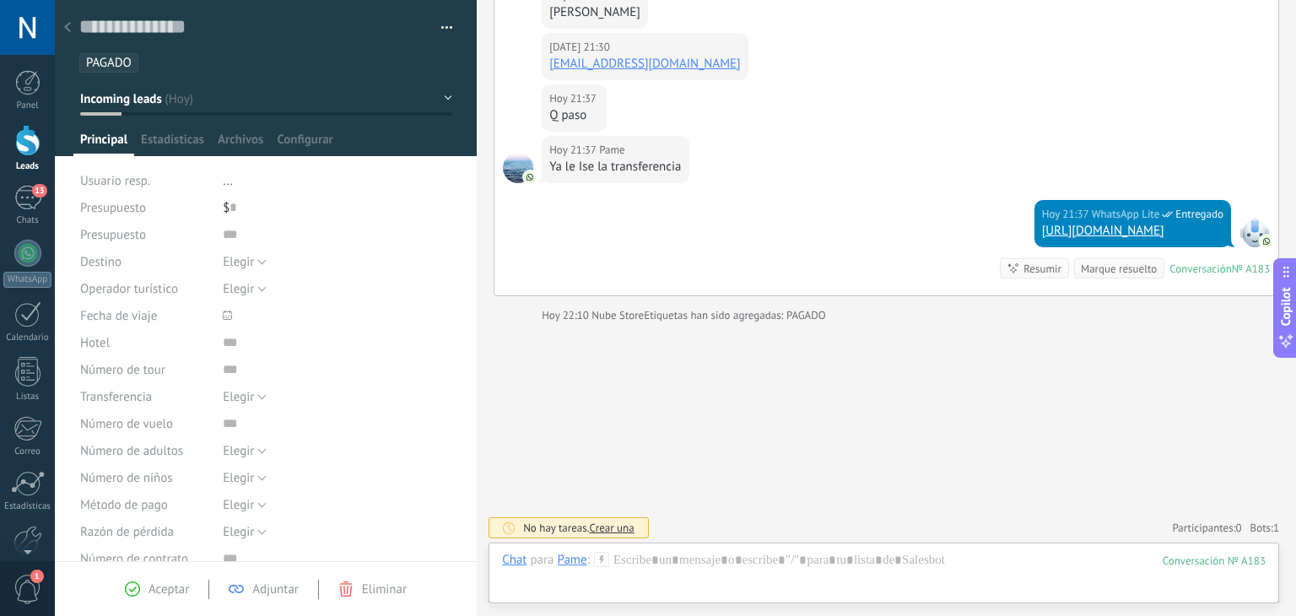
click at [51, 21] on div at bounding box center [27, 27] width 55 height 55
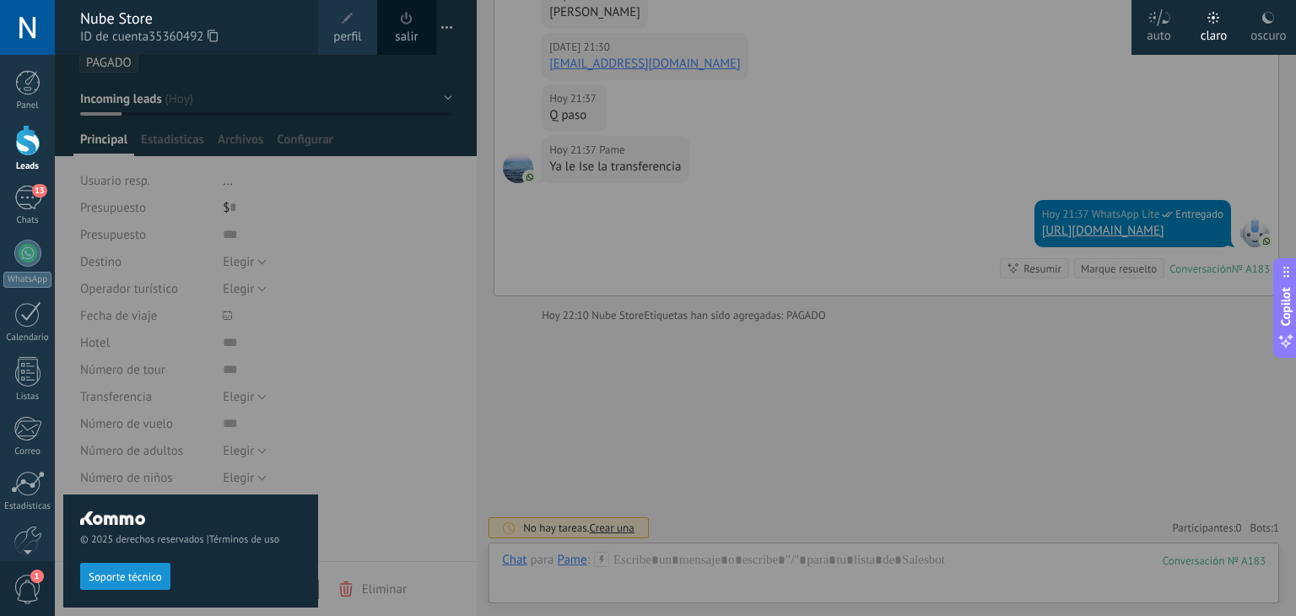
click at [88, 81] on div "© 2025 derechos reservados | Términos de uso Soporte técnico" at bounding box center [190, 335] width 255 height 561
click at [19, 148] on div at bounding box center [27, 140] width 25 height 31
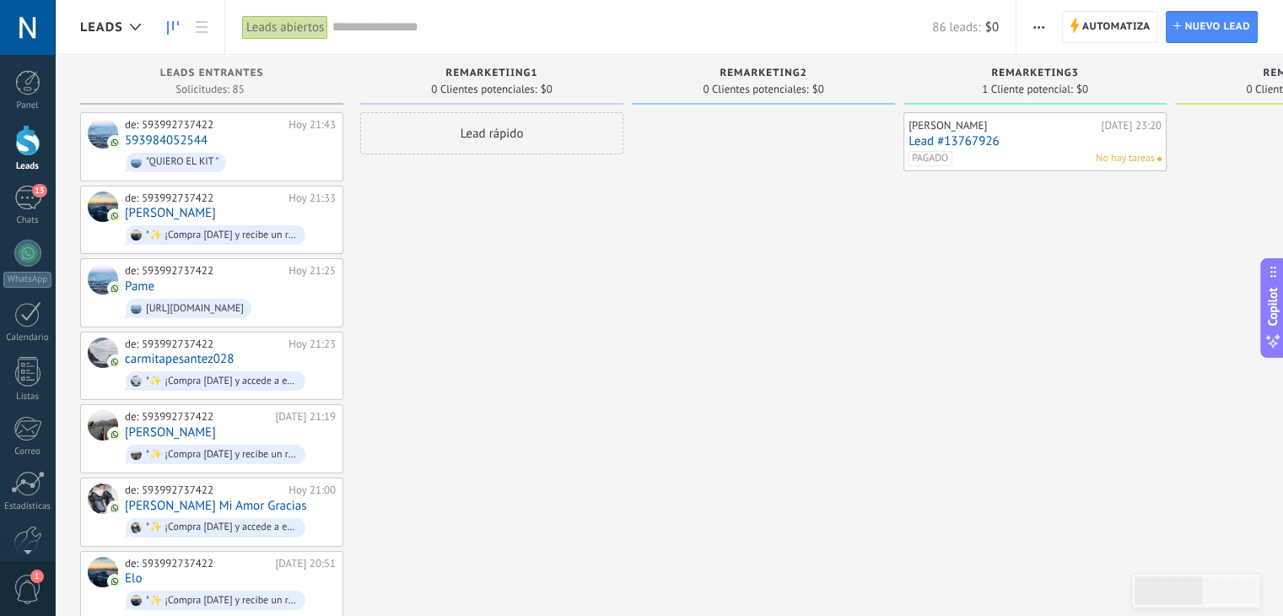
click at [0, 199] on link "13 Chats" at bounding box center [27, 206] width 55 height 40
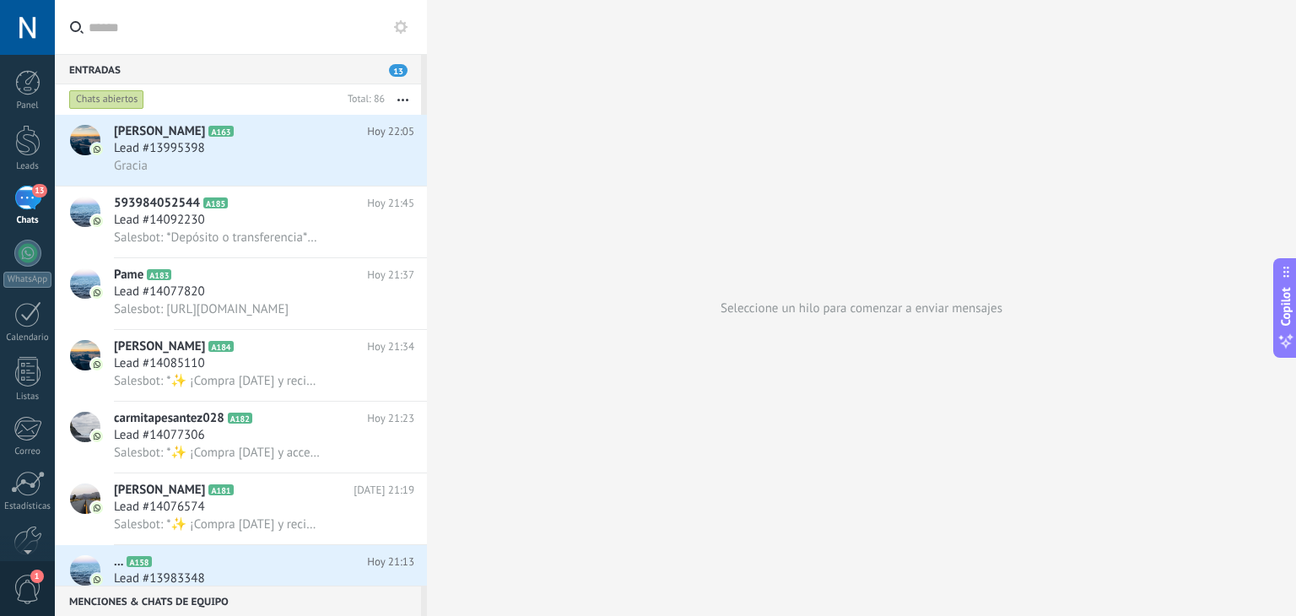
click at [169, 24] on input "text" at bounding box center [251, 27] width 325 height 54
click at [252, 230] on div "Salesbot: *Depósito o transferencia*👇 *Banco Pichincha* 2206064530 [PERSON_NAME…" at bounding box center [264, 238] width 300 height 18
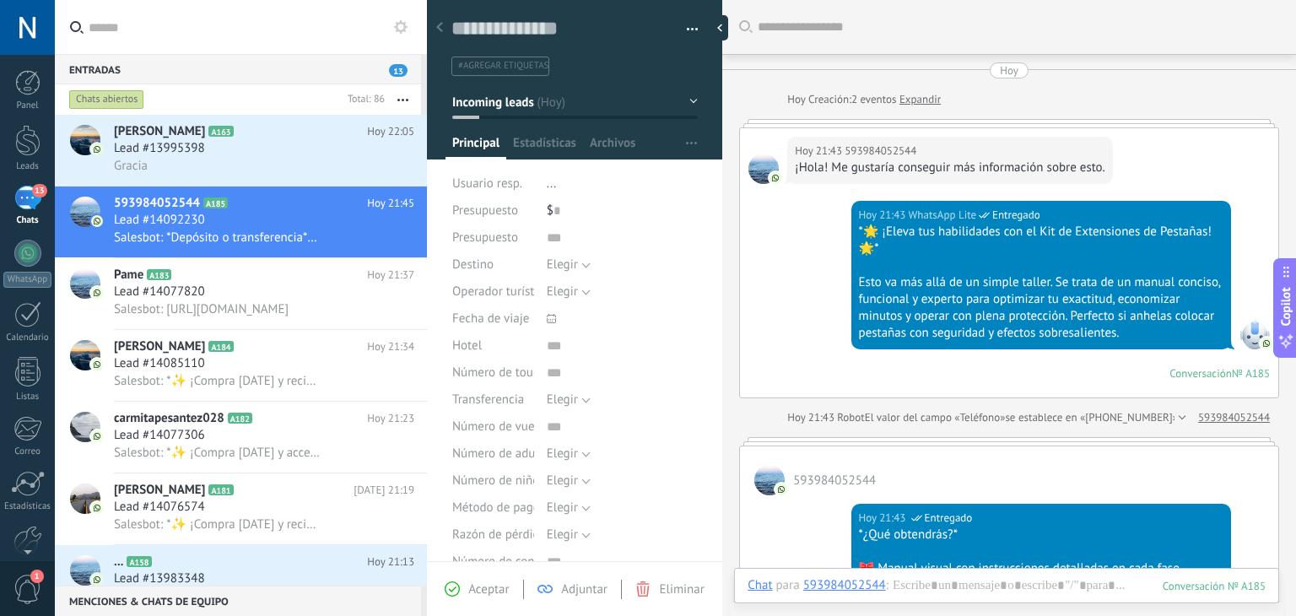
scroll to position [1113, 0]
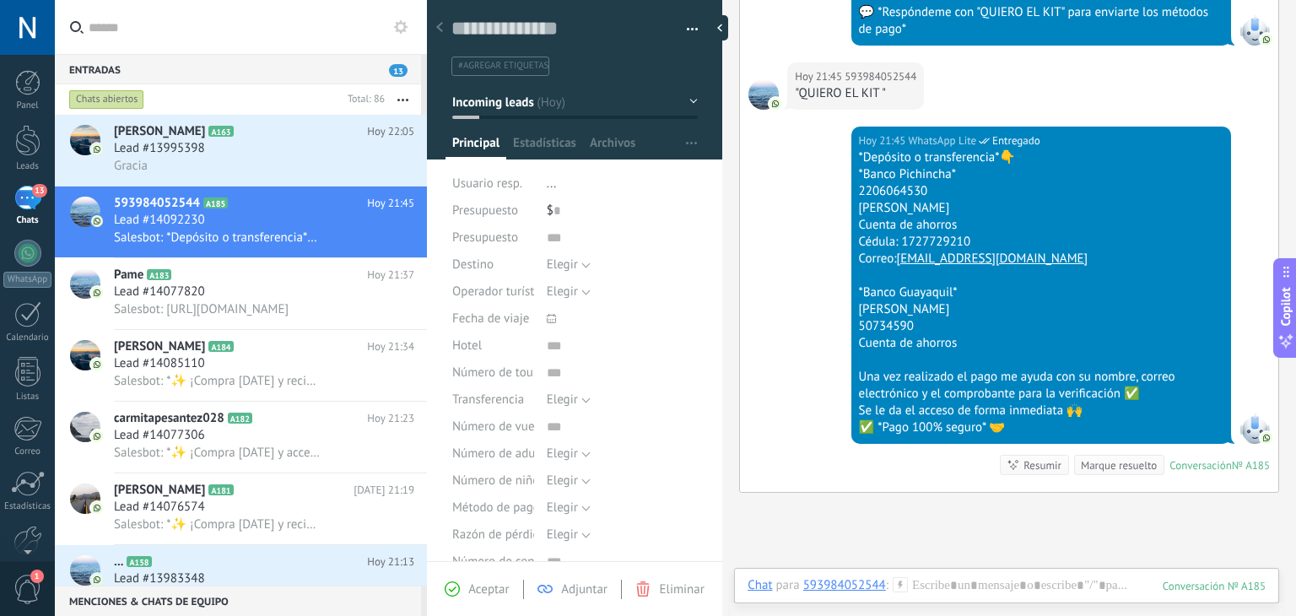
click at [528, 69] on span "#agregar etiquetas" at bounding box center [503, 66] width 90 height 12
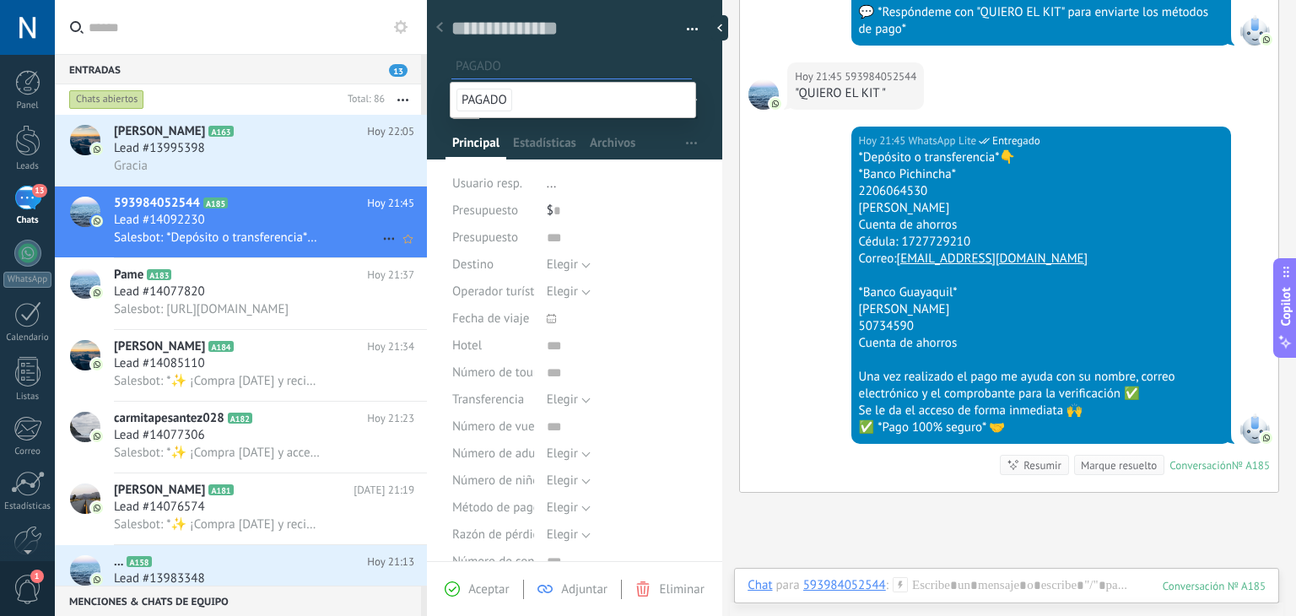
click at [329, 210] on h2 "593984052544 A185" at bounding box center [240, 203] width 253 height 17
click at [260, 282] on h2 "Pame A183" at bounding box center [240, 275] width 253 height 17
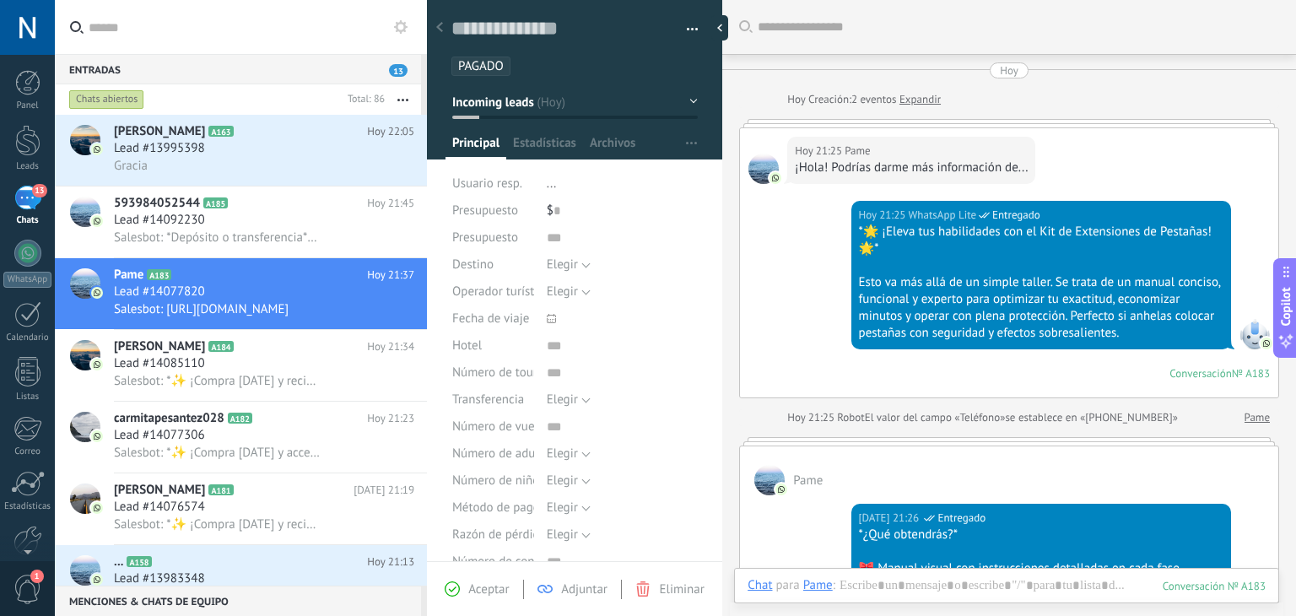
scroll to position [1695, 0]
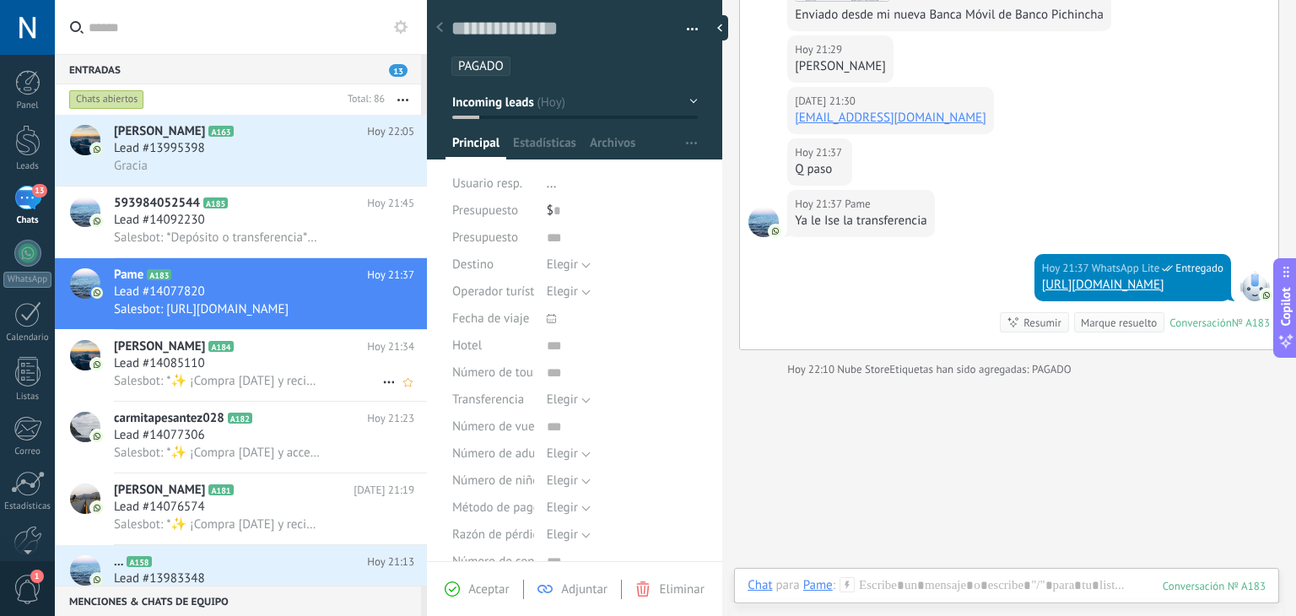
click at [235, 364] on div "Lead #14085110" at bounding box center [264, 363] width 300 height 17
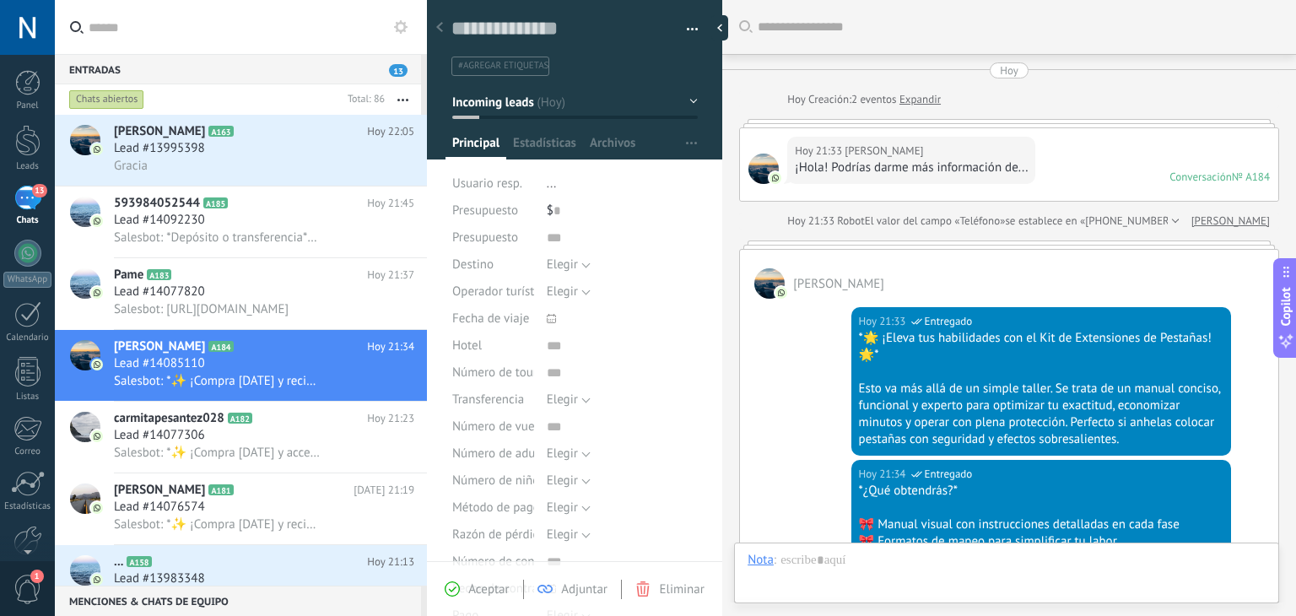
scroll to position [655, 0]
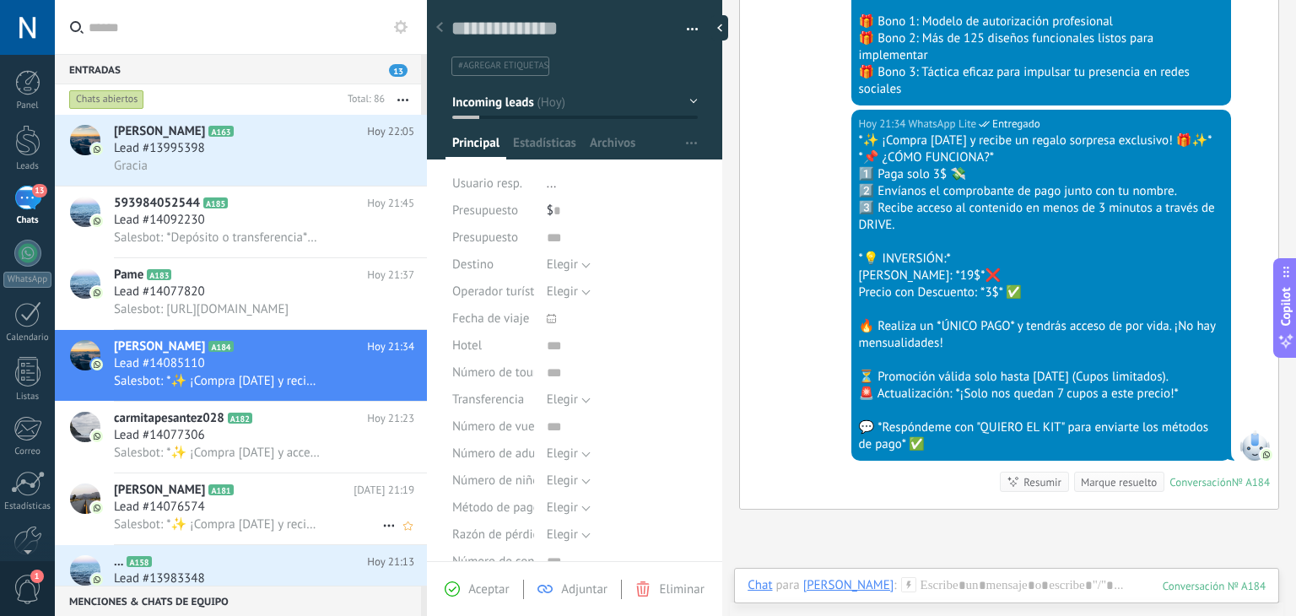
click at [240, 497] on h2 "[PERSON_NAME] s A181" at bounding box center [234, 490] width 240 height 17
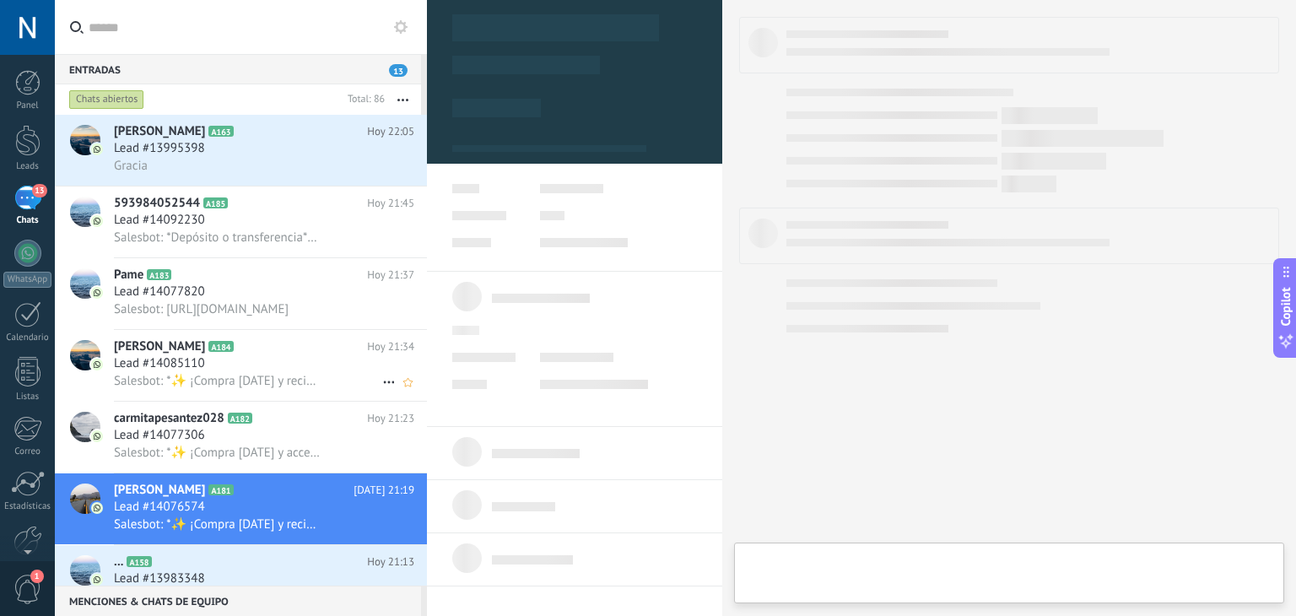
type textarea "**********"
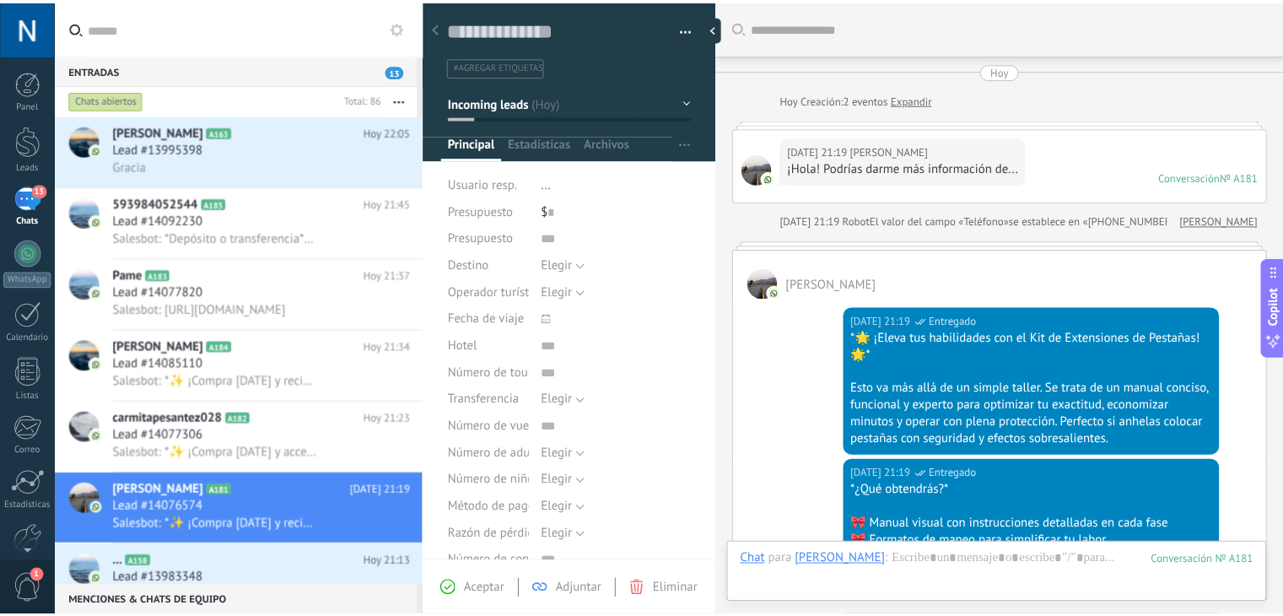
scroll to position [655, 0]
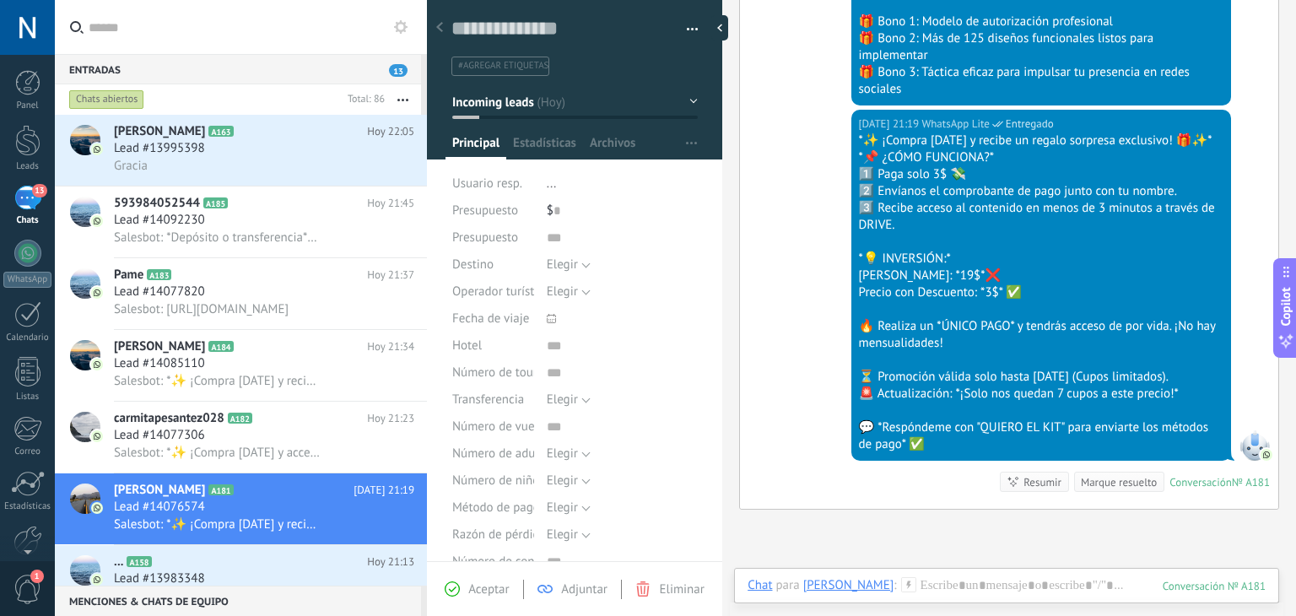
click at [515, 62] on span "#agregar etiquetas" at bounding box center [503, 66] width 90 height 12
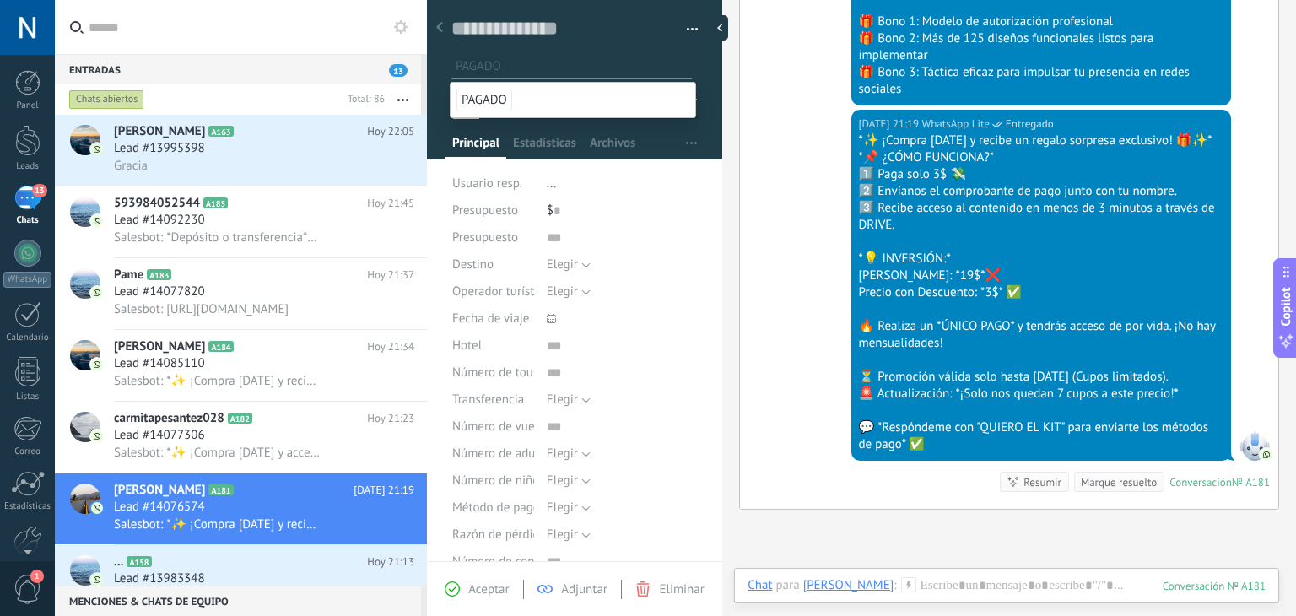
click at [270, 16] on input "text" at bounding box center [251, 27] width 325 height 54
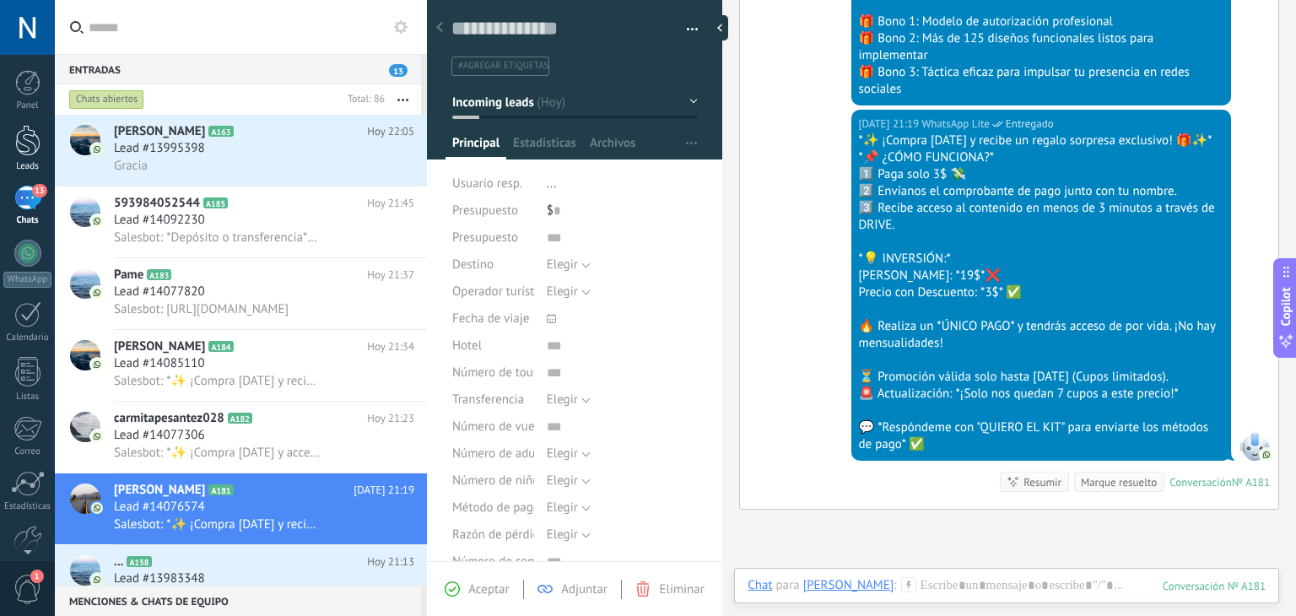
click at [40, 159] on link "Leads" at bounding box center [27, 148] width 55 height 47
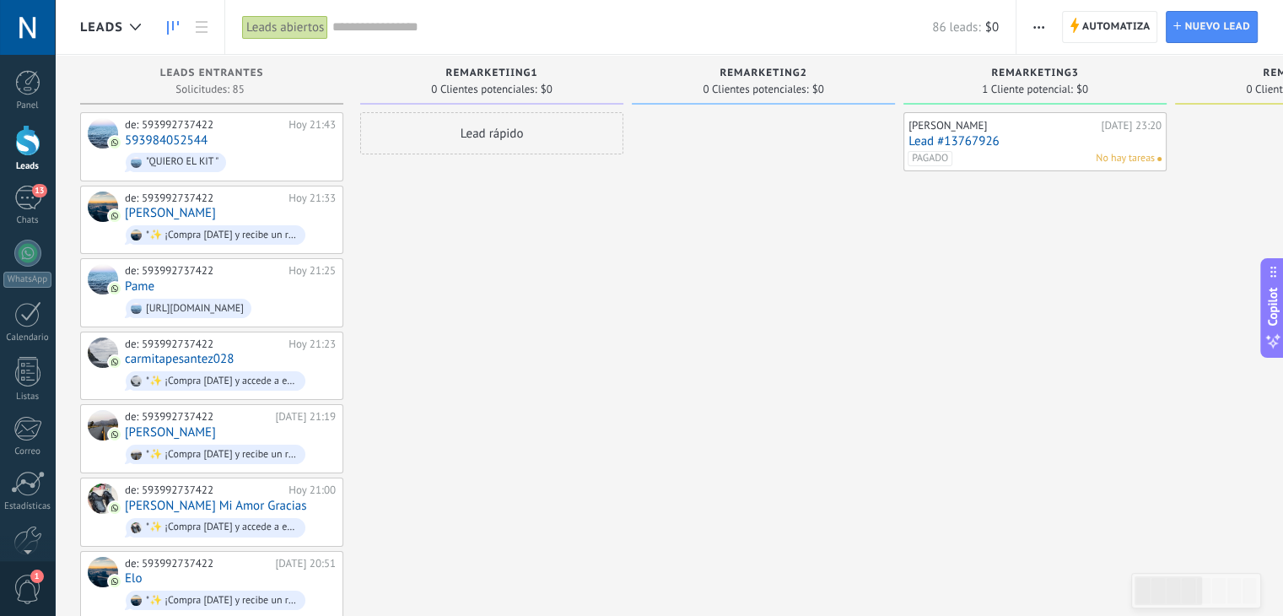
drag, startPoint x: 766, startPoint y: 262, endPoint x: 897, endPoint y: 275, distance: 132.2
